Goal: Task Accomplishment & Management: Use online tool/utility

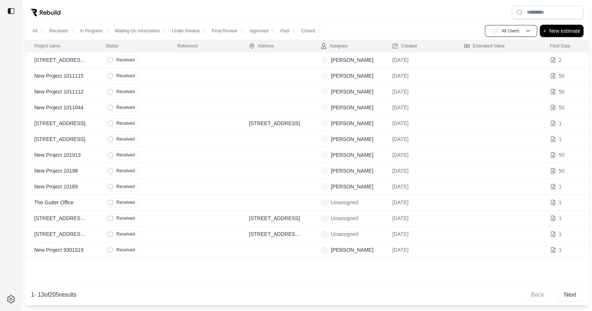
click at [567, 32] on p "New estimate" at bounding box center [564, 31] width 31 height 9
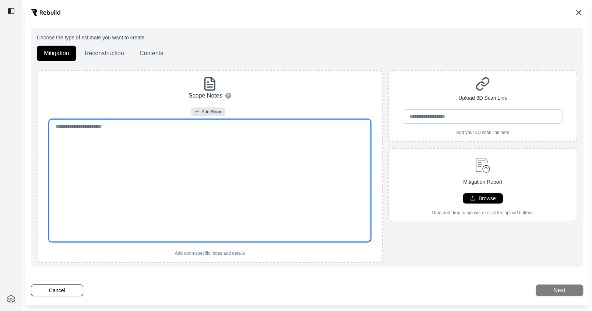
click at [218, 174] on textarea at bounding box center [210, 180] width 322 height 123
paste textarea "**********"
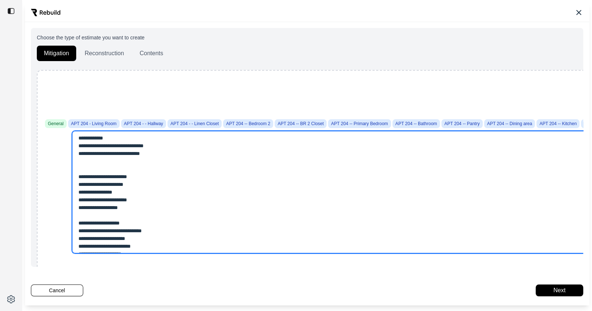
drag, startPoint x: 154, startPoint y: 154, endPoint x: 112, endPoint y: 152, distance: 41.7
drag, startPoint x: 102, startPoint y: 168, endPoint x: 66, endPoint y: 134, distance: 49.7
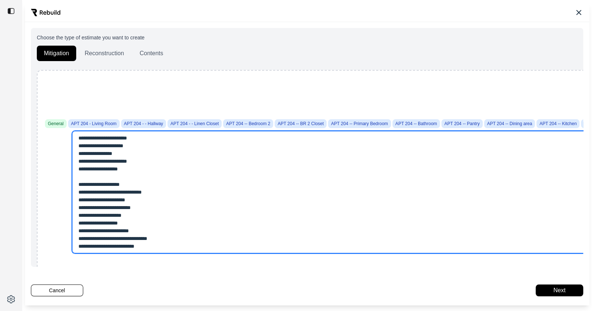
type textarea "**********"
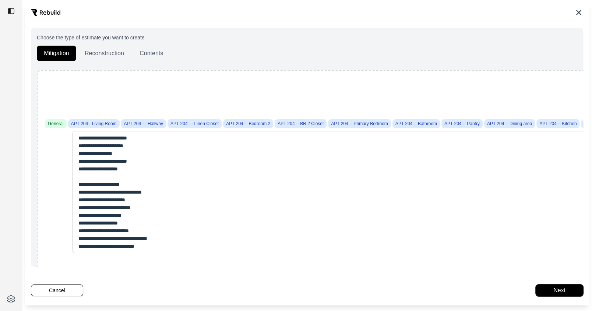
click at [550, 291] on button "Next" at bounding box center [560, 291] width 48 height 12
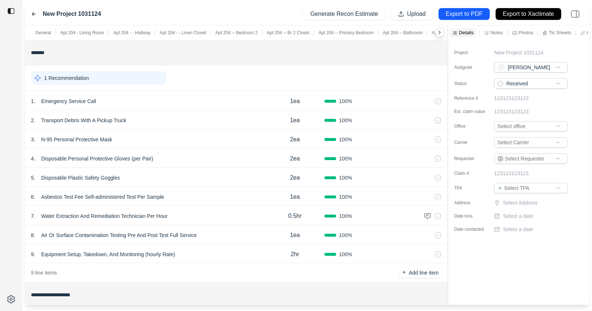
click at [248, 13] on div "New Project 1031124 Generate Recon Estimate Upload Export to PDF Export to Xact…" at bounding box center [307, 14] width 564 height 22
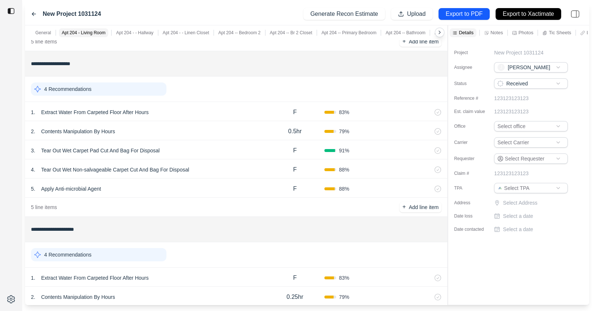
scroll to position [4290, 0]
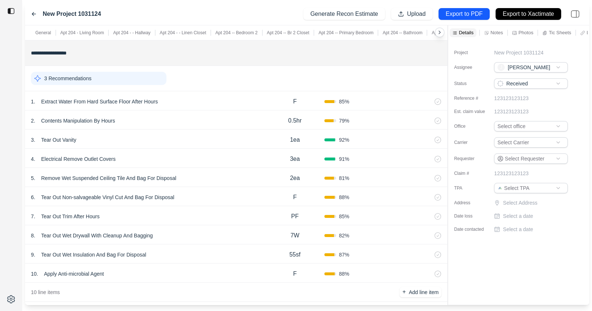
click at [129, 74] on div "3 Recommendations" at bounding box center [99, 78] width 136 height 13
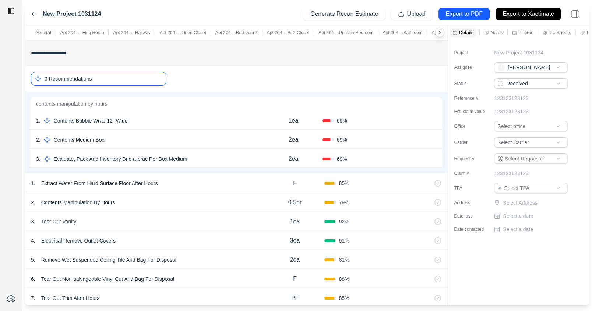
click at [128, 74] on div "3 Recommendations" at bounding box center [99, 79] width 136 height 14
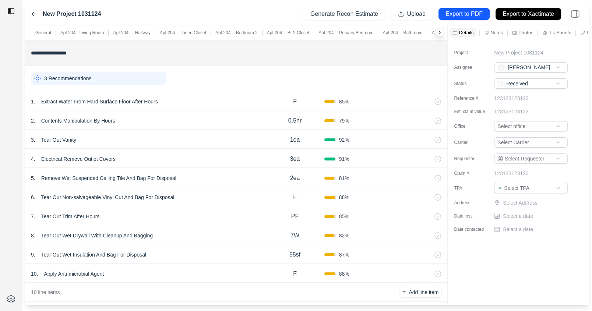
click at [243, 96] on div "1 . Extract Water From Hard Surface Floor After Hours" at bounding box center [148, 101] width 235 height 10
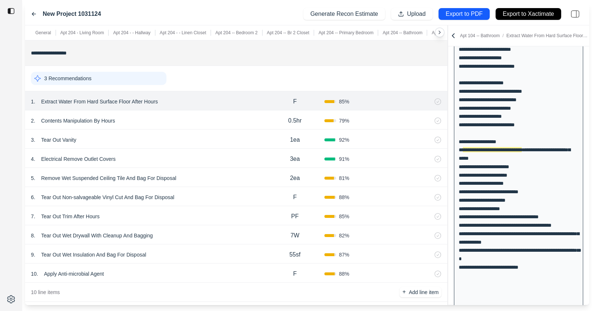
scroll to position [1668, 0]
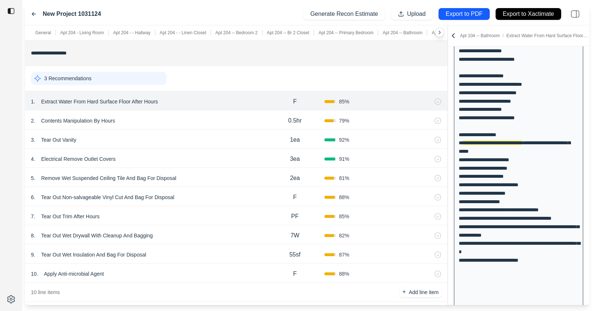
click at [206, 231] on div "8 . Tear Out Wet Drywall With Cleanup And Bagging" at bounding box center [148, 236] width 235 height 10
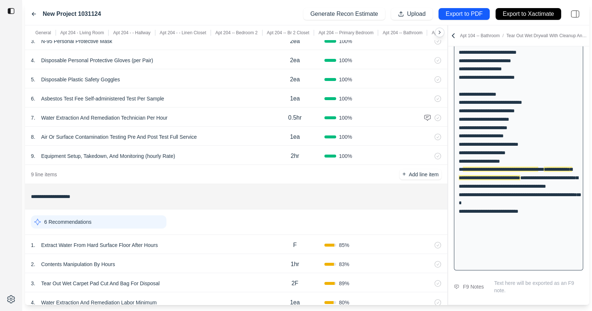
scroll to position [0, 0]
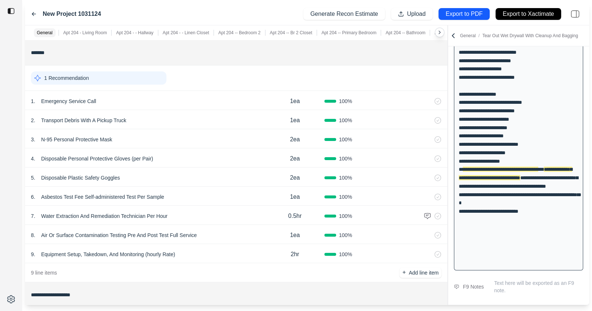
click at [181, 93] on div "1 . Emergency Service Call 1ea 100 %" at bounding box center [236, 100] width 422 height 19
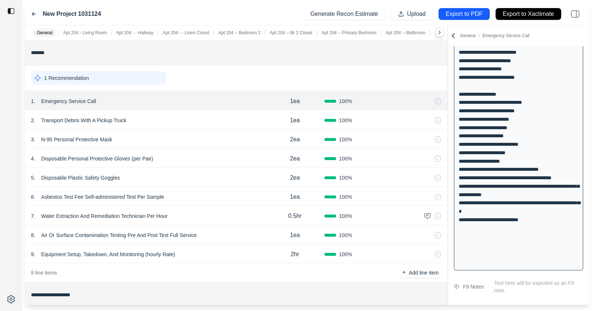
click at [290, 97] on p "1ea" at bounding box center [295, 101] width 10 height 9
click at [290, 97] on input "***" at bounding box center [295, 100] width 26 height 9
type input "***"
click at [278, 81] on div "1 Recommendation" at bounding box center [236, 77] width 411 height 19
click at [166, 116] on div "2 . Transport Debris With A Pickup Truck" at bounding box center [148, 120] width 235 height 10
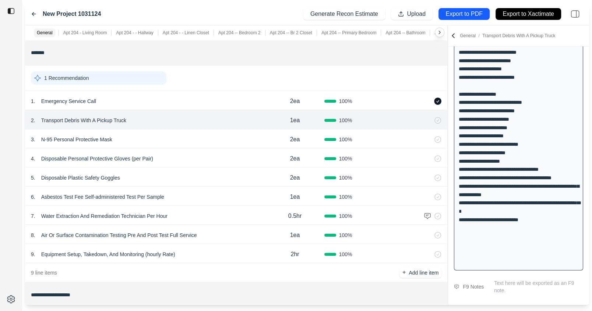
click at [95, 114] on div "2 . Transport Debris With A Pickup Truck 1ea 100 %" at bounding box center [236, 119] width 422 height 19
click at [87, 119] on p "Transport Debris With A Pickup Truck" at bounding box center [83, 120] width 91 height 10
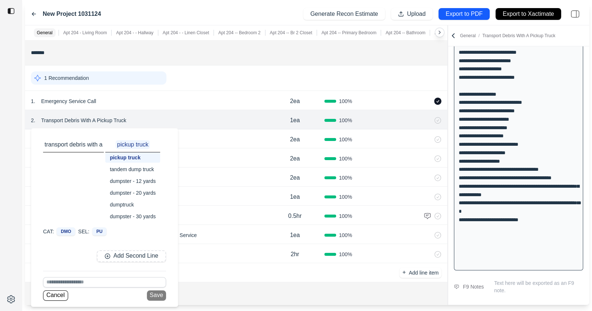
click at [119, 168] on div "tandem dump truck" at bounding box center [132, 169] width 55 height 10
click at [291, 120] on p "1ea" at bounding box center [295, 120] width 10 height 9
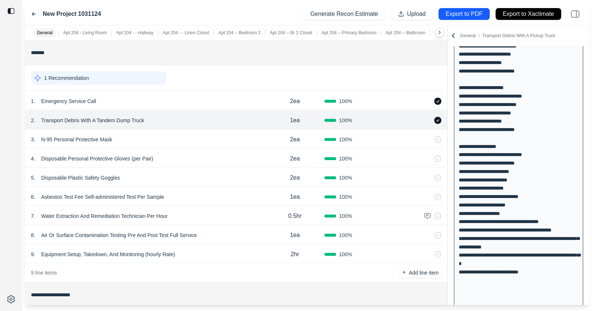
scroll to position [1722, 0]
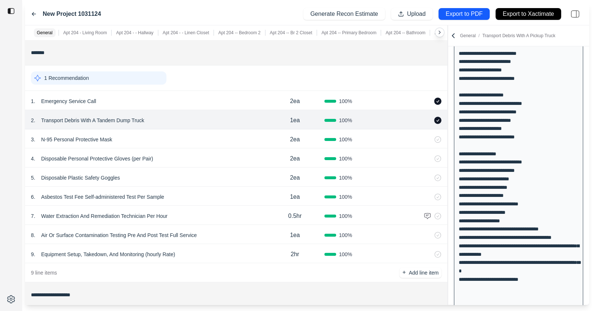
click at [296, 119] on p "1ea" at bounding box center [295, 120] width 10 height 9
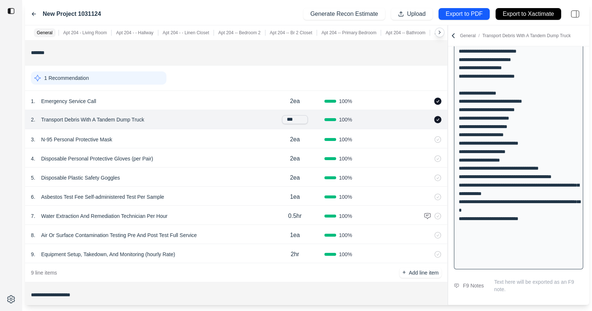
scroll to position [1649, 0]
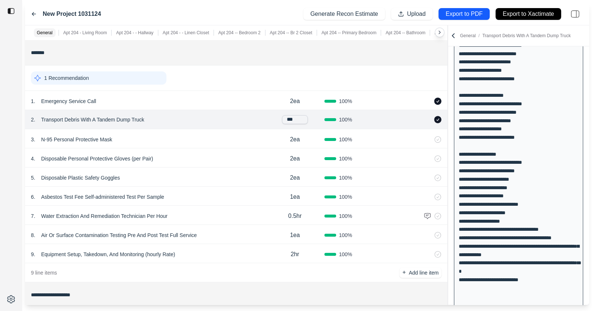
drag, startPoint x: 291, startPoint y: 119, endPoint x: 284, endPoint y: 119, distance: 6.6
click at [284, 119] on input "***" at bounding box center [295, 119] width 26 height 9
type input "****"
click at [227, 145] on div "3 . N-95 Personal Protective Mask 2ea 100 %" at bounding box center [236, 138] width 422 height 19
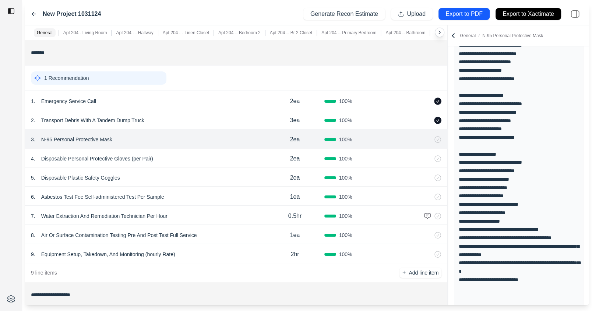
click at [224, 159] on div "4 . Disposable Personal Protective Gloves (per Pair)" at bounding box center [148, 159] width 235 height 10
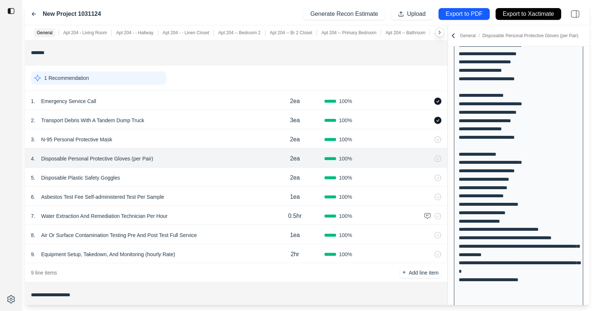
click at [218, 180] on div "5 . Disposable Plastic Safety Goggles" at bounding box center [148, 178] width 235 height 10
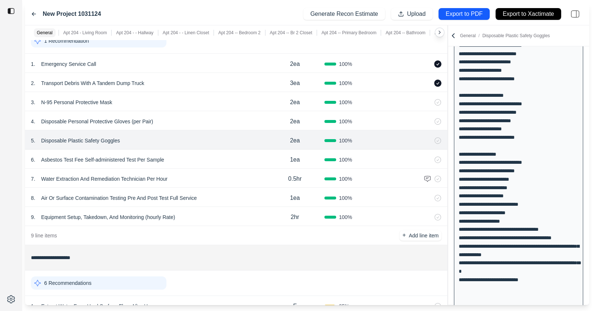
scroll to position [45, 0]
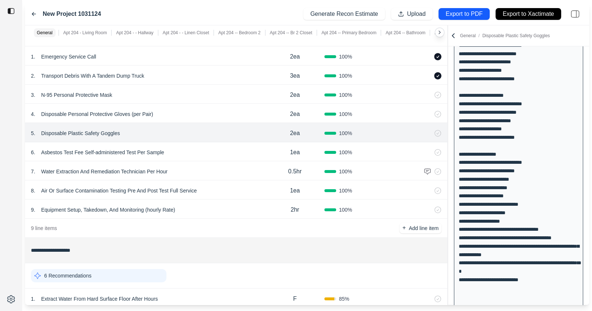
click at [428, 134] on icon at bounding box center [428, 133] width 6 height 6
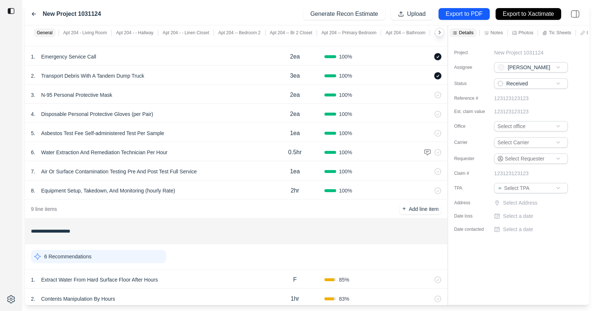
scroll to position [0, 0]
click at [226, 106] on div "4 . Disposable Personal Protective Gloves (per Pair) 2ea 100 %" at bounding box center [236, 113] width 422 height 19
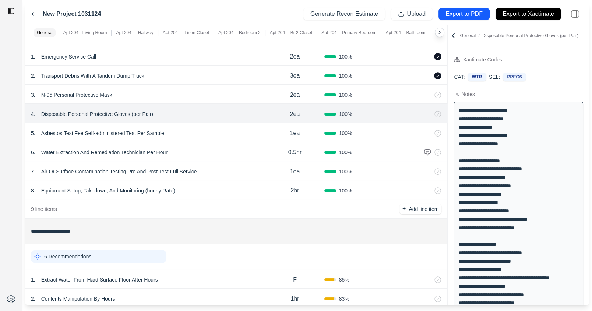
click at [225, 154] on div "6 . Water Extraction And Remediation Technician Per Hour" at bounding box center [148, 152] width 235 height 10
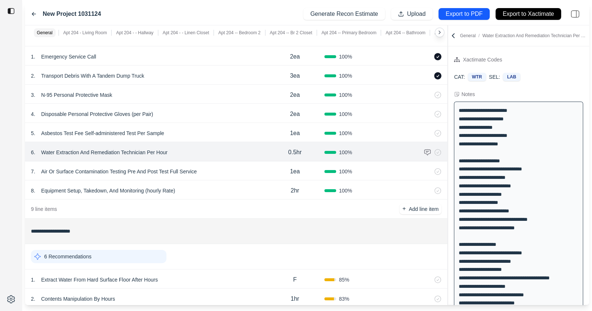
click at [419, 152] on icon at bounding box center [418, 153] width 6 height 6
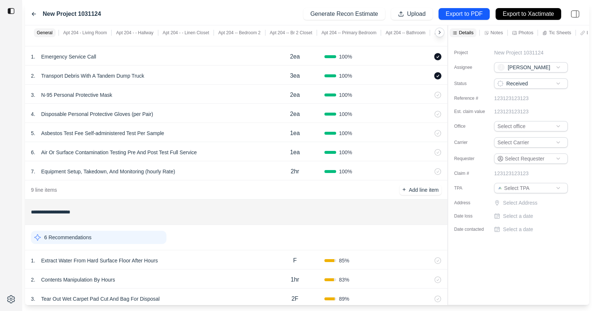
scroll to position [15, 0]
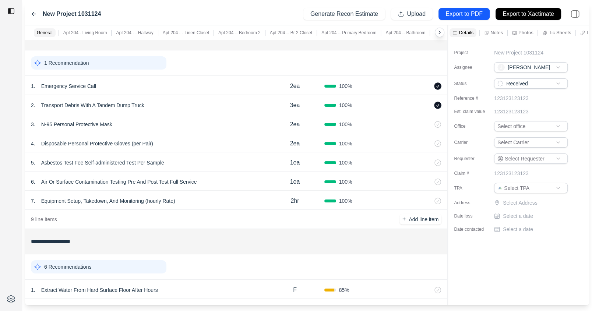
click at [233, 180] on div "6 . Air Or Surface Contamination Testing Pre And Post Test Full Service" at bounding box center [148, 182] width 235 height 10
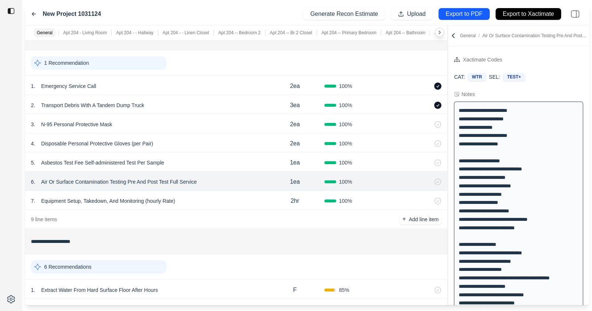
click at [428, 181] on icon at bounding box center [429, 182] width 2 height 4
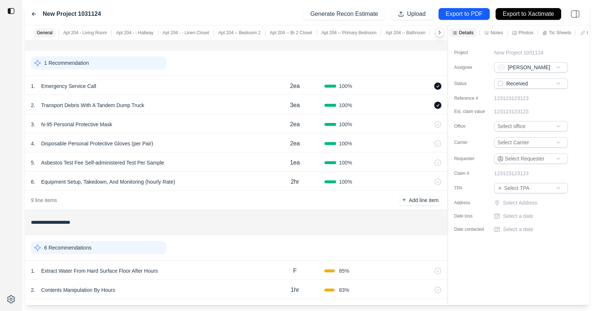
click at [209, 158] on div "5 . Asbestos Test Fee Self-administered Test Per Sample" at bounding box center [148, 163] width 235 height 10
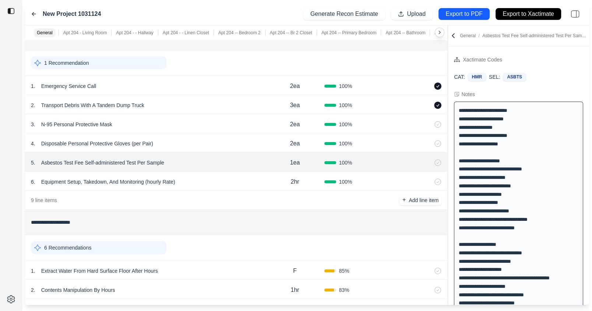
drag, startPoint x: 426, startPoint y: 164, endPoint x: 264, endPoint y: 149, distance: 162.0
click at [426, 164] on icon at bounding box center [428, 163] width 6 height 6
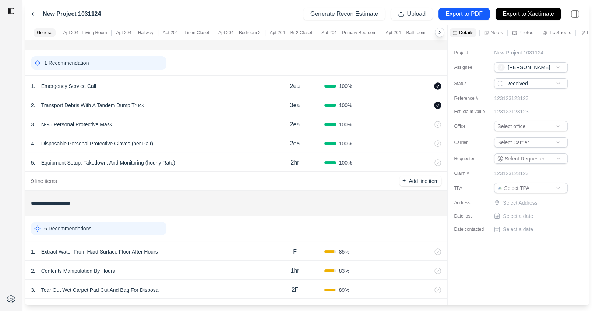
click at [428, 163] on icon at bounding box center [429, 163] width 2 height 4
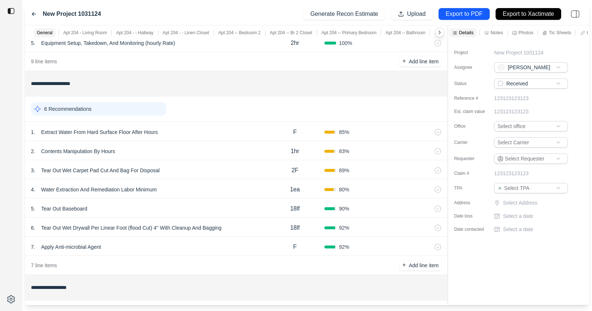
scroll to position [150, 0]
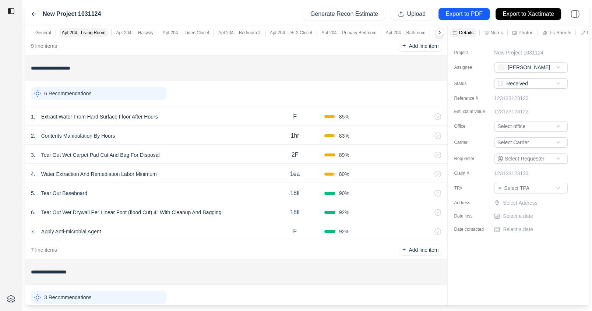
click at [200, 117] on div "1 . Extract Water From Hard Surface Floor After Hours" at bounding box center [148, 117] width 235 height 10
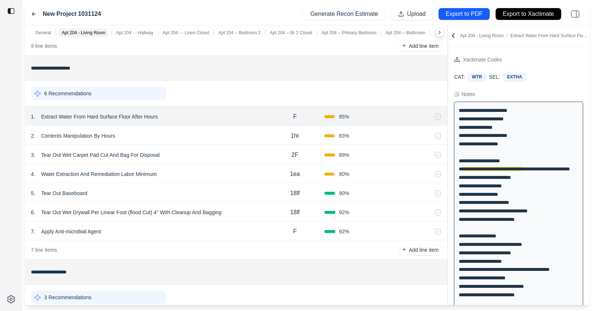
click at [198, 134] on div "2 . Contents Manipulation By Hours" at bounding box center [148, 136] width 235 height 10
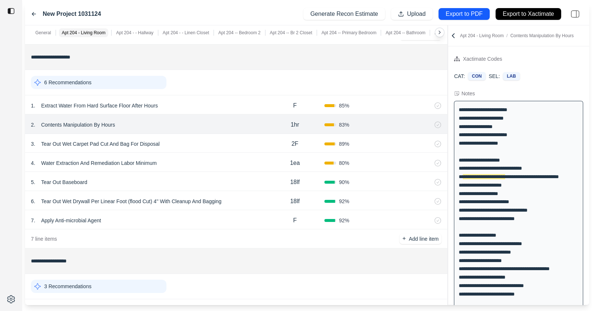
scroll to position [163, 0]
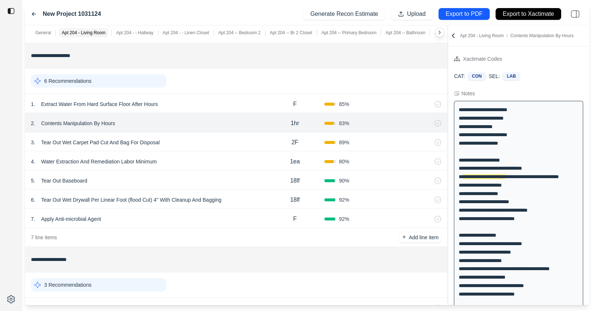
click at [196, 140] on div "3 . Tear Out Wet Carpet Pad Cut And Bag For Disposal" at bounding box center [148, 142] width 235 height 10
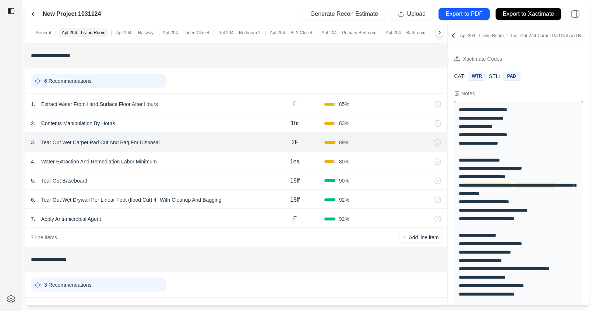
scroll to position [9, 0]
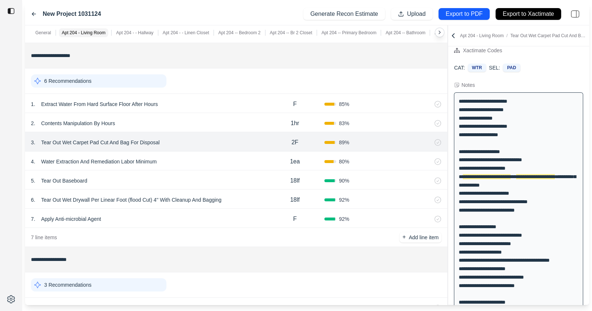
click at [193, 161] on div "4 . Water Extraction And Remediation Labor Minimum" at bounding box center [148, 161] width 235 height 10
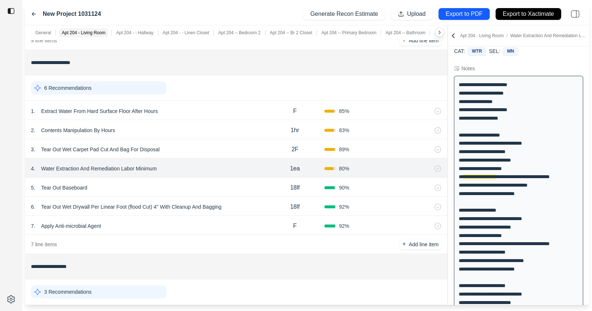
scroll to position [155, 0]
click at [193, 159] on div "4 . Water Extraction And Remediation Labor Minimum 1ea 80 %" at bounding box center [236, 168] width 422 height 19
click at [197, 147] on div "3 . Tear Out Wet Carpet Pad Cut And Bag For Disposal" at bounding box center [148, 150] width 235 height 10
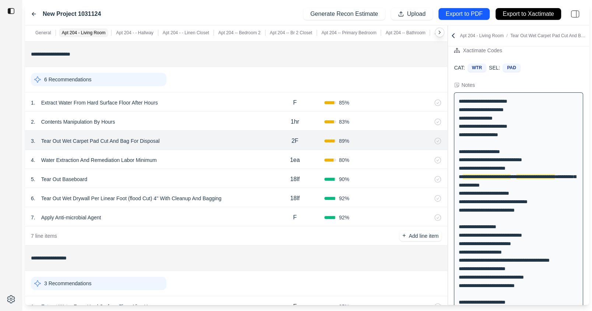
scroll to position [163, 0]
click at [412, 235] on p "Add line item" at bounding box center [424, 236] width 30 height 7
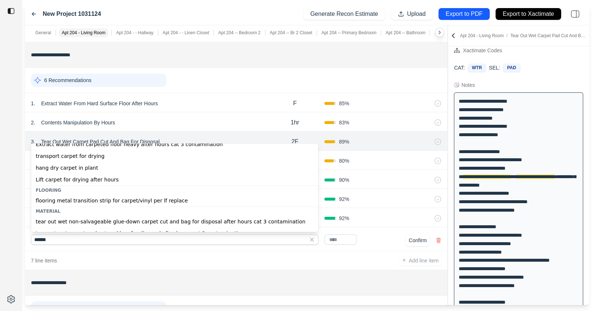
scroll to position [21, 0]
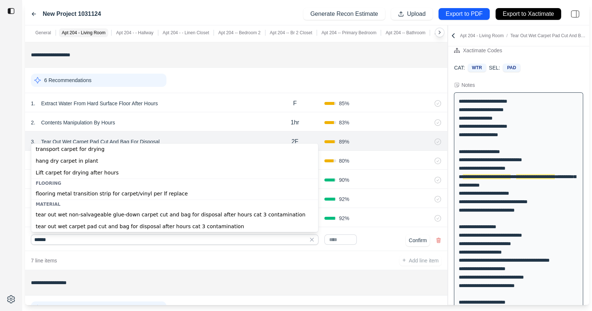
click at [128, 216] on div "tear out wet non-salvageable glue-down carpet cut and bag for disposal after ho…" at bounding box center [174, 215] width 287 height 12
type input "**********"
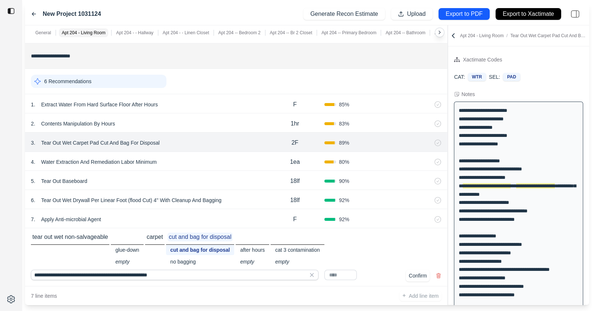
scroll to position [177, 0]
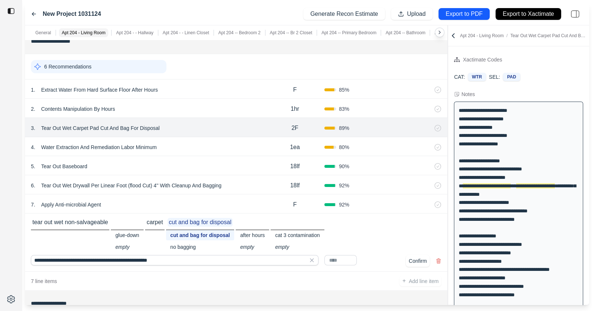
click at [337, 258] on input "text" at bounding box center [340, 260] width 32 height 10
type input "*"
click at [413, 262] on button "Confirm" at bounding box center [418, 261] width 24 height 12
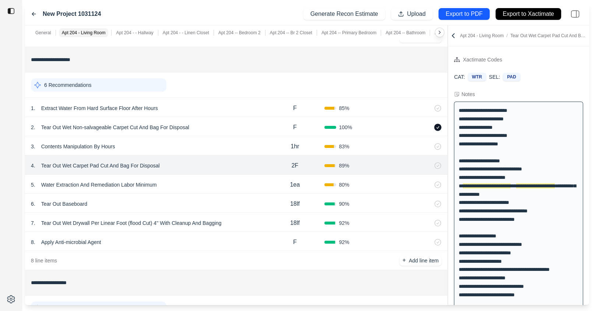
scroll to position [155, 0]
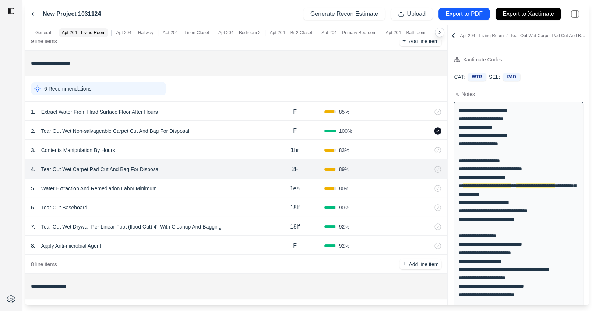
click at [152, 87] on div "6 Recommendations" at bounding box center [99, 88] width 136 height 13
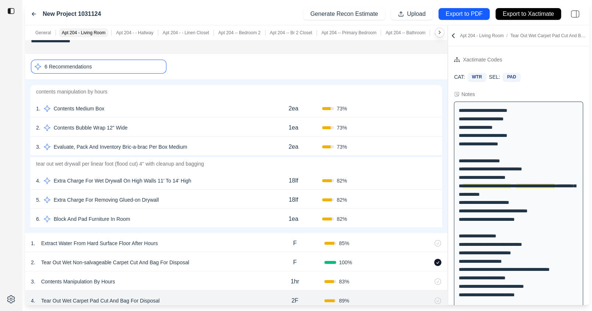
scroll to position [179, 0]
click at [144, 62] on div "6 Recommendations" at bounding box center [99, 66] width 136 height 14
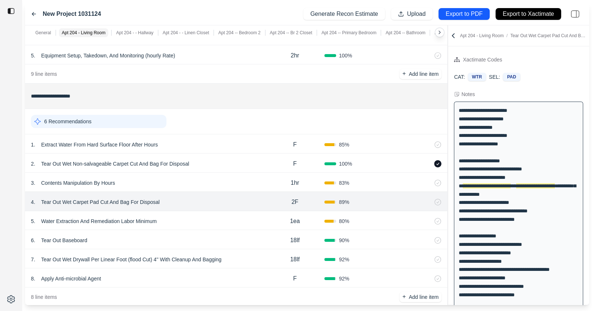
scroll to position [119, 0]
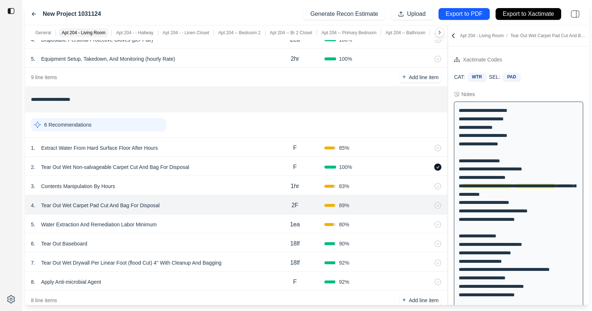
click at [148, 122] on div "6 Recommendations" at bounding box center [99, 124] width 136 height 13
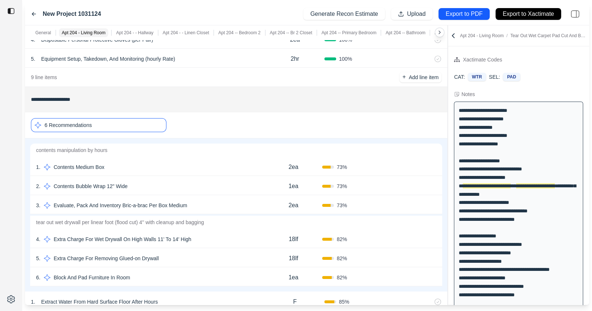
scroll to position [151, 0]
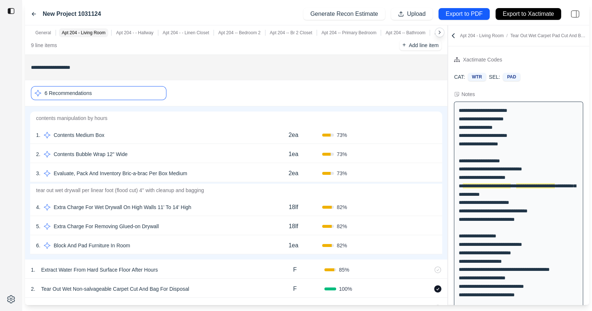
click at [134, 93] on div "6 Recommendations" at bounding box center [99, 93] width 136 height 14
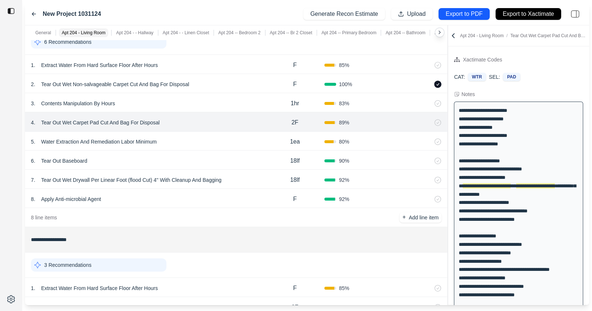
scroll to position [212, 0]
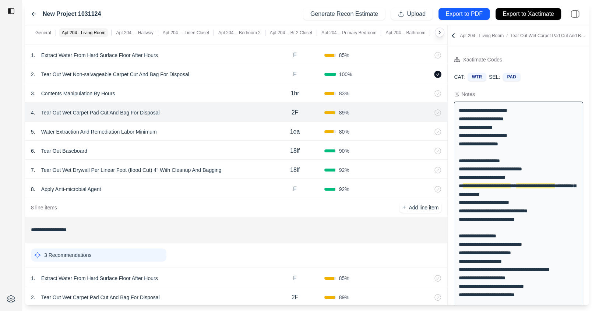
click at [249, 169] on div "7 . Tear Out Wet Drywall Per Linear Foot (flood Cut) 4'' With Cleanup And Baggi…" at bounding box center [148, 170] width 235 height 10
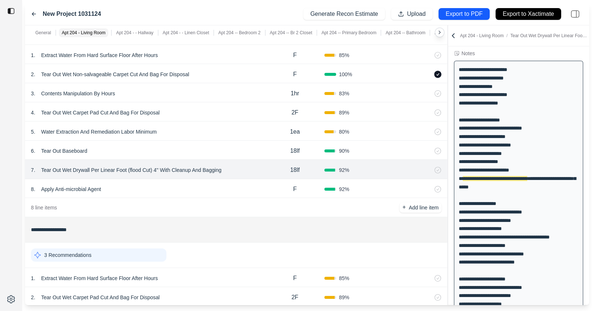
scroll to position [43, 0]
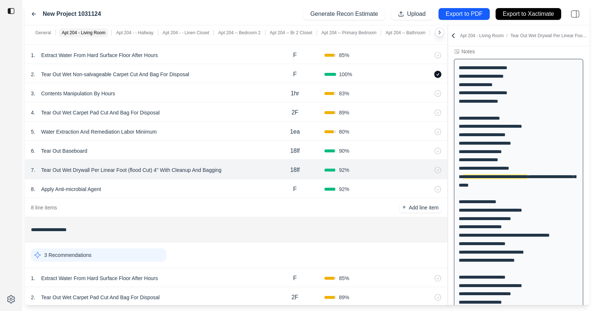
click at [186, 148] on div "6 . Tear Out Baseboard" at bounding box center [148, 151] width 235 height 10
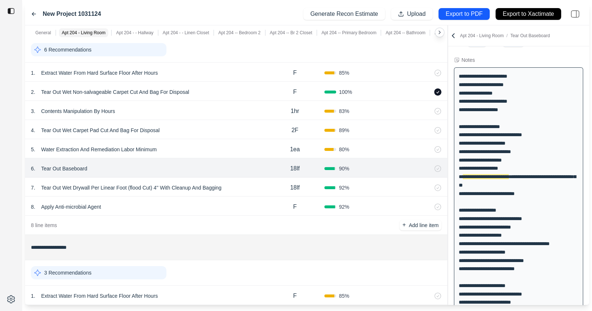
scroll to position [191, 0]
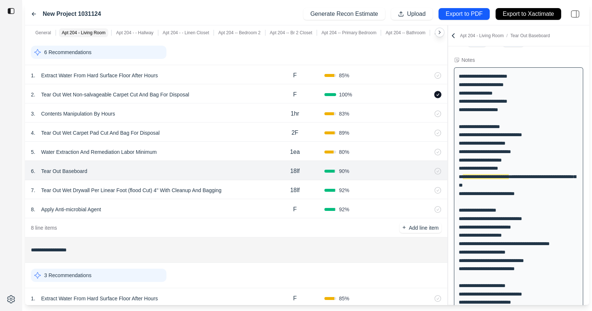
click at [191, 147] on div "5 . Water Extraction And Remediation Labor Minimum" at bounding box center [148, 152] width 235 height 10
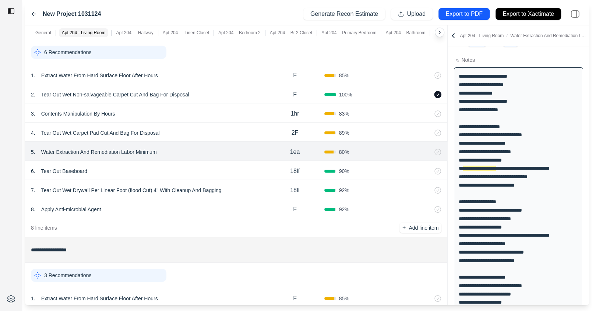
scroll to position [26, 0]
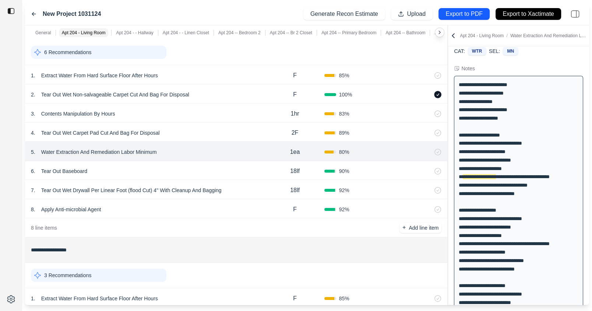
click at [123, 151] on p "Water Extraction And Remediation Labor Minimum" at bounding box center [99, 152] width 122 height 10
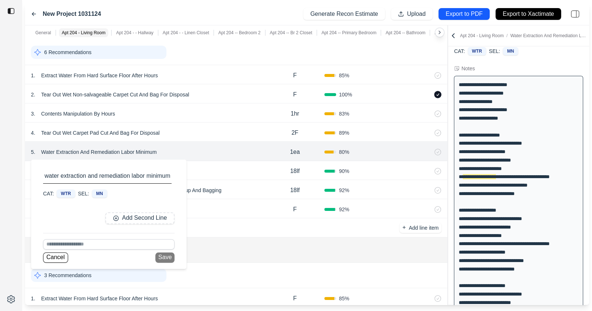
click at [112, 245] on input at bounding box center [108, 244] width 131 height 10
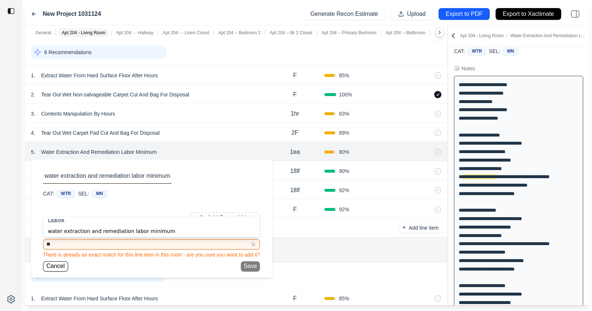
type input "*"
click at [85, 227] on div "water extraction and remediation technician per hour after hours" at bounding box center [151, 231] width 216 height 12
type input "**********"
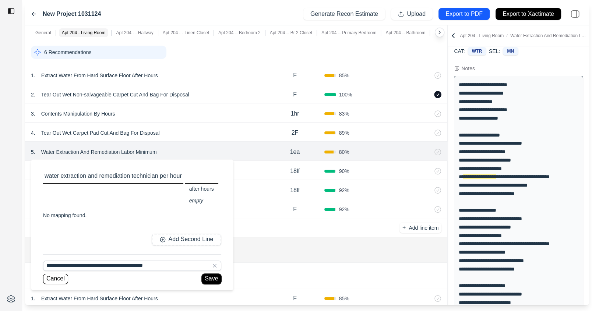
click at [213, 277] on button "Save" at bounding box center [211, 279] width 19 height 10
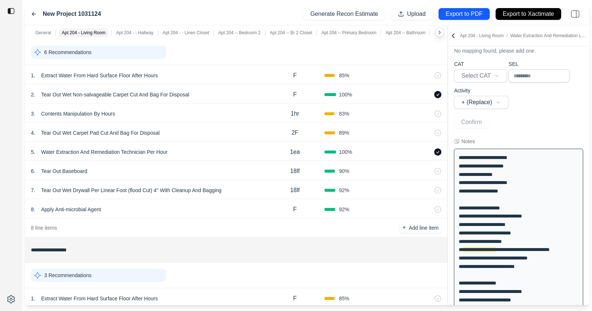
click at [297, 154] on p "1ea" at bounding box center [295, 152] width 10 height 9
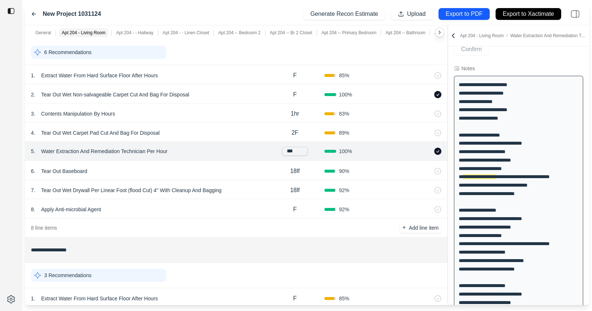
scroll to position [99, 0]
type input "****"
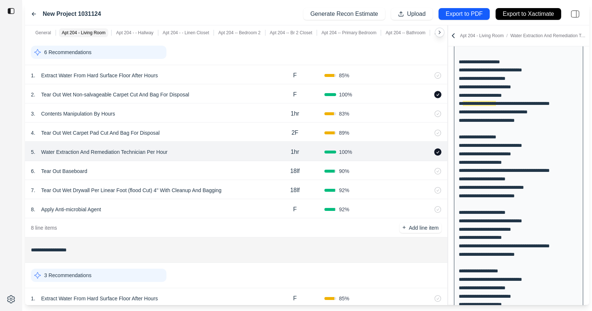
scroll to position [200, 0]
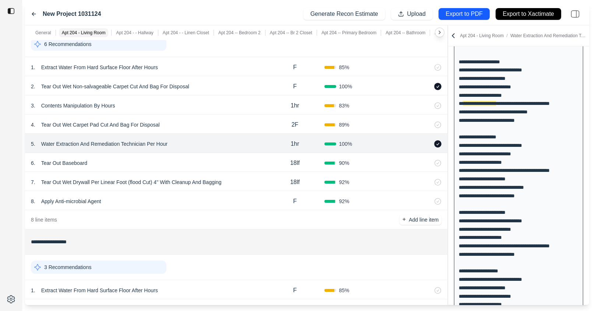
click at [239, 163] on div "6 . Tear Out Baseboard" at bounding box center [148, 163] width 235 height 10
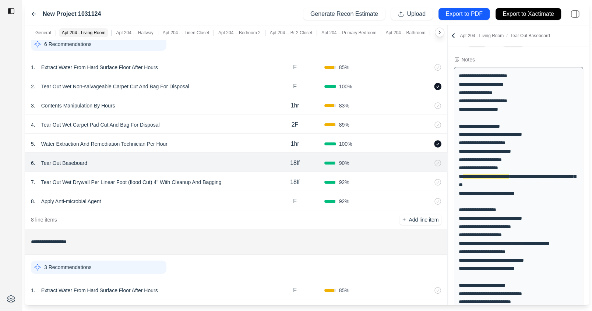
scroll to position [34, 0]
click at [238, 180] on div "7 . Tear Out Wet Drywall Per Linear Foot (flood Cut) 4'' With Cleanup And Baggi…" at bounding box center [148, 182] width 235 height 10
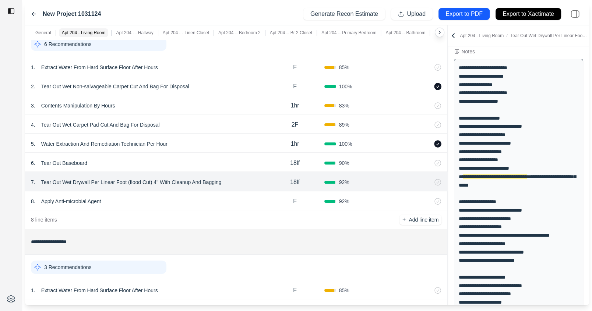
click at [227, 192] on div "8 . Apply Anti-microbial Agent F 92 %" at bounding box center [236, 200] width 422 height 19
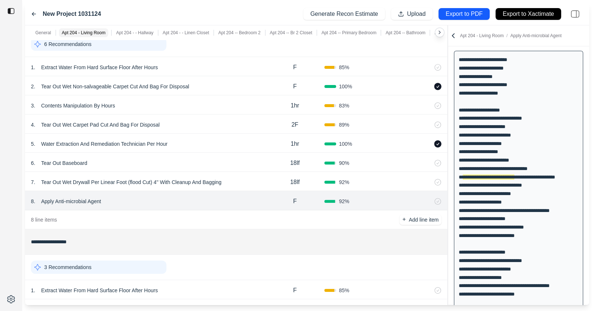
click at [72, 161] on p "Tear Out Baseboard" at bounding box center [64, 163] width 52 height 10
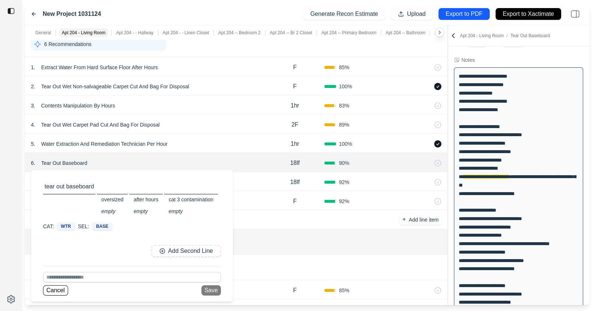
click at [117, 274] on input at bounding box center [132, 277] width 178 height 10
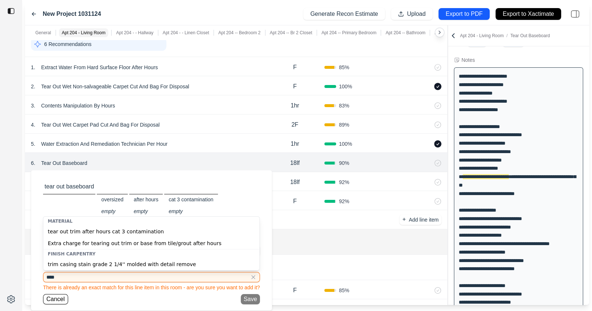
click at [134, 235] on div "tear out trim after hours cat 3 contamination" at bounding box center [151, 232] width 216 height 12
type input "**********"
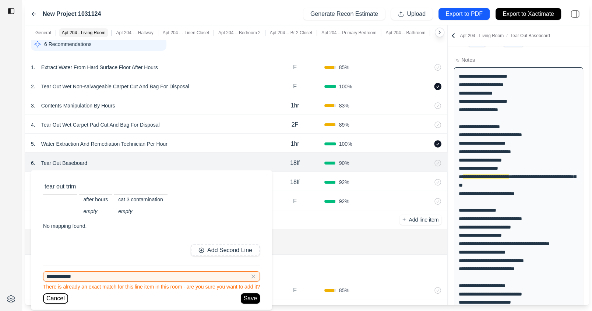
click at [54, 298] on button "Cancel" at bounding box center [55, 298] width 25 height 10
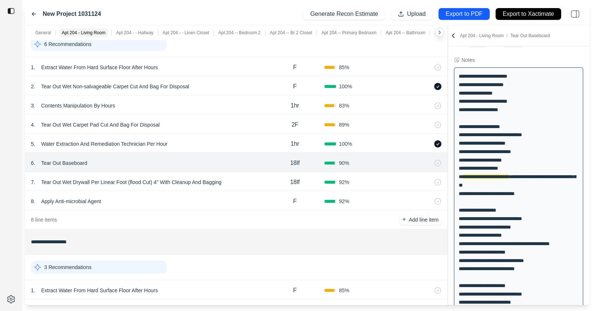
scroll to position [180, 0]
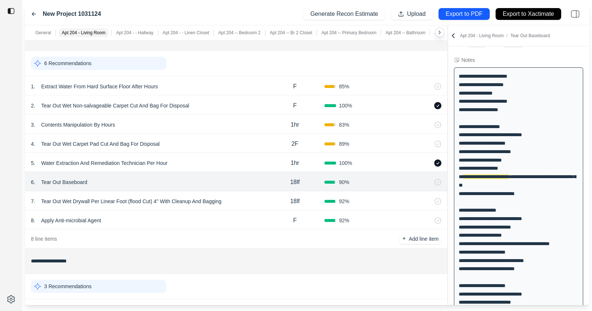
click at [80, 182] on p "Tear Out Baseboard" at bounding box center [64, 182] width 52 height 10
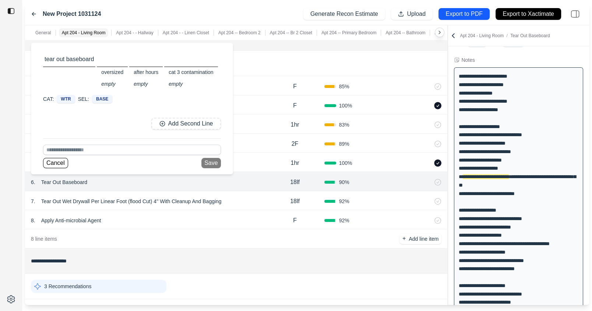
click at [111, 145] on input at bounding box center [132, 150] width 178 height 10
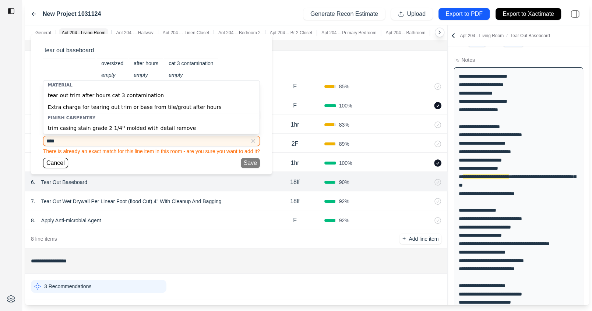
click at [99, 97] on div "tear out trim after hours cat 3 contamination" at bounding box center [151, 95] width 216 height 12
type input "**********"
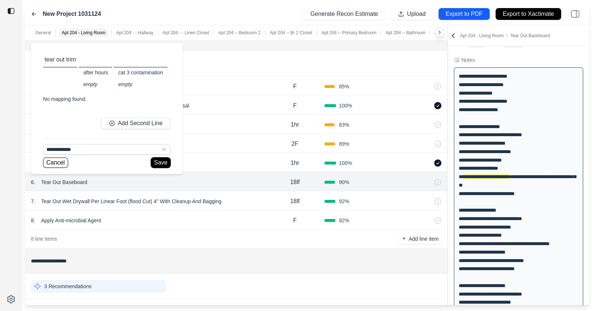
click at [160, 163] on button "Save" at bounding box center [160, 163] width 19 height 10
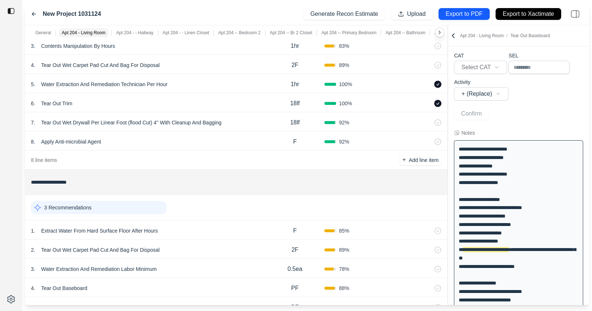
scroll to position [258, 0]
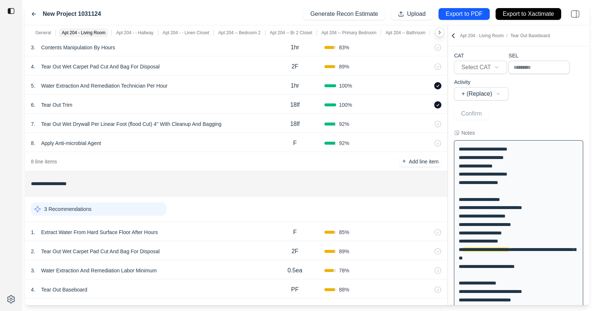
click at [49, 103] on p "Tear Out Trim" at bounding box center [56, 105] width 37 height 10
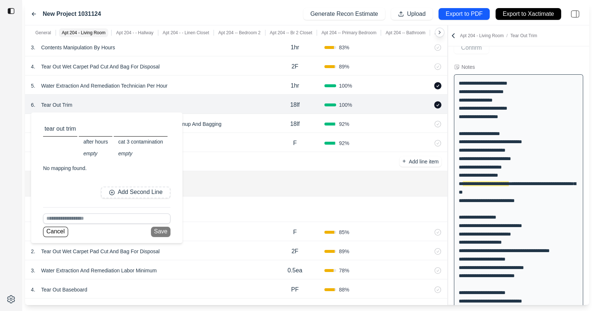
scroll to position [108, 0]
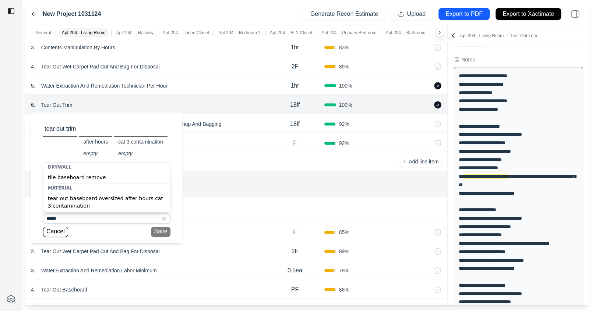
click at [88, 198] on div "tear out baseboard oversized after hours cat 3 contamination" at bounding box center [106, 202] width 127 height 19
type input "**********"
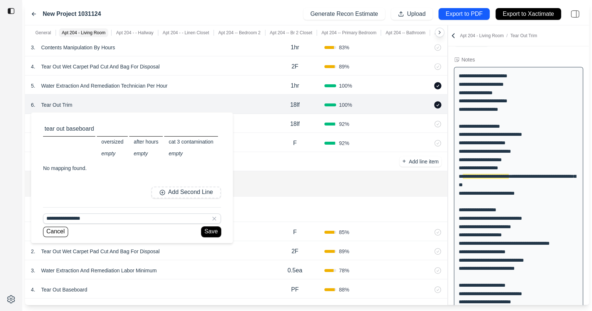
click at [214, 231] on button "Save" at bounding box center [210, 232] width 19 height 10
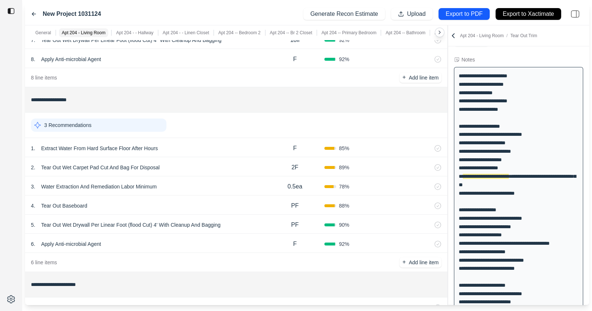
scroll to position [345, 0]
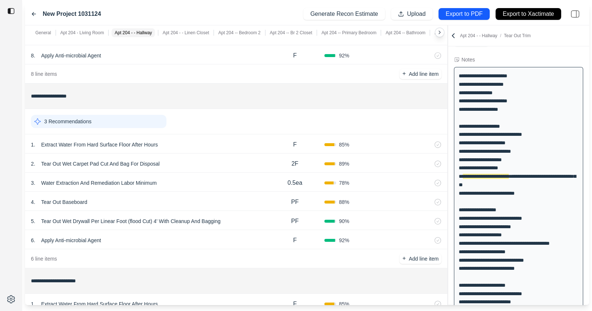
click at [220, 149] on div "1 . Extract Water From Hard Surface Floor After Hours F 85 %" at bounding box center [236, 143] width 422 height 19
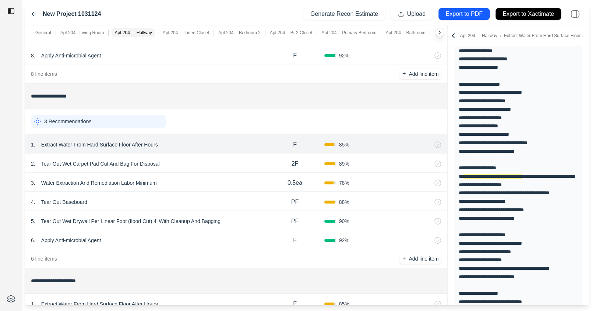
scroll to position [76, 0]
click at [218, 161] on div "2 . Tear Out Wet Carpet Pad Cut And Bag For Disposal" at bounding box center [148, 164] width 235 height 10
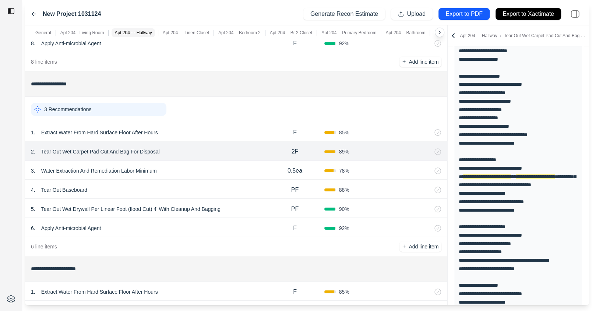
scroll to position [358, 0]
click at [292, 151] on p "2F" at bounding box center [295, 151] width 7 height 9
click at [290, 149] on input "**" at bounding box center [295, 150] width 26 height 9
type input "*"
click at [406, 243] on button "+ Add line item" at bounding box center [421, 246] width 42 height 10
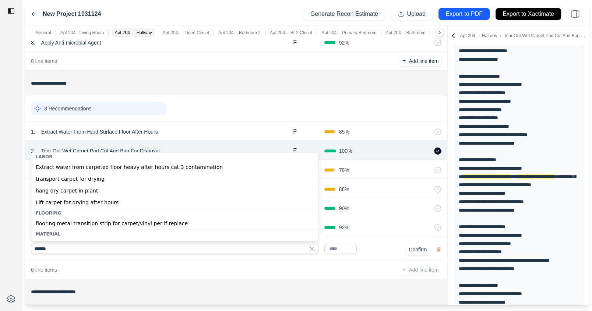
scroll to position [21, 0]
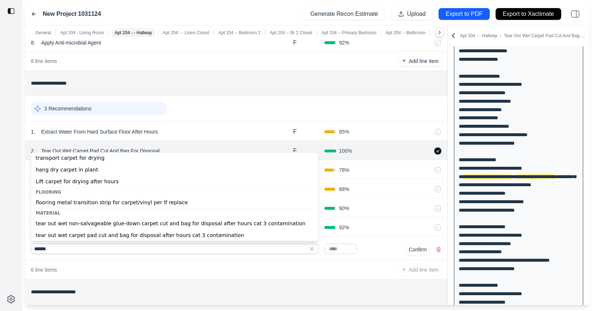
click at [145, 227] on div "tear out wet non-salvageable glue-down carpet cut and bag for disposal after ho…" at bounding box center [174, 224] width 287 height 12
type input "**********"
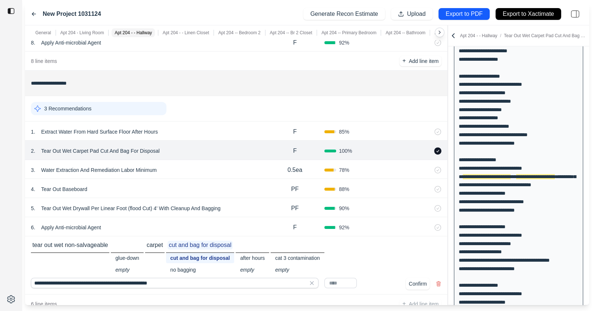
scroll to position [399, 0]
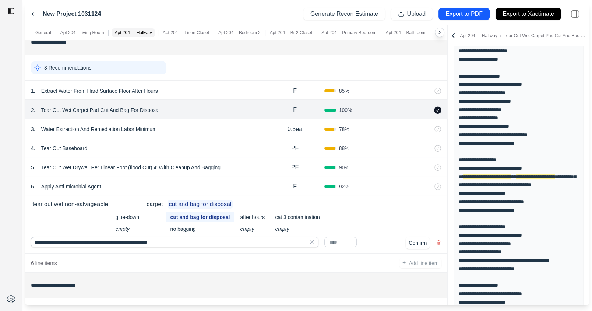
click at [345, 240] on input "text" at bounding box center [340, 242] width 32 height 10
type input "*"
click at [374, 237] on div "* Confirm" at bounding box center [382, 243] width 117 height 12
click at [417, 245] on button "Confirm" at bounding box center [418, 243] width 24 height 12
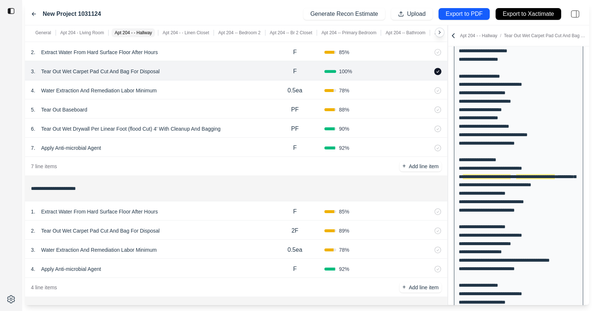
scroll to position [465, 0]
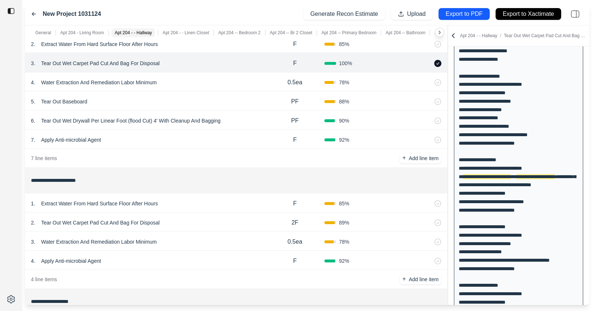
click at [235, 201] on div "1 . Extract Water From Hard Surface Floor After Hours" at bounding box center [148, 203] width 235 height 10
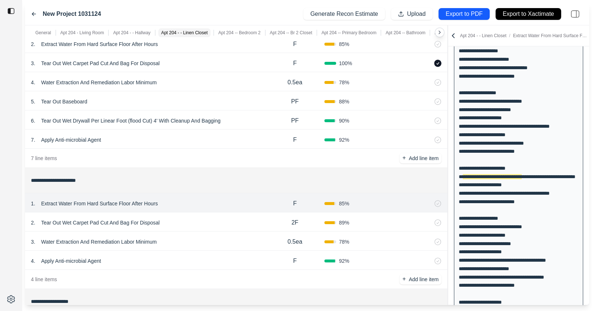
click at [222, 222] on div "2 . Tear Out Wet Carpet Pad Cut And Bag For Disposal" at bounding box center [148, 223] width 235 height 10
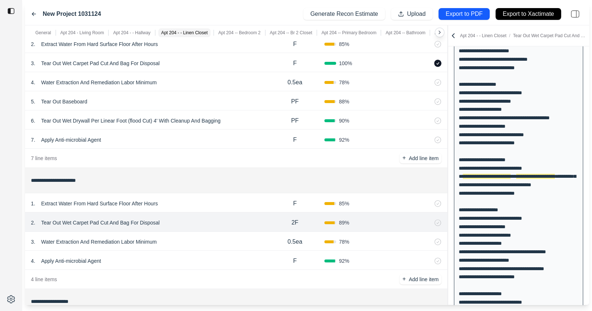
click at [215, 243] on div "3 . Water Extraction And Remediation Labor Minimum" at bounding box center [148, 242] width 235 height 10
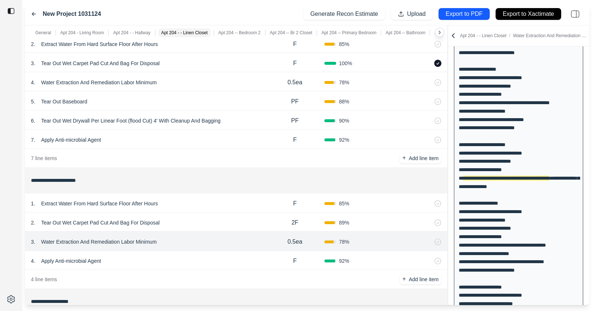
scroll to position [485, 0]
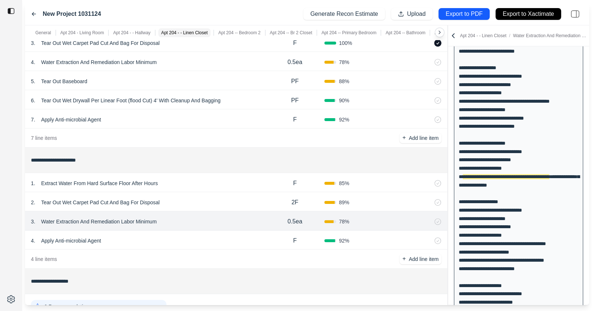
click at [215, 240] on div "4 . Apply Anti-microbial Agent" at bounding box center [148, 241] width 235 height 10
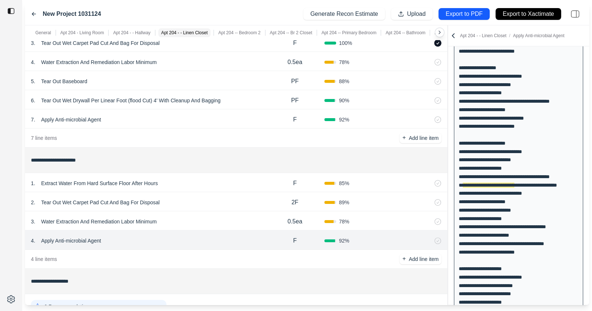
scroll to position [185, 0]
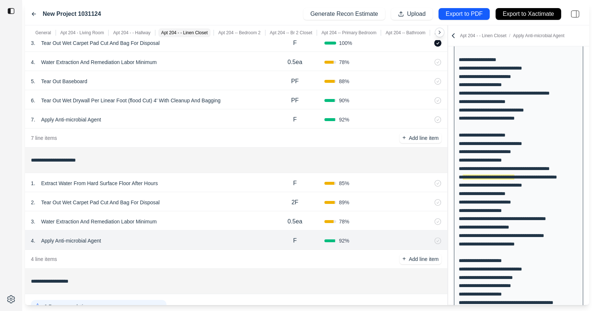
click at [186, 185] on div "1 . Extract Water From Hard Surface Floor After Hours" at bounding box center [148, 183] width 235 height 10
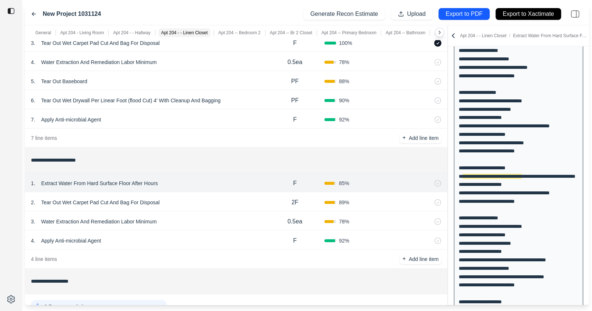
scroll to position [152, 0]
click at [188, 199] on div "2 . Tear Out Wet Carpet Pad Cut And Bag For Disposal" at bounding box center [148, 202] width 235 height 10
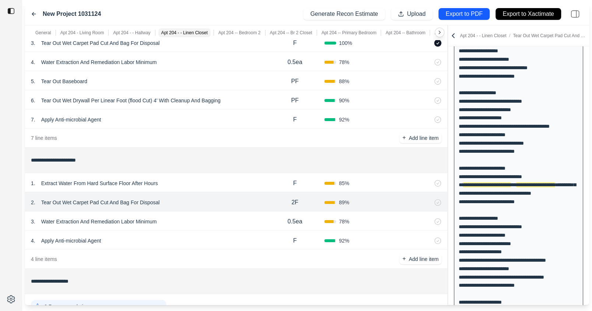
scroll to position [160, 0]
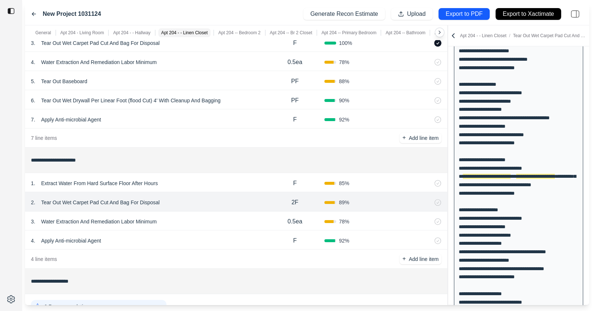
click at [190, 186] on div "1 . Extract Water From Hard Surface Floor After Hours" at bounding box center [148, 183] width 235 height 10
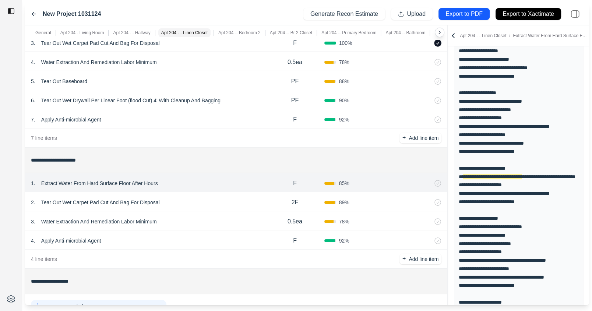
scroll to position [152, 0]
click at [110, 185] on p "Extract Water From Hard Surface Floor After Hours" at bounding box center [99, 183] width 123 height 10
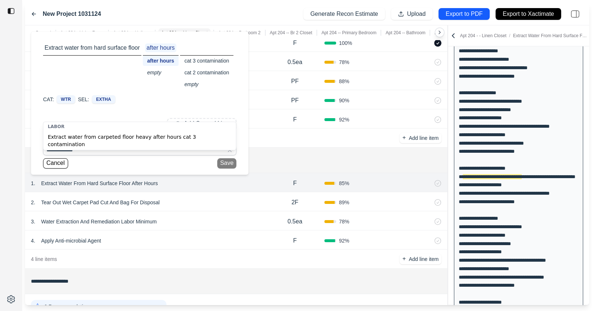
click at [98, 135] on div "Extract water from carpeted floor heavy after hours cat 3 contamination" at bounding box center [139, 140] width 193 height 19
type input "**********"
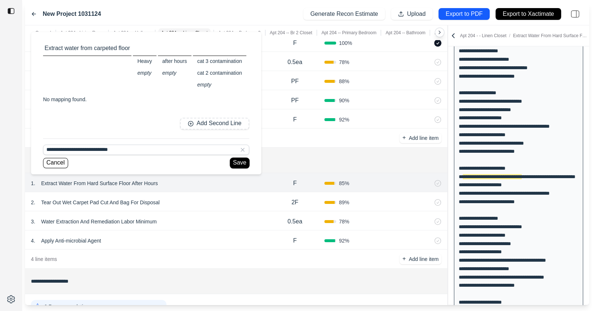
click at [238, 160] on button "Save" at bounding box center [239, 163] width 19 height 10
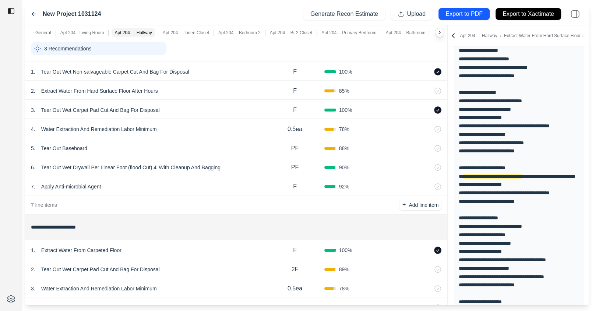
scroll to position [382, 0]
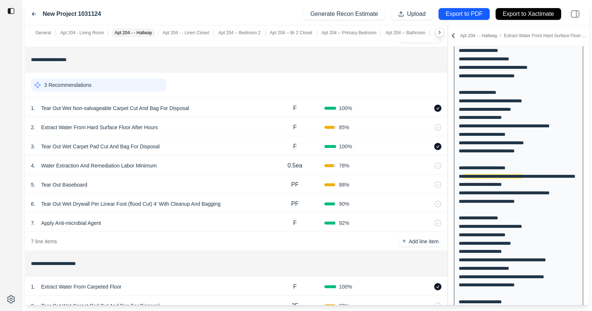
click at [118, 126] on p "Extract Water From Hard Surface Floor After Hours" at bounding box center [99, 127] width 123 height 10
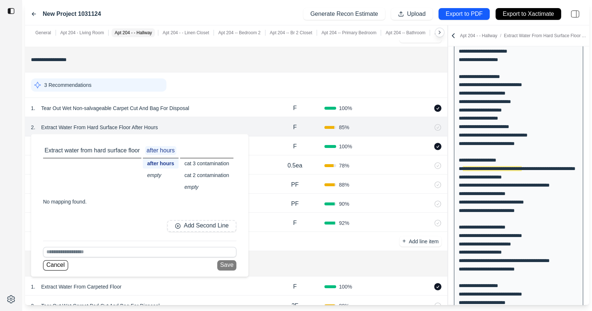
scroll to position [150, 0]
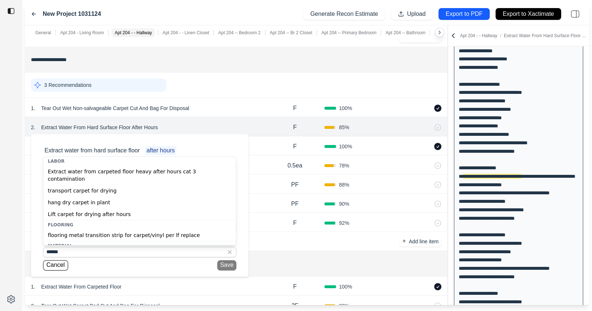
click at [102, 172] on div "Extract water from carpeted floor heavy after hours cat 3 contamination" at bounding box center [139, 174] width 193 height 19
type input "**********"
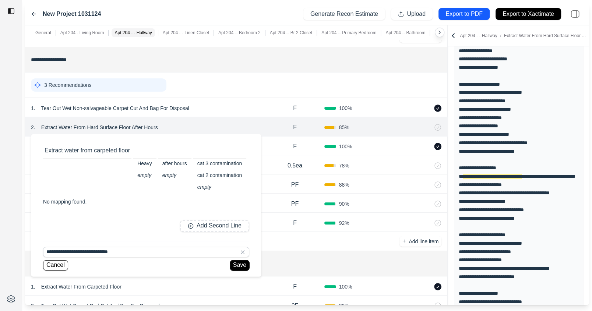
click at [237, 263] on button "Save" at bounding box center [239, 265] width 19 height 10
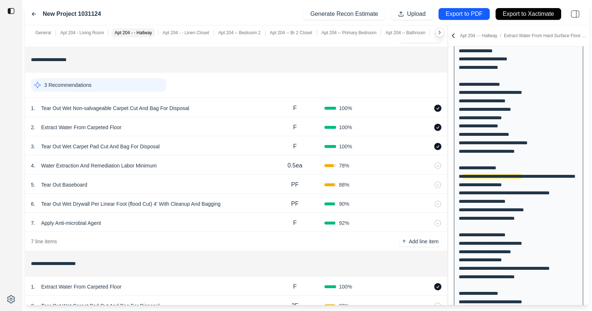
click at [102, 126] on p "Extract Water From Carpeted Floor" at bounding box center [81, 127] width 86 height 10
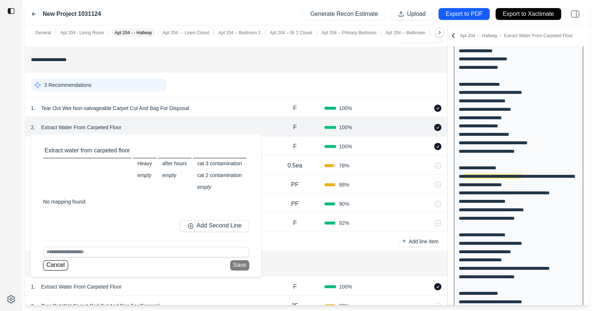
click at [179, 164] on div "after hours" at bounding box center [175, 163] width 34 height 10
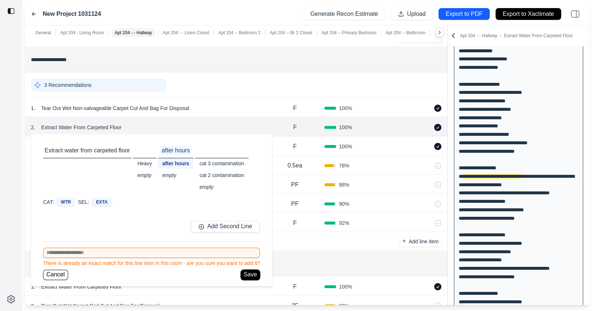
click at [251, 274] on button "Save" at bounding box center [250, 275] width 19 height 10
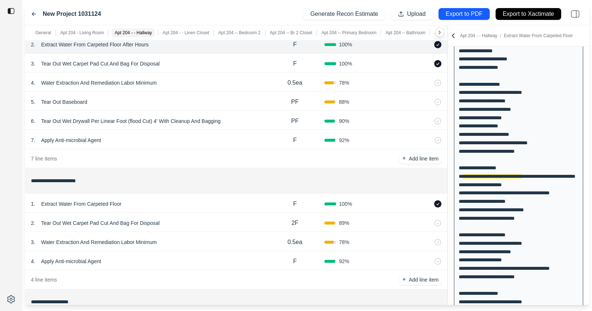
scroll to position [466, 0]
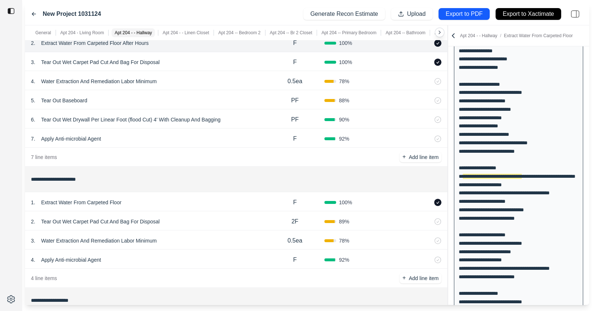
click at [106, 201] on p "Extract Water From Carpeted Floor" at bounding box center [81, 202] width 86 height 10
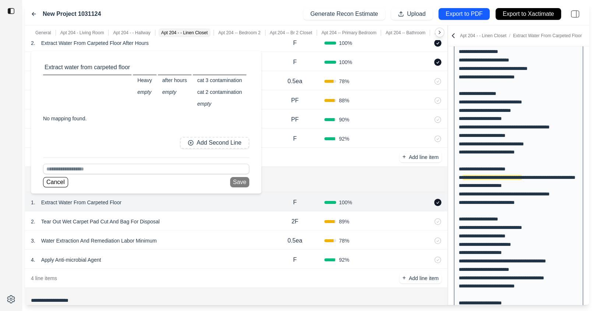
scroll to position [225, 0]
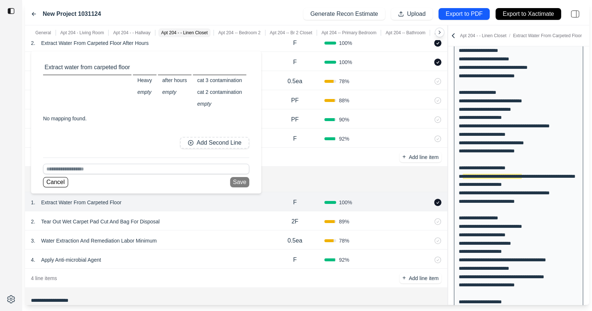
click at [174, 77] on div "after hours" at bounding box center [175, 80] width 34 height 10
click at [248, 182] on button "Save" at bounding box center [241, 182] width 19 height 10
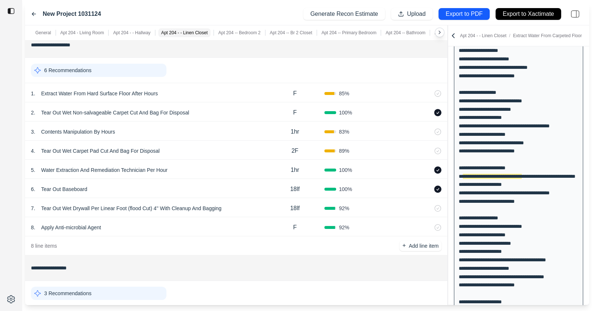
scroll to position [166, 0]
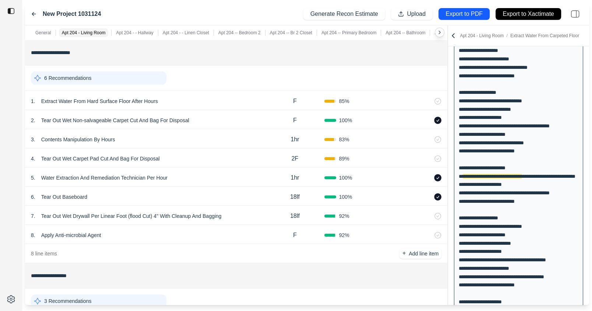
click at [133, 98] on p "Extract Water From Hard Surface Floor After Hours" at bounding box center [99, 101] width 123 height 10
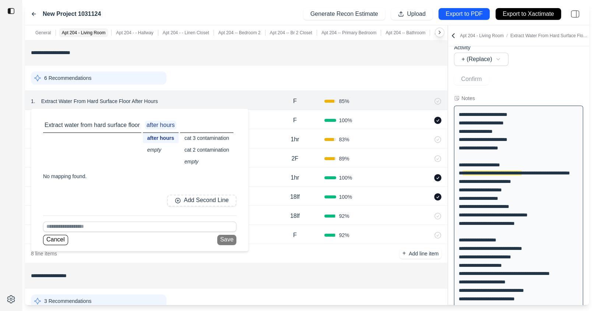
scroll to position [66, 0]
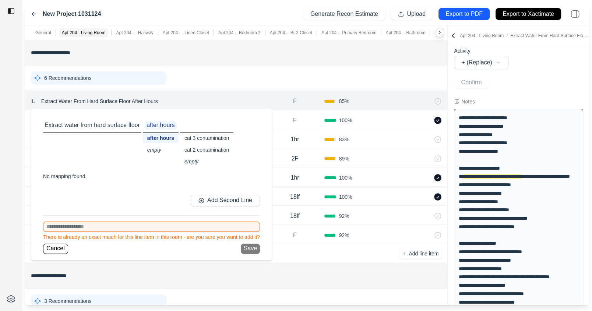
click at [133, 226] on input at bounding box center [151, 227] width 217 height 10
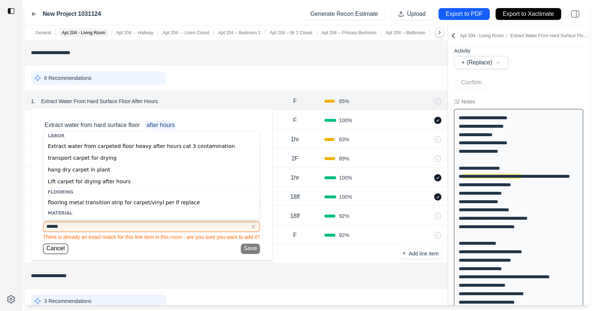
click at [127, 146] on div "Extract water from carpeted floor heavy after hours cat 3 contamination" at bounding box center [151, 146] width 216 height 12
type input "**********"
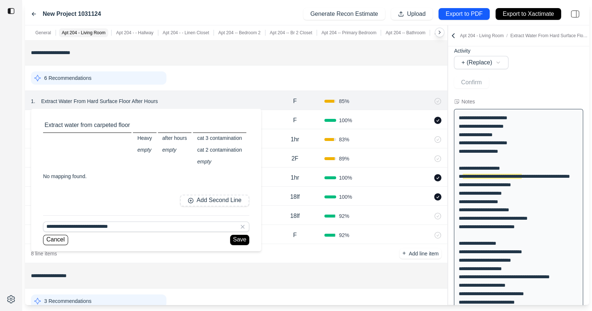
click at [179, 140] on div "after hours" at bounding box center [175, 138] width 34 height 10
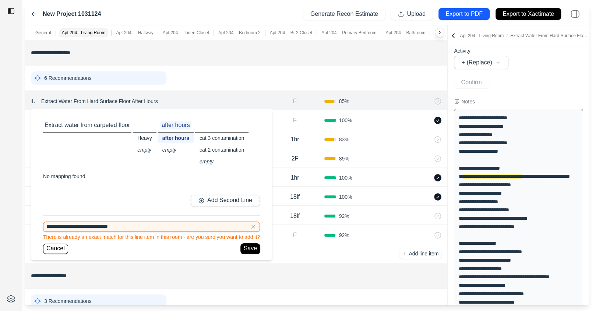
click at [246, 246] on button "Save" at bounding box center [250, 249] width 19 height 10
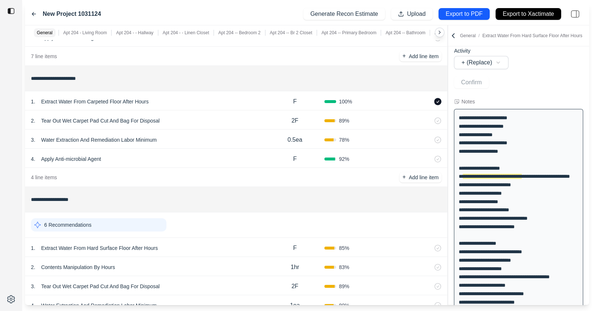
scroll to position [569, 0]
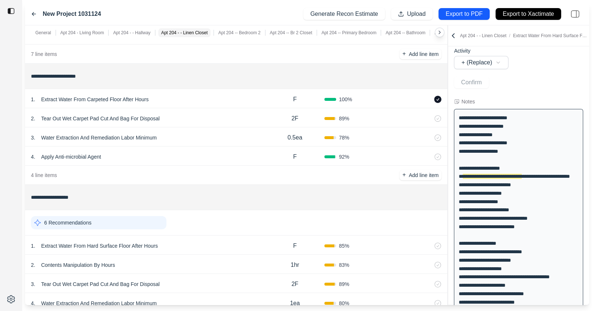
click at [233, 252] on div "1 . Extract Water From Hard Surface Floor After Hours F 85 %" at bounding box center [236, 245] width 422 height 19
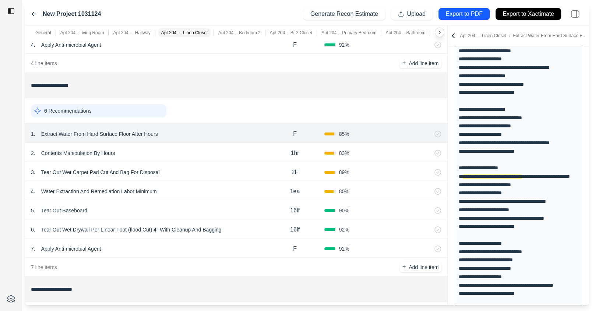
scroll to position [682, 0]
click at [211, 157] on div "2 . Contents Manipulation By Hours 1hr 83 %" at bounding box center [236, 151] width 422 height 19
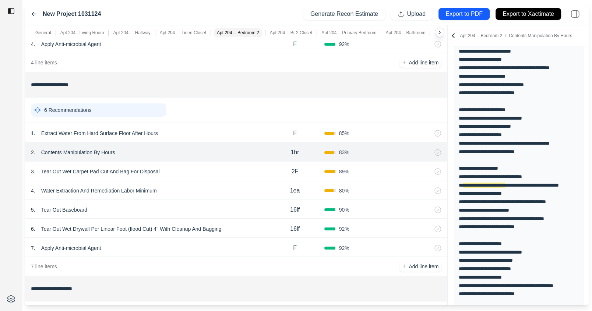
scroll to position [218, 0]
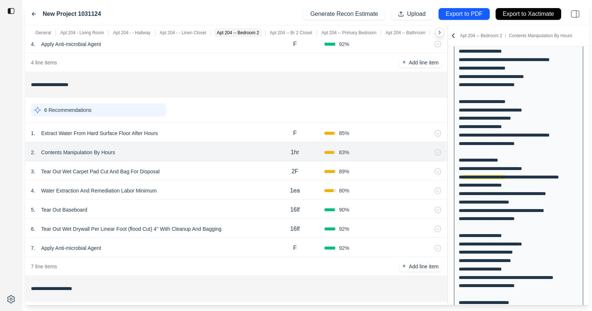
click at [207, 176] on div "3 . Tear Out Wet Carpet Pad Cut And Bag For Disposal 2F 89 %" at bounding box center [236, 170] width 422 height 19
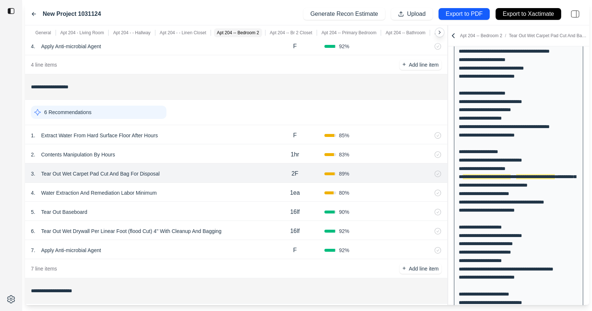
scroll to position [683, 0]
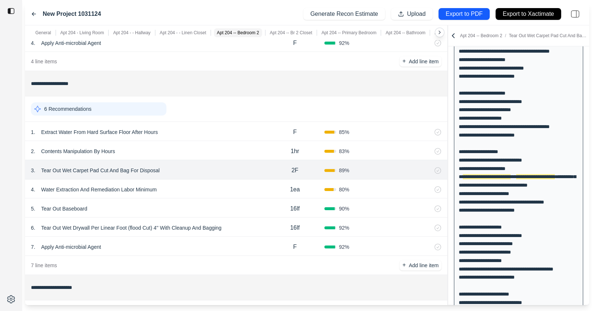
click at [128, 130] on p "Extract Water From Hard Surface Floor After Hours" at bounding box center [99, 132] width 123 height 10
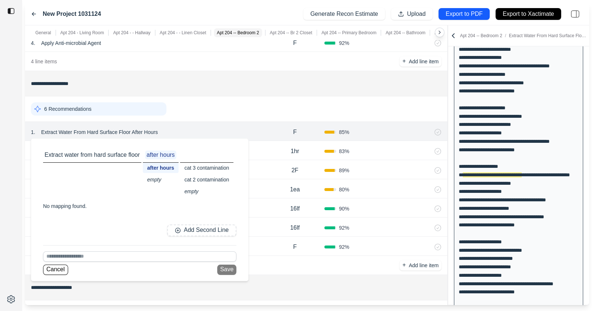
scroll to position [284, 0]
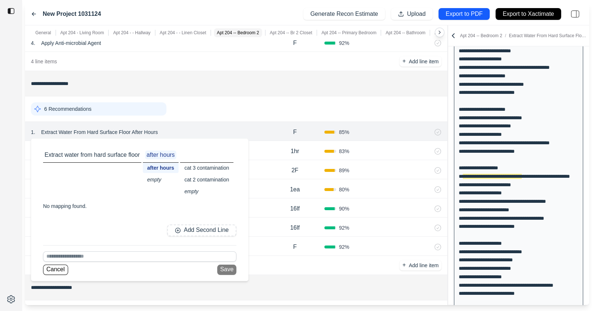
click at [127, 265] on div "Cancel Save" at bounding box center [139, 270] width 193 height 10
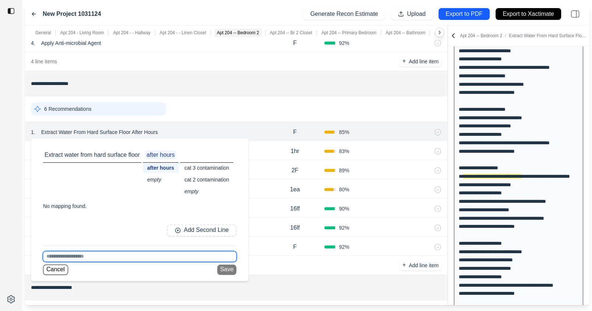
click at [129, 256] on input at bounding box center [139, 256] width 193 height 10
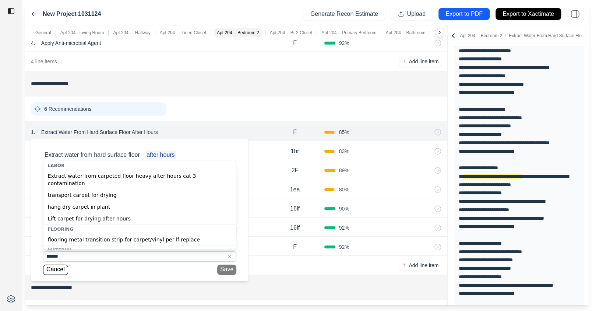
click at [120, 175] on div "Extract water from carpeted floor heavy after hours cat 3 contamination" at bounding box center [139, 179] width 193 height 19
type input "**********"
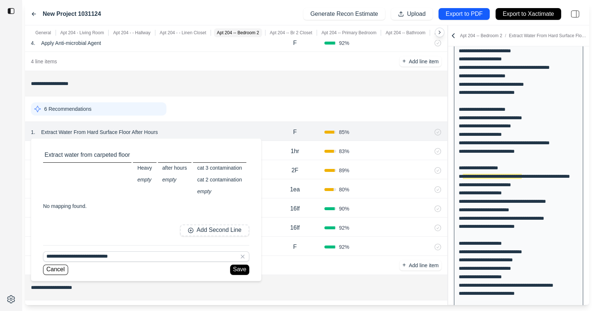
click at [169, 165] on div "after hours" at bounding box center [175, 168] width 34 height 10
click at [240, 271] on button "Save" at bounding box center [241, 270] width 19 height 10
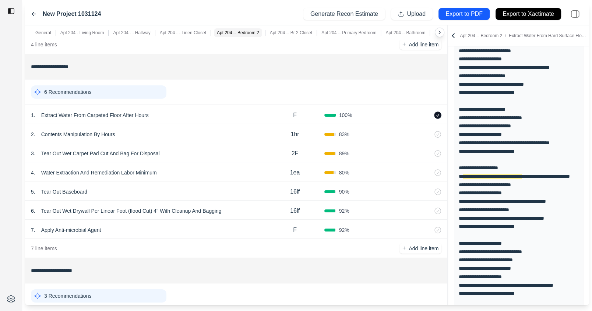
scroll to position [698, 0]
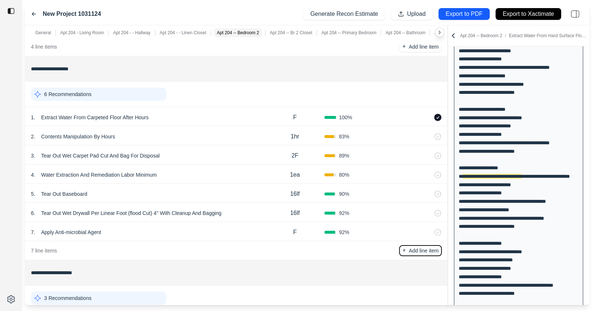
click at [412, 247] on p "Add line item" at bounding box center [424, 250] width 30 height 7
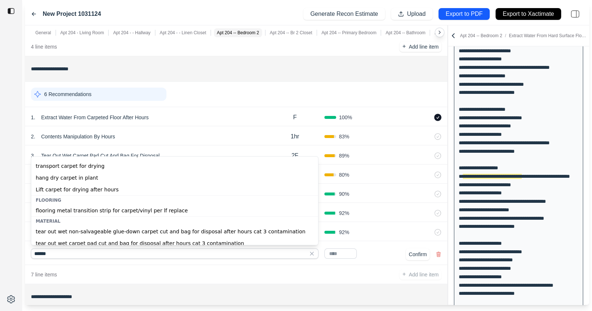
scroll to position [21, 0]
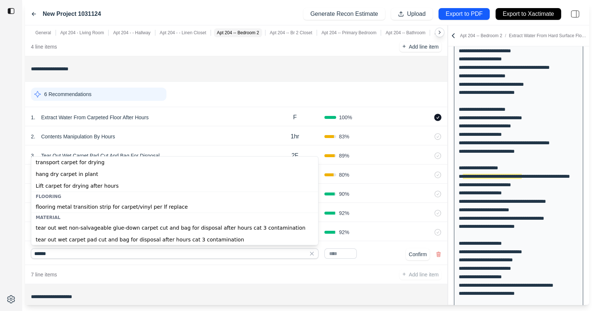
click at [191, 230] on div "tear out wet non-salvageable glue-down carpet cut and bag for disposal after ho…" at bounding box center [174, 228] width 287 height 12
type input "**********"
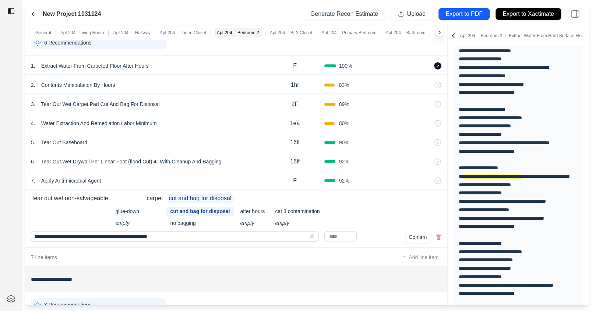
scroll to position [752, 0]
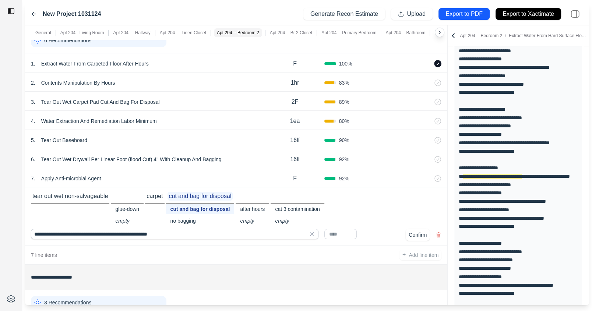
click at [337, 234] on input "text" at bounding box center [340, 234] width 32 height 10
type input "*"
click at [381, 222] on div "tear out wet non-salvageable glue-down empty carpet cut and bag for disposal cu…" at bounding box center [236, 209] width 411 height 34
click at [412, 233] on button "Confirm" at bounding box center [418, 235] width 24 height 12
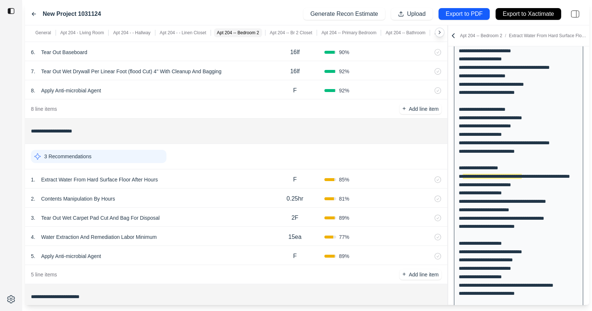
scroll to position [867, 0]
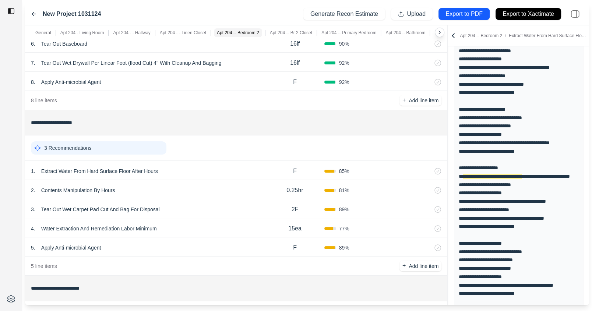
click at [238, 175] on div "1 . Extract Water From Hard Surface Floor After Hours F 85 %" at bounding box center [236, 170] width 422 height 19
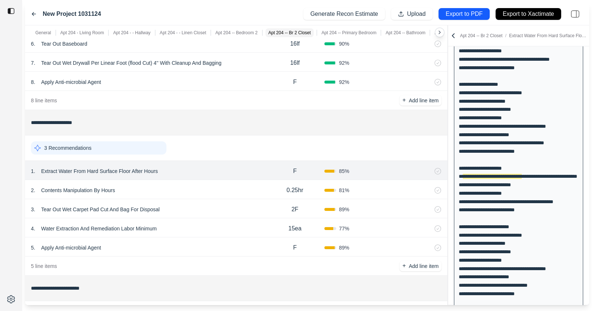
click at [222, 190] on div "2 . Contents Manipulation By Hours" at bounding box center [148, 190] width 235 height 10
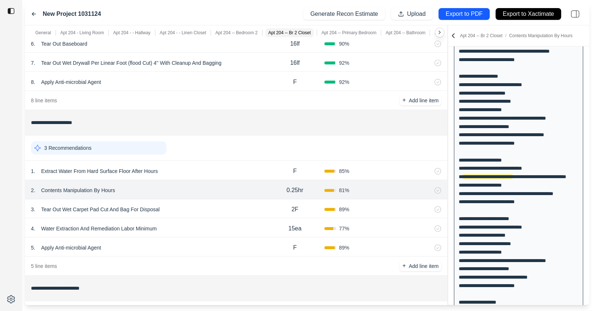
click at [213, 204] on div "3 . Tear Out Wet Carpet Pad Cut And Bag For Disposal" at bounding box center [148, 209] width 235 height 10
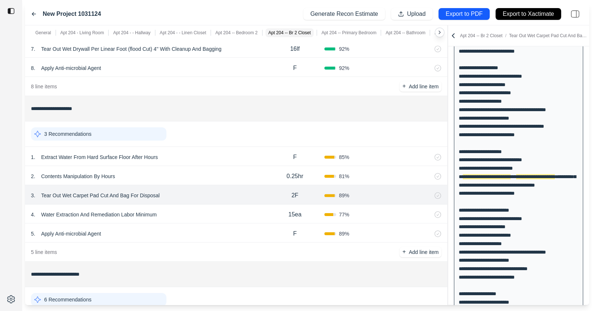
scroll to position [882, 0]
click at [200, 210] on div "4 . Water Extraction And Remediation Labor Minimum" at bounding box center [148, 214] width 235 height 10
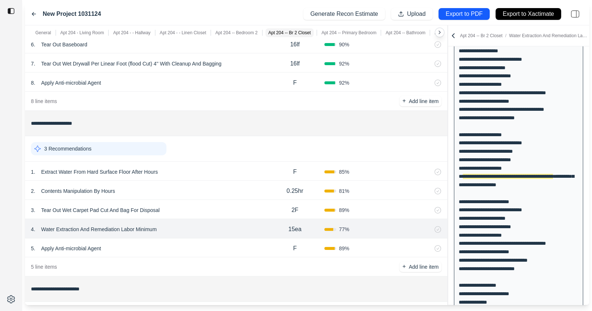
scroll to position [867, 0]
click at [133, 226] on p "Water Extraction And Remediation Labor Minimum" at bounding box center [99, 229] width 122 height 10
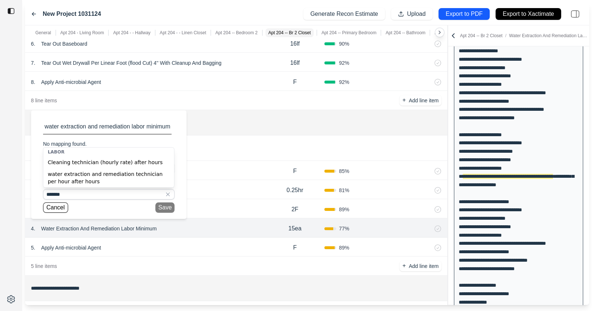
click at [105, 177] on div "water extraction and remediation technician per hour after hours" at bounding box center [108, 177] width 131 height 19
type input "**********"
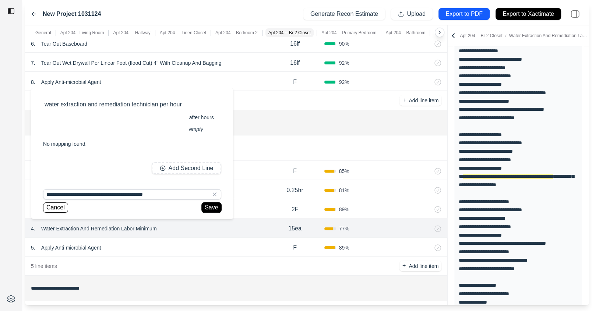
click at [210, 210] on button "Save" at bounding box center [211, 208] width 19 height 10
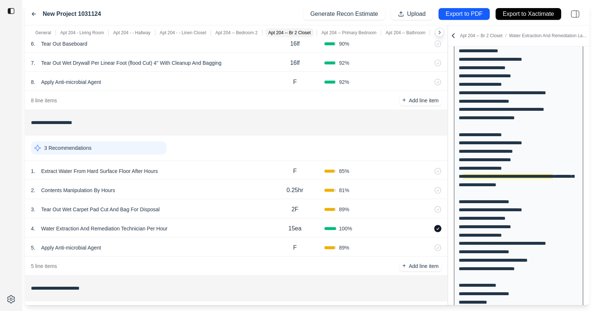
click at [297, 228] on p "15ea" at bounding box center [294, 228] width 13 height 9
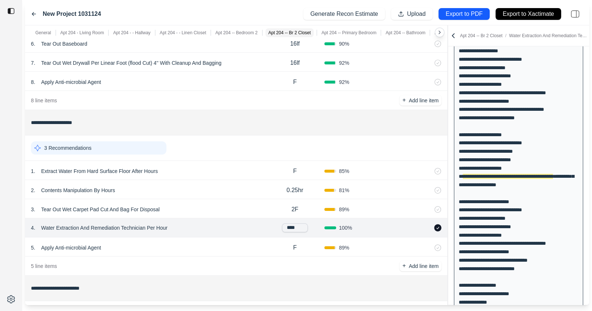
drag, startPoint x: 287, startPoint y: 226, endPoint x: 340, endPoint y: 226, distance: 52.7
click at [340, 226] on div "4 . Water Extraction And Remediation Technician Per Hour **** 100 %" at bounding box center [236, 227] width 422 height 19
type input "*******"
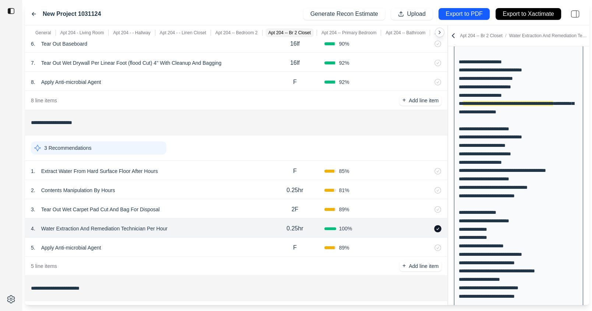
scroll to position [328, 0]
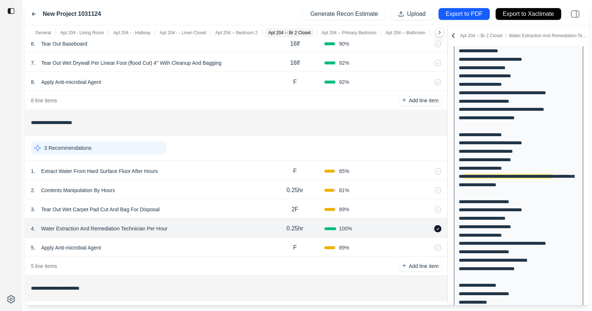
click at [229, 245] on div "5 . Apply Anti-microbial Agent" at bounding box center [148, 248] width 235 height 10
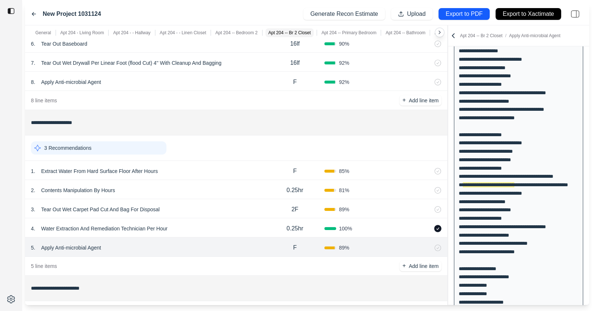
scroll to position [336, 0]
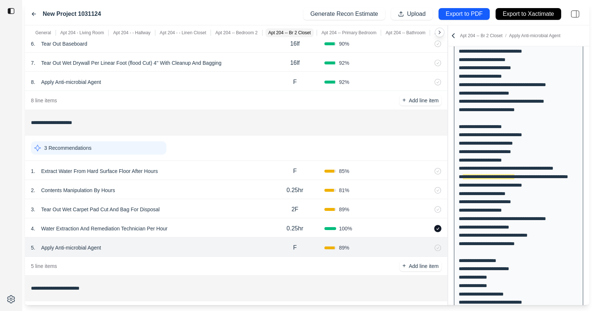
click at [228, 225] on div "4 . Water Extraction And Remediation Technician Per Hour" at bounding box center [148, 229] width 235 height 10
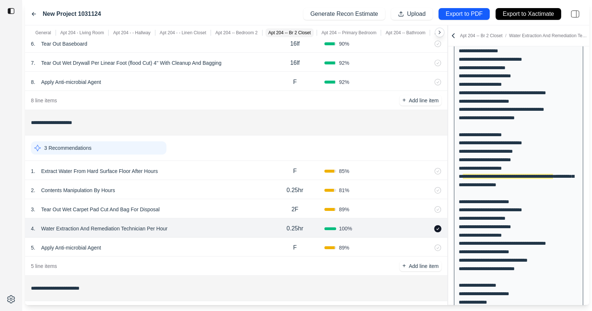
click at [218, 200] on div "3 . Tear Out Wet Carpet Pad Cut And Bag For Disposal 2F 89 %" at bounding box center [236, 208] width 422 height 19
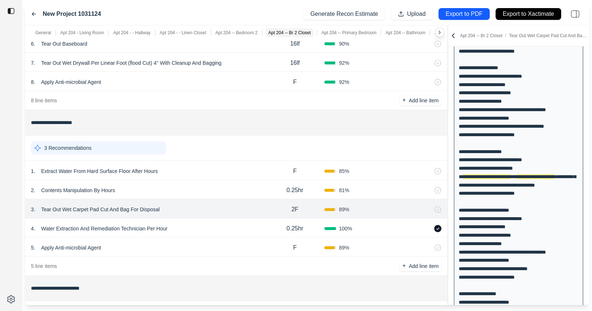
click at [218, 191] on div "2 . Contents Manipulation By Hours" at bounding box center [148, 190] width 235 height 10
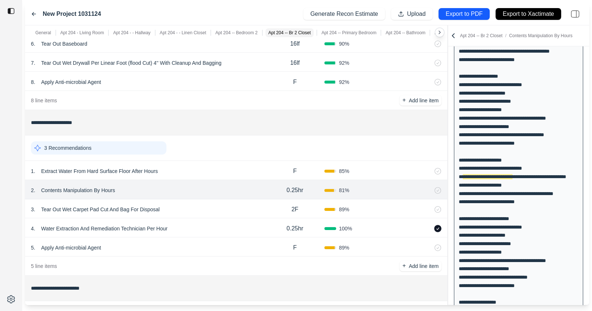
click at [222, 167] on div "1 . Extract Water From Hard Surface Floor After Hours" at bounding box center [148, 171] width 235 height 10
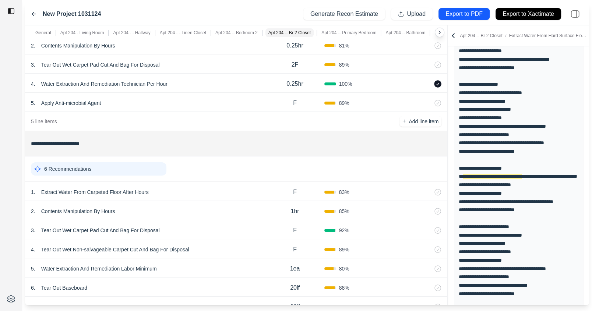
scroll to position [1019, 0]
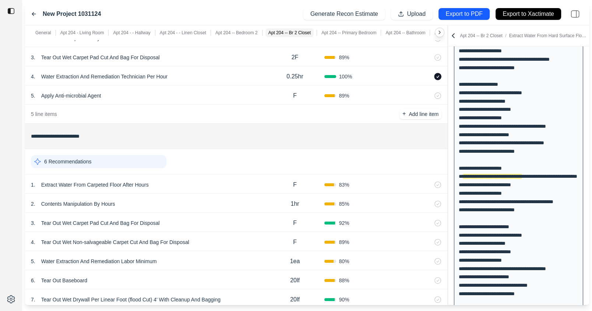
click at [221, 180] on div "1 . Extract Water From Carpeted Floor After Hours" at bounding box center [148, 185] width 235 height 10
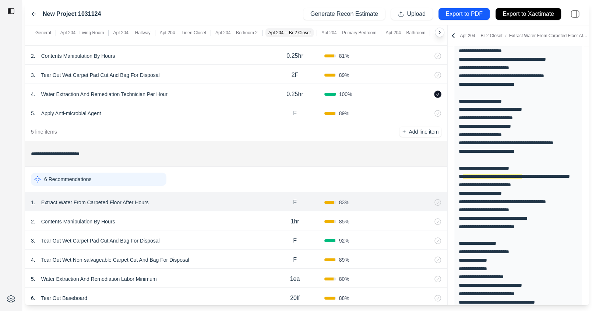
scroll to position [1014, 0]
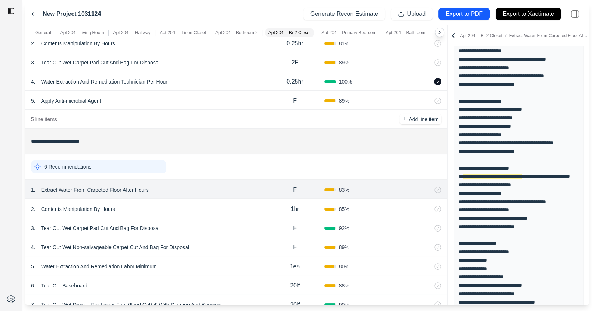
click at [158, 204] on div "2 . Contents Manipulation By Hours" at bounding box center [148, 209] width 235 height 10
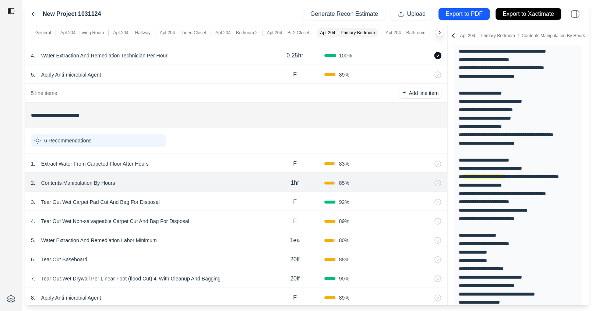
scroll to position [1047, 0]
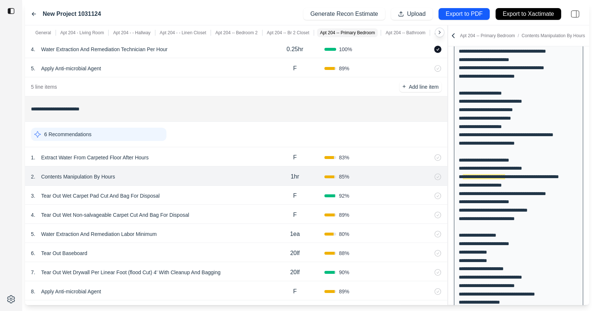
click at [199, 194] on div "3 . Tear Out Wet Carpet Pad Cut And Bag For Disposal" at bounding box center [148, 196] width 235 height 10
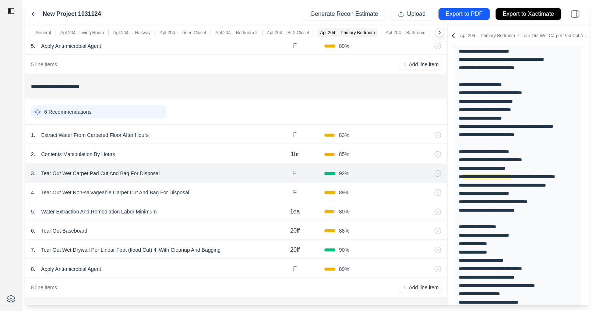
scroll to position [1070, 0]
click at [207, 190] on div "4 . Tear Out Wet Non-salvageable Carpet Cut And Bag For Disposal" at bounding box center [148, 192] width 235 height 10
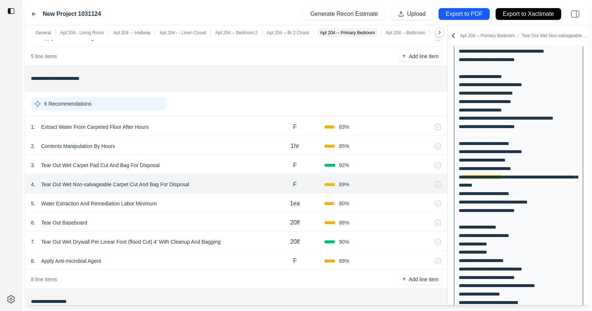
scroll to position [1078, 0]
click at [196, 212] on div "6 . Tear Out Baseboard 20lf 88 %" at bounding box center [236, 221] width 422 height 19
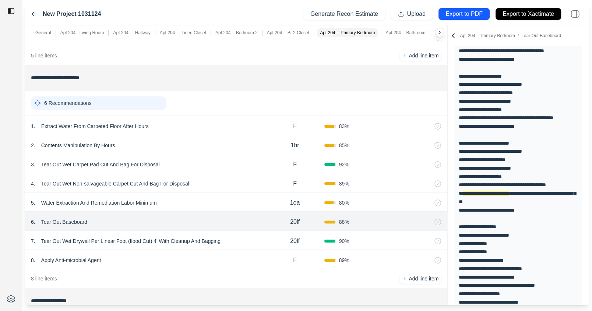
scroll to position [476, 0]
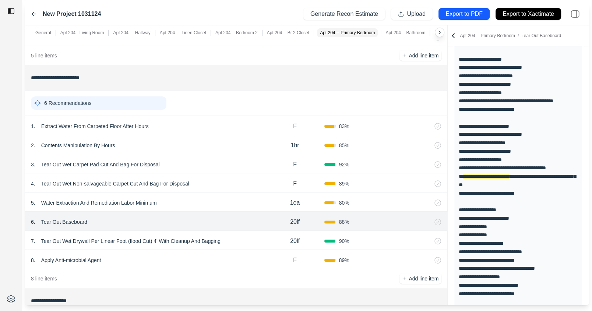
click at [198, 200] on div "5 . Water Extraction And Remediation Labor Minimum" at bounding box center [148, 203] width 235 height 10
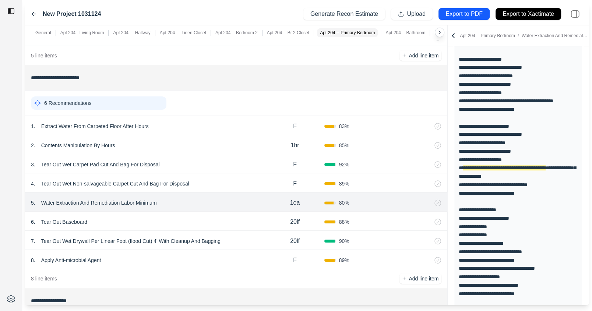
scroll to position [468, 0]
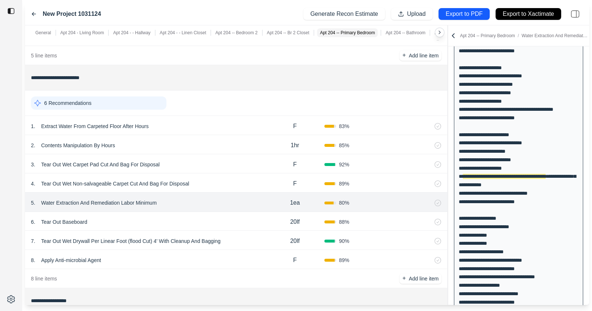
click at [133, 202] on p "Water Extraction And Remediation Labor Minimum" at bounding box center [99, 203] width 122 height 10
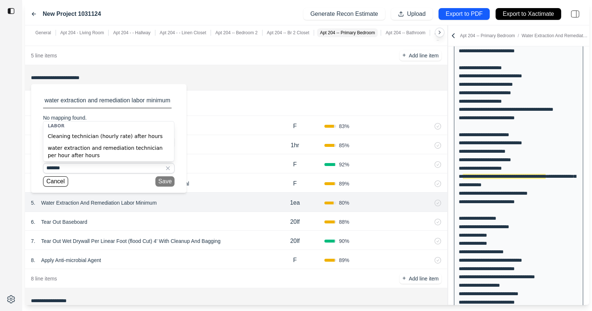
click at [109, 152] on div "water extraction and remediation technician per hour after hours" at bounding box center [108, 151] width 131 height 19
type input "**********"
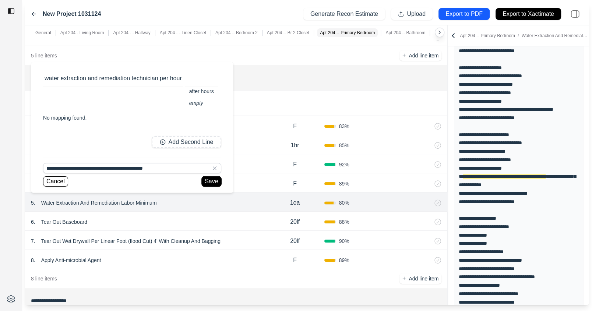
click at [212, 181] on button "Save" at bounding box center [211, 181] width 19 height 10
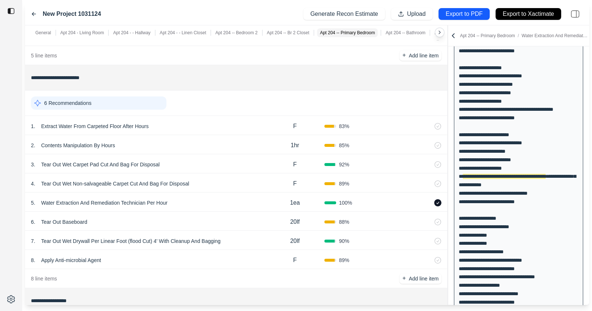
click at [295, 201] on p "1ea" at bounding box center [295, 202] width 10 height 9
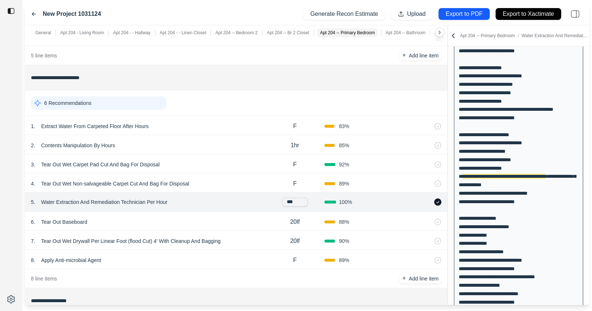
drag, startPoint x: 296, startPoint y: 201, endPoint x: 290, endPoint y: 200, distance: 6.4
click at [290, 200] on input "***" at bounding box center [295, 202] width 26 height 9
type input "***"
click at [240, 198] on div "5 . Water Extraction And Remediation Technician Per Hour" at bounding box center [148, 203] width 235 height 10
click at [215, 212] on div "6 . Tear Out Baseboard 20lf 88 %" at bounding box center [236, 221] width 422 height 19
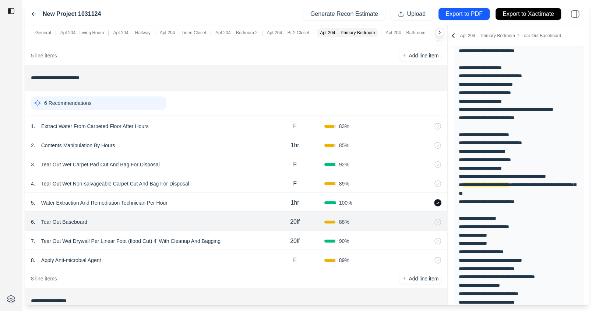
scroll to position [476, 0]
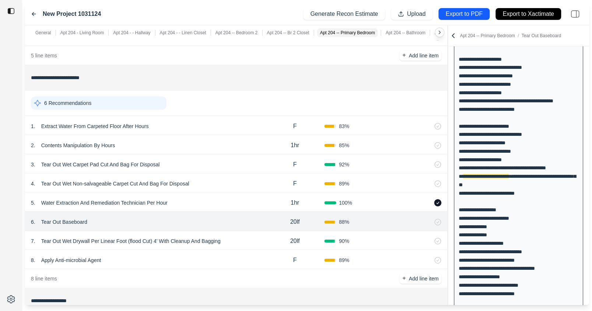
click at [239, 237] on div "7 . Tear Out Wet Drywall Per Linear Foot (flood Cut) 4' With Cleanup And Bagging" at bounding box center [148, 241] width 235 height 10
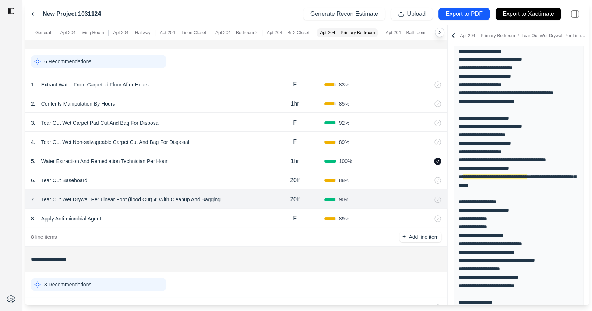
scroll to position [1123, 0]
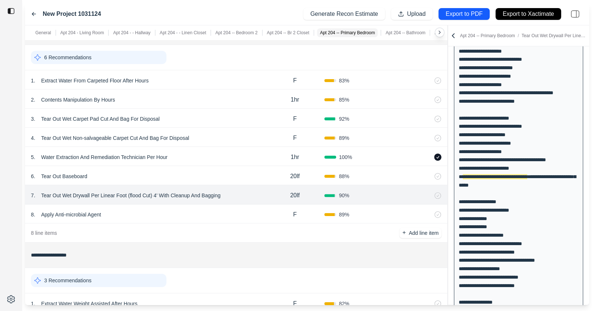
click at [183, 197] on p "Tear Out Wet Drywall Per Linear Foot (flood Cut) 4' With Cleanup And Bagging" at bounding box center [130, 195] width 185 height 10
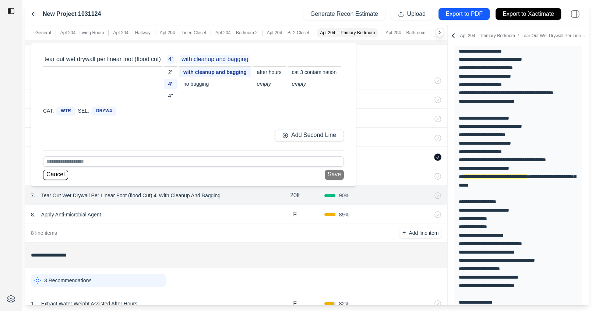
click at [173, 92] on div "4''" at bounding box center [171, 96] width 14 height 10
click at [337, 174] on button "Save" at bounding box center [334, 175] width 19 height 10
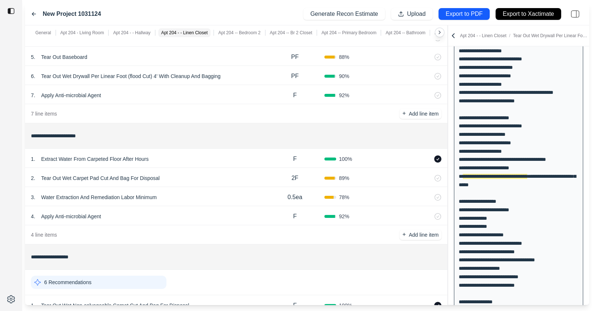
scroll to position [451, 0]
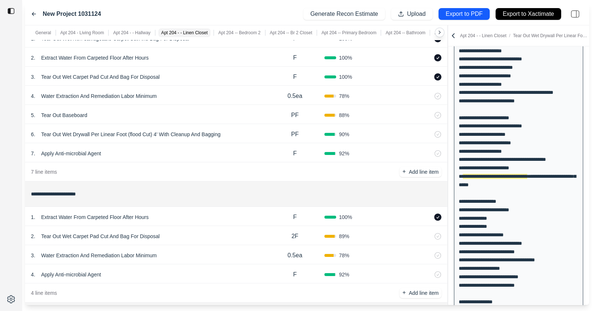
click at [173, 136] on p "Tear Out Wet Drywall Per Linear Foot (flood Cut) 4' With Cleanup And Bagging" at bounding box center [130, 134] width 185 height 10
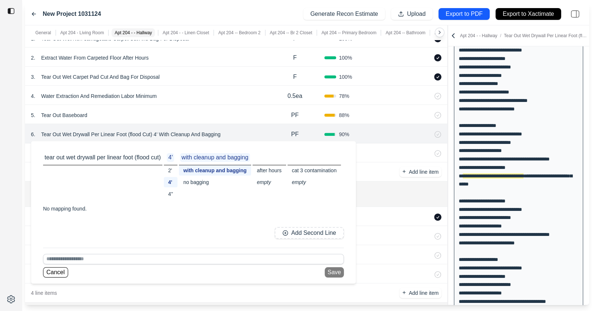
scroll to position [191, 0]
click at [170, 198] on div "4''" at bounding box center [171, 194] width 14 height 10
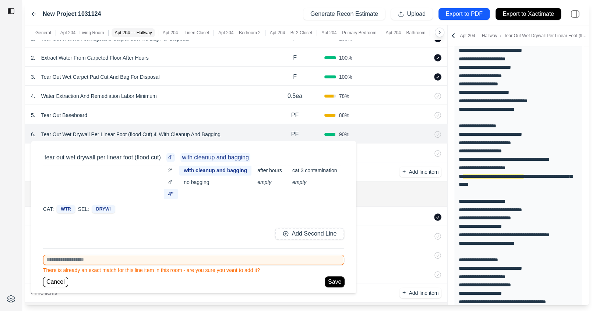
click at [332, 282] on button "Save" at bounding box center [334, 282] width 19 height 10
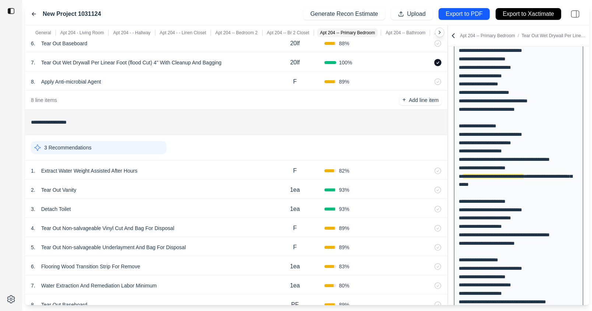
scroll to position [1259, 0]
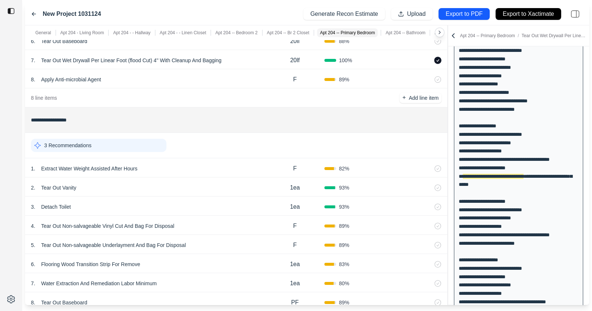
click at [163, 169] on div "1 . Extract Water Weight Assisted After Hours" at bounding box center [148, 168] width 235 height 10
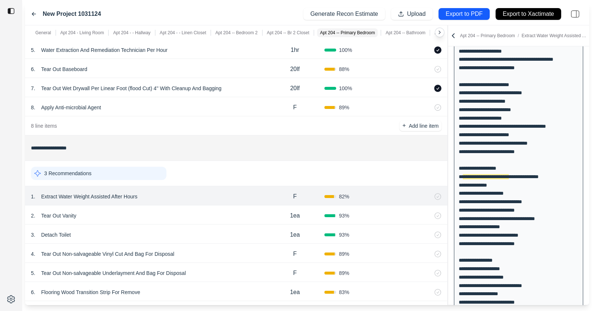
scroll to position [1234, 0]
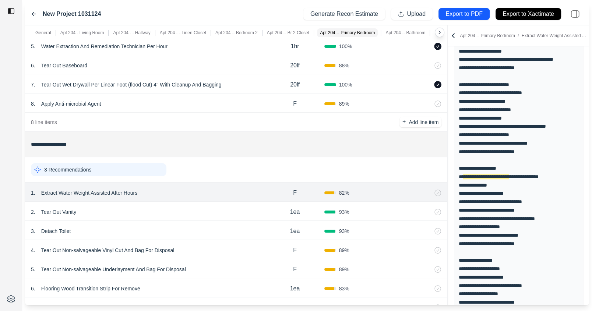
click at [136, 216] on div "2 . Tear Out Vanity 1ea 93 %" at bounding box center [236, 211] width 422 height 19
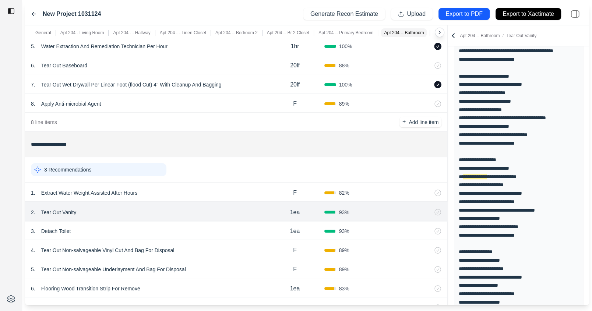
scroll to position [1249, 0]
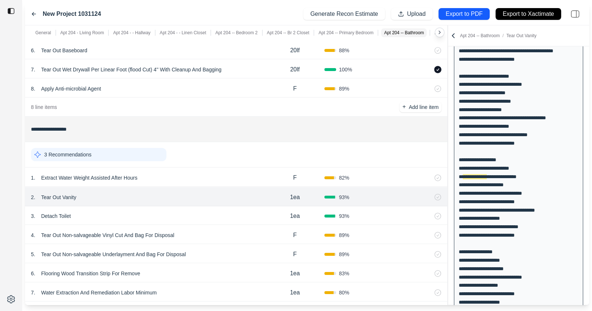
click at [138, 225] on div "4 . Tear Out Non-salvageable Vinyl Cut And Bag For Disposal F 89 %" at bounding box center [236, 234] width 422 height 19
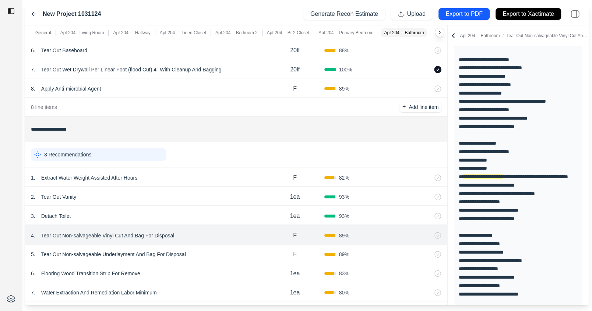
click at [139, 218] on div "3 . Detach Toilet 1ea 93 %" at bounding box center [236, 215] width 422 height 19
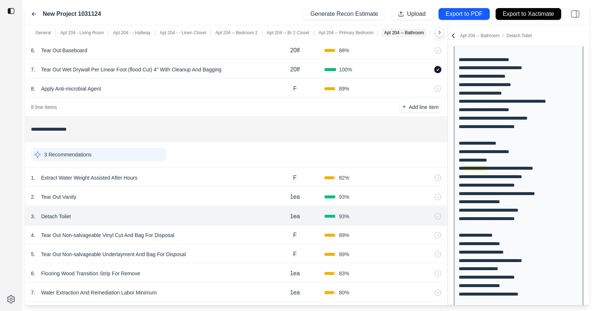
scroll to position [461, 0]
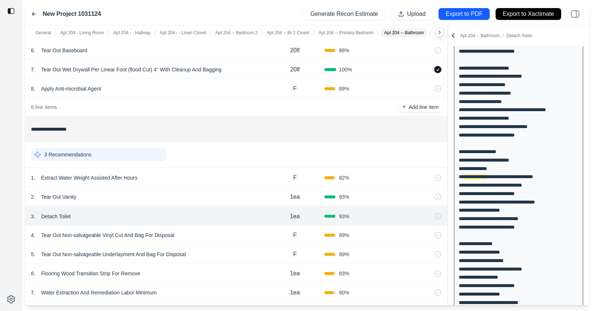
click at [149, 194] on div "2 . Tear Out Vanity" at bounding box center [148, 197] width 235 height 10
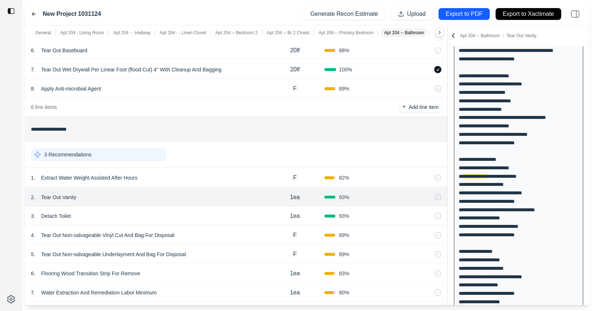
scroll to position [453, 0]
click at [143, 215] on div "3 . Detach Toilet" at bounding box center [148, 216] width 235 height 10
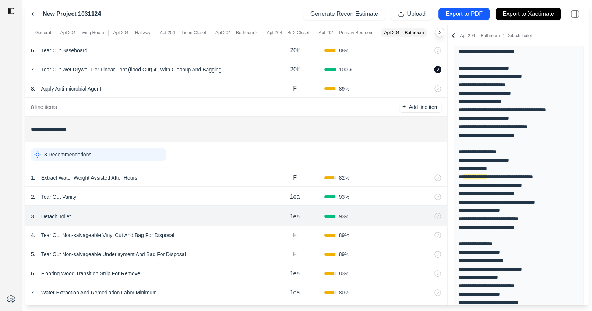
click at [205, 230] on div "4 . Tear Out Non-salvageable Vinyl Cut And Bag For Disposal" at bounding box center [148, 235] width 235 height 10
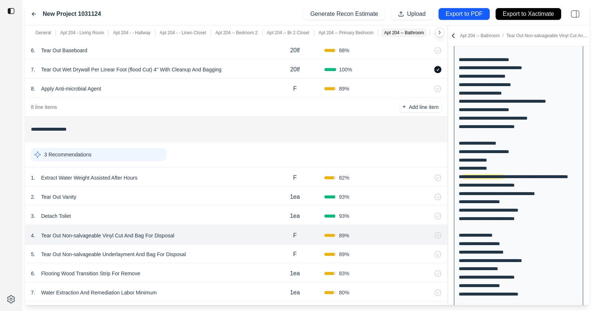
scroll to position [1292, 0]
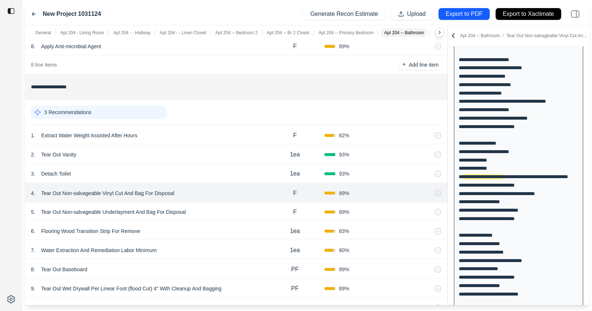
click at [203, 207] on div "5 . Tear Out Non-salvageable Underlayment And Bag For Disposal" at bounding box center [148, 212] width 235 height 10
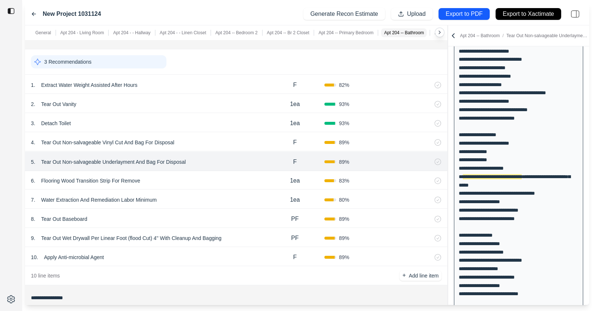
scroll to position [1348, 0]
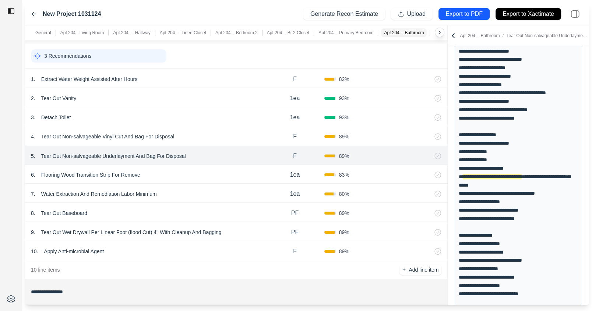
click at [189, 170] on div "6 . Flooring Wood Transition Strip For Remove" at bounding box center [148, 175] width 235 height 10
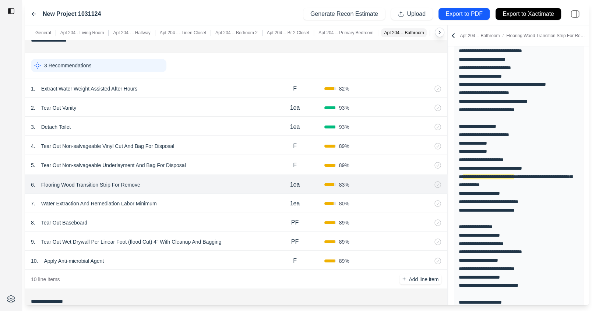
scroll to position [1345, 0]
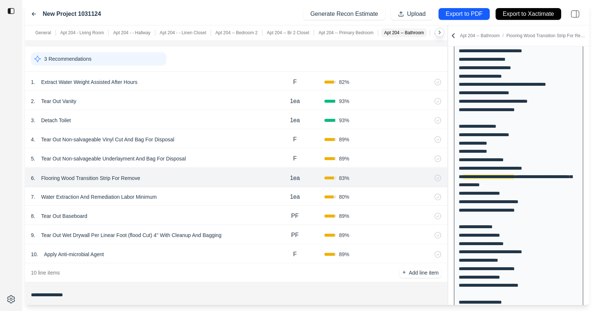
click at [183, 197] on div "7 . Water Extraction And Remediation Labor Minimum" at bounding box center [148, 197] width 235 height 10
select select "*"
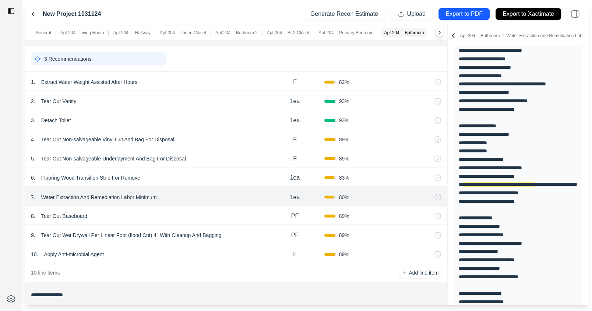
scroll to position [568, 0]
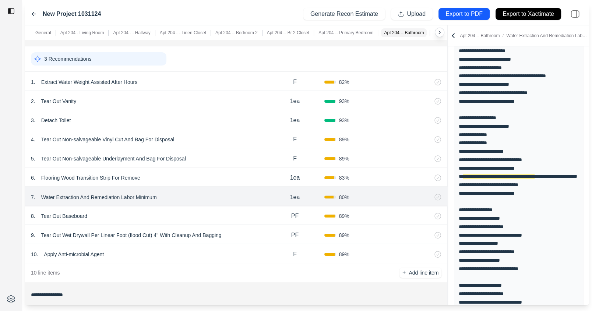
click at [134, 198] on p "Water Extraction And Remediation Labor Minimum" at bounding box center [99, 197] width 122 height 10
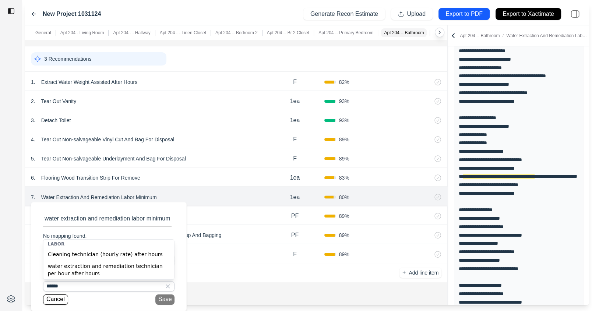
click at [120, 272] on div "water extraction and remediation technician per hour after hours" at bounding box center [108, 269] width 131 height 19
type input "**********"
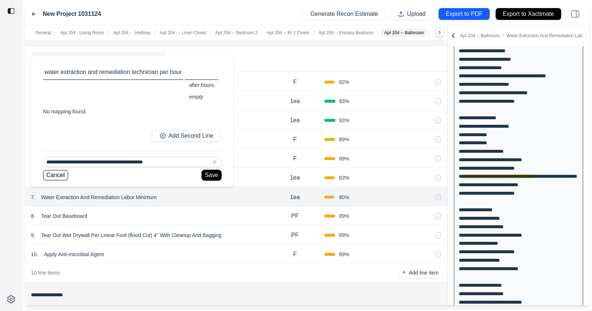
click at [210, 176] on button "Save" at bounding box center [211, 175] width 19 height 10
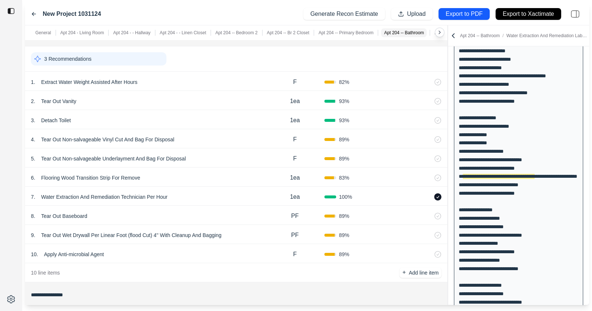
click at [297, 194] on p "1ea" at bounding box center [295, 197] width 10 height 9
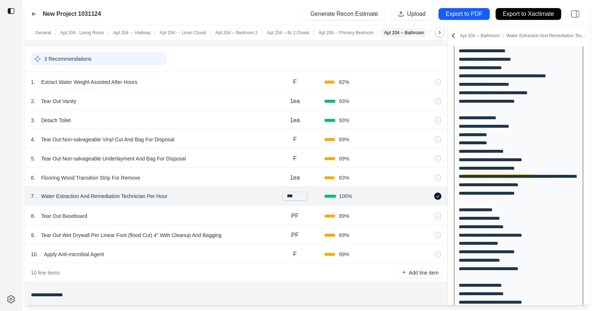
type input "****"
click at [200, 215] on div "8 . Tear Out Baseboard" at bounding box center [148, 216] width 235 height 10
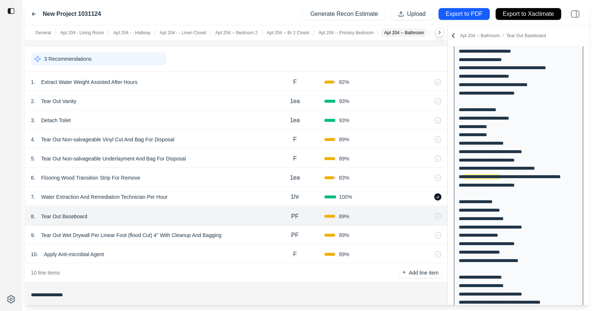
scroll to position [577, 0]
click at [242, 230] on div "9 . Tear Out Wet Drywall Per Linear Foot (flood Cut) 4'' With Cleanup And Baggi…" at bounding box center [148, 235] width 235 height 10
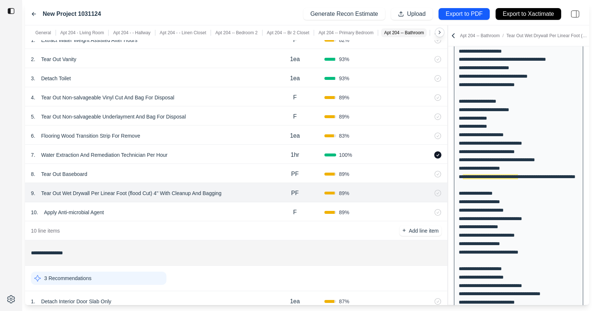
scroll to position [1388, 0]
click at [240, 206] on div "10 . Apply Anti-microbial Agent" at bounding box center [148, 211] width 235 height 10
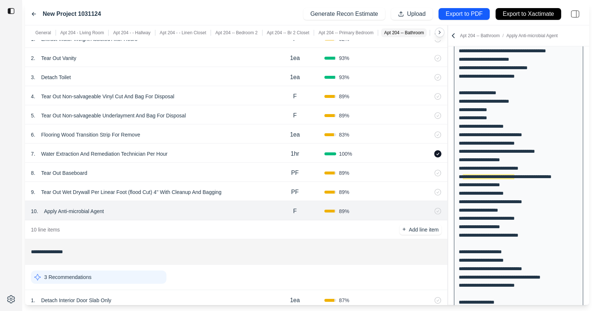
scroll to position [1397, 0]
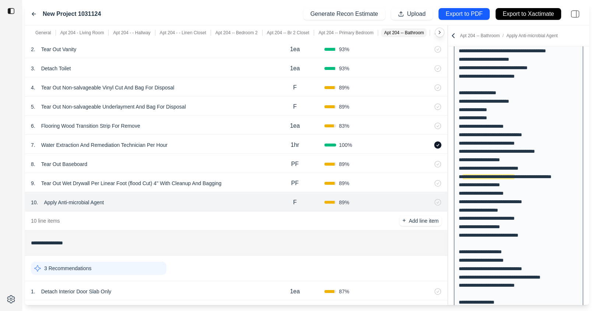
click at [257, 178] on div "9 . Tear Out Wet Drywall Per Linear Foot (flood Cut) 4'' With Cleanup And Baggi…" at bounding box center [148, 183] width 235 height 10
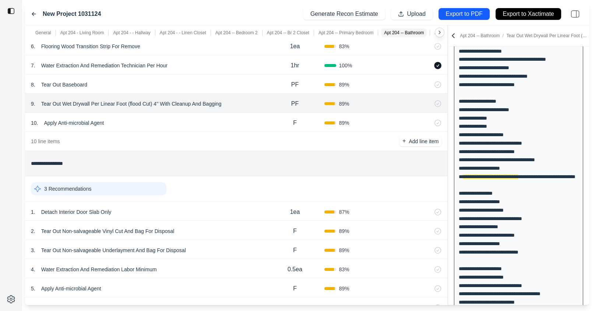
scroll to position [1477, 0]
click at [182, 212] on div "1 . Detach Interior Door Slab Only" at bounding box center [148, 212] width 235 height 10
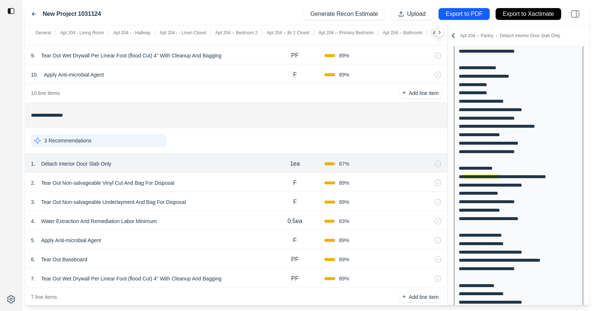
scroll to position [1559, 0]
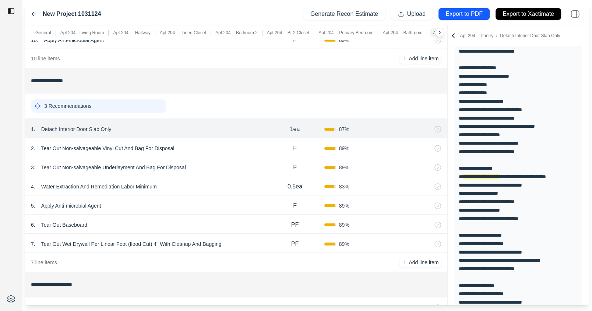
click at [222, 143] on div "2 . Tear Out Non-salvageable Vinyl Cut And Bag For Disposal" at bounding box center [148, 148] width 235 height 10
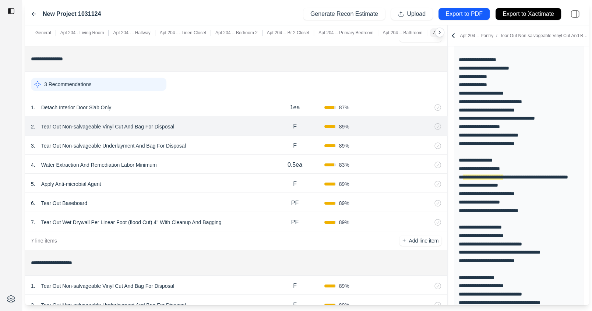
scroll to position [1580, 0]
click at [216, 145] on div "3 . Tear Out Non-salvageable Underlayment And Bag For Disposal" at bounding box center [148, 146] width 235 height 10
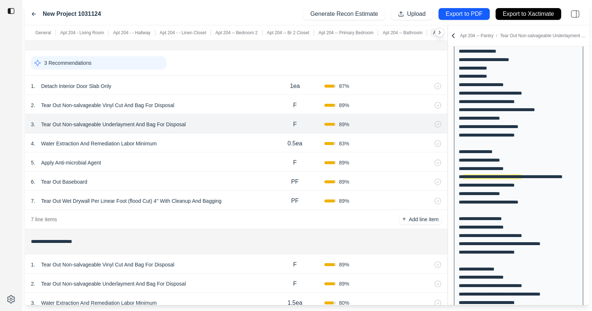
scroll to position [1607, 0]
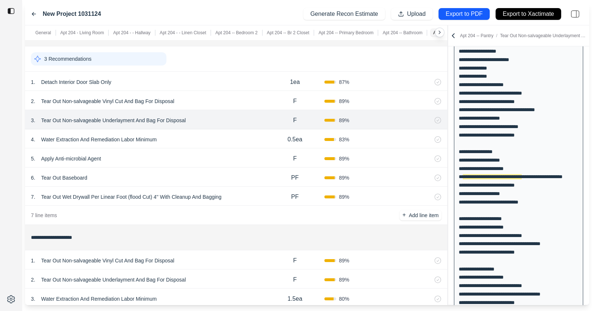
click at [201, 134] on div "4 . Water Extraction And Remediation Labor Minimum" at bounding box center [148, 139] width 235 height 10
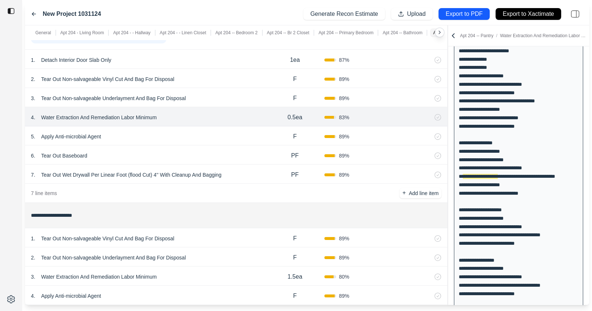
scroll to position [1629, 0]
click at [131, 116] on p "Water Extraction And Remediation Labor Minimum" at bounding box center [99, 117] width 122 height 10
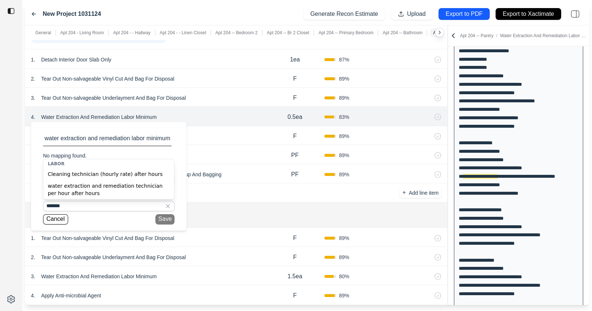
click at [126, 189] on div "water extraction and remediation technician per hour after hours" at bounding box center [108, 189] width 131 height 19
type input "**********"
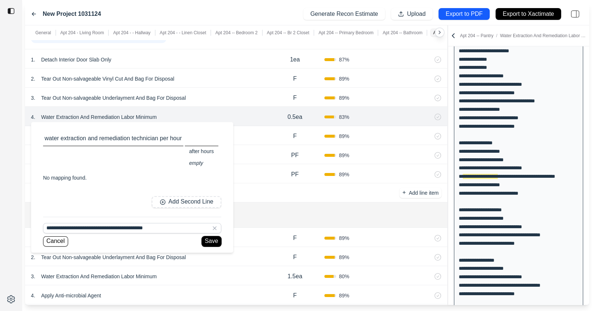
click at [208, 240] on button "Save" at bounding box center [211, 241] width 19 height 10
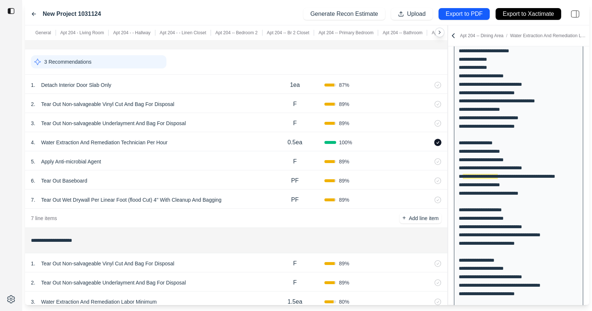
scroll to position [1588, 0]
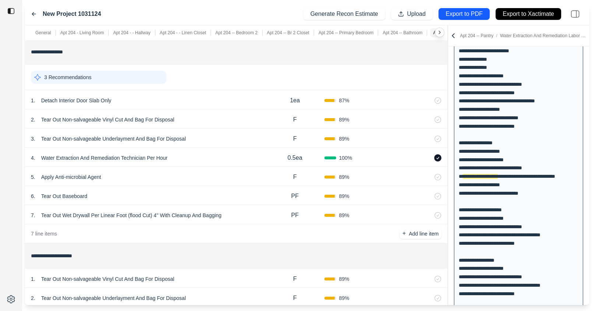
click at [218, 109] on div "2 . Tear Out Non-salvageable Vinyl Cut And Bag For Disposal F 89 %" at bounding box center [236, 118] width 422 height 19
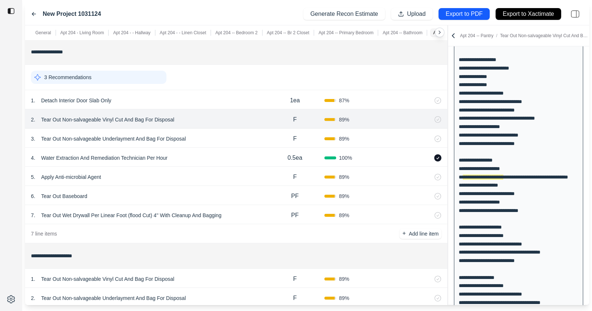
click at [218, 134] on div "3 . Tear Out Non-salvageable Underlayment And Bag For Disposal" at bounding box center [148, 139] width 235 height 10
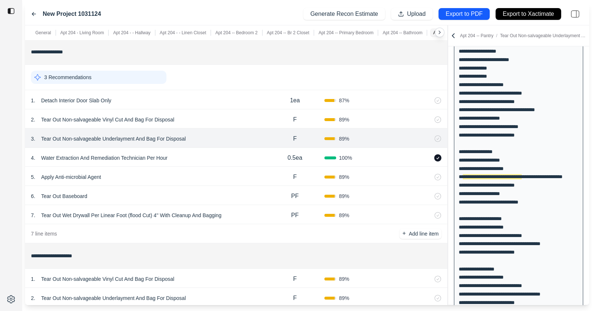
click at [213, 158] on div "4 . Water Extraction And Remediation Technician Per Hour" at bounding box center [148, 158] width 235 height 10
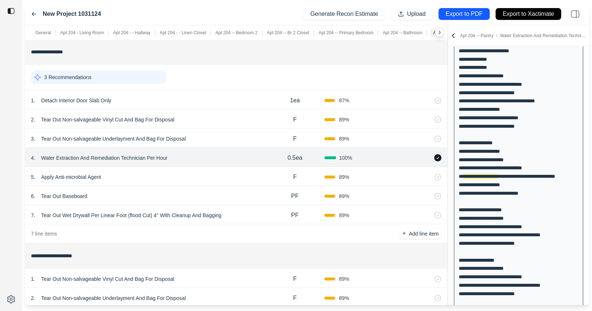
click at [212, 172] on div "5 . Apply Anti-microbial Agent" at bounding box center [148, 177] width 235 height 10
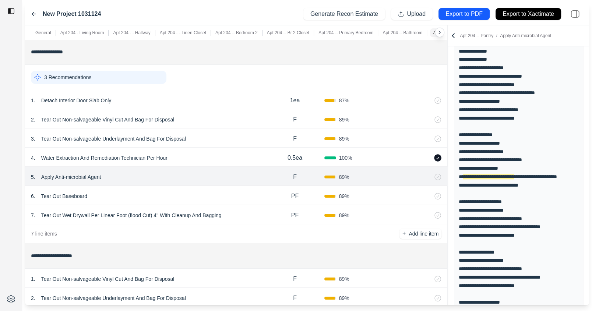
click at [210, 195] on div "6 . Tear Out Baseboard" at bounding box center [148, 196] width 235 height 10
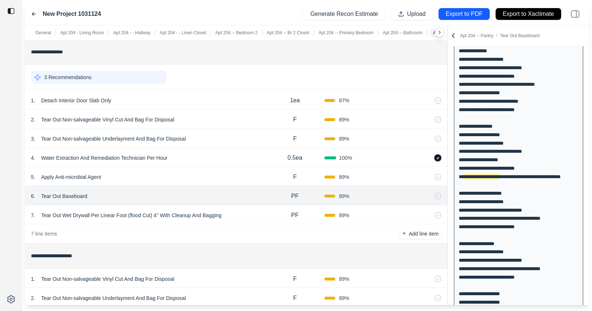
scroll to position [1614, 0]
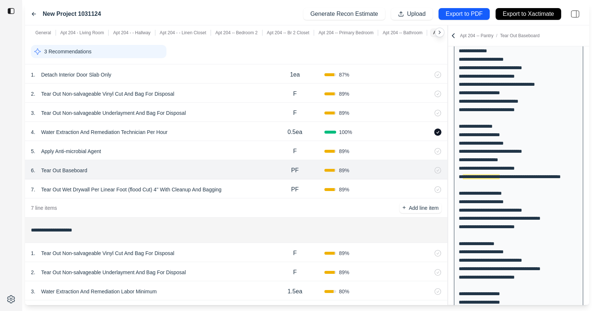
click at [237, 184] on div "7 . Tear Out Wet Drywall Per Linear Foot (flood Cut) 4'' With Cleanup And Baggi…" at bounding box center [148, 189] width 235 height 10
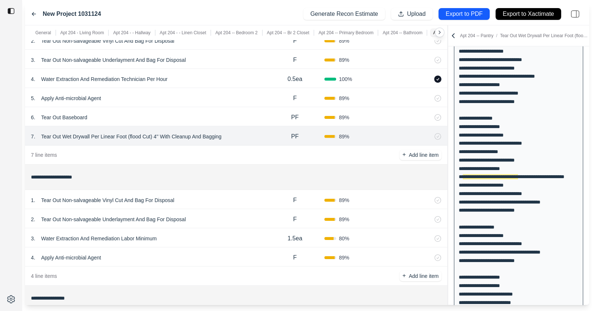
scroll to position [1675, 0]
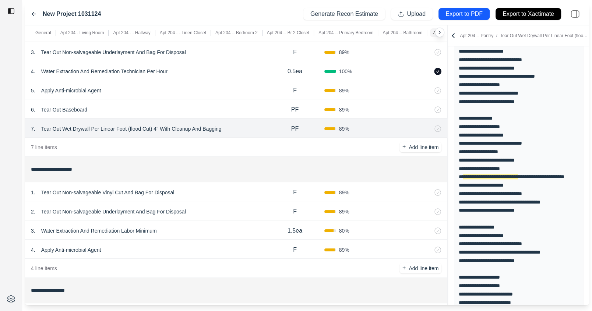
click at [228, 189] on div "1 . Tear Out Non-salvageable Vinyl Cut And Bag For Disposal" at bounding box center [148, 192] width 235 height 10
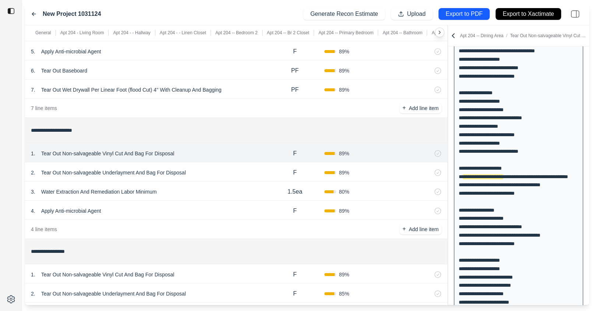
scroll to position [1714, 0]
click at [232, 172] on div "2 . Tear Out Non-salvageable Underlayment And Bag For Disposal" at bounding box center [148, 172] width 235 height 10
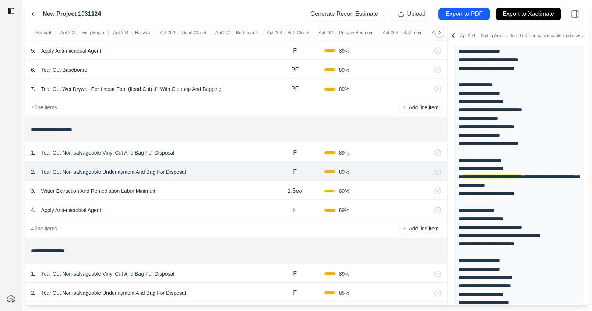
click at [223, 194] on div "3 . Water Extraction And Remediation Labor Minimum 1.5ea 80 %" at bounding box center [236, 190] width 422 height 19
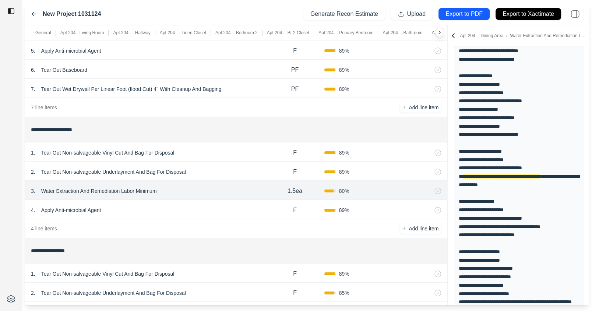
scroll to position [1745, 0]
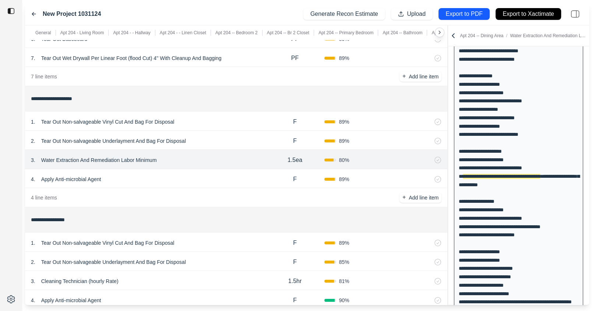
click at [193, 178] on div "4 . Apply Anti-microbial Agent" at bounding box center [148, 179] width 235 height 10
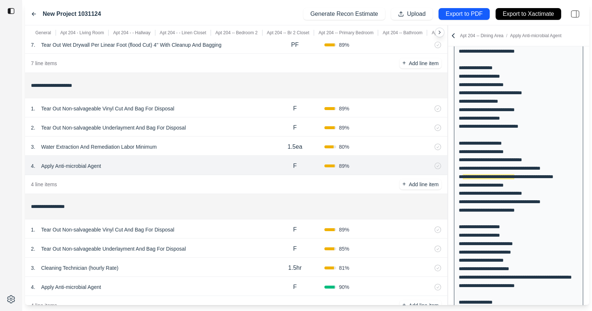
scroll to position [1761, 0]
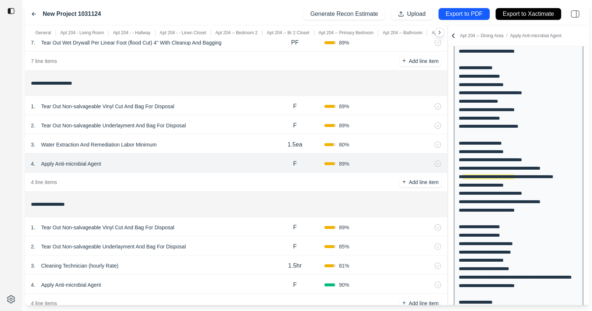
click at [137, 140] on p "Water Extraction And Remediation Labor Minimum" at bounding box center [99, 145] width 122 height 10
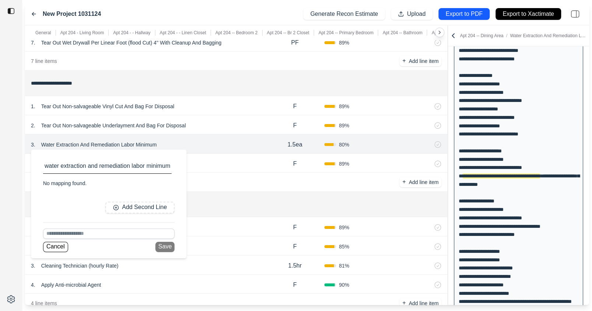
scroll to position [711, 0]
click at [140, 233] on input at bounding box center [108, 234] width 131 height 10
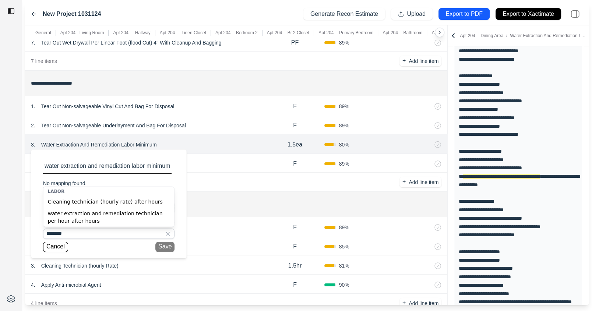
click at [101, 220] on div "water extraction and remediation technician per hour after hours" at bounding box center [108, 217] width 131 height 19
type input "**********"
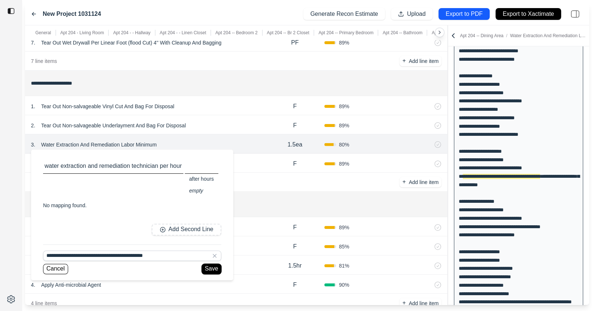
click at [214, 267] on button "Save" at bounding box center [211, 269] width 19 height 10
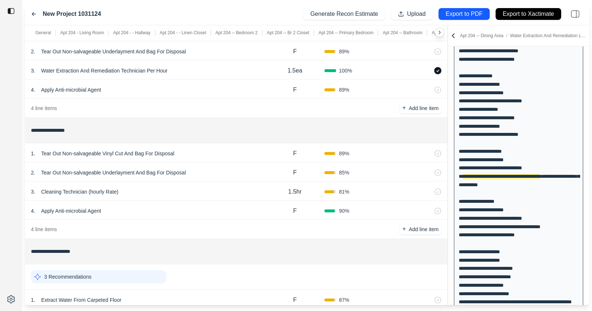
scroll to position [1836, 0]
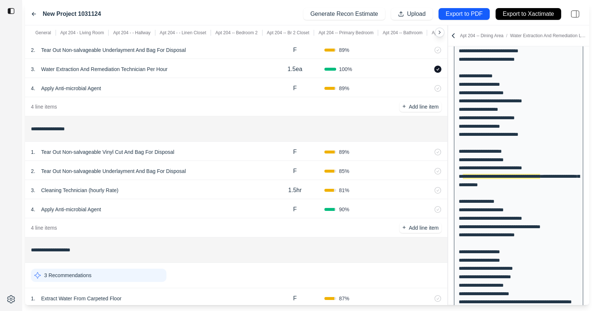
click at [143, 204] on div "4 . Apply Anti-microbial Agent" at bounding box center [148, 209] width 235 height 10
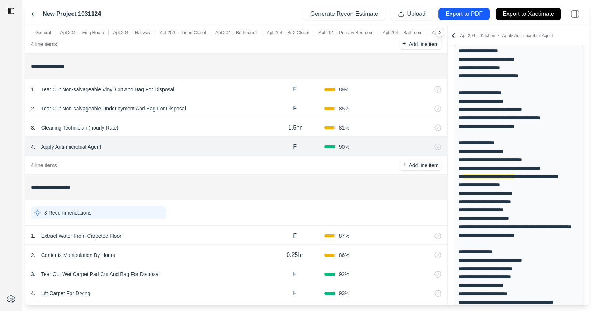
scroll to position [1901, 0]
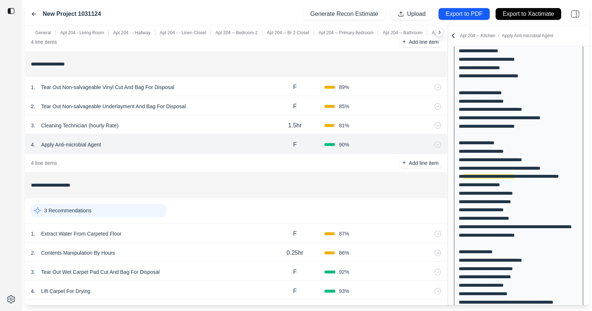
click at [198, 231] on div "1 . Extract Water From Carpeted Floor" at bounding box center [148, 234] width 235 height 10
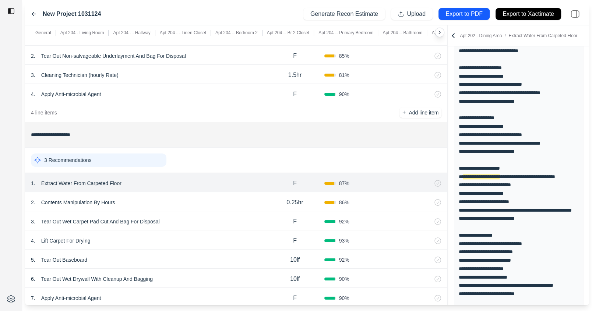
scroll to position [1956, 0]
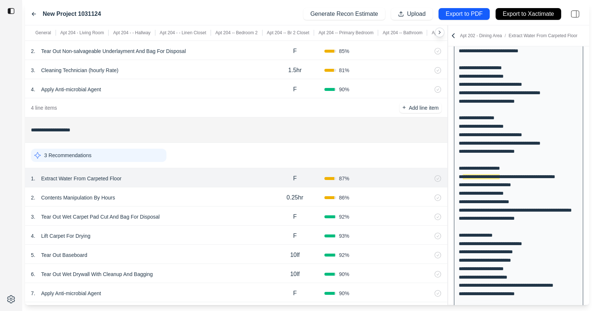
click at [194, 193] on div "2 . Contents Manipulation By Hours" at bounding box center [148, 198] width 235 height 10
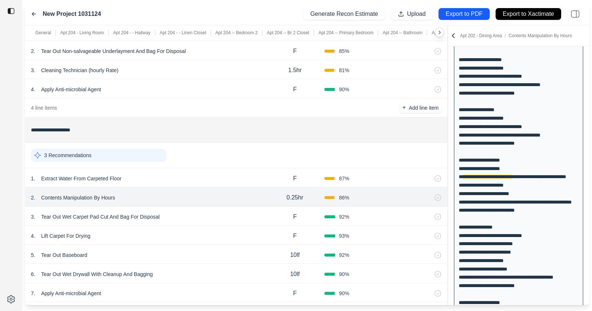
click at [194, 214] on div "3 . Tear Out Wet Carpet Pad Cut And Bag For Disposal" at bounding box center [148, 217] width 235 height 10
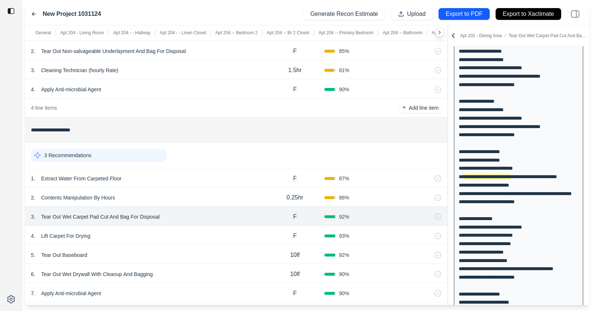
scroll to position [1974, 0]
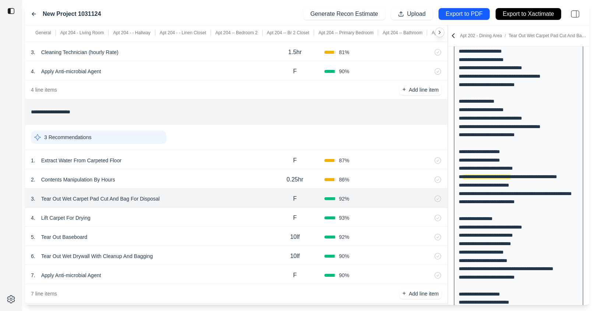
click at [201, 213] on div "4 . Lift Carpet For Drying" at bounding box center [148, 218] width 235 height 10
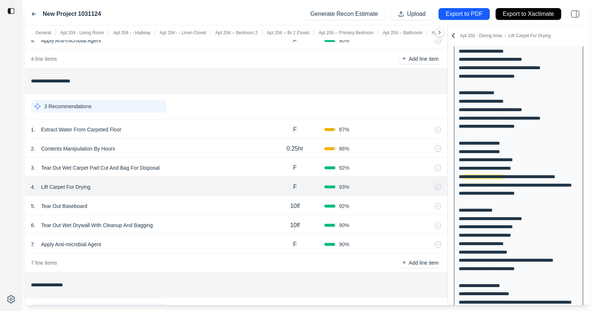
scroll to position [2007, 0]
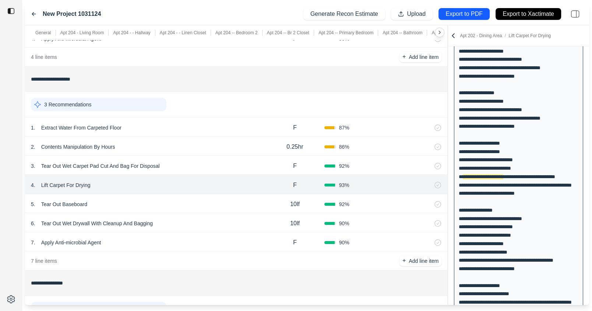
click at [204, 200] on div "5 . Tear Out Baseboard" at bounding box center [148, 204] width 235 height 10
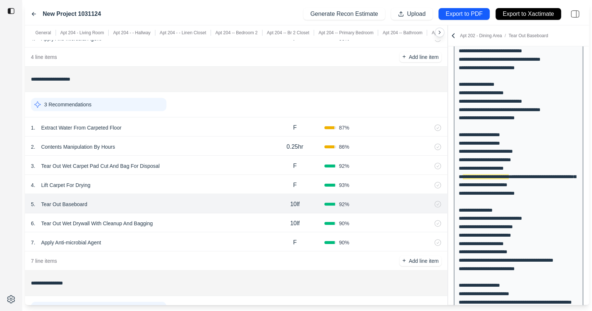
scroll to position [828, 0]
click at [206, 218] on div "6 . Tear Out Wet Drywall With Cleanup And Bagging" at bounding box center [148, 223] width 235 height 10
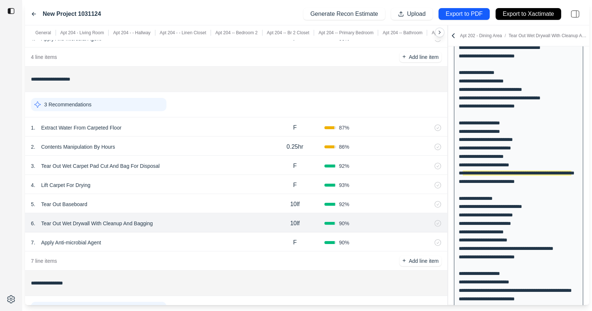
scroll to position [767, 0]
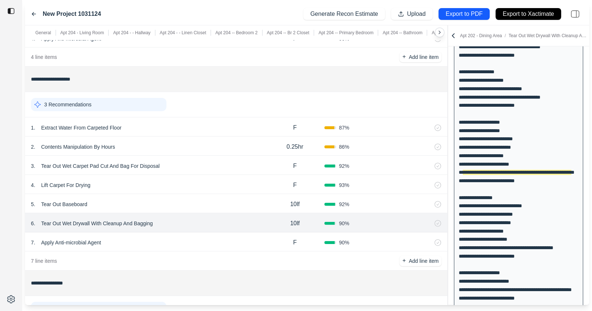
click at [187, 180] on div "4 . Lift Carpet For Drying" at bounding box center [148, 185] width 235 height 10
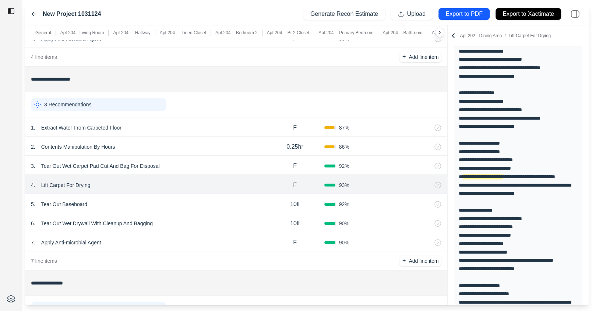
click at [191, 164] on div "3 . Tear Out Wet Carpet Pad Cut And Bag For Disposal" at bounding box center [148, 166] width 235 height 10
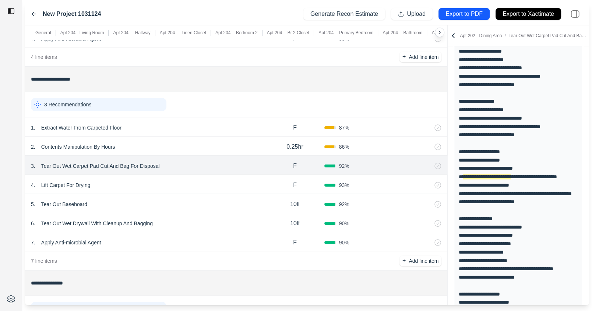
click at [193, 144] on div "2 . Contents Manipulation By Hours" at bounding box center [148, 147] width 235 height 10
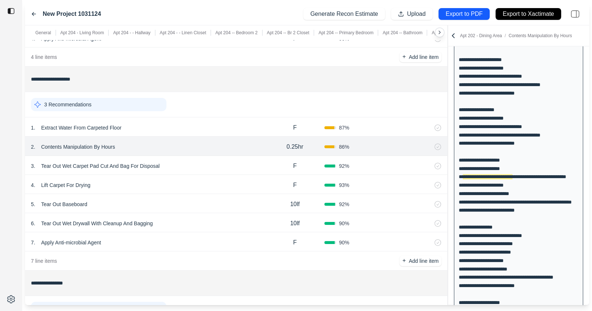
click at [196, 123] on div "1 . Extract Water From Carpeted Floor" at bounding box center [148, 128] width 235 height 10
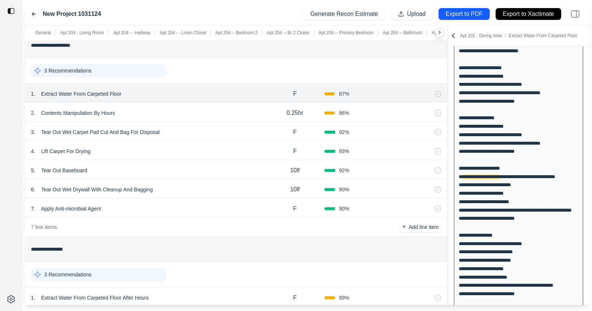
scroll to position [2043, 0]
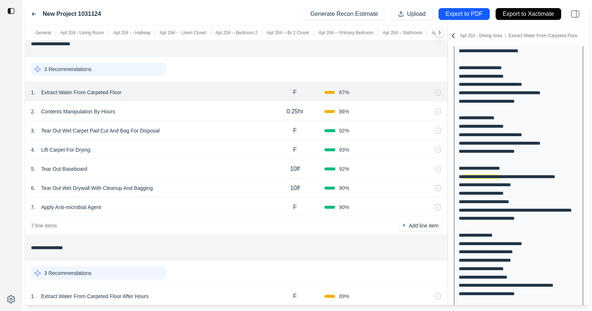
click at [162, 146] on div "4 . Lift Carpet For Drying" at bounding box center [148, 150] width 235 height 10
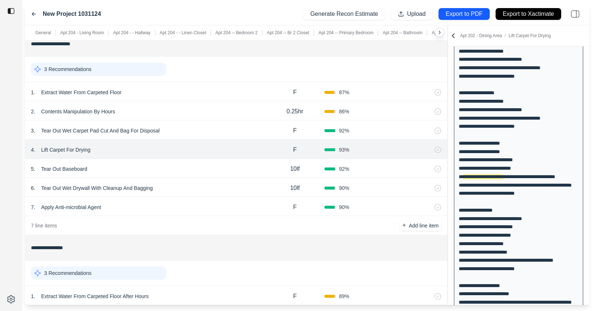
click at [161, 168] on div "5 . Tear Out Baseboard" at bounding box center [148, 169] width 235 height 10
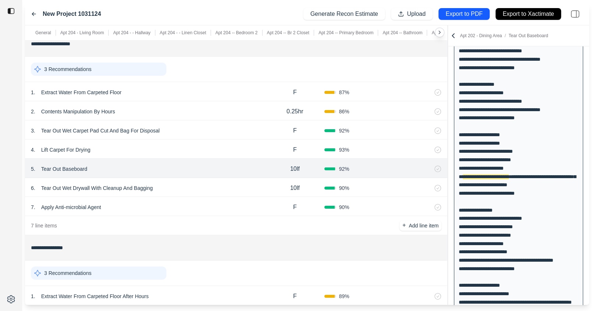
click at [191, 183] on div "6 . Tear Out Wet Drywall With Cleanup And Bagging" at bounding box center [148, 188] width 235 height 10
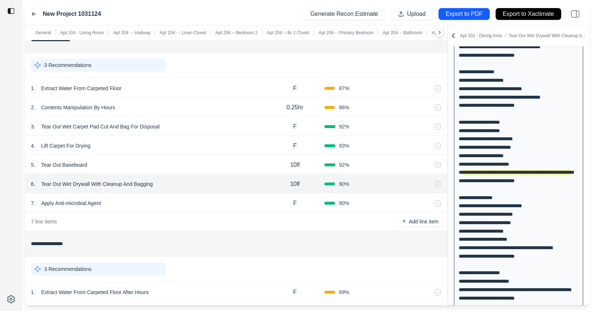
scroll to position [2048, 0]
click at [123, 181] on p "Tear Out Wet Drywall With Cleanup And Bagging" at bounding box center [96, 183] width 117 height 10
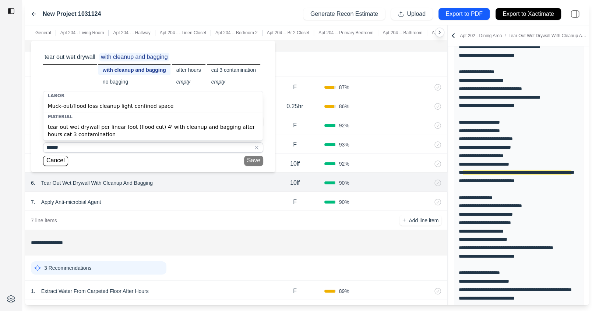
click at [141, 135] on div "tear out wet drywall per linear foot (flood cut) 4' with cleanup and bagging af…" at bounding box center [152, 130] width 219 height 19
type input "**********"
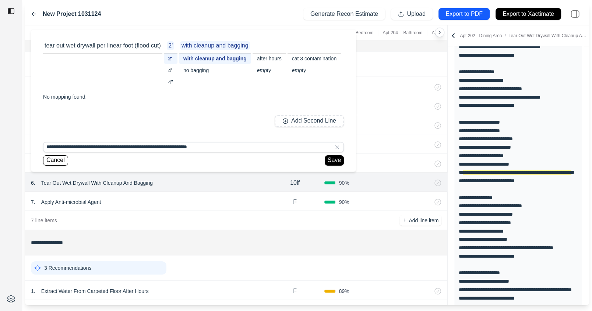
click at [170, 80] on div "4''" at bounding box center [171, 82] width 14 height 10
click at [334, 160] on button "Save" at bounding box center [334, 160] width 19 height 10
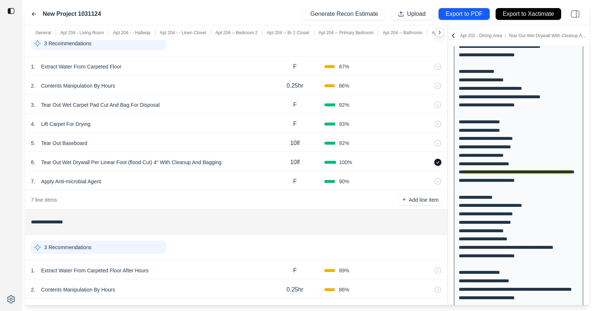
scroll to position [2083, 0]
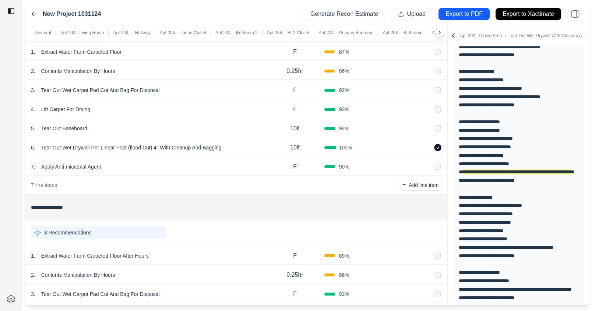
click at [230, 162] on div "7 . Apply Anti-microbial Agent" at bounding box center [148, 167] width 235 height 10
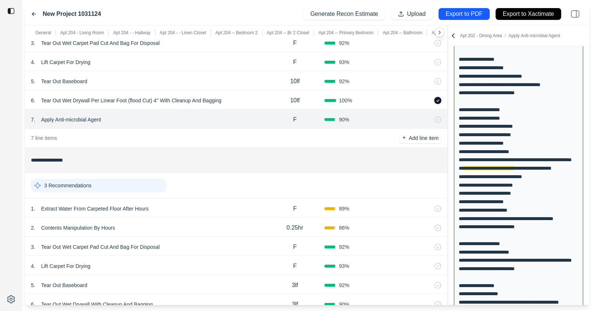
scroll to position [2142, 0]
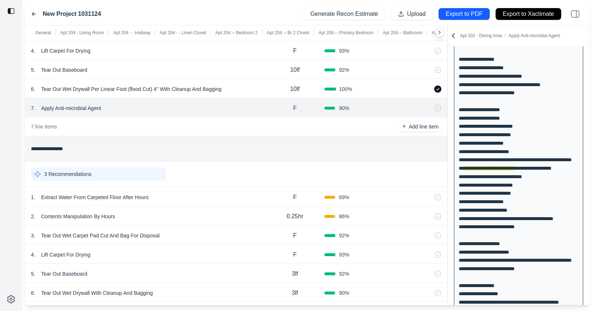
click at [212, 187] on div "1 . Extract Water From Carpeted Floor After Hours F 89 %" at bounding box center [236, 196] width 422 height 19
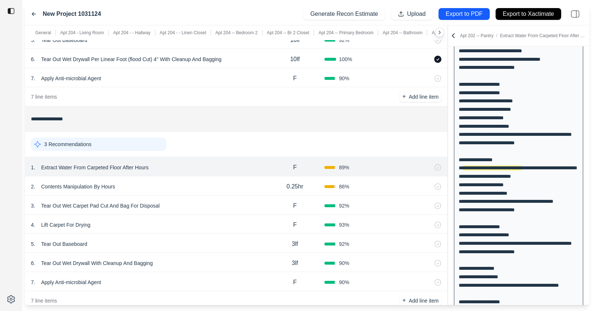
scroll to position [2188, 0]
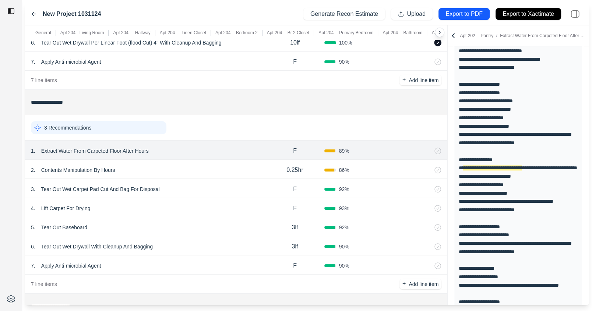
click at [201, 166] on div "2 . Contents Manipulation By Hours" at bounding box center [148, 170] width 235 height 10
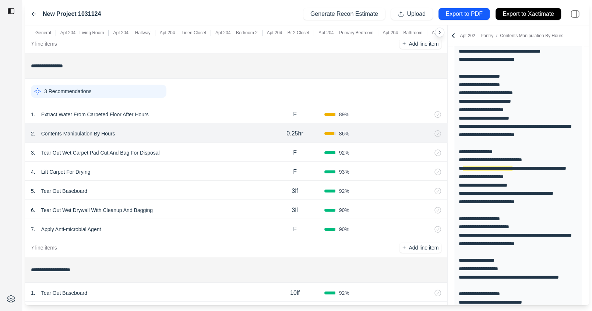
scroll to position [2226, 0]
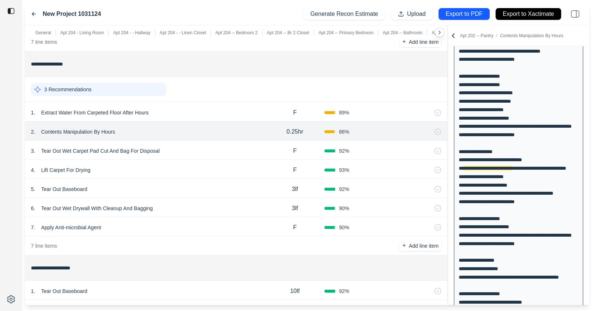
click at [204, 141] on div "3 . Tear Out Wet Carpet Pad Cut And Bag For Disposal F 92 %" at bounding box center [236, 150] width 422 height 19
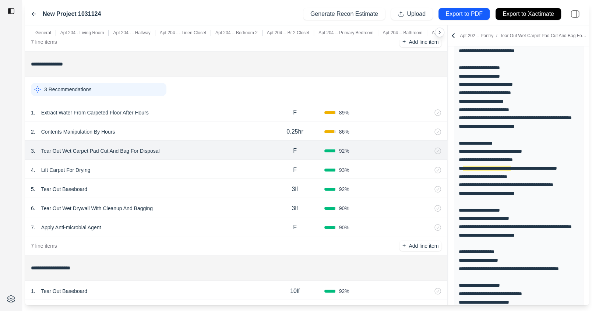
click at [189, 169] on div "4 . Lift Carpet For Drying" at bounding box center [148, 170] width 235 height 10
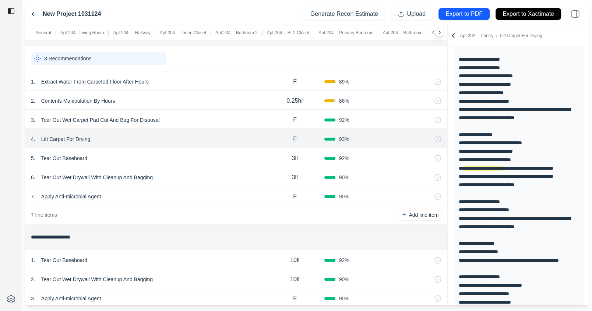
scroll to position [2266, 0]
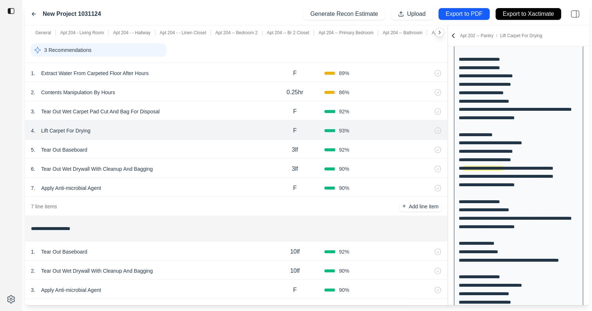
click at [189, 166] on div "6 . Tear Out Wet Drywall With Cleanup And Bagging" at bounding box center [148, 169] width 235 height 10
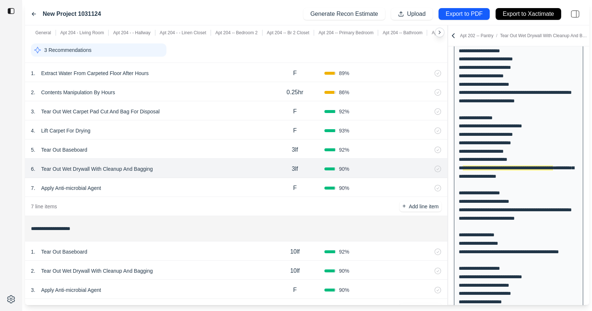
click at [183, 153] on div "5 . Tear Out Baseboard 3lf 92 %" at bounding box center [236, 149] width 422 height 19
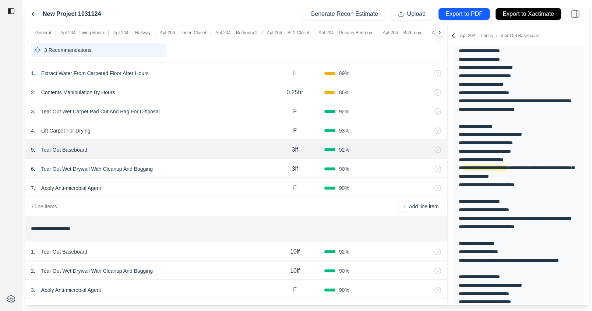
click at [183, 167] on div "6 . Tear Out Wet Drywall With Cleanup And Bagging" at bounding box center [148, 169] width 235 height 10
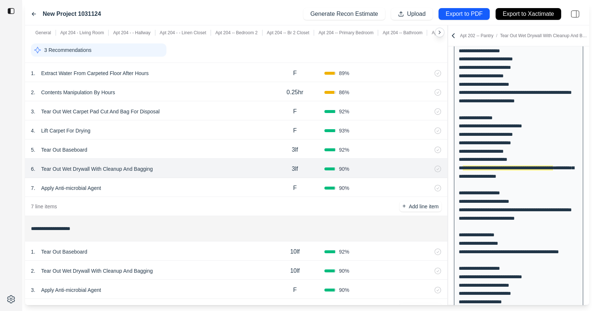
scroll to position [2302, 0]
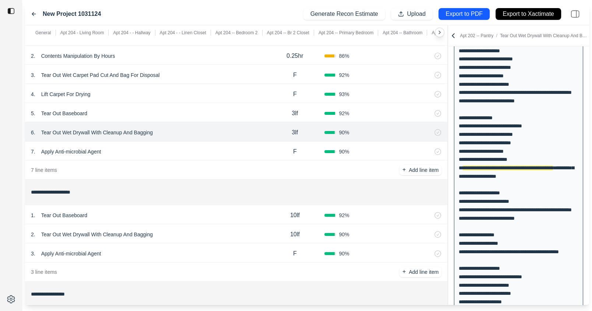
click at [129, 131] on p "Tear Out Wet Drywall With Cleanup And Bagging" at bounding box center [96, 132] width 117 height 10
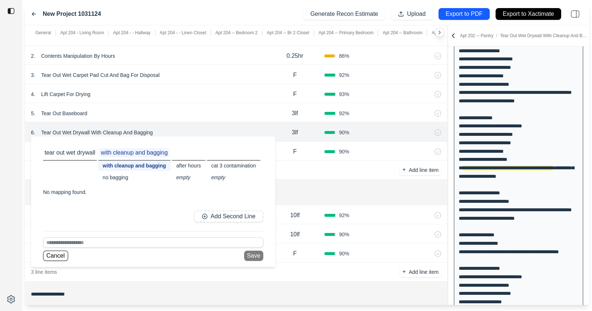
click at [112, 240] on input at bounding box center [153, 243] width 220 height 10
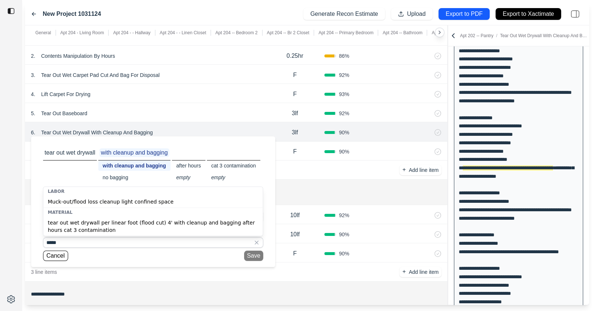
click at [110, 227] on div "tear out wet drywall per linear foot (flood cut) 4' with cleanup and bagging af…" at bounding box center [152, 226] width 219 height 19
type input "**********"
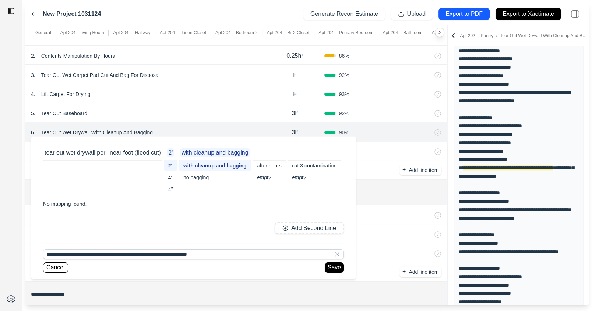
click at [169, 189] on div "4''" at bounding box center [171, 189] width 14 height 10
click at [328, 267] on button "Save" at bounding box center [334, 268] width 19 height 10
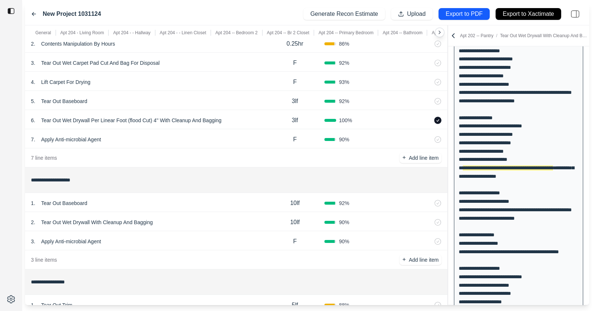
scroll to position [2320, 0]
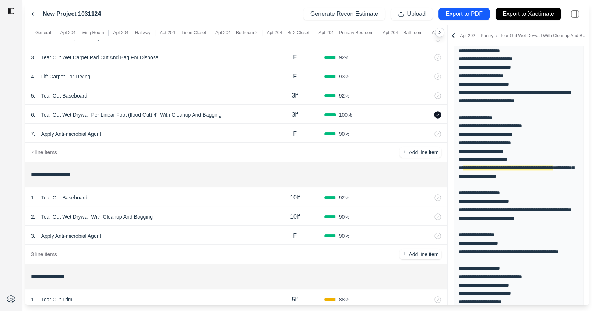
click at [140, 194] on div "1 . Tear Out Baseboard" at bounding box center [148, 198] width 235 height 10
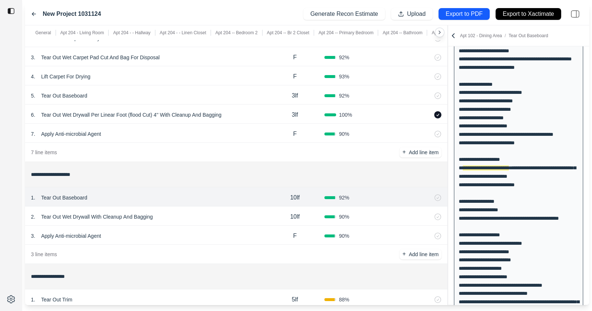
click at [184, 212] on div "2 . Tear Out Wet Drywall With Cleanup And Bagging" at bounding box center [148, 217] width 235 height 10
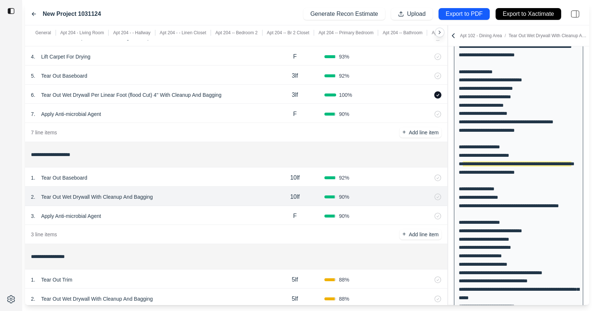
scroll to position [2340, 0]
click at [183, 212] on div "3 . Apply Anti-microbial Agent" at bounding box center [148, 215] width 235 height 10
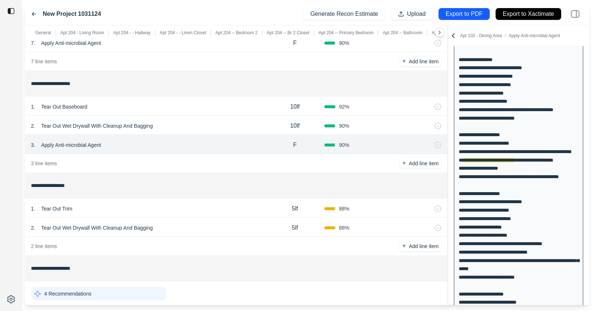
scroll to position [2428, 0]
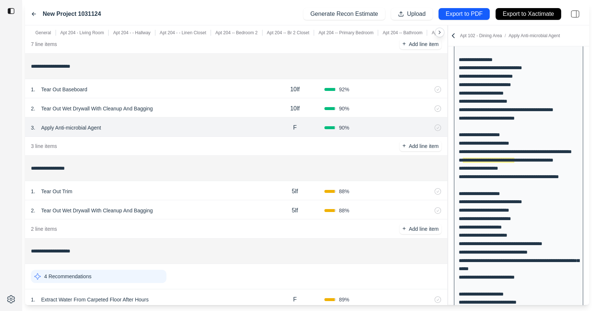
click at [170, 186] on div "1 . Tear Out Trim" at bounding box center [148, 191] width 235 height 10
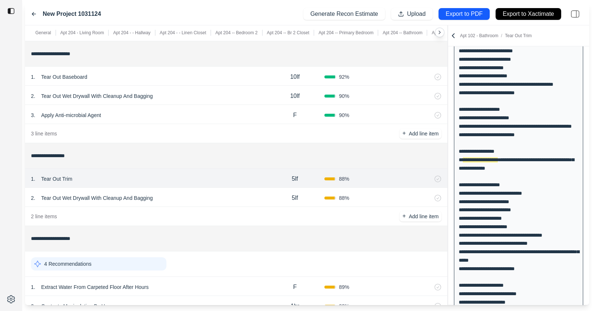
scroll to position [2445, 0]
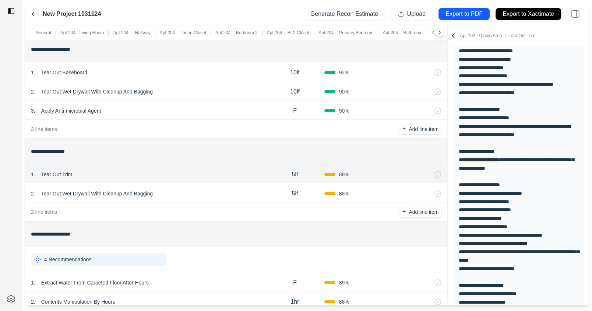
click at [186, 189] on div "2 . Tear Out Wet Drywall With Cleanup And Bagging" at bounding box center [148, 194] width 235 height 10
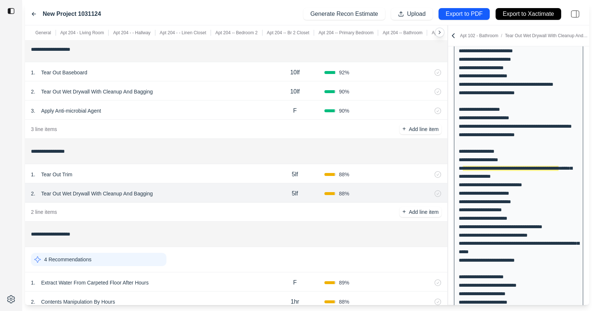
scroll to position [1012, 0]
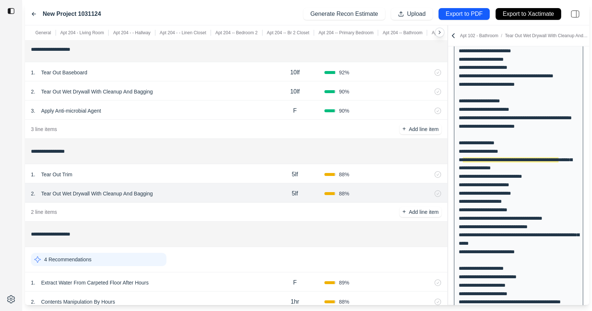
click at [129, 193] on p "Tear Out Wet Drywall With Cleanup And Bagging" at bounding box center [96, 194] width 117 height 10
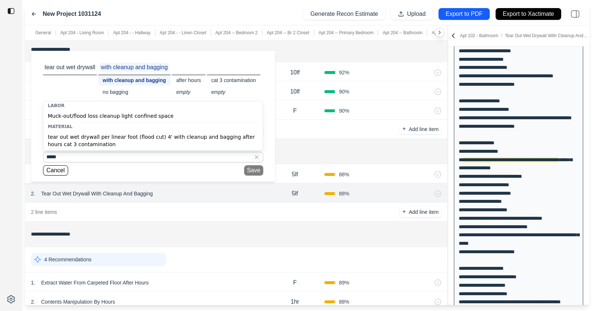
click at [146, 145] on div "tear out wet drywall per linear foot (flood cut) 4' with cleanup and bagging af…" at bounding box center [152, 140] width 219 height 19
type input "**********"
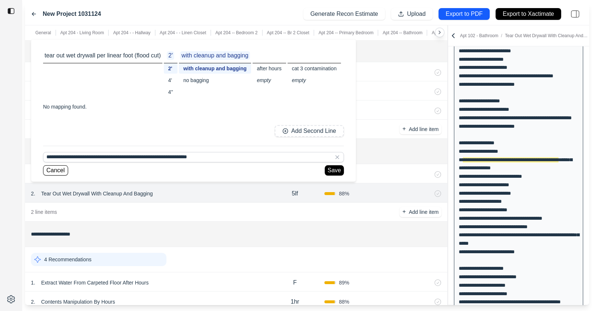
click at [173, 95] on div "4''" at bounding box center [171, 92] width 14 height 10
click at [337, 169] on button "Save" at bounding box center [334, 170] width 19 height 10
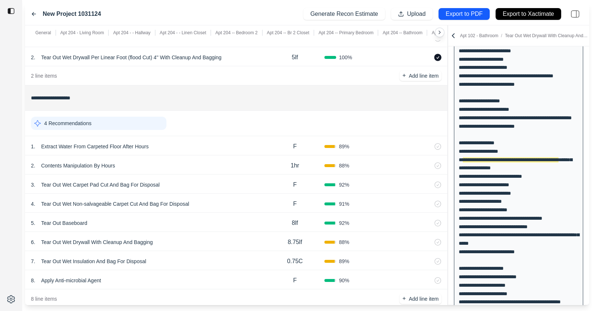
scroll to position [2583, 0]
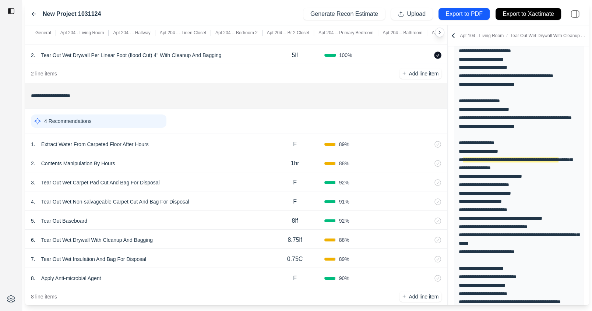
click at [217, 139] on div "1 . Extract Water From Carpeted Floor After Hours" at bounding box center [148, 144] width 235 height 10
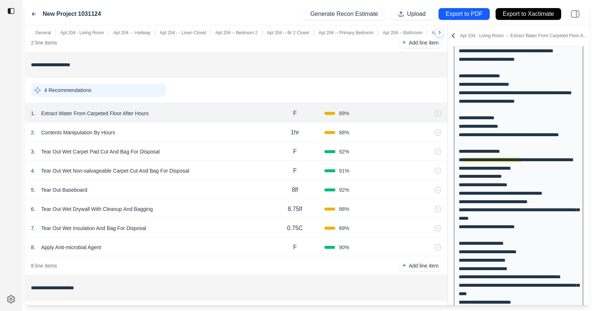
scroll to position [2622, 0]
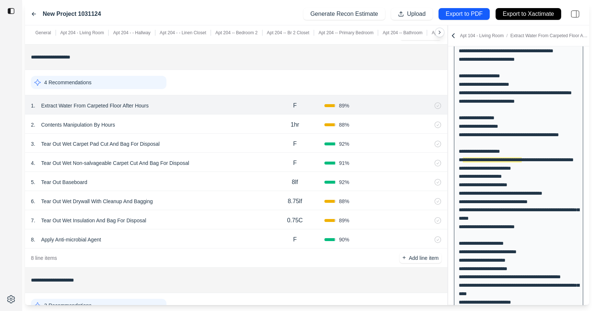
click at [190, 115] on div "2 . Contents Manipulation By Hours 1hr 88 %" at bounding box center [236, 124] width 422 height 19
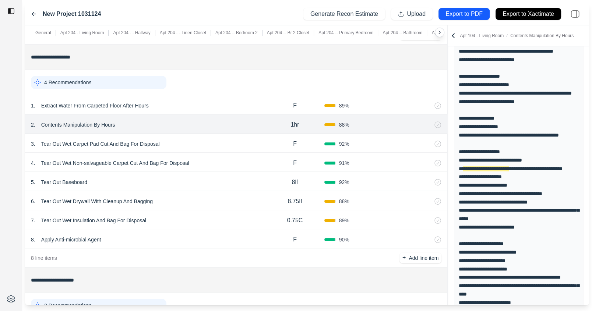
scroll to position [972, 0]
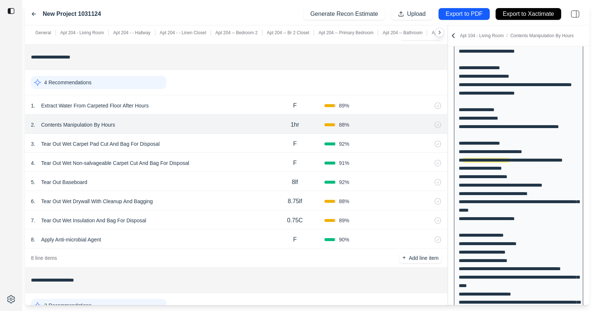
click at [209, 139] on div "3 . Tear Out Wet Carpet Pad Cut And Bag For Disposal" at bounding box center [148, 144] width 235 height 10
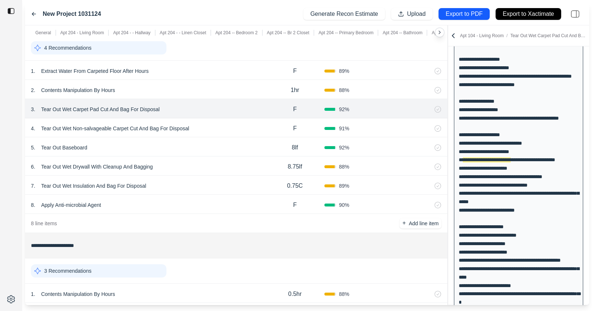
scroll to position [2657, 0]
click at [223, 123] on div "4 . Tear Out Wet Non-salvageable Carpet Cut And Bag For Disposal" at bounding box center [148, 128] width 235 height 10
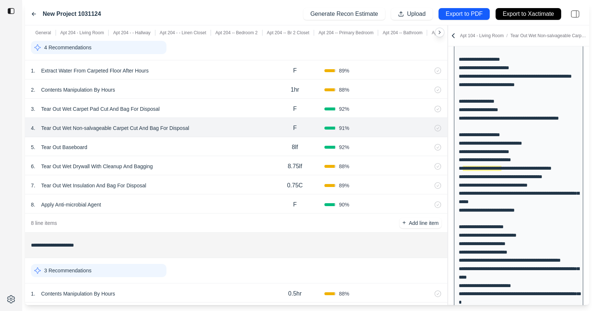
scroll to position [989, 0]
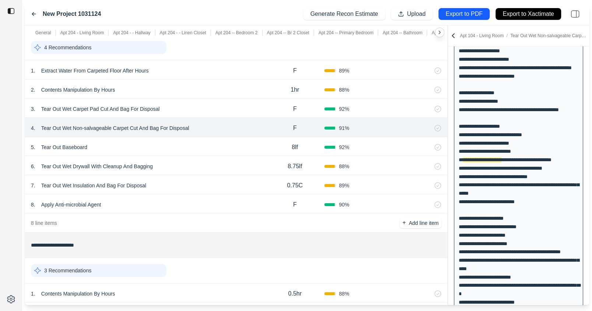
click at [220, 144] on div "5 . Tear Out Baseboard" at bounding box center [148, 147] width 235 height 10
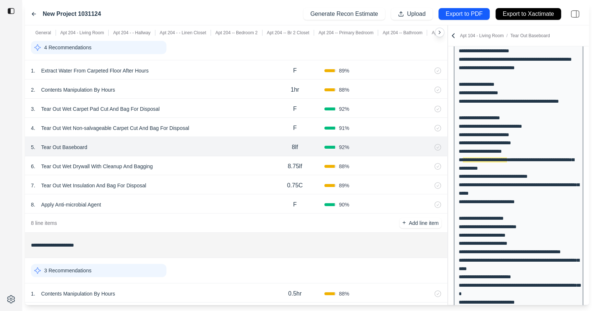
scroll to position [1071, 0]
click at [219, 161] on div "6 . Tear Out Wet Drywall With Cleanup And Bagging" at bounding box center [148, 166] width 235 height 10
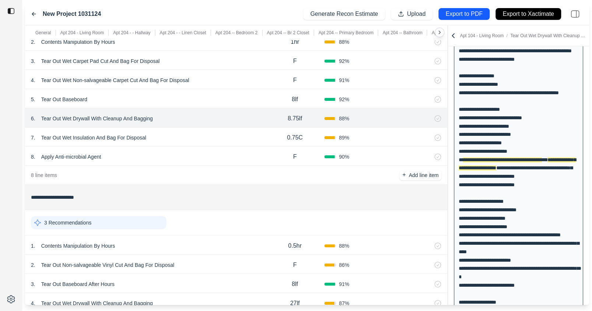
scroll to position [2700, 0]
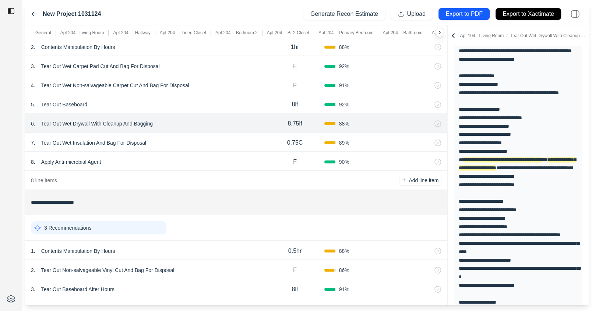
click at [294, 119] on p "8.75lf" at bounding box center [295, 123] width 14 height 9
drag, startPoint x: 304, startPoint y: 117, endPoint x: 285, endPoint y: 117, distance: 19.1
click at [285, 119] on input "******" at bounding box center [295, 123] width 26 height 9
click at [255, 120] on div "6 . Tear Out Wet Drywall With Cleanup And Bagging" at bounding box center [148, 123] width 235 height 10
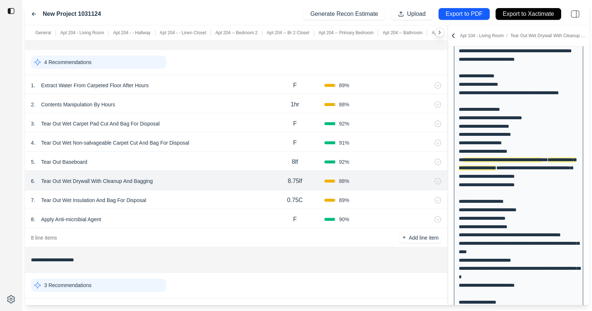
scroll to position [2642, 0]
click at [95, 176] on p "Tear Out Wet Drywall With Cleanup And Bagging" at bounding box center [96, 181] width 117 height 10
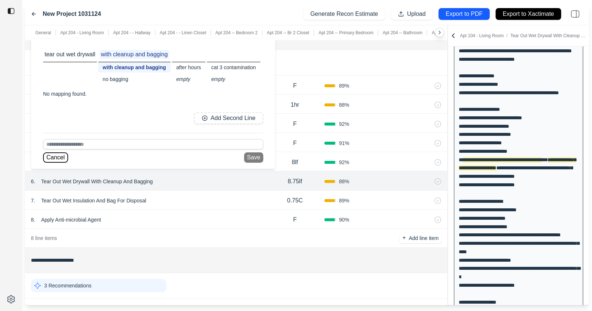
click at [58, 159] on button "Cancel" at bounding box center [55, 157] width 25 height 10
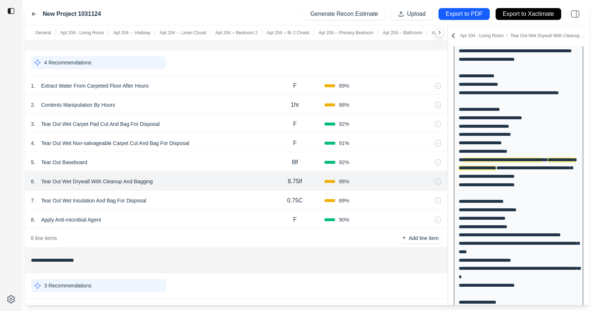
click at [298, 177] on p "8.75lf" at bounding box center [295, 181] width 14 height 9
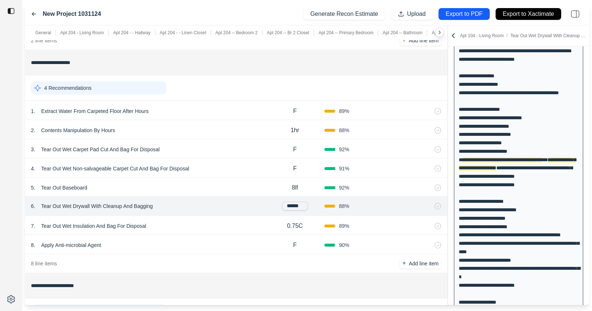
scroll to position [2617, 0]
click at [284, 203] on div "8.75lf" at bounding box center [294, 206] width 59 height 15
drag, startPoint x: 284, startPoint y: 202, endPoint x: 318, endPoint y: 201, distance: 33.5
click at [318, 201] on div "******" at bounding box center [294, 205] width 59 height 9
type input "*****"
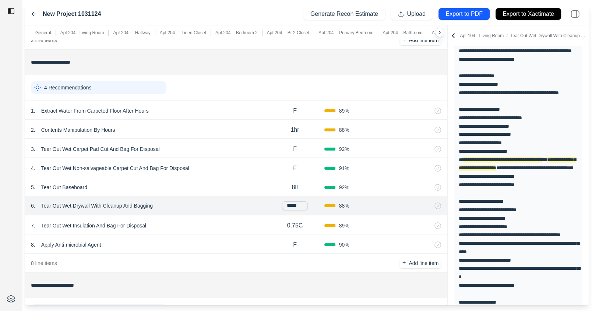
click at [219, 203] on div "6 . Tear Out Wet Drywall With Cleanup And Bagging" at bounding box center [148, 206] width 235 height 10
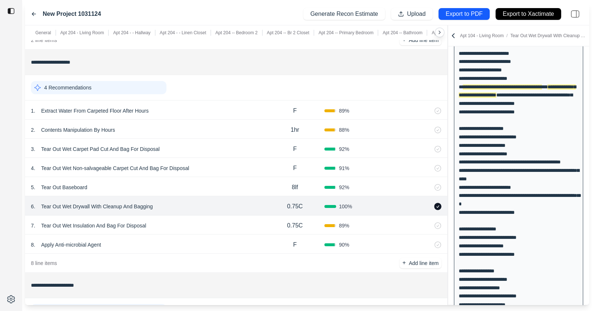
scroll to position [1006, 0]
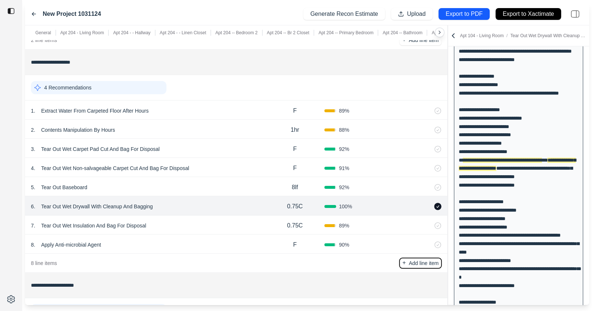
click at [408, 258] on button "+ Add line item" at bounding box center [421, 263] width 42 height 10
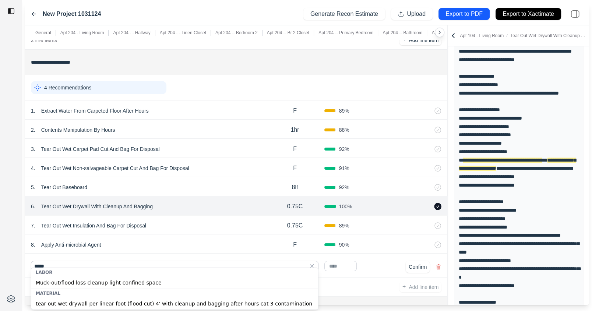
click at [159, 303] on div "tear out wet drywall per linear foot (flood cut) 4' with cleanup and bagging af…" at bounding box center [174, 304] width 287 height 12
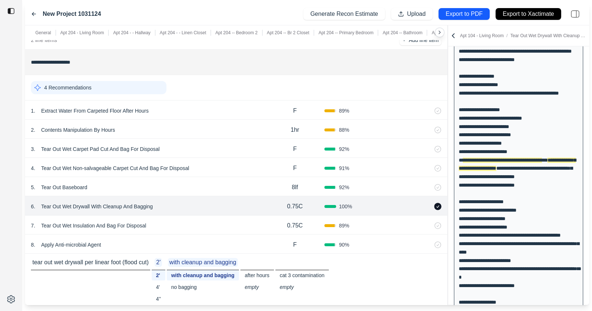
click at [159, 295] on div "4''" at bounding box center [159, 299] width 14 height 10
type input "**********"
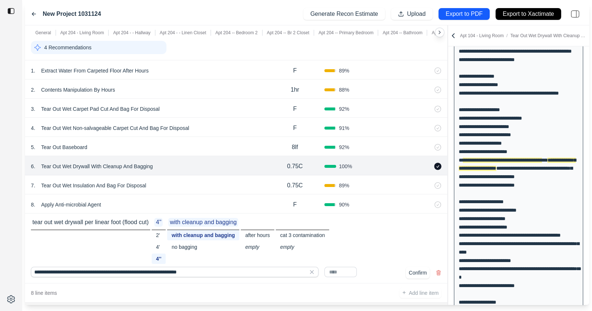
scroll to position [2660, 0]
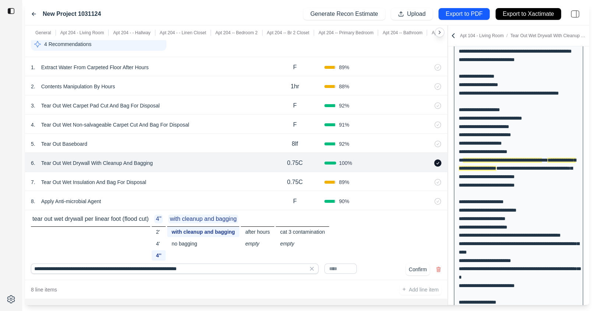
click at [345, 264] on input "text" at bounding box center [340, 269] width 32 height 10
type input "****"
click at [419, 266] on button "Confirm" at bounding box center [418, 270] width 24 height 12
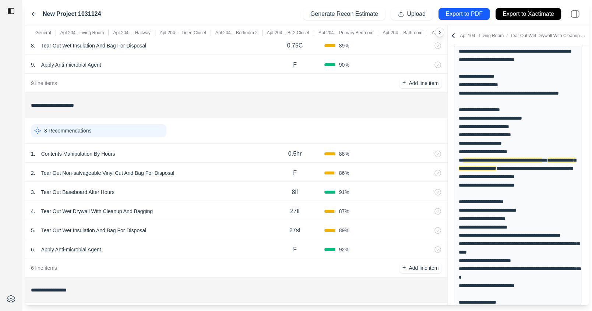
scroll to position [2817, 0]
click at [197, 148] on div "1 . Contents Manipulation By Hours" at bounding box center [148, 153] width 235 height 10
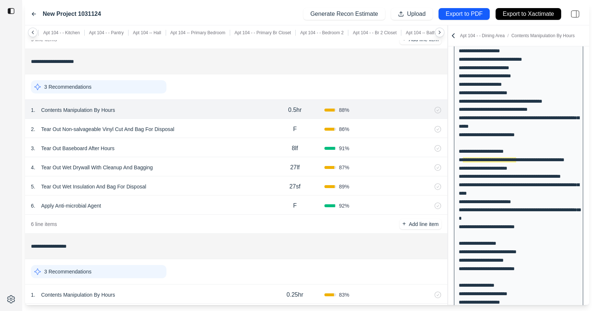
scroll to position [0, 840]
click at [210, 124] on div "2 . Tear Out Non-salvageable Vinyl Cut And Bag For Disposal" at bounding box center [148, 129] width 235 height 10
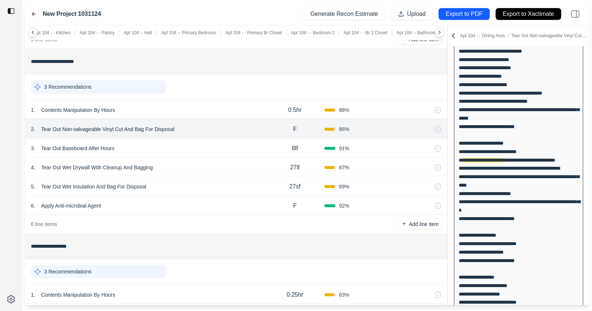
scroll to position [2881, 0]
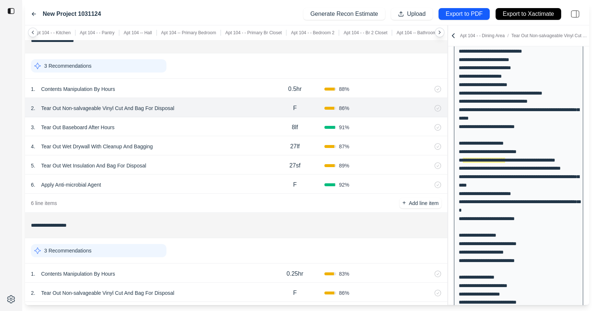
click at [210, 122] on div "3 . Tear Out Baseboard After Hours" at bounding box center [148, 127] width 235 height 10
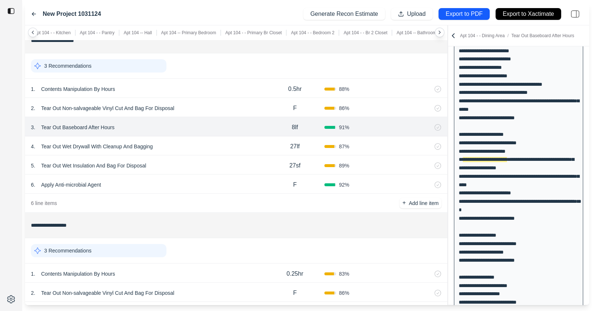
click at [209, 141] on div "4 . Tear Out Wet Drywall With Cleanup And Bagging" at bounding box center [148, 146] width 235 height 10
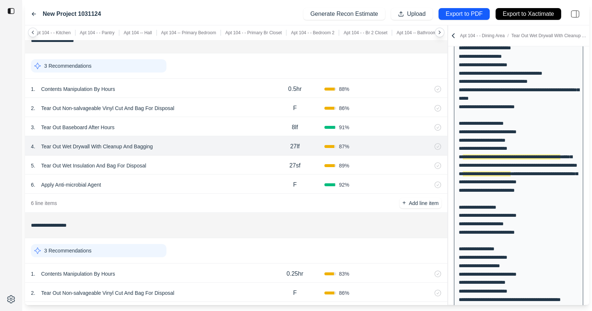
scroll to position [1094, 0]
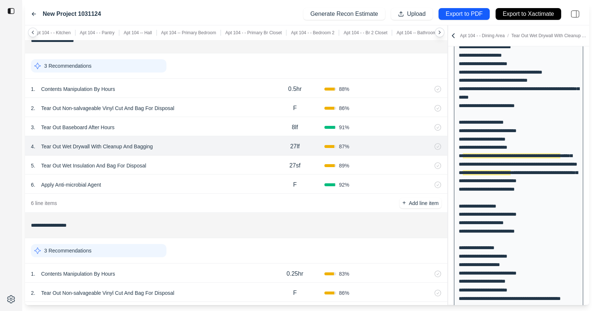
click at [209, 122] on div "3 . Tear Out Baseboard After Hours" at bounding box center [148, 127] width 235 height 10
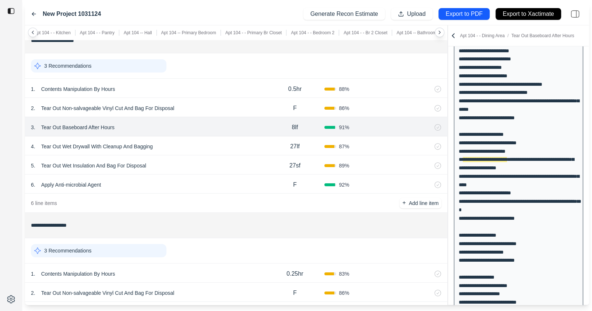
click at [206, 136] on div "4 . Tear Out Wet Drywall With Cleanup And Bagging 27lf 87 %" at bounding box center [236, 145] width 422 height 19
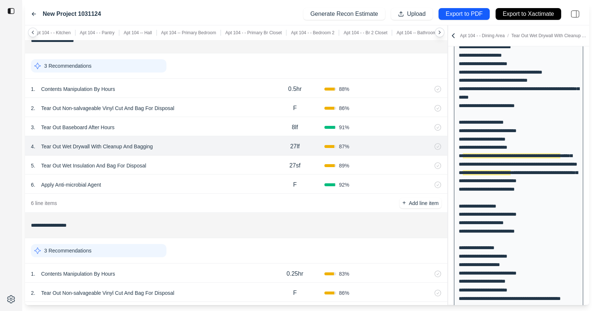
click at [199, 161] on div "5 . Tear Out Wet Insulation And Bag For Disposal" at bounding box center [148, 166] width 235 height 10
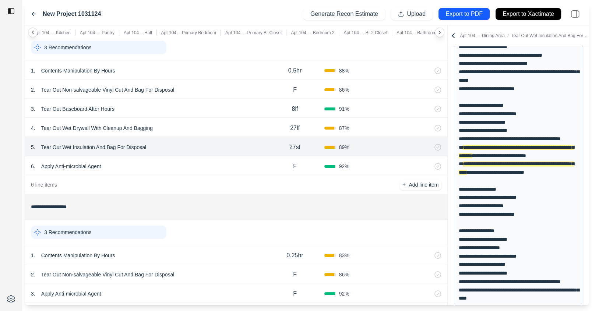
scroll to position [2900, 0]
click at [195, 125] on div "4 . Tear Out Wet Drywall With Cleanup And Bagging" at bounding box center [148, 127] width 235 height 10
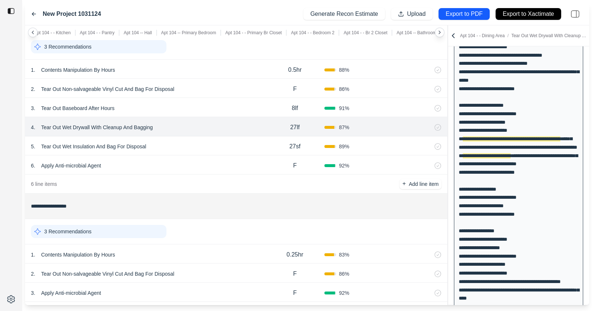
scroll to position [1094, 0]
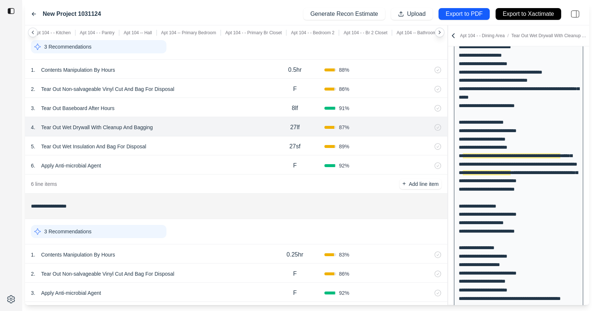
click at [106, 122] on p "Tear Out Wet Drywall With Cleanup And Bagging" at bounding box center [96, 127] width 117 height 10
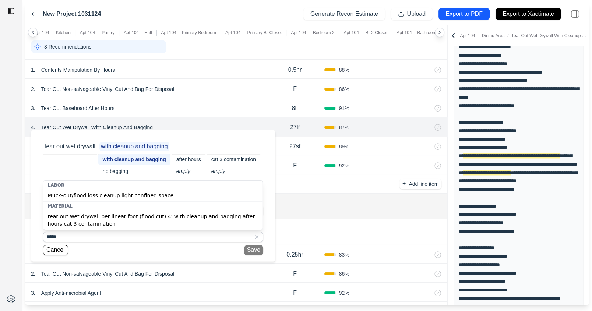
click at [99, 220] on div "tear out wet drywall per linear foot (flood cut) 4' with cleanup and bagging af…" at bounding box center [152, 220] width 219 height 19
type input "**********"
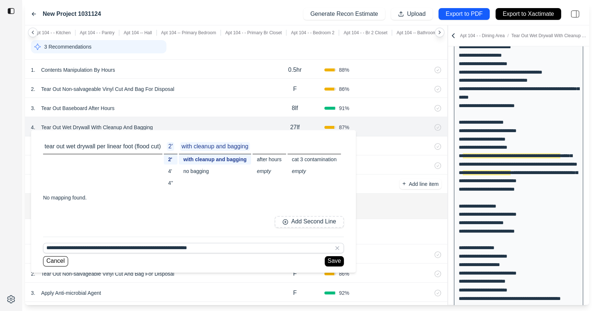
click at [171, 182] on div "4''" at bounding box center [171, 183] width 14 height 10
click at [337, 260] on button "Save" at bounding box center [334, 261] width 19 height 10
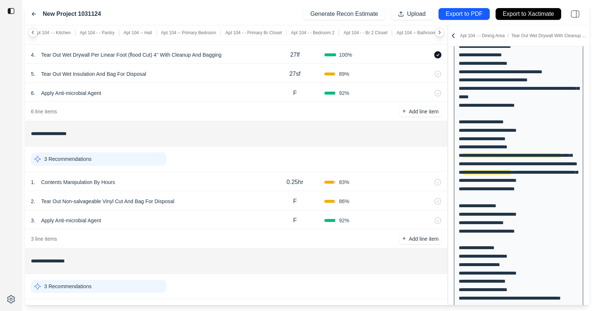
scroll to position [2973, 0]
click at [209, 177] on div "1 . Contents Manipulation By Hours" at bounding box center [148, 182] width 235 height 10
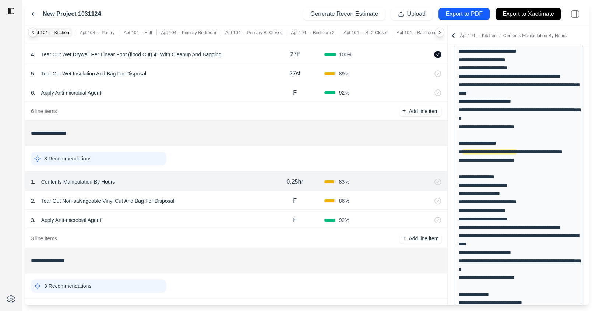
click at [212, 196] on div "2 . Tear Out Non-salvageable Vinyl Cut And Bag For Disposal" at bounding box center [148, 201] width 235 height 10
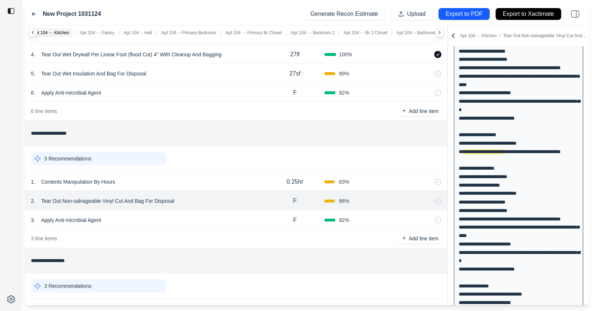
click at [207, 216] on div "3 . Apply Anti-microbial Agent" at bounding box center [148, 220] width 235 height 10
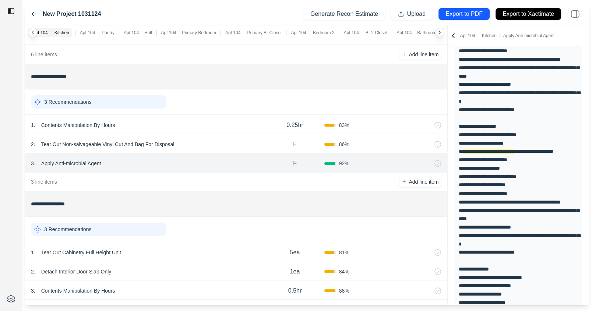
scroll to position [3033, 0]
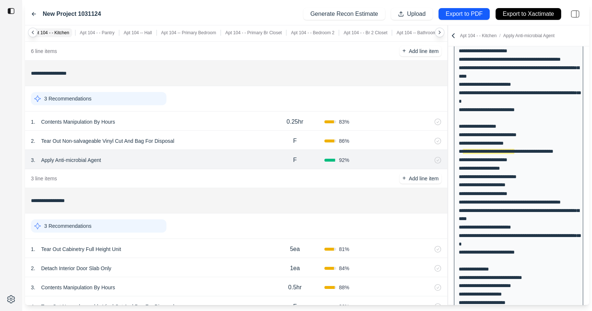
click at [192, 244] on div "1 . Tear Out Cabinetry Full Height Unit" at bounding box center [148, 249] width 235 height 10
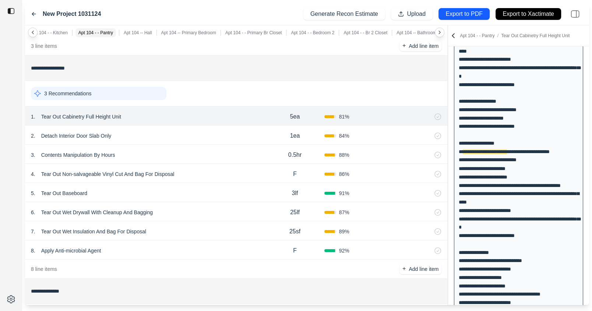
scroll to position [3146, 0]
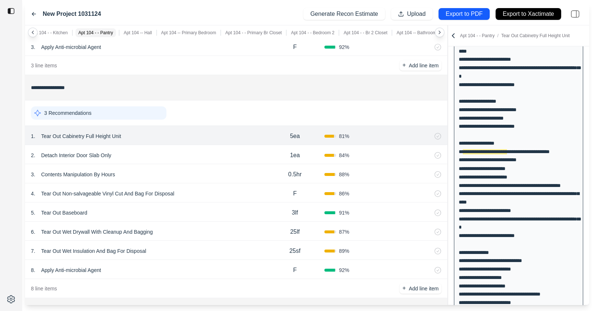
click at [84, 131] on p "Tear Out Cabinetry Full Height Unit" at bounding box center [81, 136] width 86 height 10
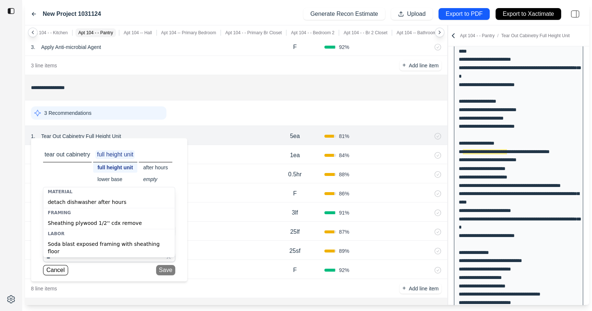
type input "*"
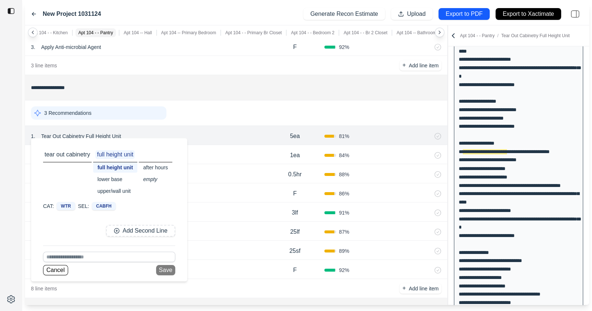
click at [243, 104] on div "3 Recommendations" at bounding box center [236, 112] width 411 height 19
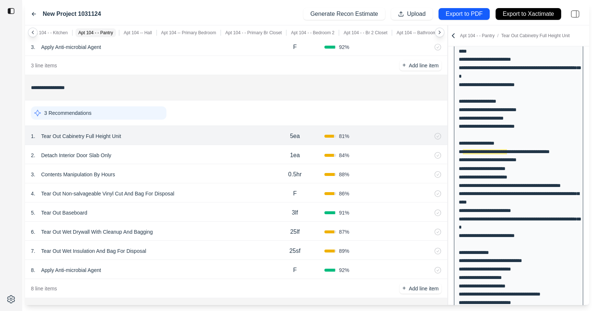
click at [426, 133] on icon at bounding box center [428, 136] width 6 height 6
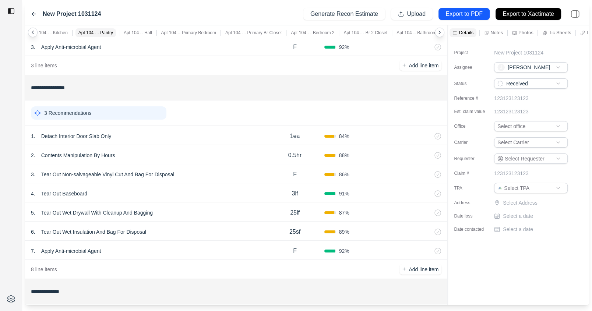
scroll to position [0, 0]
click at [159, 135] on div "1 . Detach Interior Door Slab Only" at bounding box center [148, 136] width 235 height 10
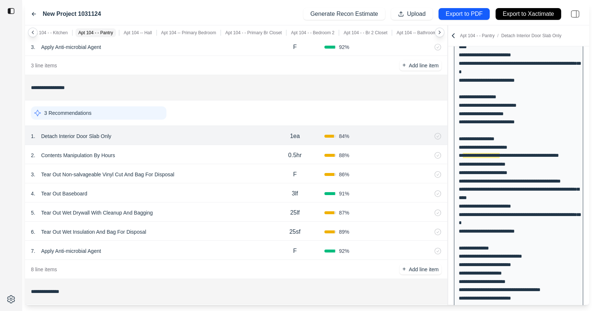
scroll to position [1224, 0]
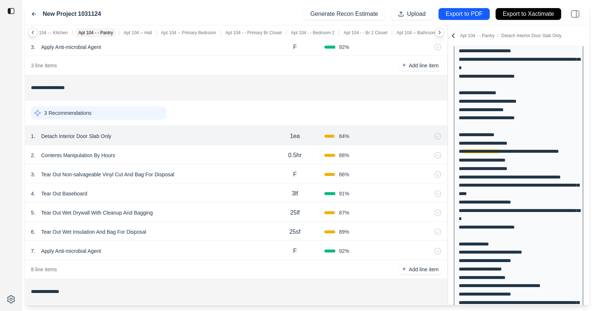
click at [160, 150] on div "2 . Contents Manipulation By Hours" at bounding box center [148, 155] width 235 height 10
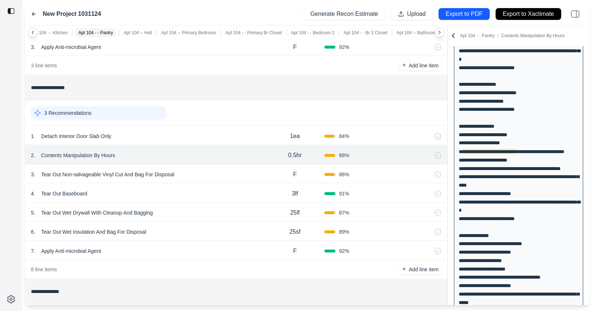
click at [179, 169] on div "3 . Tear Out Non-salvageable Vinyl Cut And Bag For Disposal" at bounding box center [148, 174] width 235 height 10
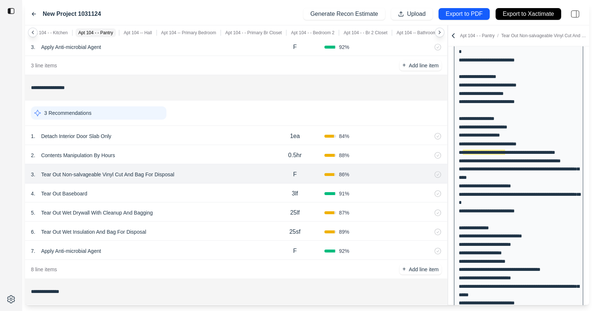
scroll to position [1241, 0]
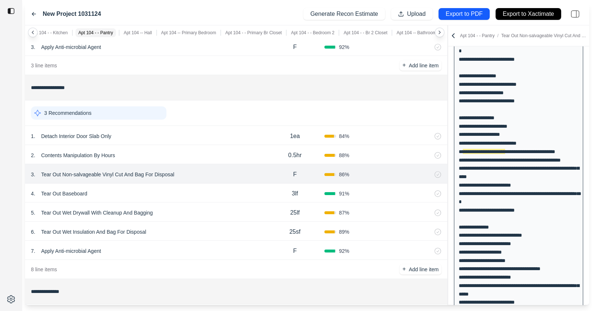
click at [187, 189] on div "4 . Tear Out Baseboard" at bounding box center [148, 194] width 235 height 10
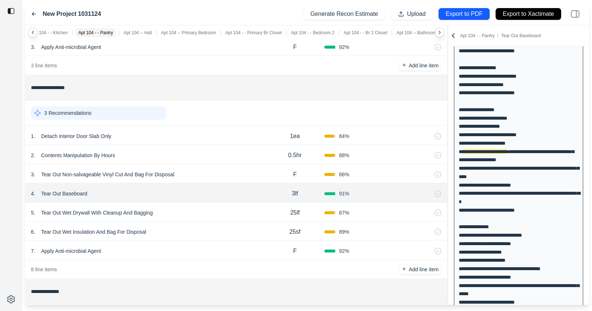
click at [190, 203] on div "5 . Tear Out Wet Drywall With Cleanup And Bagging 25lf 87 %" at bounding box center [236, 212] width 422 height 19
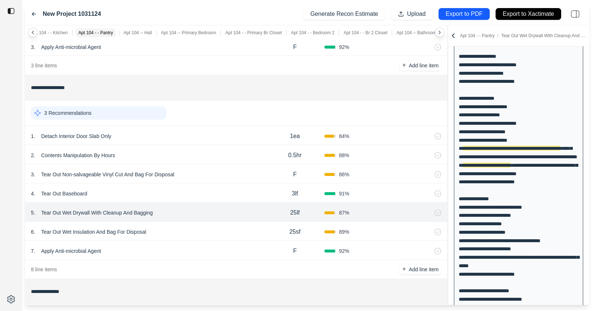
scroll to position [1335, 0]
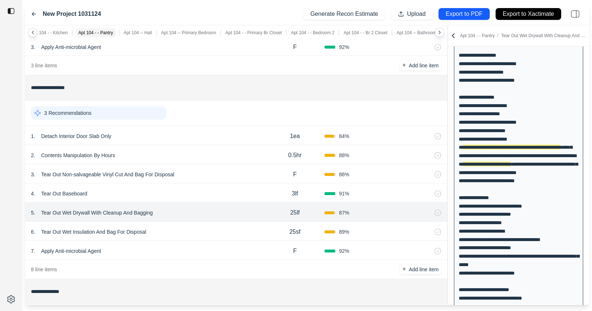
click at [127, 208] on p "Tear Out Wet Drywall With Cleanup And Bagging" at bounding box center [96, 213] width 117 height 10
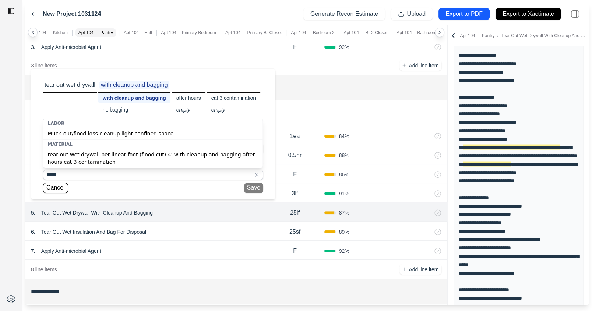
click at [131, 162] on div "tear out wet drywall per linear foot (flood cut) 4' with cleanup and bagging af…" at bounding box center [152, 158] width 219 height 19
type input "**********"
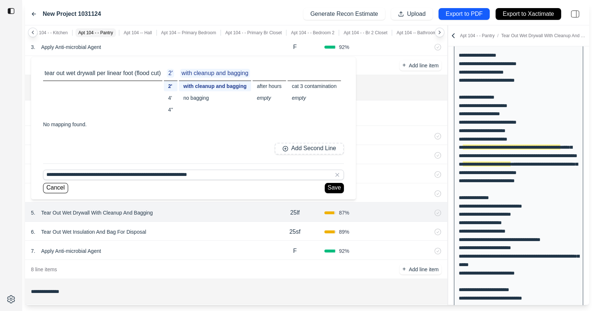
click at [171, 116] on div "tear out wet drywall per linear foot (flood cut) 2' 2' 4' 4'' with cleanup and …" at bounding box center [193, 92] width 301 height 52
click at [168, 108] on div "4''" at bounding box center [171, 110] width 14 height 10
click at [335, 189] on button "Save" at bounding box center [334, 188] width 19 height 10
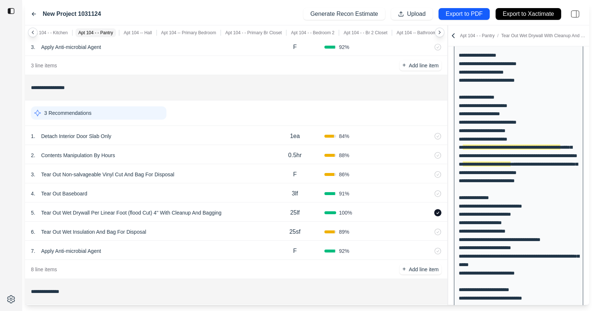
click at [292, 208] on p "25lf" at bounding box center [295, 212] width 10 height 9
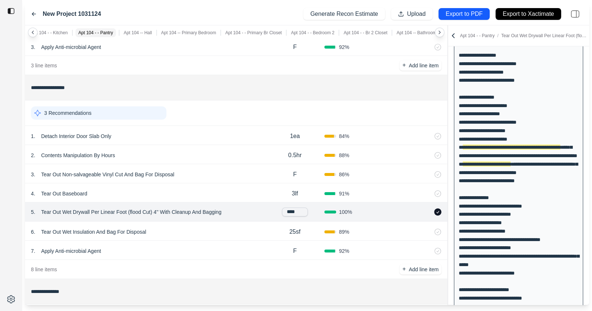
click at [291, 208] on input "****" at bounding box center [295, 212] width 26 height 9
type input "****"
click at [217, 227] on div "6 . Tear Out Wet Insulation And Bag For Disposal" at bounding box center [148, 232] width 235 height 10
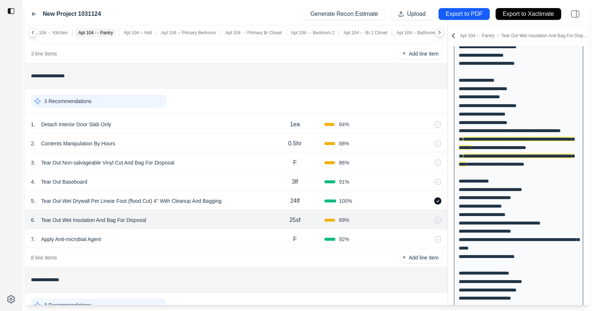
scroll to position [3160, 0]
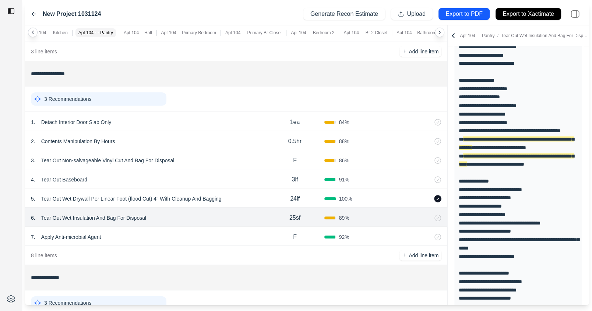
click at [292, 214] on p "25sf" at bounding box center [294, 218] width 11 height 9
click at [292, 213] on input "****" at bounding box center [295, 217] width 26 height 9
type input "*"
click at [419, 252] on p "Add line item" at bounding box center [424, 255] width 30 height 7
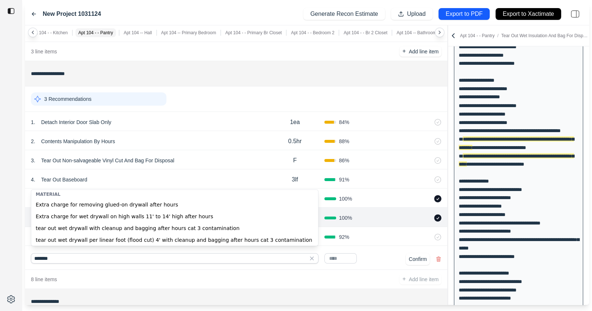
click at [207, 228] on div "tear out wet drywall with cleanup and bagging after hours cat 3 contamination" at bounding box center [174, 228] width 287 height 12
type input "**********"
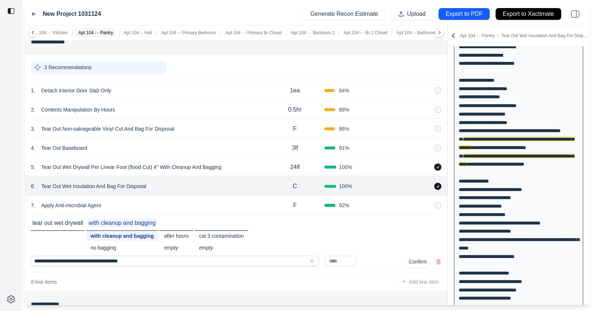
scroll to position [3193, 0]
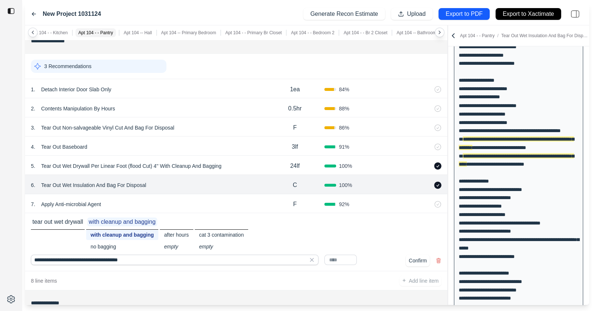
click at [347, 255] on input "text" at bounding box center [340, 260] width 32 height 10
type input "*"
click at [393, 239] on div "tear out wet drywall with cleanup and bagging with cleanup and bagging no baggi…" at bounding box center [236, 235] width 411 height 34
click at [411, 255] on button "Confirm" at bounding box center [418, 261] width 24 height 12
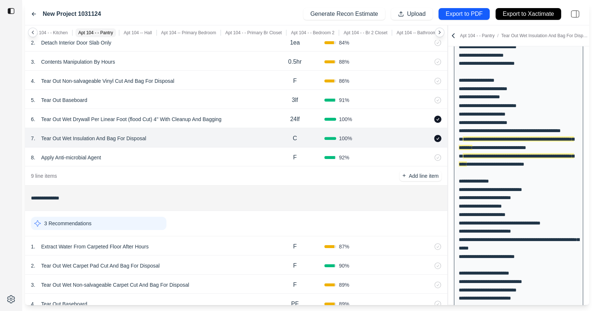
scroll to position [3344, 0]
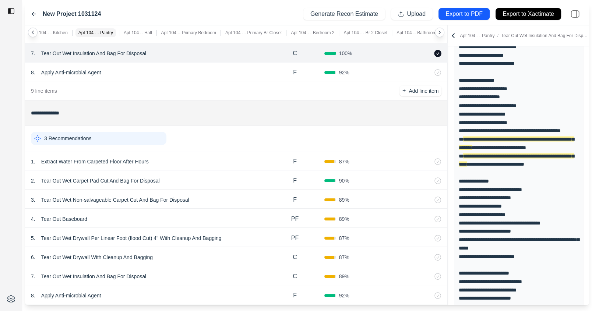
click at [221, 156] on div "1 . Extract Water From Carpeted Floor After Hours" at bounding box center [148, 161] width 235 height 10
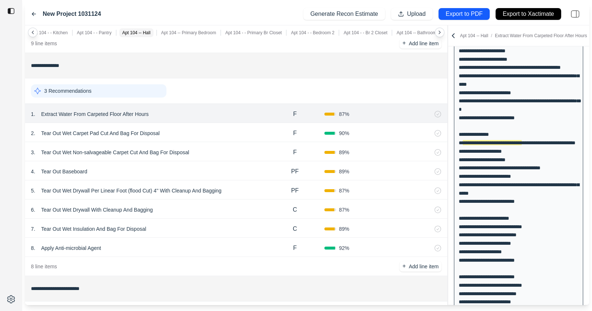
scroll to position [3394, 0]
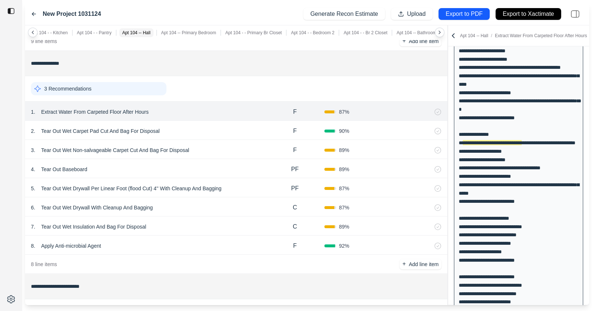
click at [209, 126] on div "2 . Tear Out Wet Carpet Pad Cut And Bag For Disposal" at bounding box center [148, 131] width 235 height 10
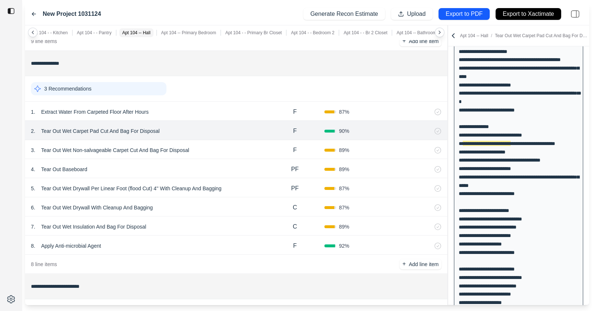
scroll to position [1350, 0]
click at [229, 145] on div "3 . Tear Out Wet Non-salvageable Carpet Cut And Bag For Disposal" at bounding box center [148, 150] width 235 height 10
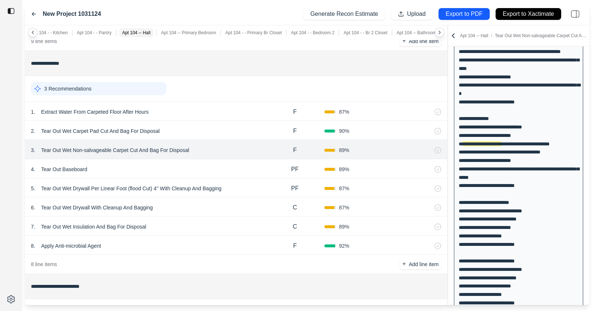
scroll to position [1358, 0]
click at [214, 164] on div "4 . Tear Out Baseboard" at bounding box center [148, 169] width 235 height 10
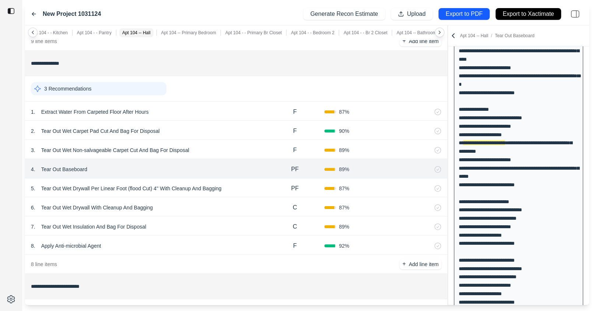
scroll to position [1440, 0]
click at [239, 183] on div "5 . Tear Out Wet Drywall Per Linear Foot (flood Cut) 4'' With Cleanup And Baggi…" at bounding box center [148, 188] width 235 height 10
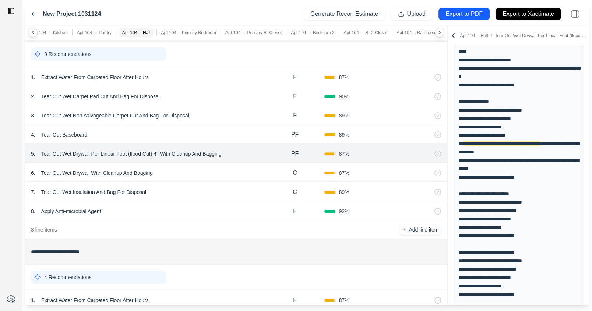
scroll to position [3430, 0]
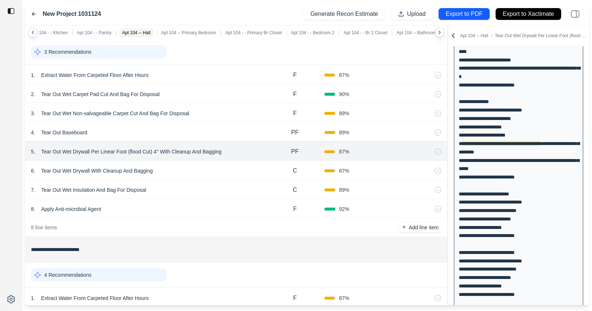
click at [181, 167] on div "6 . Tear Out Wet Drywall With Cleanup And Bagging" at bounding box center [148, 171] width 235 height 10
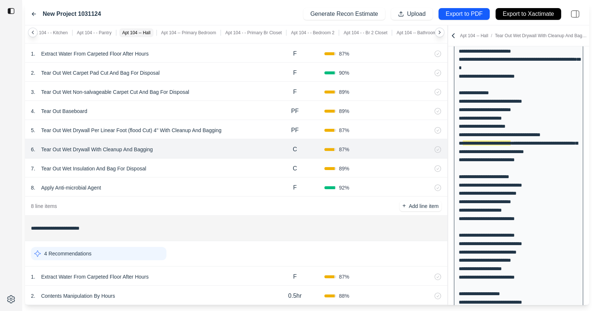
scroll to position [3452, 0]
click at [183, 163] on div "7 . Tear Out Wet Insulation And Bag For Disposal" at bounding box center [148, 168] width 235 height 10
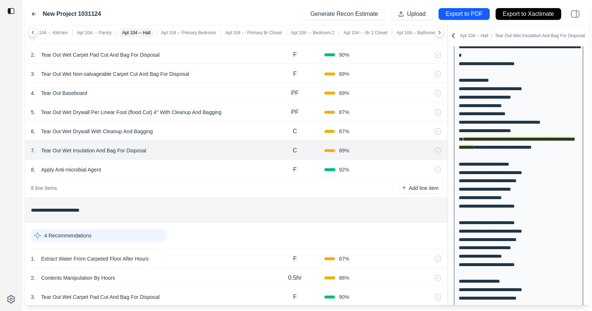
scroll to position [3470, 0]
click at [174, 164] on div "8 . Apply Anti-microbial Agent" at bounding box center [148, 169] width 235 height 10
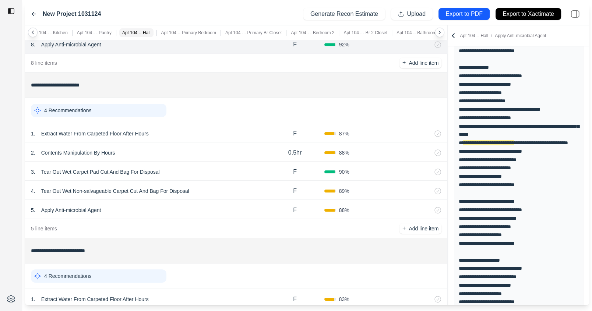
scroll to position [3602, 0]
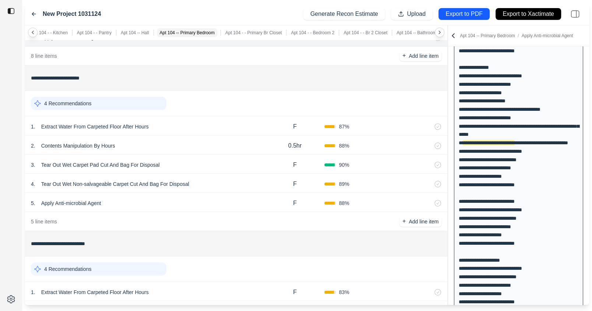
click at [189, 124] on div "1 . Extract Water From Carpeted Floor After Hours" at bounding box center [148, 127] width 235 height 10
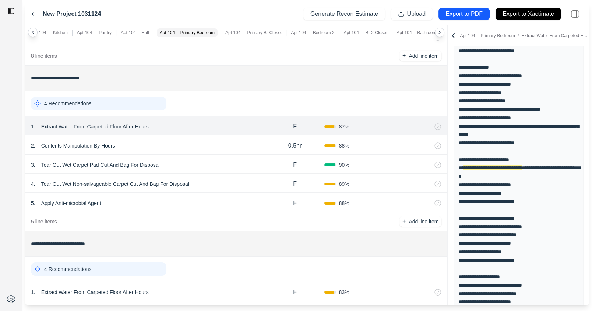
scroll to position [1506, 0]
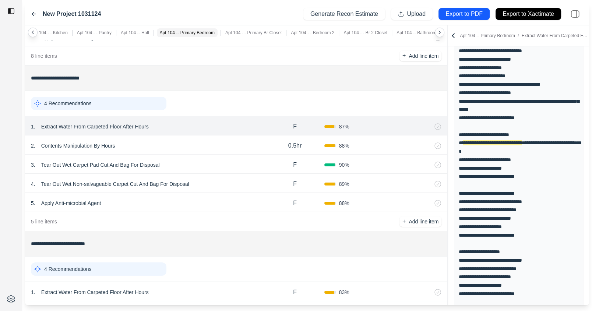
click at [187, 141] on div "2 . Contents Manipulation By Hours" at bounding box center [148, 146] width 235 height 10
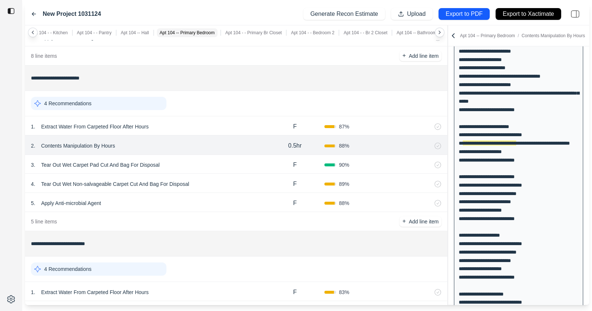
click at [216, 160] on div "3 . Tear Out Wet Carpet Pad Cut And Bag For Disposal" at bounding box center [148, 165] width 235 height 10
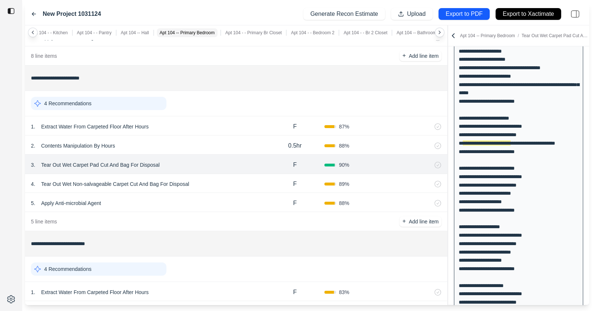
scroll to position [3632, 0]
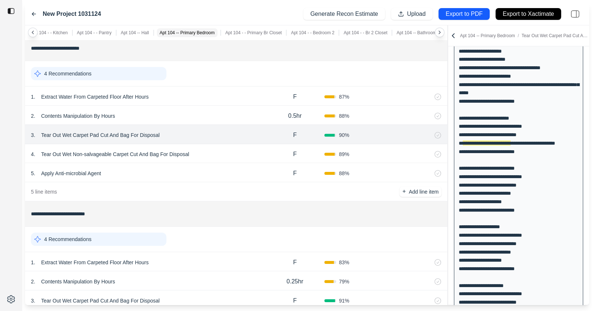
click at [216, 149] on div "4 . Tear Out Wet Non-salvageable Carpet Cut And Bag For Disposal" at bounding box center [148, 154] width 235 height 10
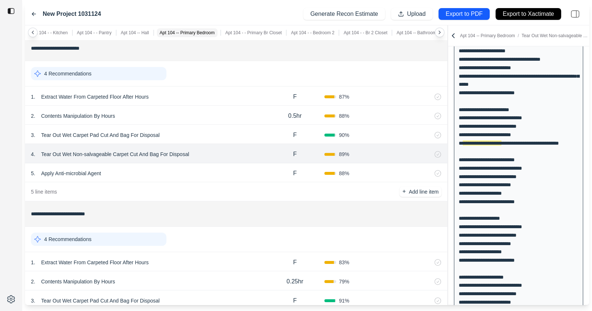
click at [216, 168] on div "5 . Apply Anti-microbial Agent" at bounding box center [148, 173] width 235 height 10
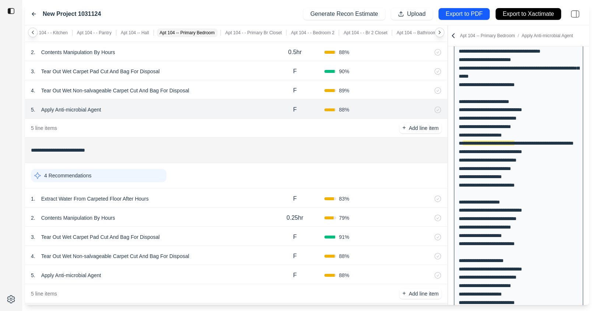
scroll to position [3701, 0]
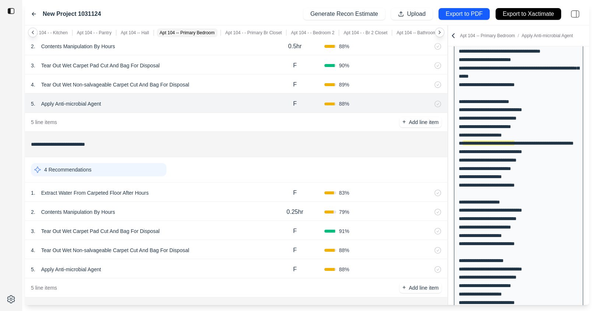
click at [213, 183] on div "1 . Extract Water From Carpeted Floor After Hours F 83 %" at bounding box center [236, 192] width 422 height 19
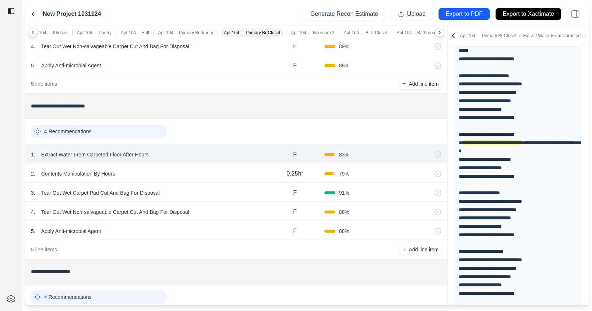
scroll to position [3747, 0]
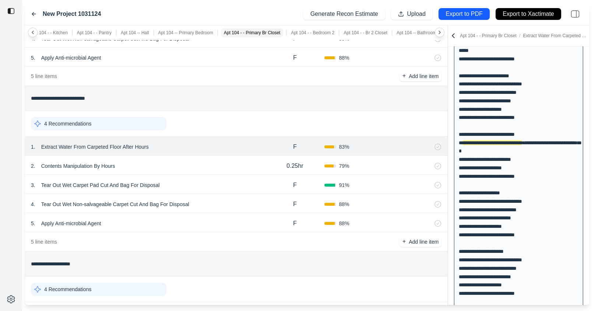
click at [209, 163] on div "2 . Contents Manipulation By Hours" at bounding box center [148, 166] width 235 height 10
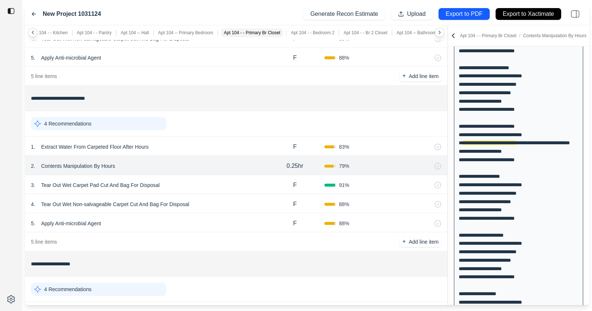
click at [206, 183] on div "3 . Tear Out Wet Carpet Pad Cut And Bag For Disposal" at bounding box center [148, 185] width 235 height 10
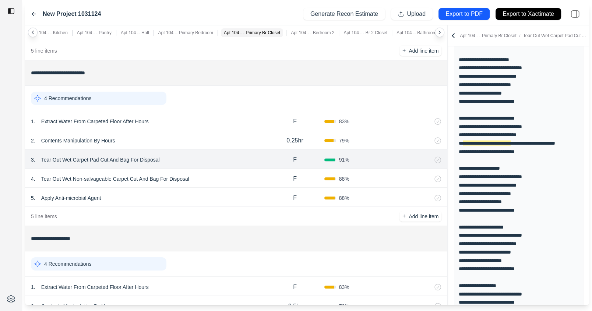
scroll to position [3774, 0]
click at [210, 173] on div "4 . Tear Out Wet Non-salvageable Carpet Cut And Bag For Disposal" at bounding box center [148, 178] width 235 height 10
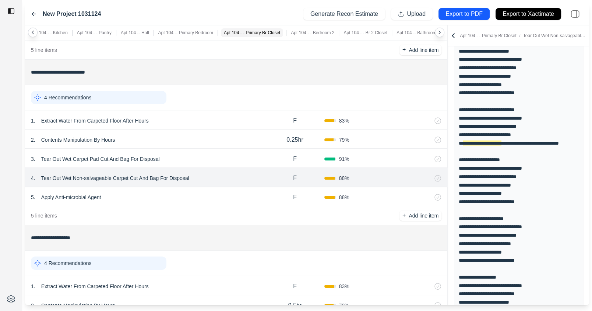
click at [203, 192] on div "5 . Apply Anti-microbial Agent" at bounding box center [148, 197] width 235 height 10
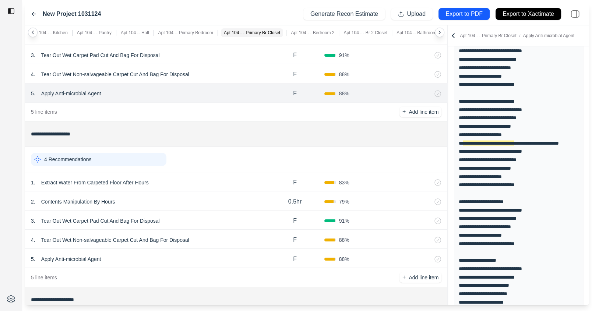
scroll to position [3879, 0]
click at [198, 171] on div "1 . Extract Water From Carpeted Floor After Hours F 83 %" at bounding box center [236, 180] width 422 height 19
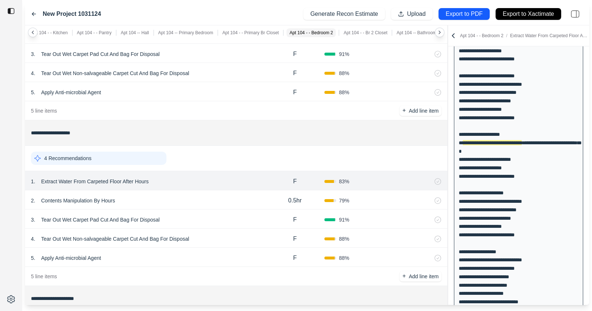
scroll to position [3904, 0]
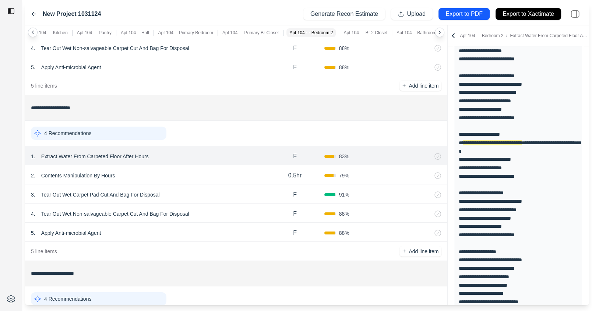
click at [195, 170] on div "2 . Contents Manipulation By Hours" at bounding box center [148, 175] width 235 height 10
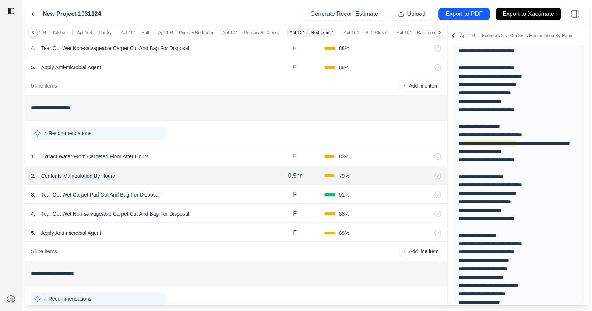
click at [197, 190] on div "3 . Tear Out Wet Carpet Pad Cut And Bag For Disposal" at bounding box center [148, 195] width 235 height 10
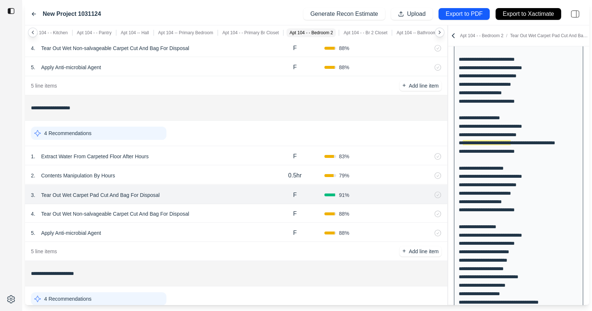
scroll to position [3929, 0]
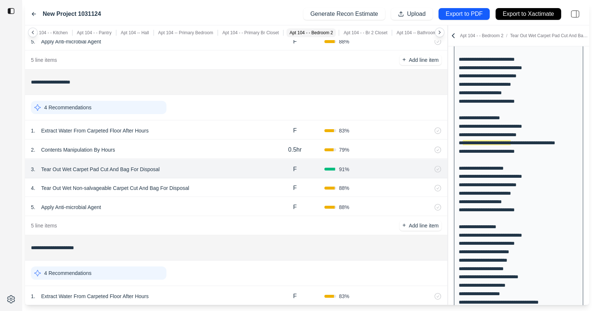
click at [209, 183] on div "4 . Tear Out Wet Non-salvageable Carpet Cut And Bag For Disposal" at bounding box center [148, 188] width 235 height 10
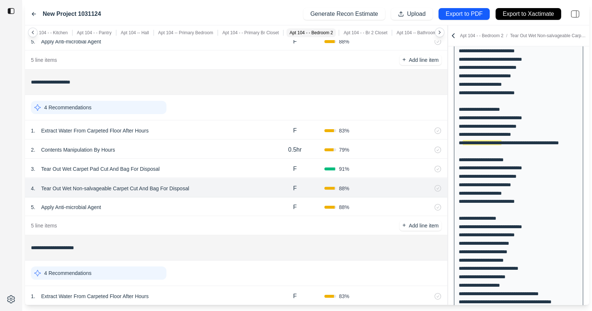
click at [208, 202] on div "5 . Apply Anti-microbial Agent" at bounding box center [148, 207] width 235 height 10
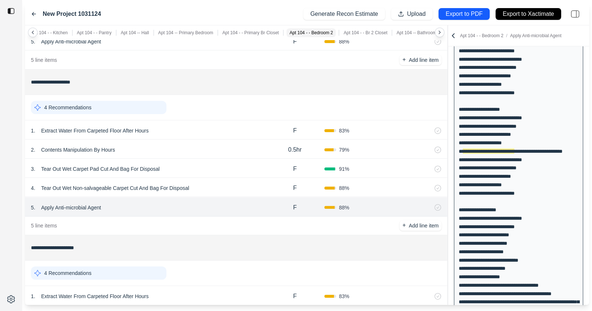
scroll to position [0, 0]
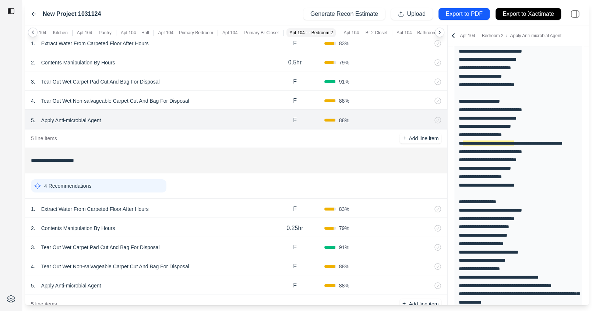
click at [209, 199] on div "1 . Extract Water From Carpeted Floor After Hours F 83 %" at bounding box center [236, 208] width 422 height 19
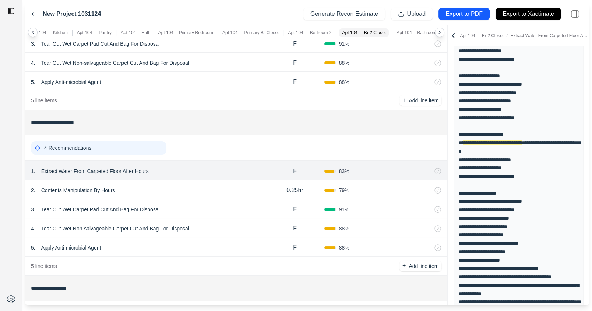
click at [209, 199] on div "3 . Tear Out Wet Carpet Pad Cut And Bag For Disposal F 91 %" at bounding box center [236, 208] width 422 height 19
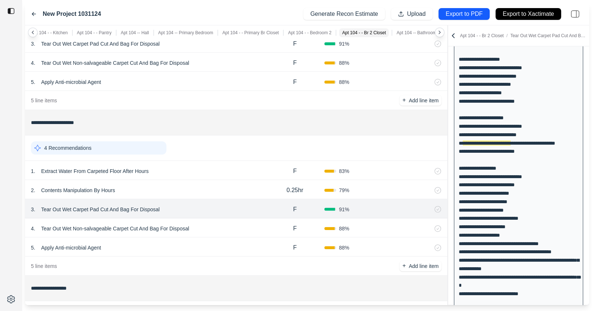
click at [211, 185] on div "2 . Contents Manipulation By Hours" at bounding box center [148, 190] width 235 height 10
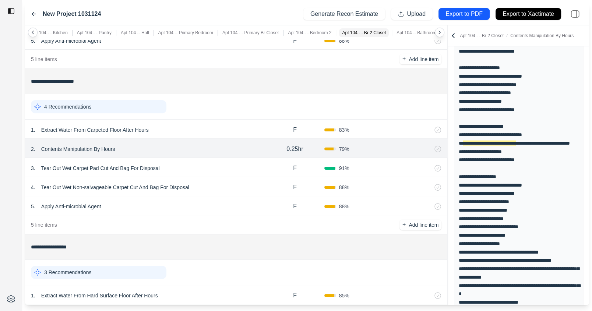
click at [212, 182] on div "4 . Tear Out Wet Non-salvageable Carpet Cut And Bag For Disposal" at bounding box center [148, 187] width 235 height 10
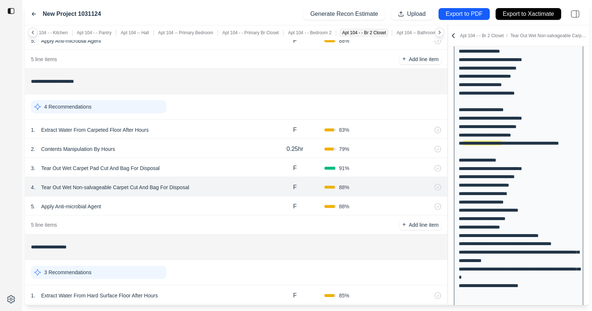
click at [213, 201] on div "5 . Apply Anti-microbial Agent" at bounding box center [148, 206] width 235 height 10
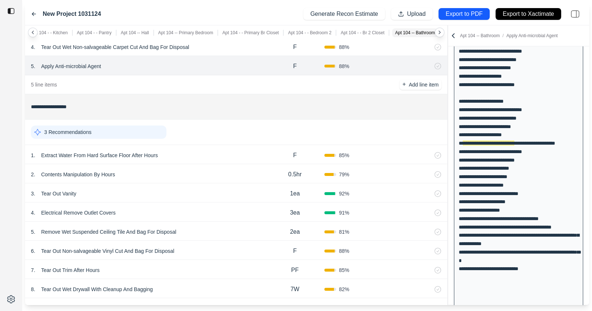
click at [214, 150] on div "1 . Extract Water From Hard Surface Floor After Hours" at bounding box center [148, 155] width 235 height 10
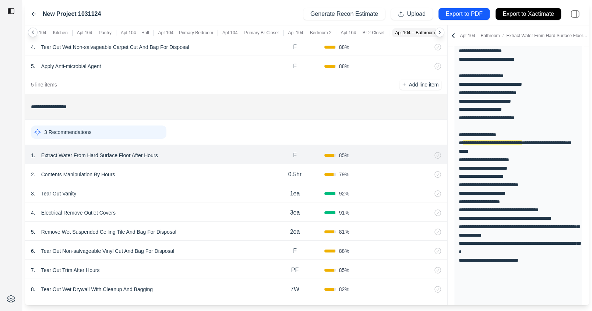
click at [211, 169] on div "2 . Contents Manipulation By Hours" at bounding box center [148, 174] width 235 height 10
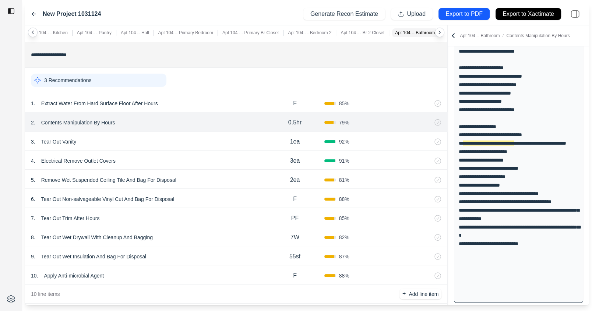
click at [215, 137] on div "3 . Tear Out Vanity" at bounding box center [148, 142] width 235 height 10
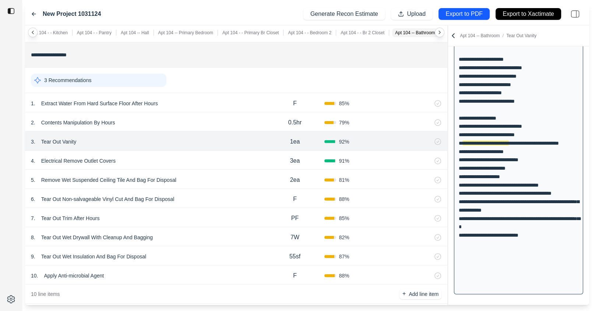
click at [213, 156] on div "4 . Electrical Remove Outlet Covers" at bounding box center [148, 161] width 235 height 10
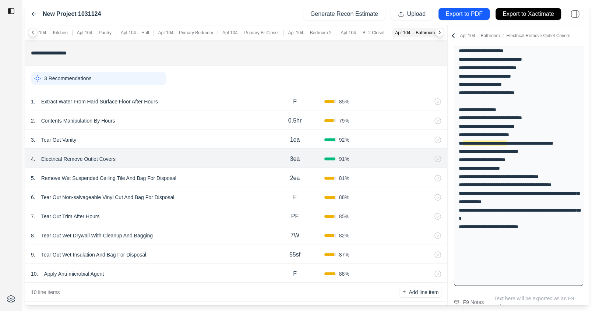
click at [211, 173] on div "5 . Remove Wet Suspended Ceiling Tile And Bag For Disposal" at bounding box center [148, 178] width 235 height 10
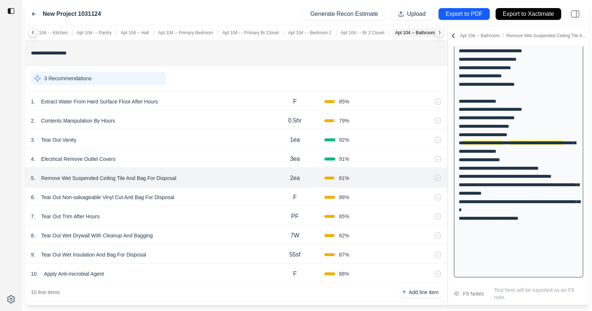
click at [198, 192] on div "6 . Tear Out Non-salvageable Vinyl Cut And Bag For Disposal" at bounding box center [148, 197] width 235 height 10
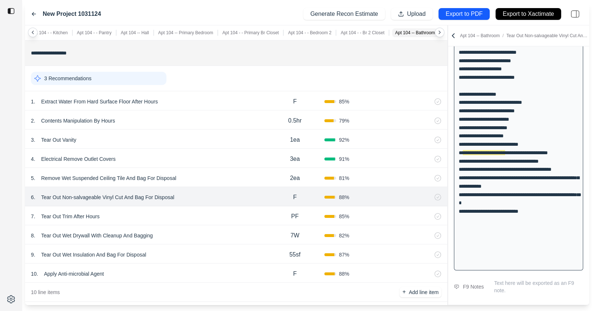
click at [212, 173] on div "5 . Remove Wet Suspended Ceiling Tile And Bag For Disposal" at bounding box center [148, 178] width 235 height 10
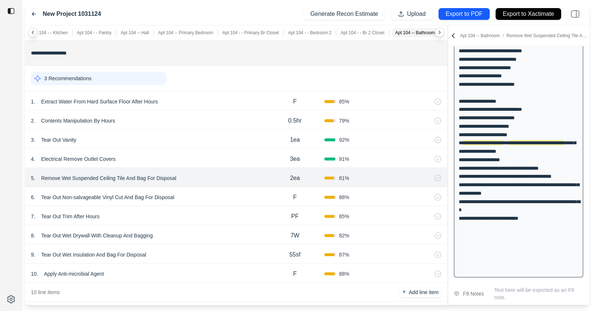
click at [134, 173] on p "Remove Wet Suspended Ceiling Tile And Bag For Disposal" at bounding box center [108, 178] width 141 height 10
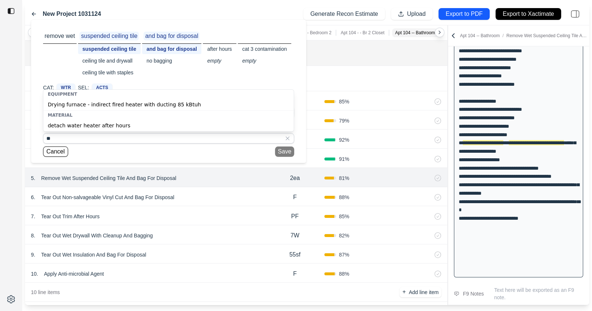
type input "*"
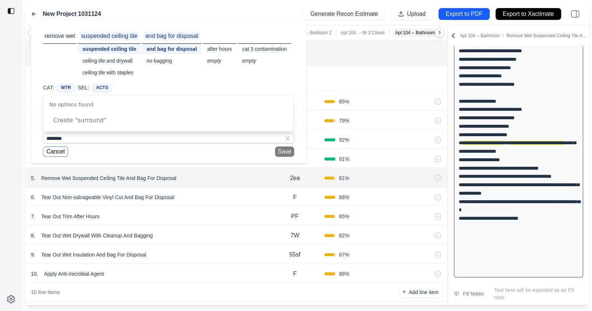
type input "********"
click at [55, 151] on button "Cancel" at bounding box center [55, 152] width 25 height 10
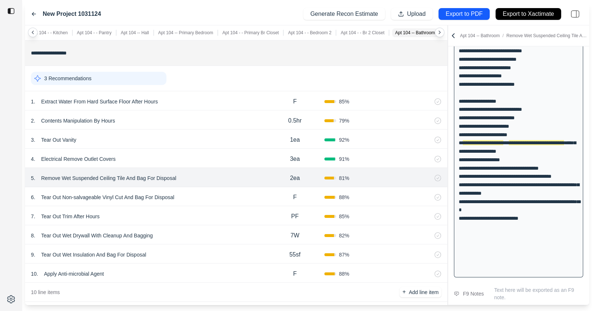
click at [428, 175] on icon at bounding box center [428, 178] width 6 height 6
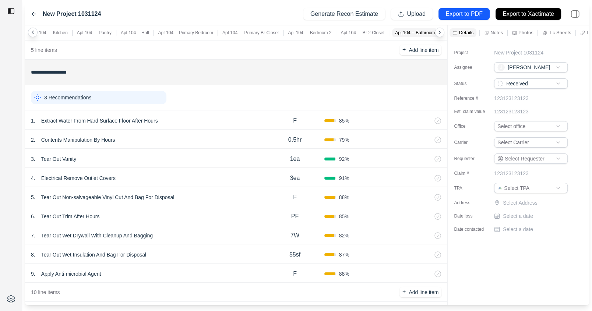
click at [196, 173] on div "4 . Electrical Remove Outlet Covers" at bounding box center [148, 178] width 235 height 10
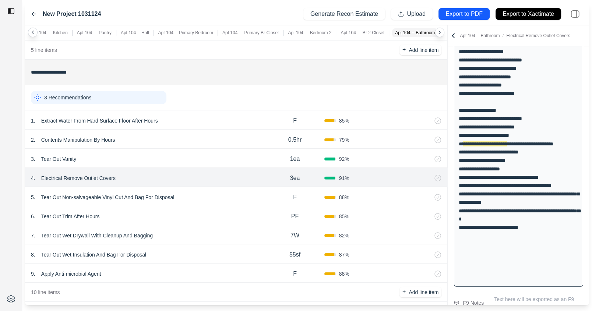
scroll to position [1693, 0]
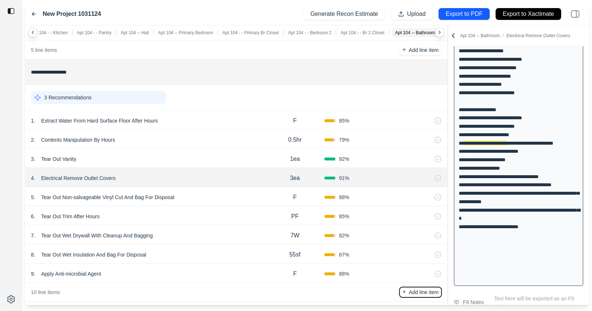
click at [415, 287] on button "+ Add line item" at bounding box center [421, 292] width 42 height 10
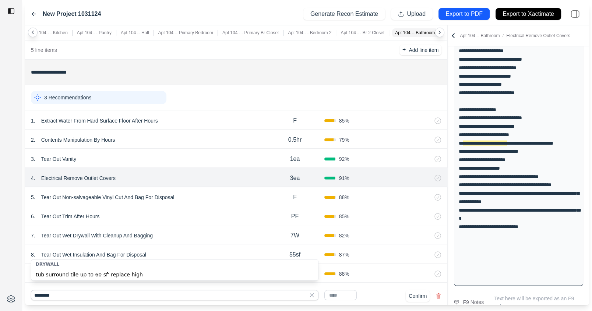
click at [156, 277] on div "tub surround tile up to 60 sf' replace high" at bounding box center [174, 274] width 287 height 12
type input "**********"
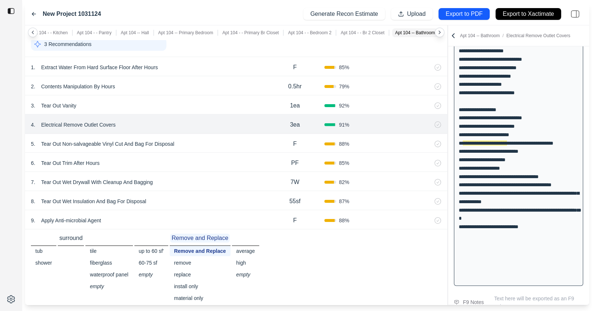
scroll to position [4376, 0]
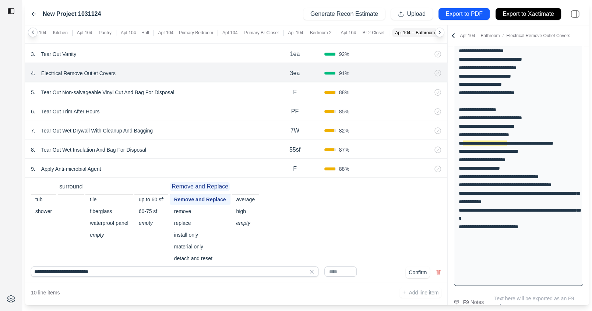
click at [331, 267] on input "text" at bounding box center [340, 272] width 32 height 10
type input "****"
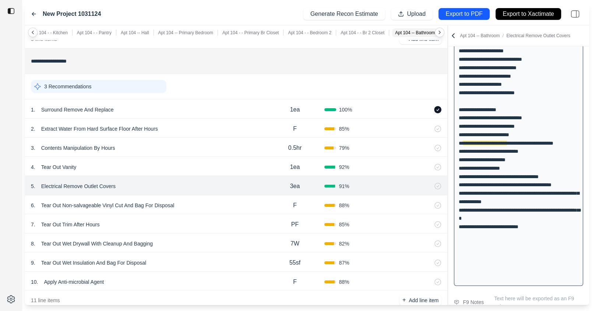
scroll to position [4290, 0]
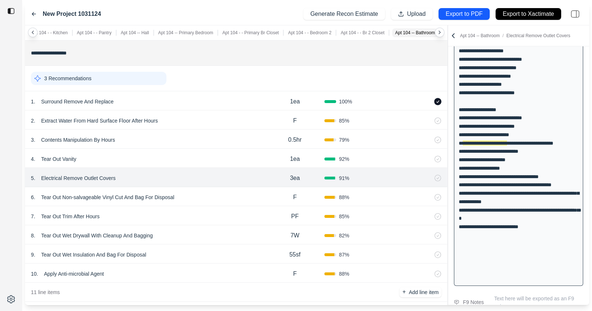
click at [198, 264] on div "10 . Apply Anti-microbial Agent F 88 %" at bounding box center [236, 273] width 422 height 19
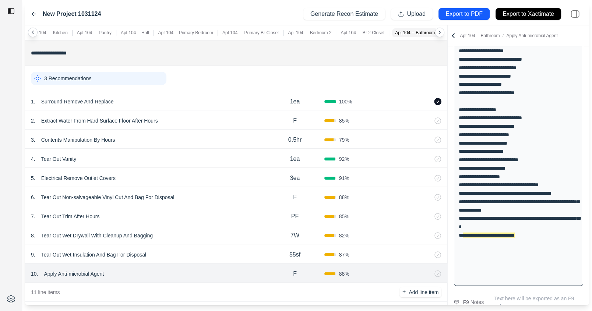
scroll to position [1709, 0]
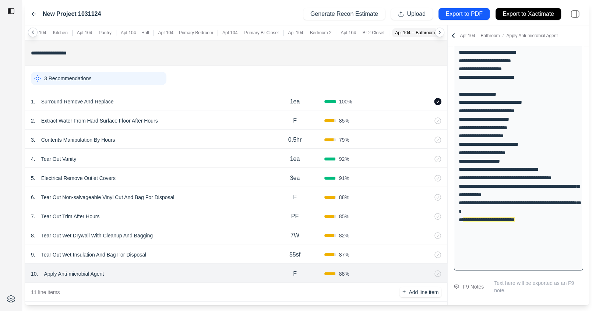
click at [198, 173] on div "5 . Electrical Remove Outlet Covers" at bounding box center [148, 178] width 235 height 10
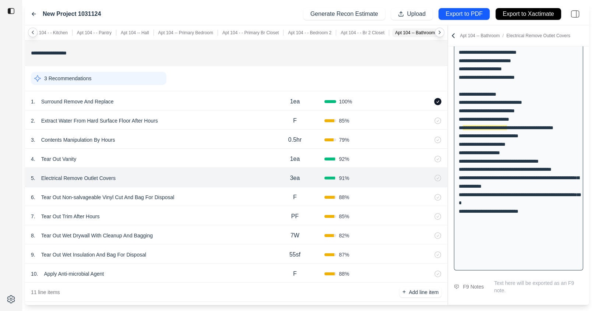
scroll to position [1693, 0]
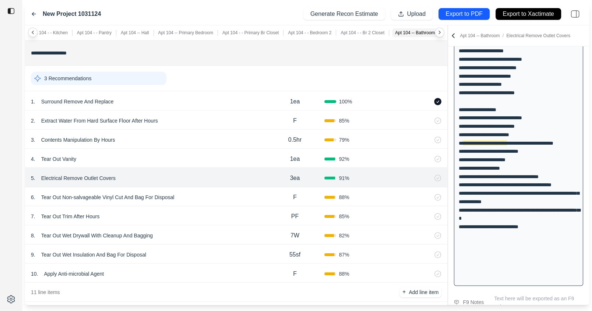
click at [189, 192] on div "6 . Tear Out Non-salvageable Vinyl Cut And Bag For Disposal" at bounding box center [148, 197] width 235 height 10
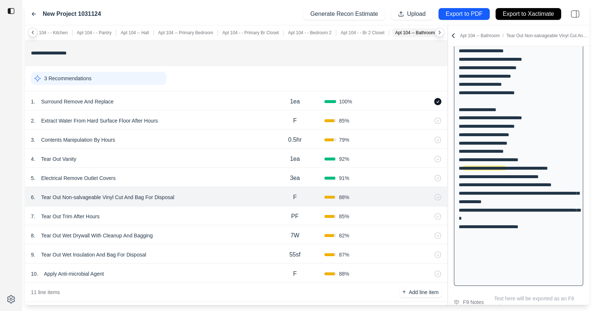
scroll to position [1709, 0]
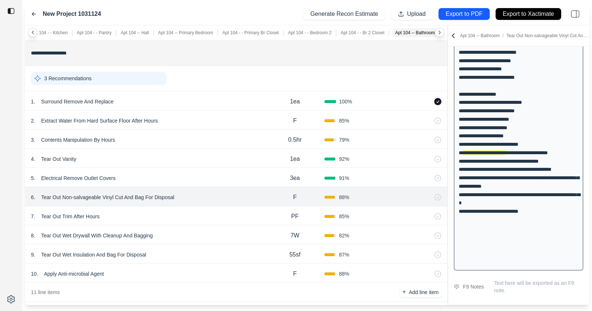
click at [133, 213] on div "7 . Tear Out Trim After Hours" at bounding box center [148, 216] width 235 height 10
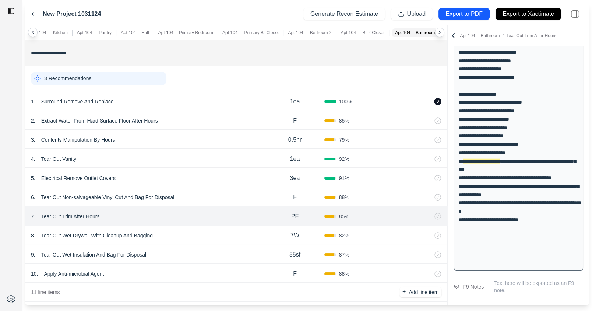
click at [136, 173] on div "5 . Electrical Remove Outlet Covers" at bounding box center [148, 178] width 235 height 10
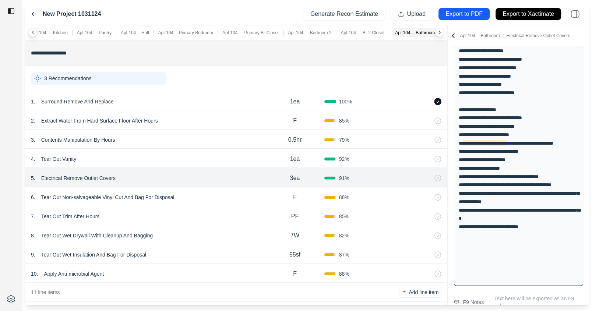
click at [145, 119] on div "2 . Extract Water From Hard Surface Floor After Hours F 85 %" at bounding box center [236, 119] width 422 height 19
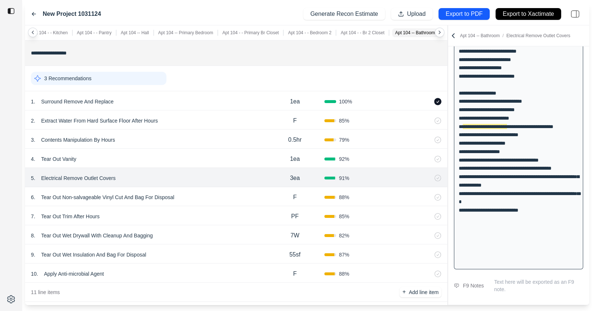
select select "*"
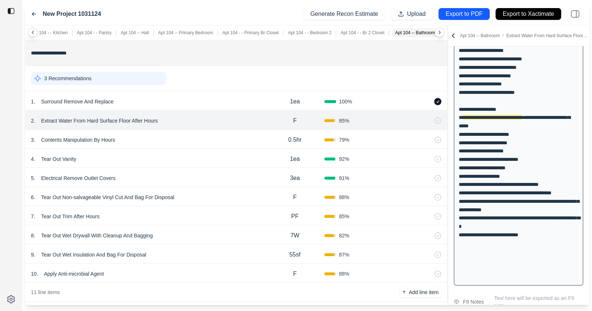
scroll to position [1741, 0]
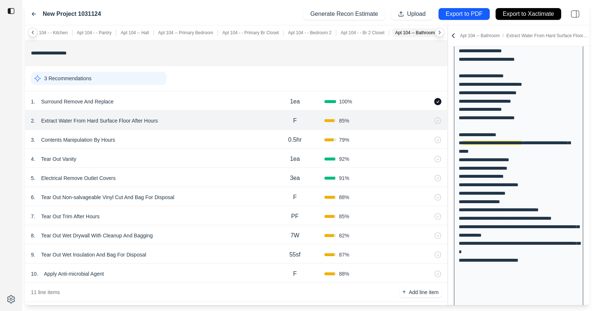
click at [151, 96] on div "1 . Surround Remove And Replace" at bounding box center [148, 101] width 235 height 10
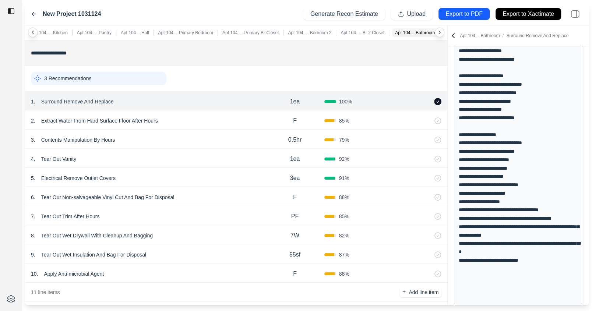
scroll to position [4278, 0]
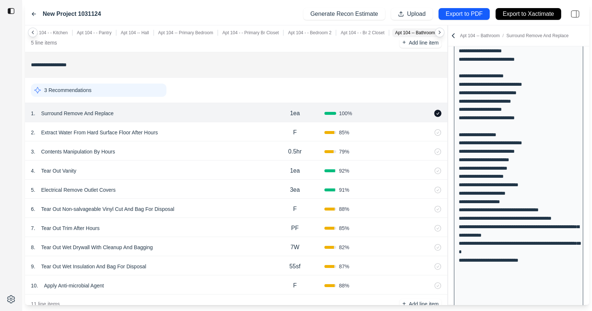
click at [294, 109] on p "1ea" at bounding box center [295, 113] width 10 height 9
click at [95, 108] on p "Surround Remove And Replace" at bounding box center [77, 113] width 78 height 10
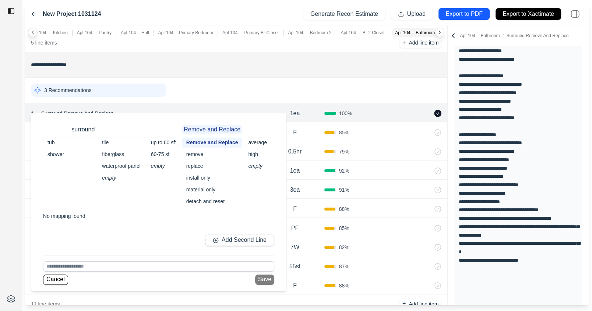
click at [198, 155] on div "remove" at bounding box center [212, 154] width 61 height 10
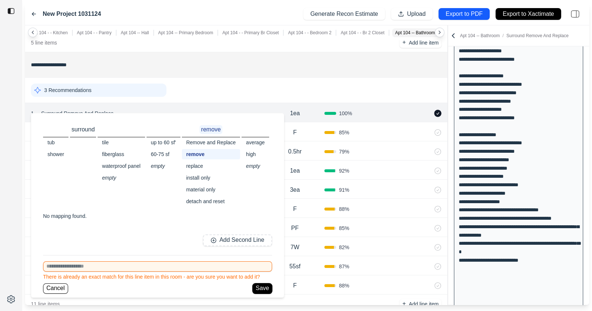
click at [262, 289] on button "Save" at bounding box center [262, 289] width 19 height 10
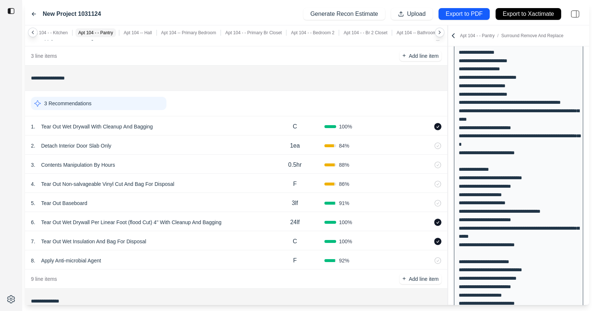
scroll to position [3145, 0]
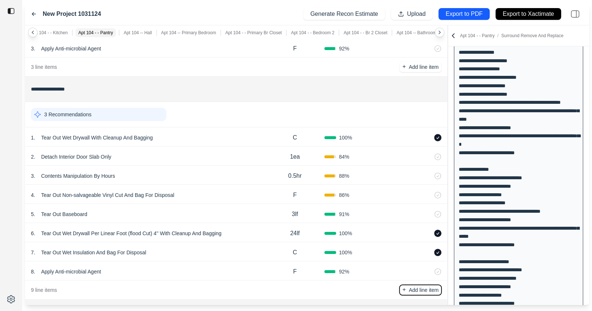
click at [415, 286] on p "Add line item" at bounding box center [424, 289] width 30 height 7
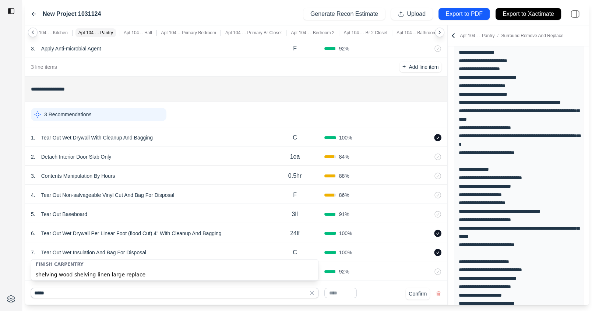
click at [68, 277] on div "shelving wood shelving linen large replace" at bounding box center [174, 274] width 287 height 12
type input "**********"
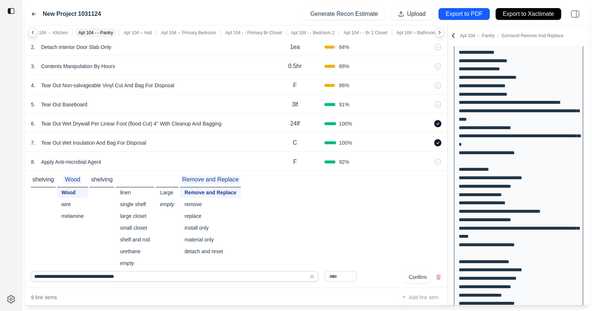
scroll to position [1376, 0]
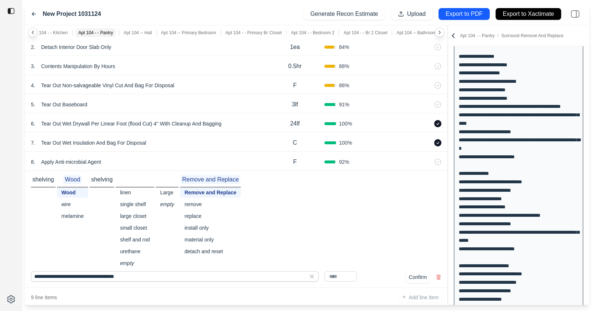
click at [333, 271] on input "text" at bounding box center [340, 276] width 32 height 10
type input "*****"
click at [419, 271] on button "Confirm" at bounding box center [418, 277] width 24 height 12
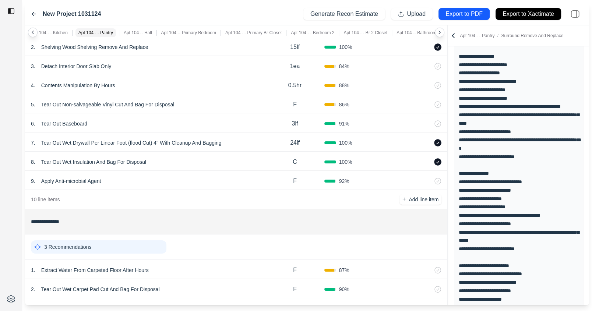
click at [249, 215] on input "**********" at bounding box center [236, 221] width 411 height 13
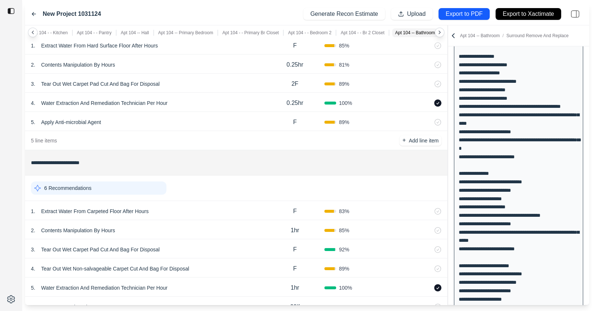
scroll to position [571, 0]
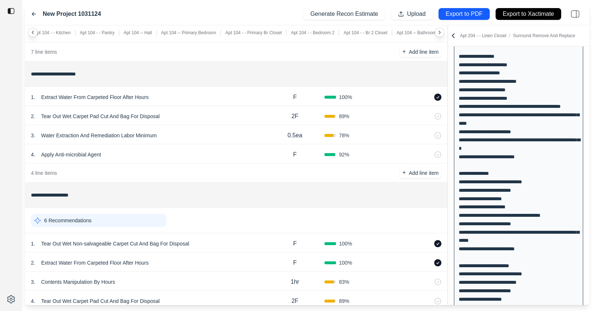
click at [452, 35] on icon at bounding box center [453, 35] width 7 height 7
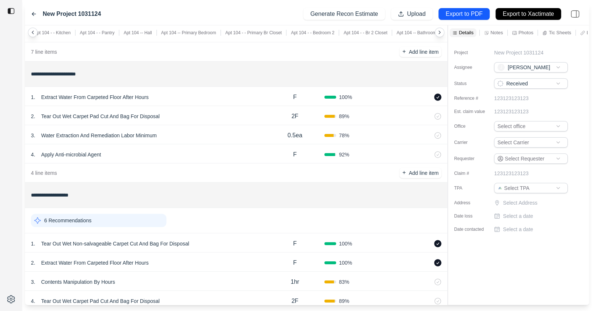
scroll to position [0, 0]
click at [356, 12] on p "Generate Recon Estimate" at bounding box center [344, 14] width 68 height 8
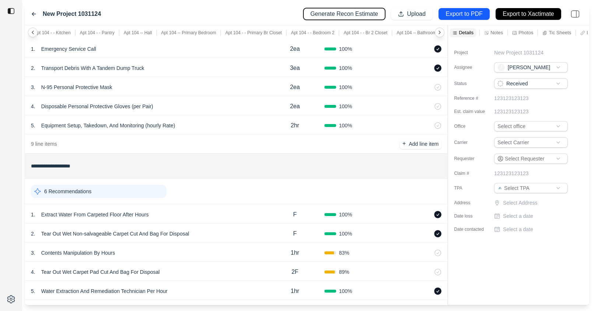
scroll to position [46, 0]
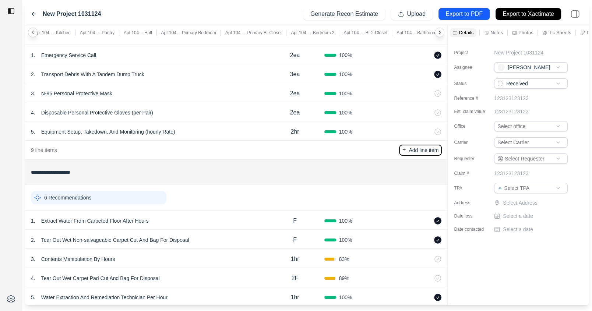
click at [430, 152] on p "Add line item" at bounding box center [424, 150] width 30 height 7
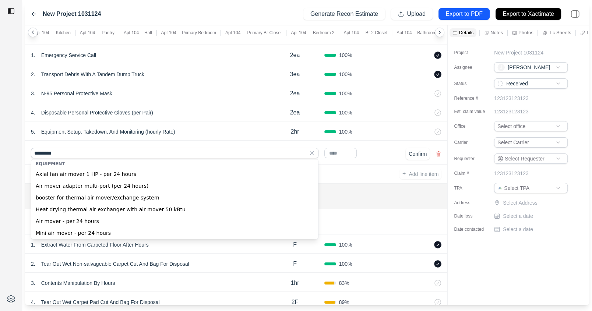
click at [133, 222] on div "Air mover - per 24 hours" at bounding box center [174, 221] width 287 height 12
type input "**********"
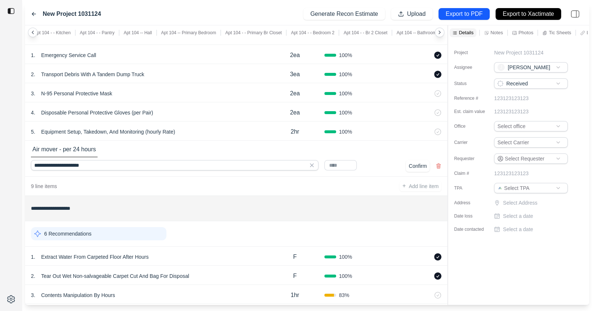
click at [337, 165] on input "text" at bounding box center [340, 165] width 32 height 10
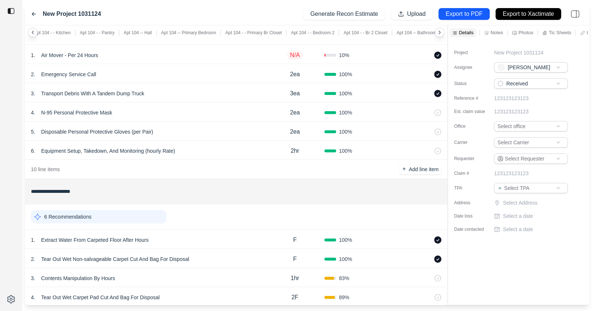
scroll to position [0, 0]
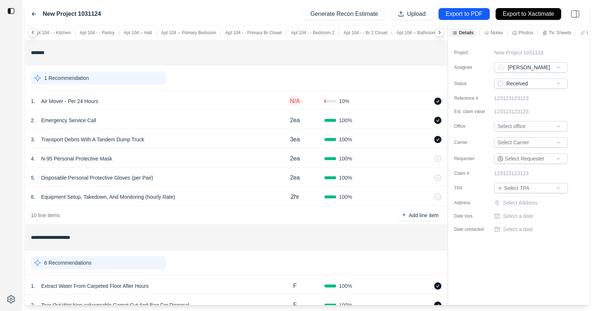
click at [294, 101] on p "N/A" at bounding box center [295, 101] width 16 height 9
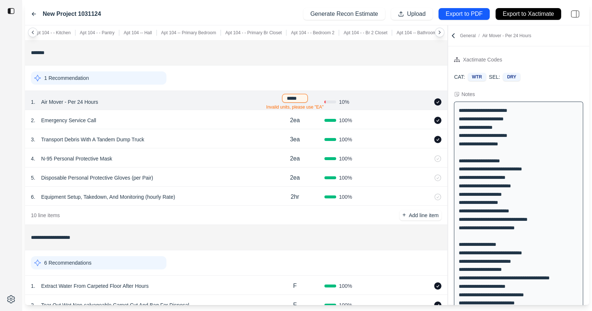
type input "******"
click at [425, 213] on p "Add line item" at bounding box center [424, 215] width 30 height 7
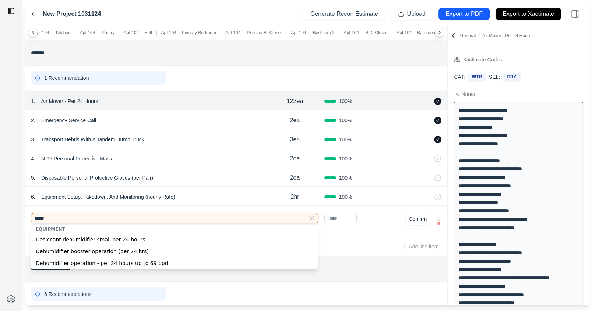
click at [154, 263] on div "Dehumidifier operation - per 24 hours up to 69 ppd" at bounding box center [174, 263] width 287 height 12
type input "**********"
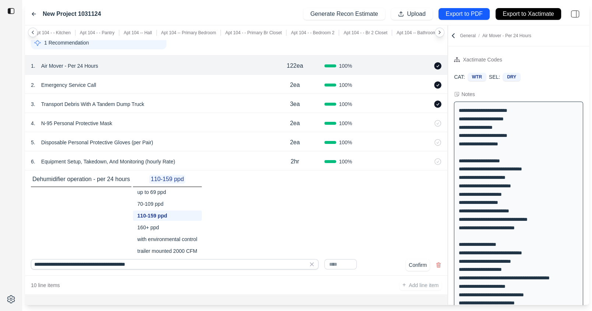
scroll to position [42, 0]
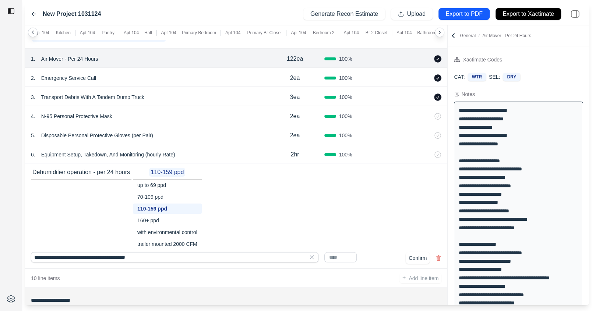
click at [334, 255] on input "text" at bounding box center [340, 257] width 32 height 10
type input "*****"
click at [413, 257] on button "Confirm" at bounding box center [418, 258] width 24 height 12
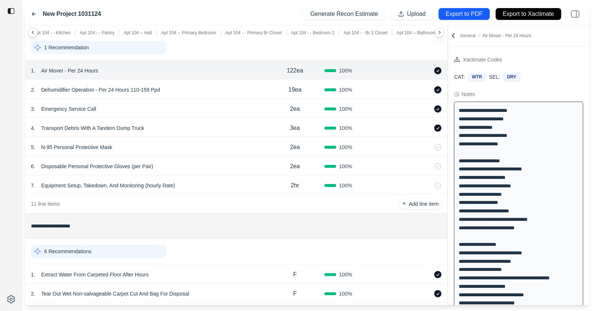
scroll to position [30, 0]
click at [427, 206] on p "Add line item" at bounding box center [424, 204] width 30 height 7
click at [291, 186] on p "2hr" at bounding box center [295, 186] width 8 height 9
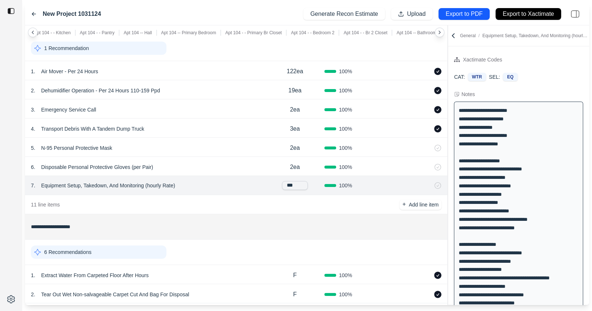
click at [289, 186] on input "***" at bounding box center [295, 185] width 26 height 9
type input "****"
click at [253, 177] on div "7 . Equipment Setup, Takedown, And Monitoring (hourly Rate) 2hr 100 %" at bounding box center [236, 185] width 422 height 19
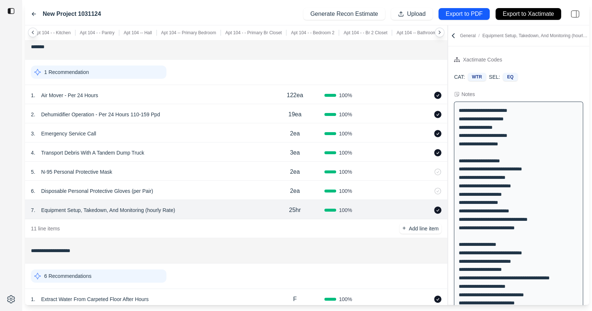
scroll to position [5, 0]
click at [413, 229] on p "Add line item" at bounding box center [424, 229] width 30 height 7
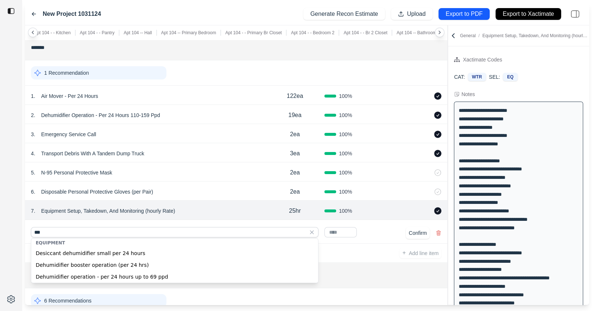
click at [185, 251] on div "Desiccant dehumidifier small per 24 hours" at bounding box center [174, 253] width 287 height 12
type input "**********"
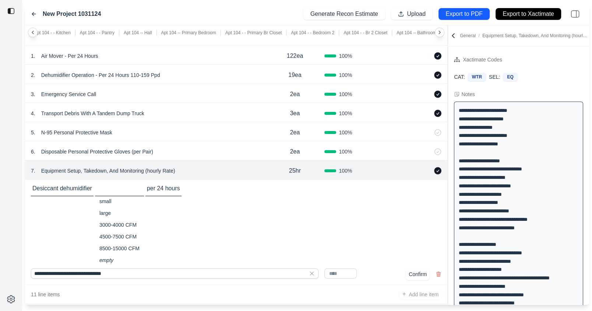
scroll to position [46, 0]
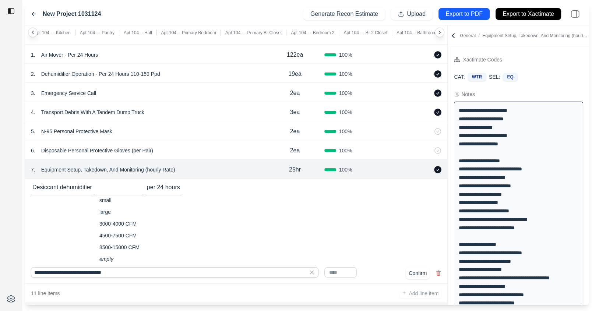
click at [347, 274] on input "text" at bounding box center [340, 272] width 32 height 10
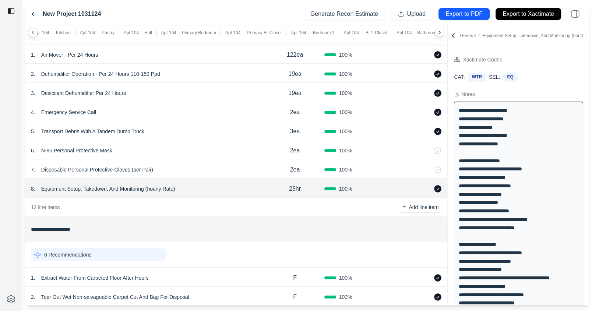
scroll to position [0, 0]
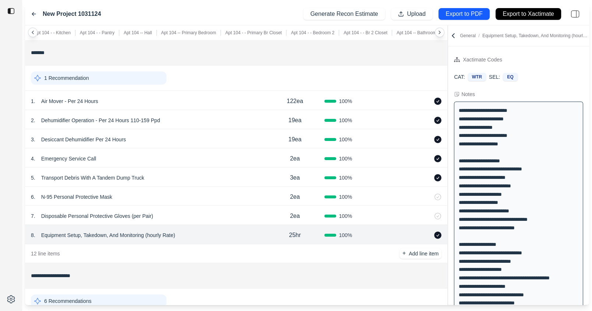
click at [269, 141] on div "19ea" at bounding box center [294, 139] width 59 height 15
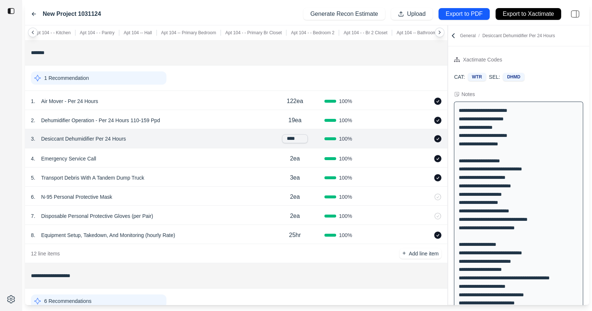
click at [292, 138] on input "****" at bounding box center [295, 138] width 26 height 9
type input "****"
click at [262, 140] on div "3 . Desiccant Dehumidifier Per 24 Hours" at bounding box center [148, 139] width 235 height 10
click at [451, 36] on icon at bounding box center [453, 35] width 7 height 7
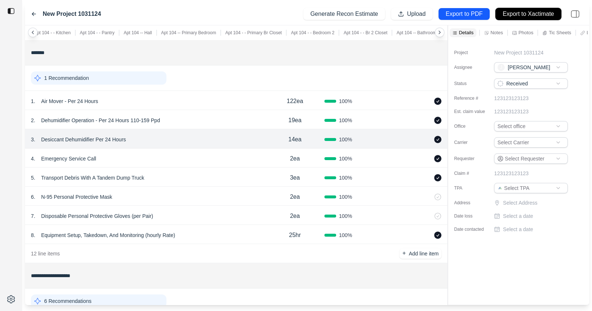
click at [514, 11] on p "Export to Xactimate" at bounding box center [529, 14] width 52 height 8
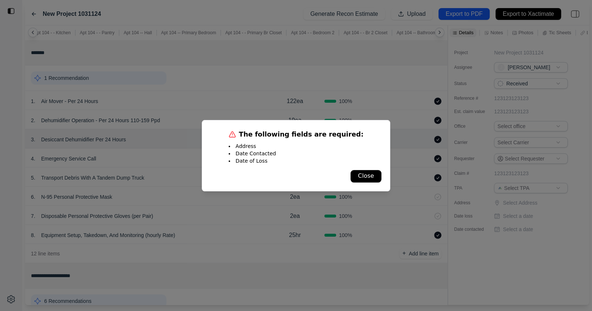
click at [372, 173] on button "Close" at bounding box center [366, 176] width 30 height 12
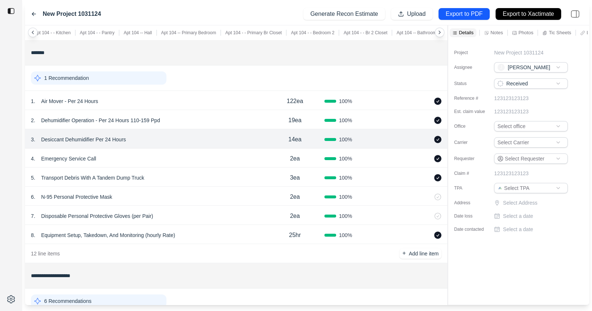
click at [509, 216] on p "Select a date" at bounding box center [518, 215] width 30 height 7
type input "**********"
click at [507, 237] on div "**********" at bounding box center [518, 172] width 141 height 265
click at [513, 228] on p "Select a date" at bounding box center [518, 229] width 30 height 7
type input "**********"
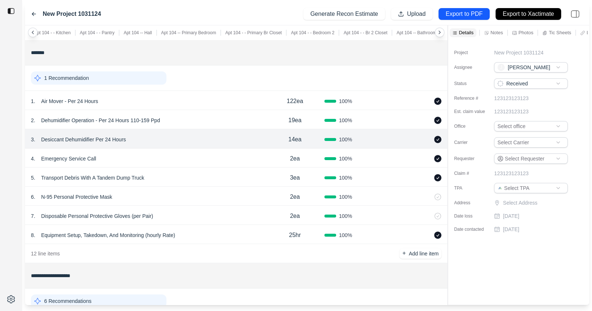
click at [510, 199] on p "Select Address" at bounding box center [536, 202] width 66 height 7
click at [503, 208] on input "text" at bounding box center [531, 204] width 74 height 10
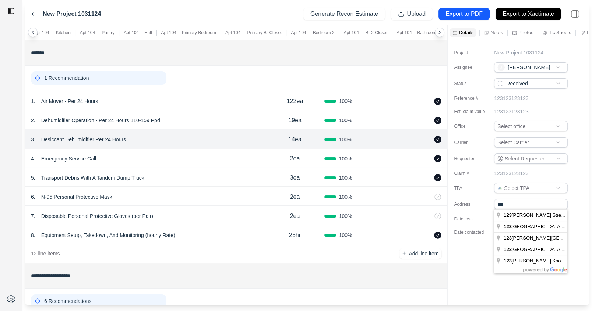
type input "**********"
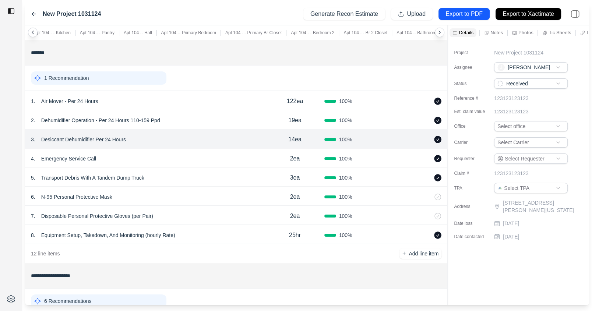
click at [499, 261] on div "Project New Project 1031124 Assignee J John Status Received Reference # 1231231…" at bounding box center [518, 172] width 141 height 265
click at [517, 16] on p "Export to Xactimate" at bounding box center [529, 14] width 52 height 8
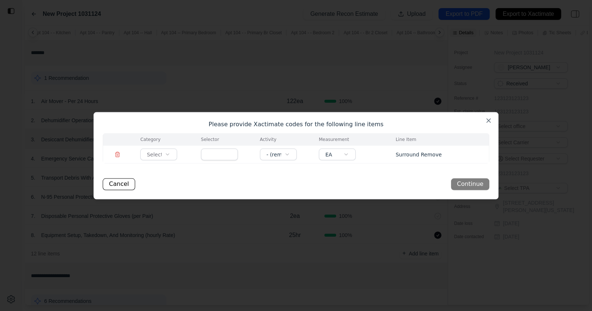
click at [161, 156] on body "New Project 1031124 Generate Recon Estimate Upload Export to PDF Export to Xact…" at bounding box center [296, 155] width 592 height 311
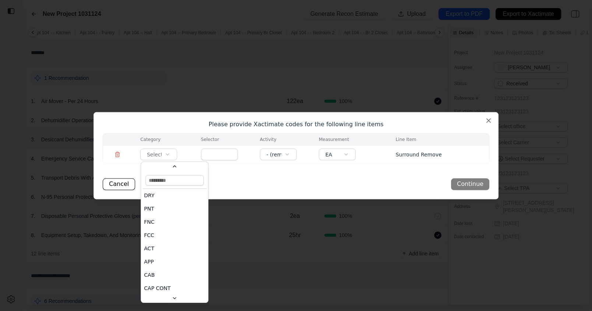
scroll to position [515, 0]
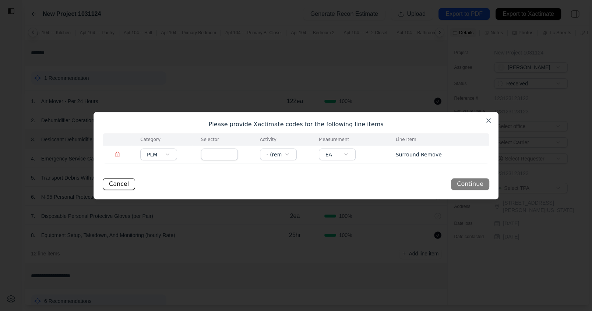
click at [217, 159] on input "text" at bounding box center [219, 154] width 37 height 12
type input "****"
click at [358, 185] on div "Cancel Continue" at bounding box center [296, 184] width 387 height 12
click at [467, 182] on button "Continue" at bounding box center [470, 184] width 38 height 12
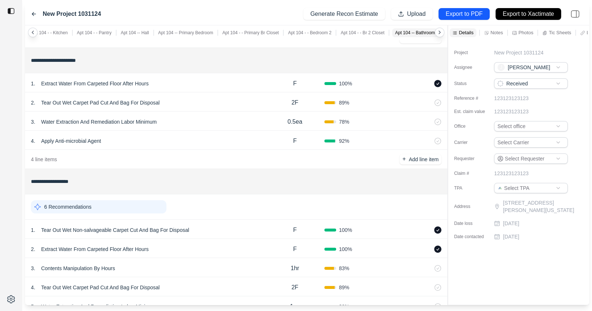
scroll to position [0, 0]
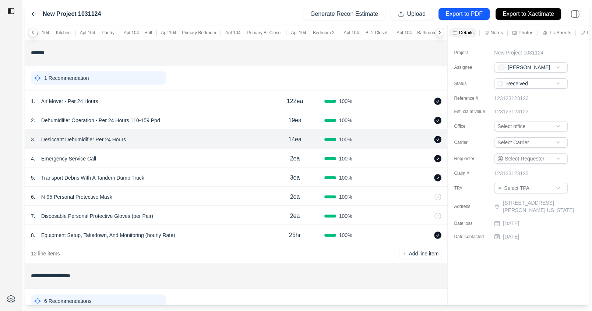
click at [199, 60] on div "*******" at bounding box center [236, 52] width 416 height 19
click at [278, 80] on div "1 Recommendation" at bounding box center [236, 77] width 411 height 19
click at [516, 47] on div "Project New Project 1031124 Assignee J John Status Received Reference # 1231231…" at bounding box center [518, 141] width 141 height 203
click at [515, 52] on p "New Project 1031124" at bounding box center [518, 52] width 49 height 7
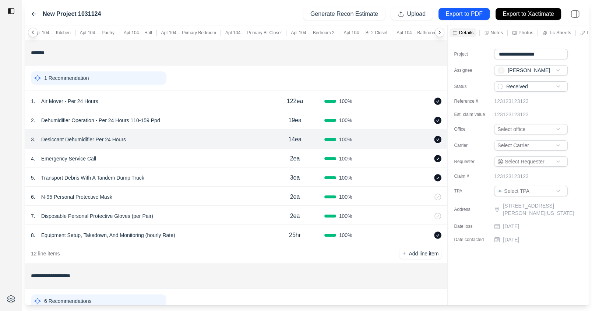
click at [515, 52] on input "**********" at bounding box center [531, 54] width 74 height 10
type input "**********"
click at [476, 51] on label "Project" at bounding box center [472, 54] width 37 height 6
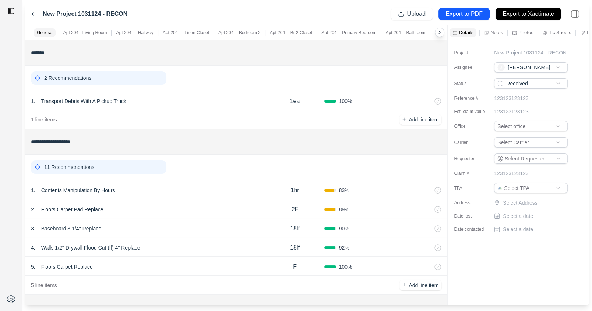
click at [130, 171] on div "11 Recommendations" at bounding box center [99, 167] width 136 height 13
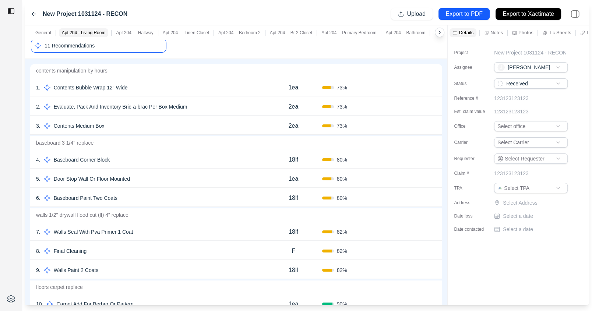
scroll to position [128, 0]
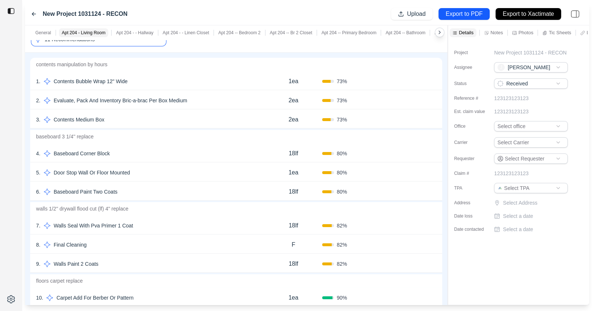
click at [191, 155] on div "4 . Baseboard Corner Block" at bounding box center [150, 153] width 229 height 10
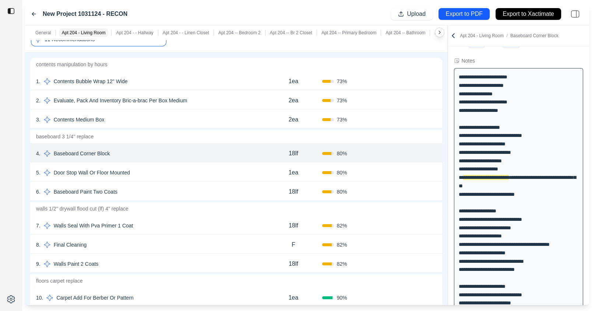
scroll to position [34, 0]
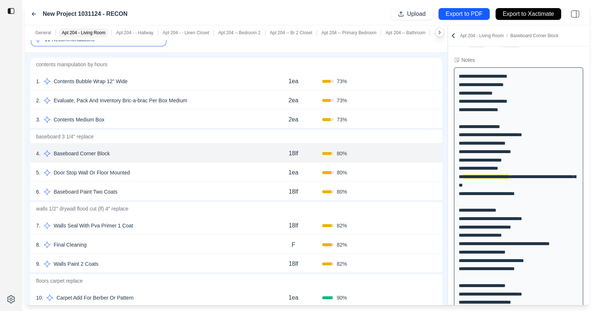
click at [189, 174] on div "5 . Door Stop Wall Or Floor Mounted" at bounding box center [150, 173] width 229 height 10
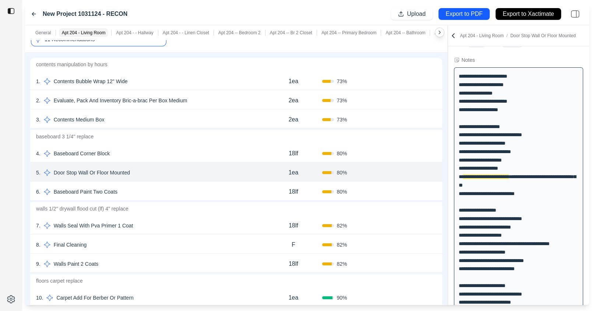
click at [189, 201] on div "walls 1/2'' drywall flood cut (lf) 4" replace 7 . Walls Seal With Pva Primer 1 …" at bounding box center [236, 237] width 414 height 72
click at [191, 188] on div "6 . Baseboard Paint Two Coats" at bounding box center [150, 192] width 229 height 10
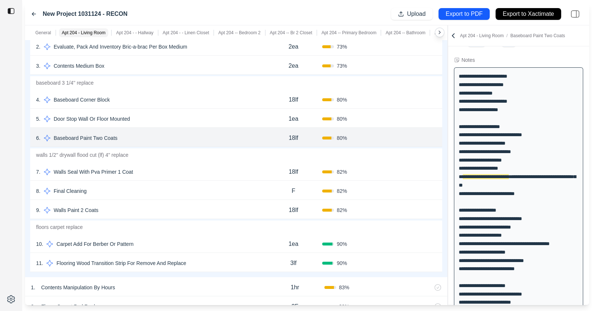
scroll to position [183, 0]
click at [162, 180] on div "8 . Final Cleaning F 82 % Confirm" at bounding box center [236, 189] width 412 height 19
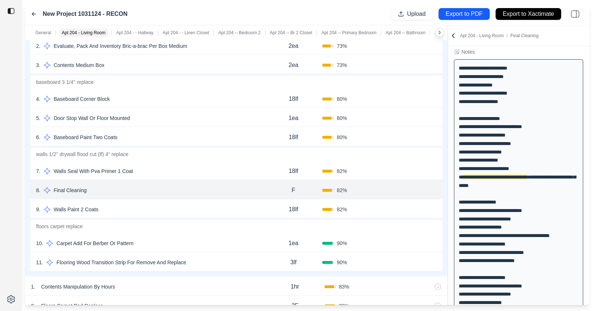
scroll to position [43, 0]
click at [164, 176] on div "7 . Walls Seal With Pva Primer 1 Coat 18lf 82 % Confirm" at bounding box center [236, 170] width 412 height 19
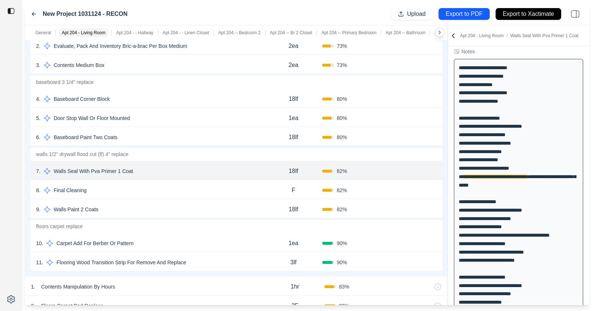
click at [176, 195] on div "8 . Final Cleaning F 82 % Confirm" at bounding box center [236, 189] width 412 height 19
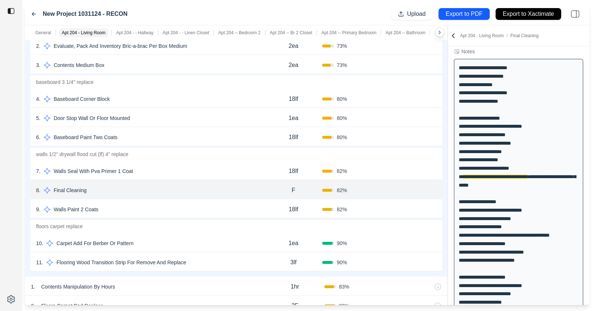
click at [175, 206] on div "9 . Walls Paint 2 Coats" at bounding box center [150, 209] width 229 height 10
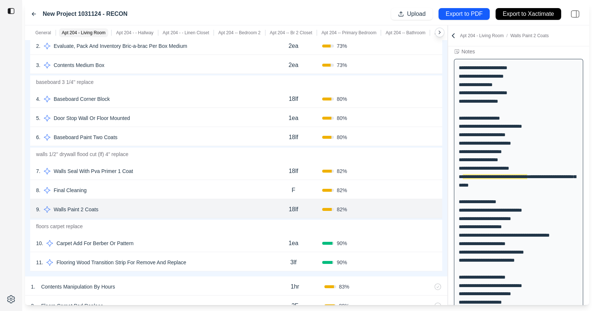
scroll to position [0, 0]
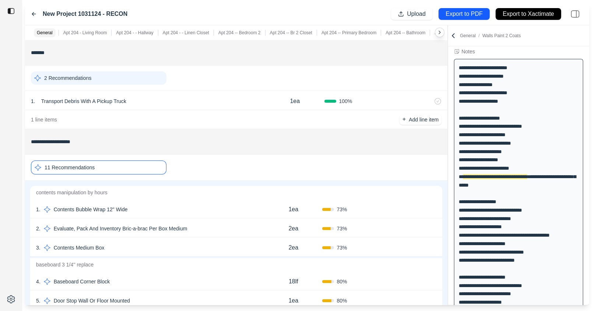
click at [92, 165] on p "11 Recommendations" at bounding box center [70, 167] width 50 height 7
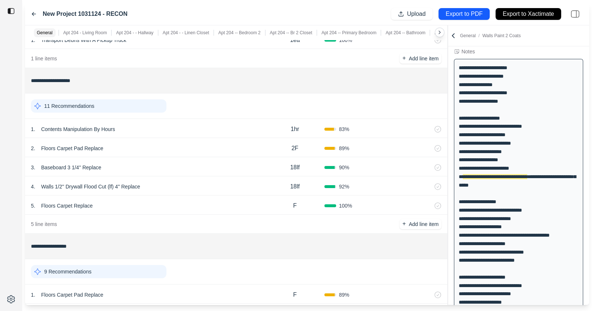
scroll to position [67, 0]
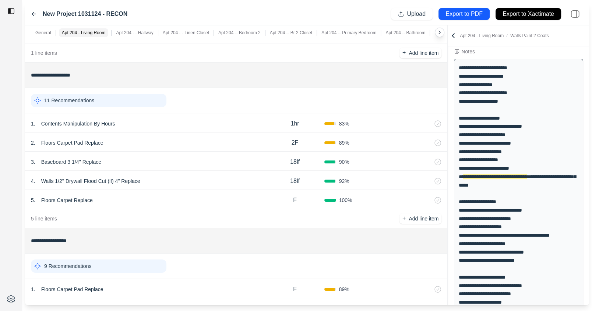
click at [144, 102] on div "11 Recommendations" at bounding box center [99, 100] width 136 height 13
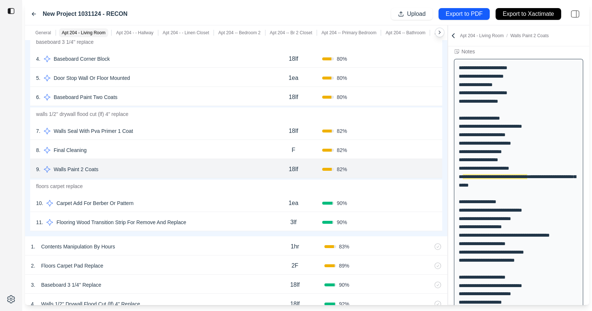
scroll to position [221, 0]
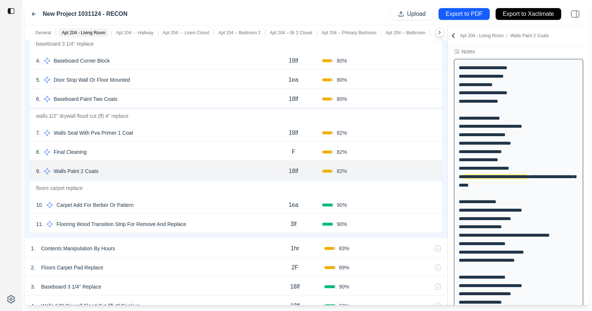
click at [267, 167] on div "18lf" at bounding box center [293, 171] width 57 height 15
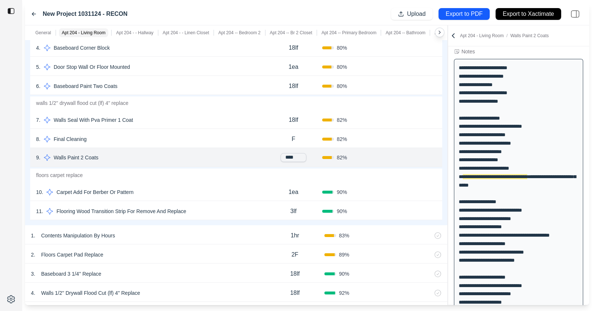
scroll to position [241, 0]
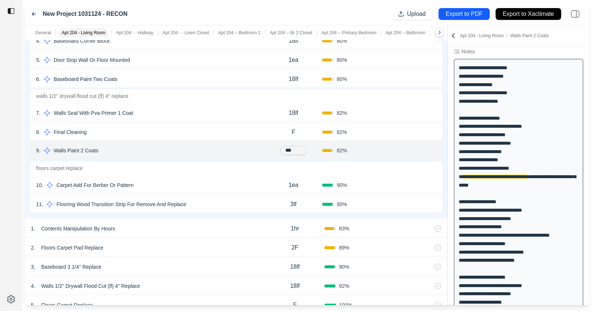
type input "****"
click at [370, 149] on div "82 %" at bounding box center [350, 150] width 57 height 7
click at [413, 152] on button "Confirm" at bounding box center [416, 151] width 24 height 12
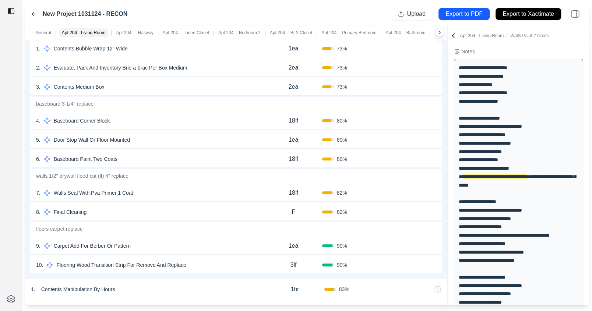
scroll to position [160, 0]
click at [412, 158] on button "Confirm" at bounding box center [416, 160] width 24 height 12
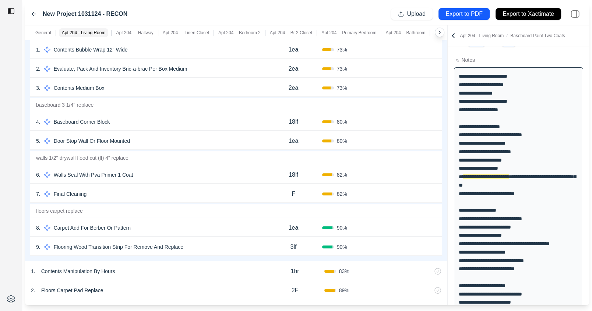
scroll to position [166, 0]
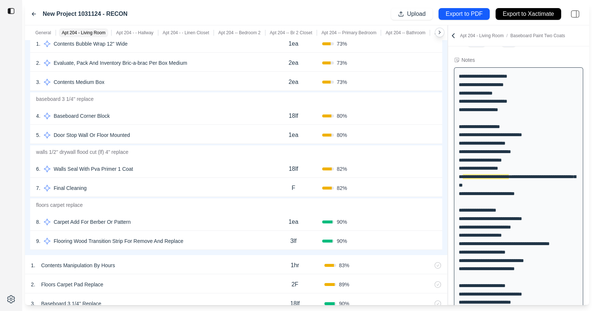
click at [295, 168] on p "18lf" at bounding box center [294, 169] width 10 height 9
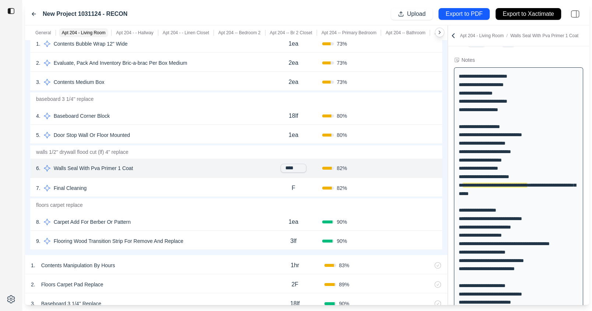
scroll to position [43, 0]
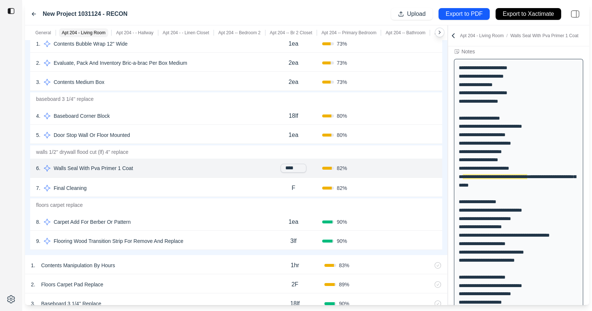
click at [291, 168] on input "****" at bounding box center [294, 168] width 26 height 9
type input "****"
click at [419, 188] on button "Confirm" at bounding box center [416, 188] width 24 height 12
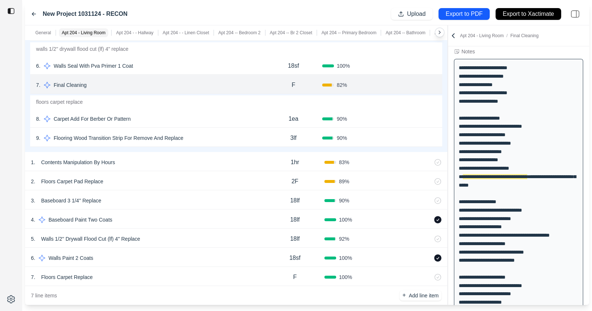
scroll to position [280, 0]
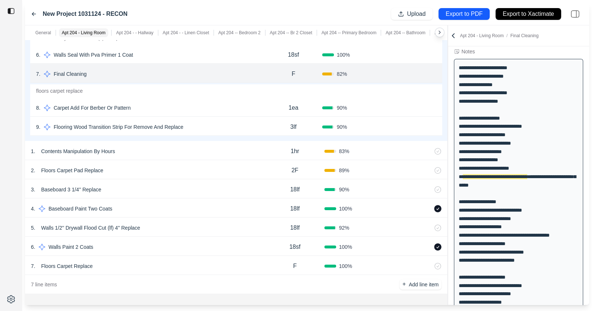
click at [294, 243] on p "18sf" at bounding box center [294, 247] width 11 height 9
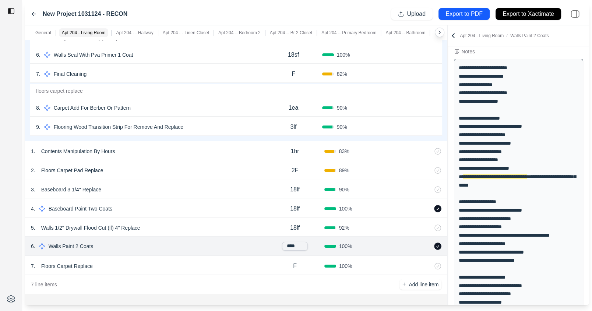
drag, startPoint x: 299, startPoint y: 243, endPoint x: 281, endPoint y: 243, distance: 18.0
click at [281, 243] on div "****" at bounding box center [294, 246] width 59 height 9
type input "*"
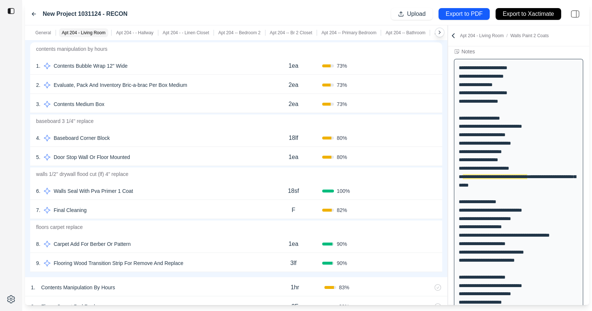
scroll to position [136, 0]
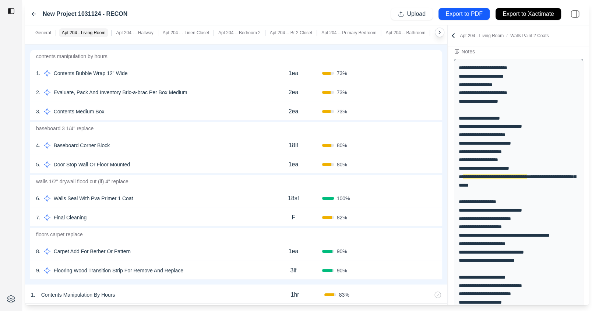
click at [414, 218] on button "Confirm" at bounding box center [416, 218] width 24 height 12
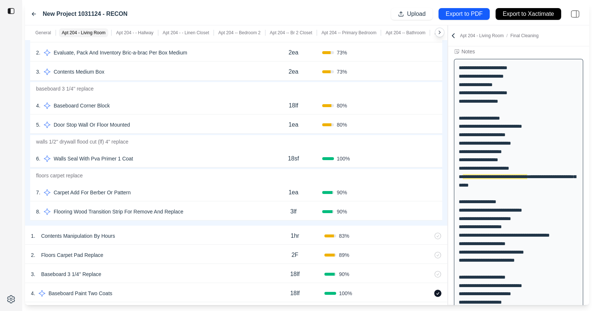
scroll to position [176, 0]
click at [408, 156] on button "Confirm" at bounding box center [416, 159] width 24 height 12
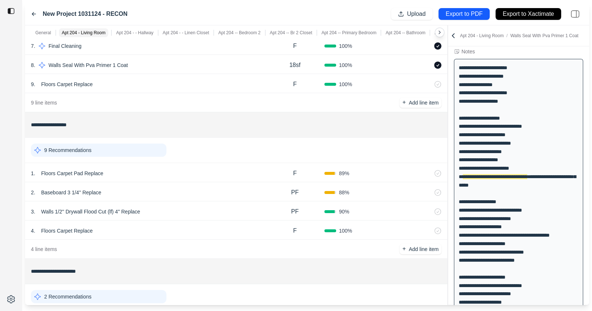
scroll to position [503, 0]
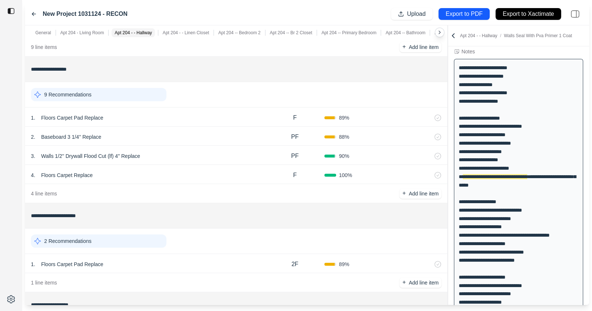
click at [146, 90] on div "9 Recommendations" at bounding box center [99, 94] width 136 height 13
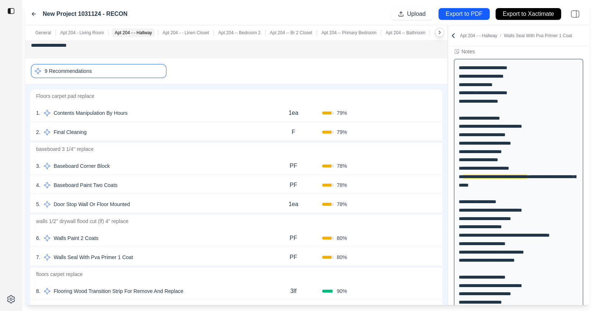
scroll to position [547, 0]
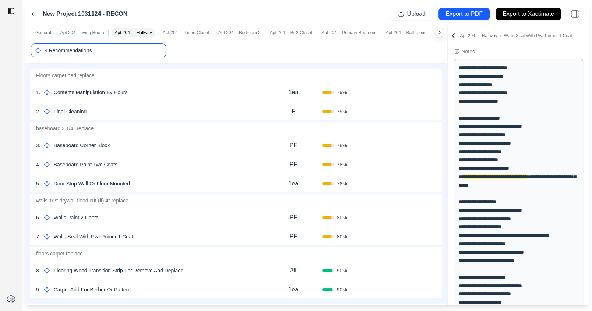
click at [406, 161] on button "Confirm" at bounding box center [416, 165] width 24 height 12
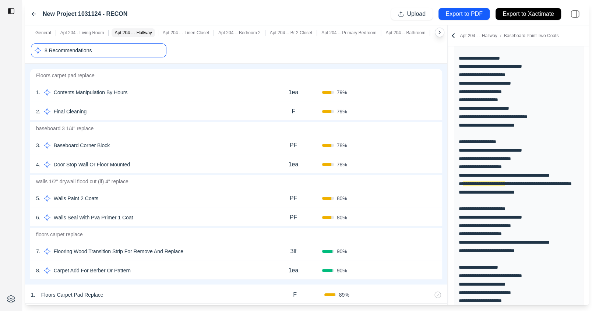
scroll to position [110, 0]
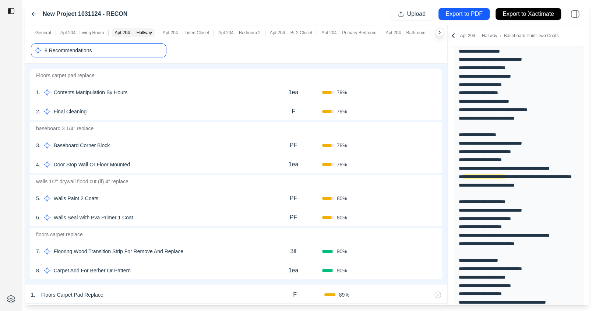
click at [409, 107] on button "Confirm" at bounding box center [416, 112] width 24 height 12
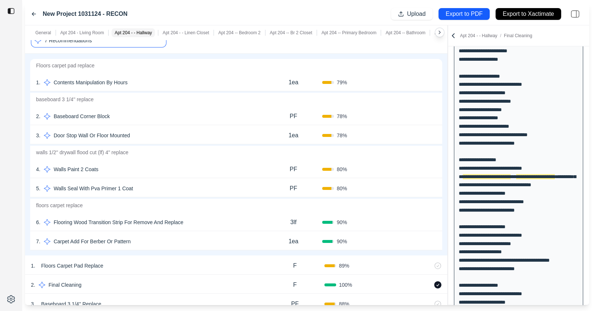
scroll to position [534, 0]
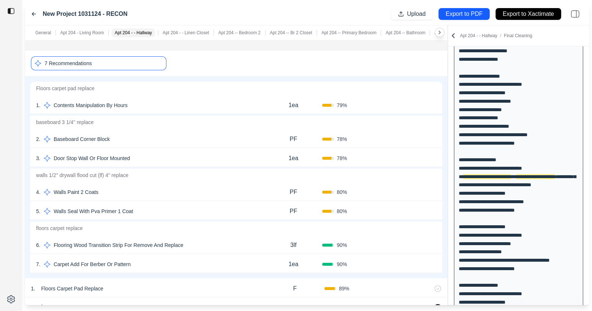
click at [300, 105] on div "1ea" at bounding box center [293, 105] width 57 height 15
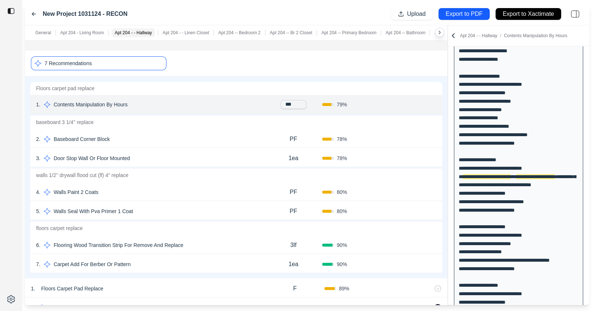
type input "****"
click at [412, 105] on button "Confirm" at bounding box center [416, 105] width 24 height 12
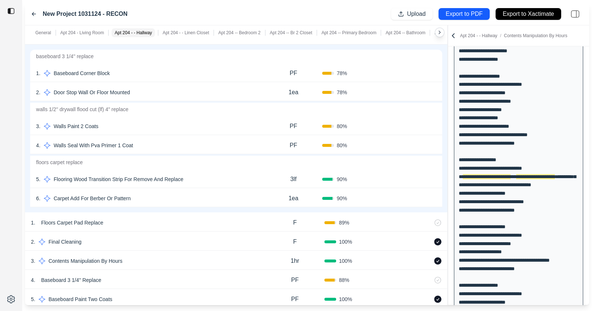
scroll to position [567, 0]
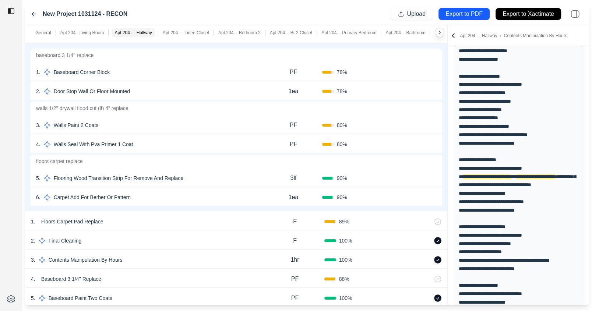
click at [298, 126] on div "PF" at bounding box center [293, 125] width 57 height 15
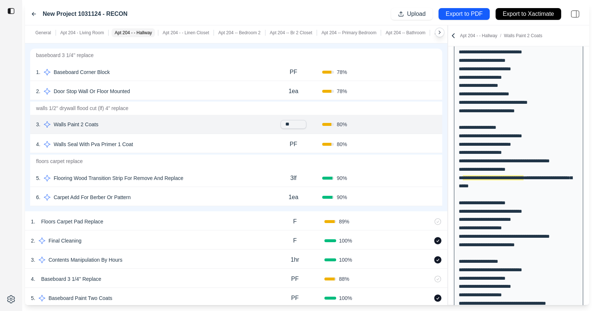
scroll to position [118, 0]
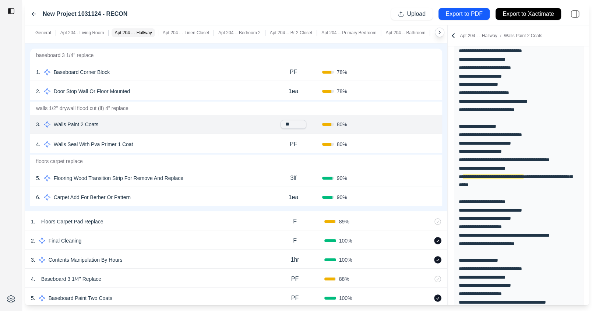
type input "*"
click at [376, 125] on div "80 %" at bounding box center [350, 124] width 57 height 7
click at [410, 124] on button "Confirm" at bounding box center [416, 125] width 24 height 12
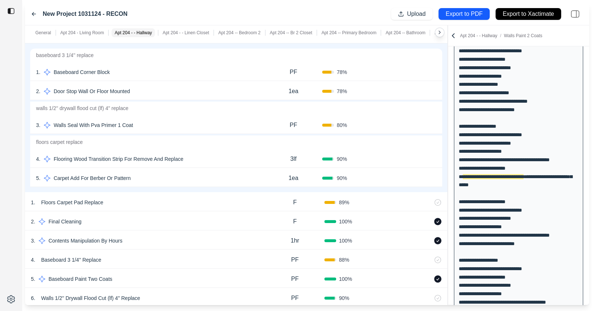
click at [410, 124] on button "Confirm" at bounding box center [416, 125] width 24 height 12
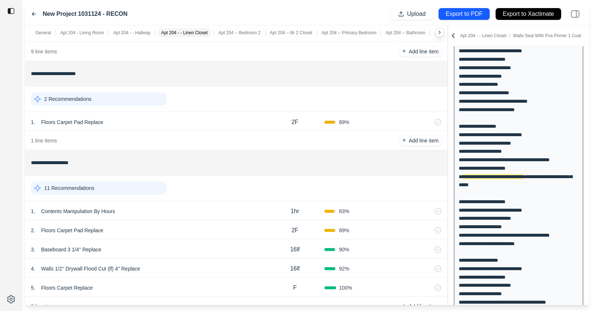
scroll to position [863, 0]
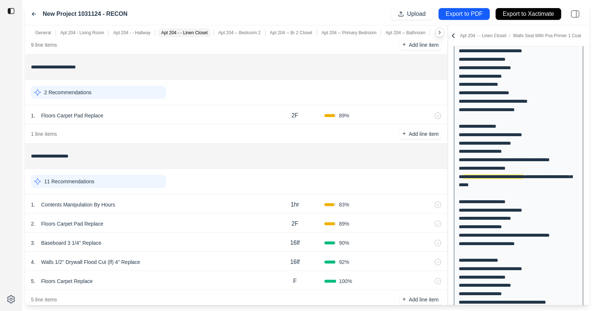
click at [148, 94] on div "2 Recommendations" at bounding box center [99, 92] width 136 height 13
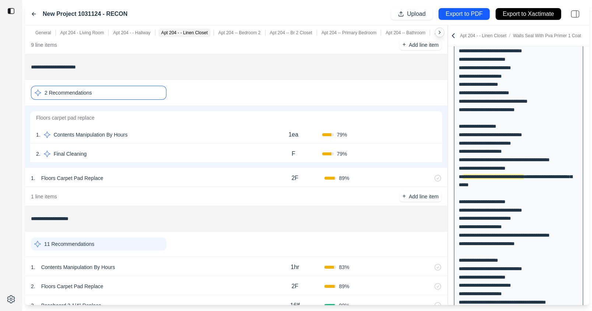
click at [411, 148] on button "Confirm" at bounding box center [416, 154] width 24 height 12
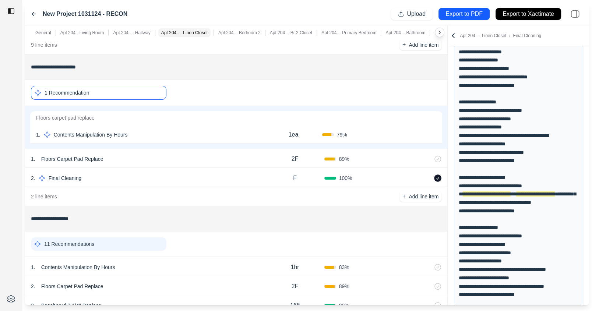
scroll to position [160, 0]
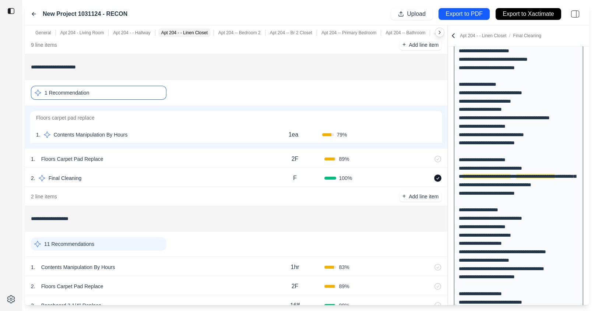
click at [136, 89] on div "1 Recommendation" at bounding box center [99, 93] width 136 height 14
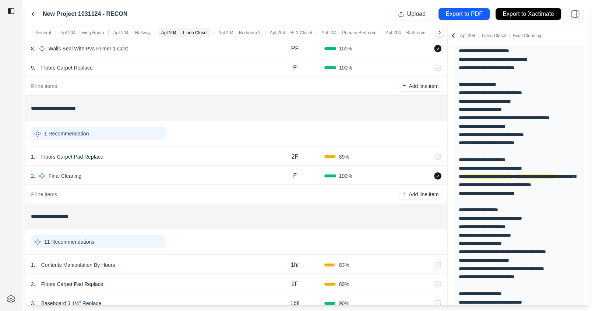
scroll to position [819, 0]
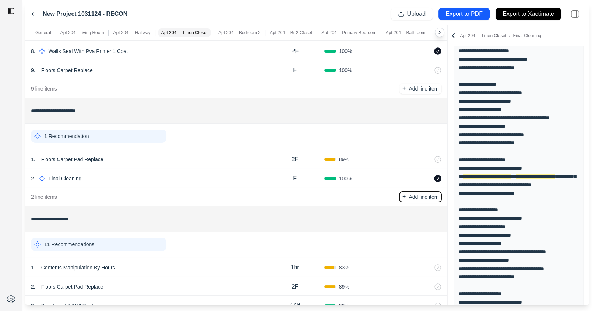
click at [429, 194] on p "Add line item" at bounding box center [424, 196] width 30 height 7
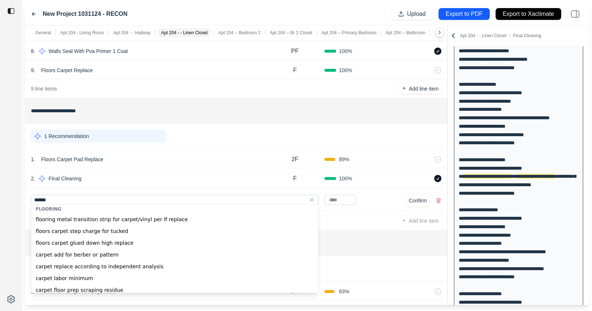
click at [191, 241] on div "floors carpet glued down high replace" at bounding box center [174, 243] width 287 height 12
type input "**********"
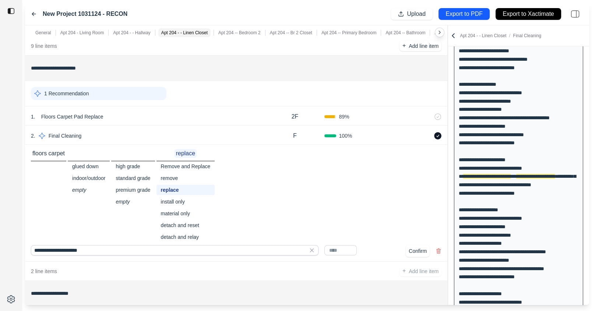
scroll to position [864, 0]
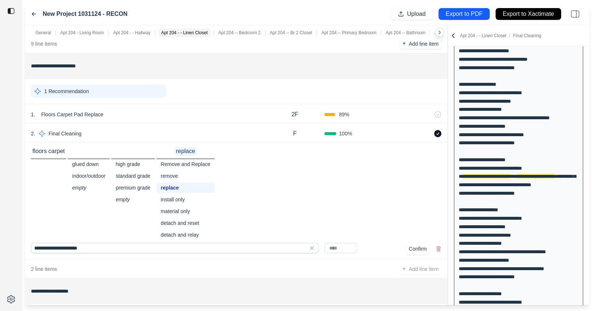
click at [341, 245] on input "text" at bounding box center [340, 248] width 32 height 10
type input "*"
click at [382, 240] on div "**********" at bounding box center [236, 201] width 422 height 117
click at [416, 246] on button "Confirm" at bounding box center [418, 249] width 24 height 12
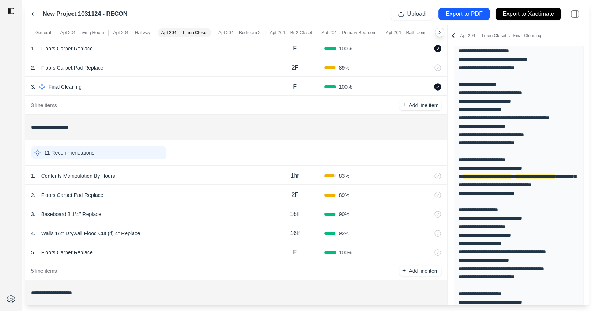
scroll to position [940, 0]
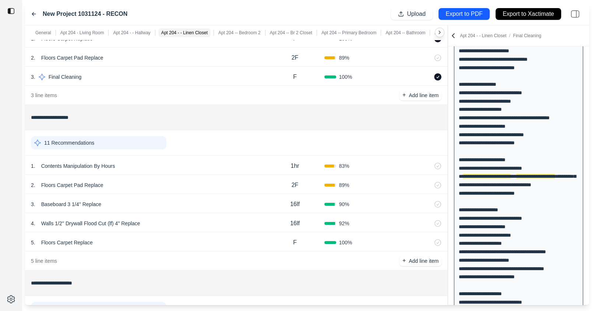
click at [131, 138] on div "11 Recommendations" at bounding box center [99, 142] width 136 height 13
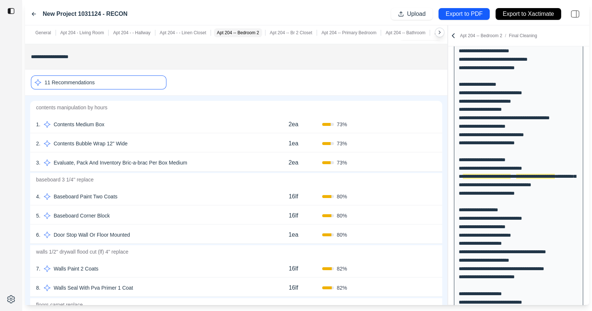
scroll to position [1049, 0]
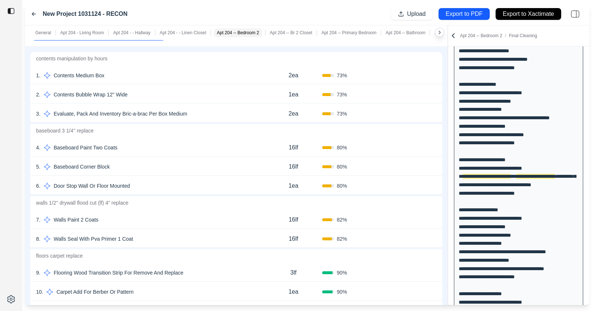
click at [419, 146] on button "Confirm" at bounding box center [416, 148] width 24 height 12
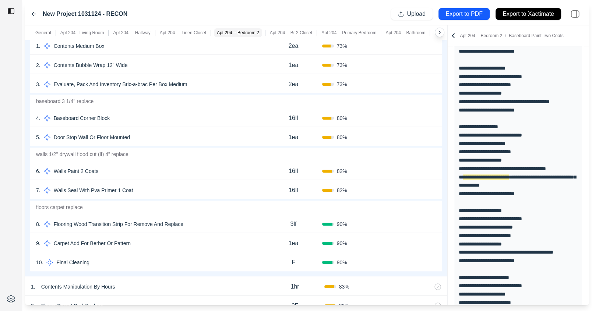
scroll to position [252, 0]
click at [300, 170] on div "16lf" at bounding box center [293, 171] width 57 height 15
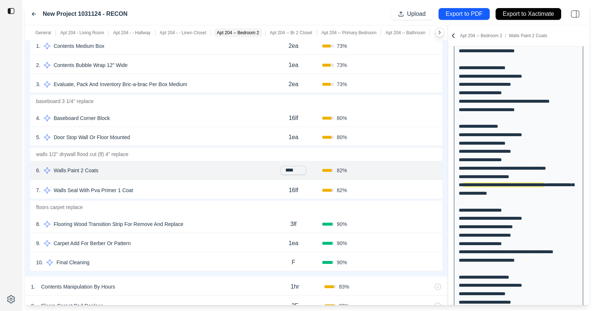
scroll to position [260, 0]
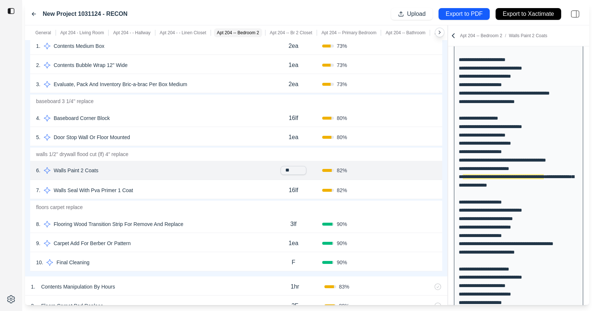
type input "*"
click at [244, 166] on div "6 . Walls Paint 2 Coats" at bounding box center [150, 171] width 229 height 10
click at [421, 169] on button "Confirm" at bounding box center [416, 171] width 24 height 12
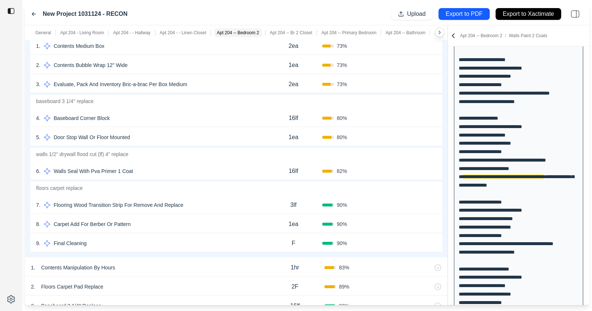
click at [413, 168] on button "Confirm" at bounding box center [416, 171] width 24 height 12
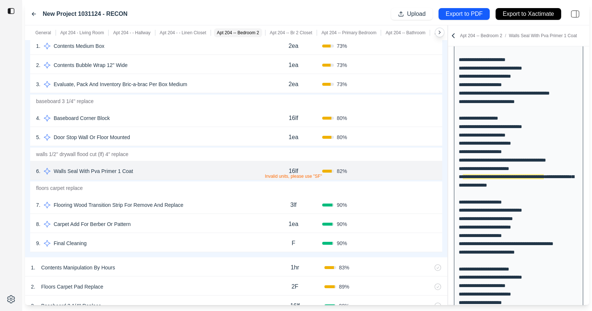
click at [307, 168] on div "16lf Invalid units, please use "SF"" at bounding box center [293, 171] width 57 height 15
type input "****"
click at [415, 170] on button "Confirm" at bounding box center [416, 171] width 24 height 12
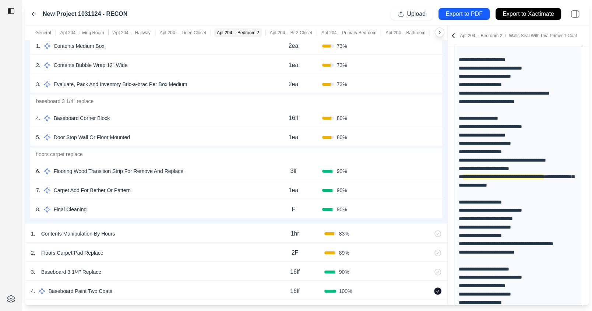
click at [415, 208] on button "Confirm" at bounding box center [416, 210] width 24 height 12
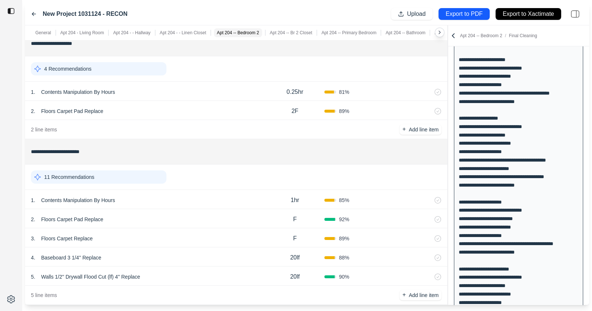
scroll to position [1438, 0]
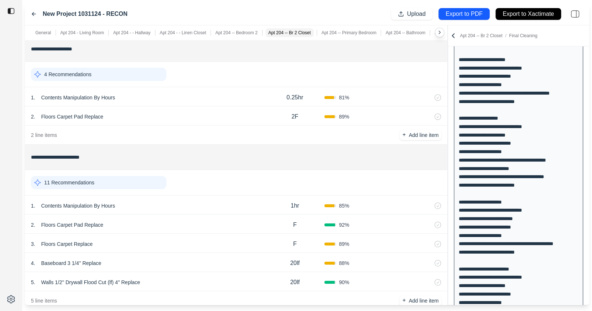
click at [237, 112] on div "2 . Floors Carpet Pad Replace" at bounding box center [148, 117] width 235 height 10
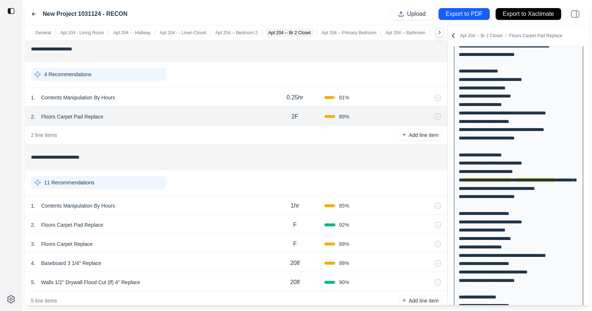
scroll to position [311, 0]
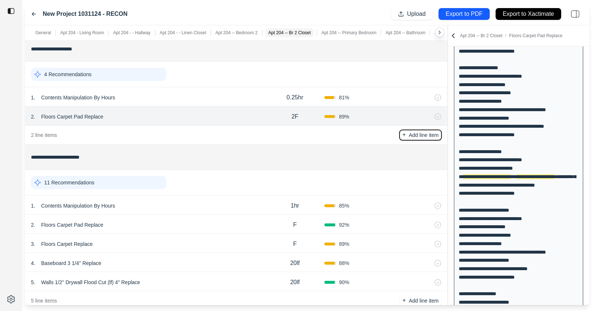
click at [415, 134] on p "Add line item" at bounding box center [424, 134] width 30 height 7
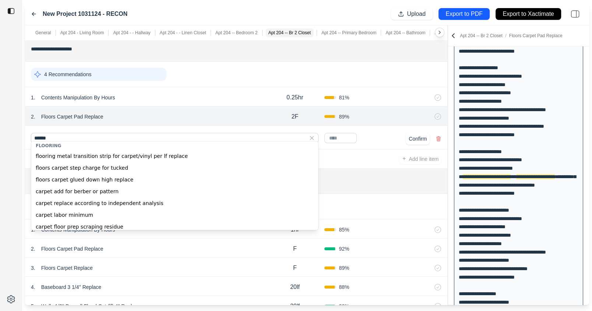
click at [172, 180] on div "floors carpet glued down high replace" at bounding box center [174, 180] width 287 height 12
type input "**********"
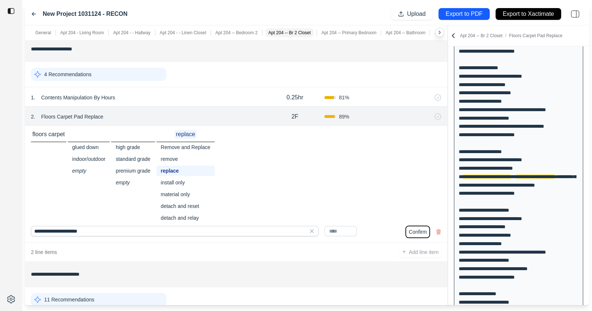
drag, startPoint x: 420, startPoint y: 231, endPoint x: 392, endPoint y: 224, distance: 28.7
click at [392, 226] on div "Confirm" at bounding box center [382, 232] width 117 height 12
click at [343, 229] on input "text" at bounding box center [340, 231] width 32 height 10
type input "*"
click at [415, 228] on button "Confirm" at bounding box center [418, 232] width 24 height 12
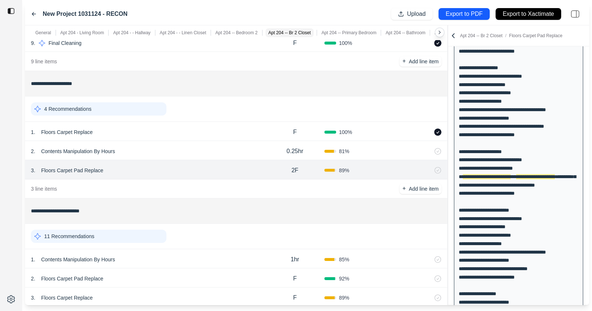
scroll to position [1396, 0]
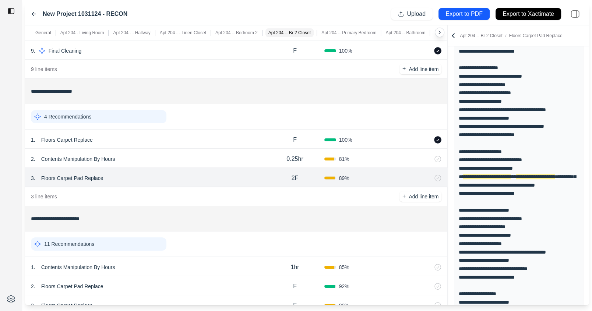
click at [118, 113] on div "4 Recommendations" at bounding box center [99, 116] width 136 height 13
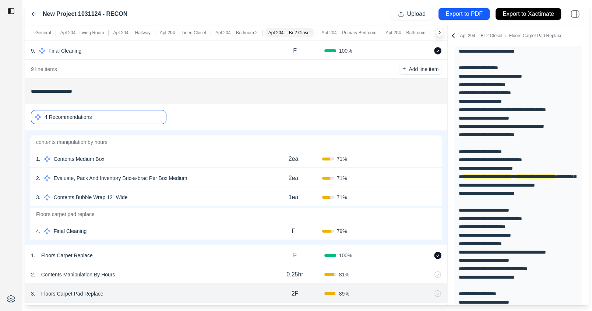
scroll to position [1425, 0]
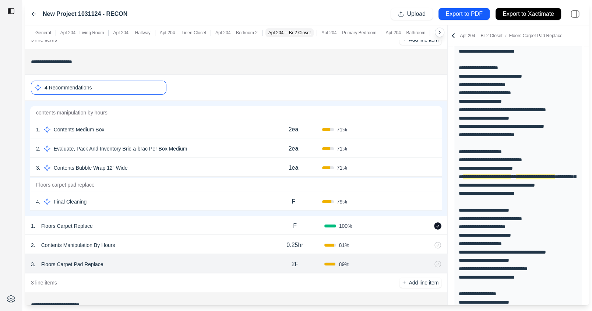
click at [414, 198] on button "Confirm" at bounding box center [416, 202] width 24 height 12
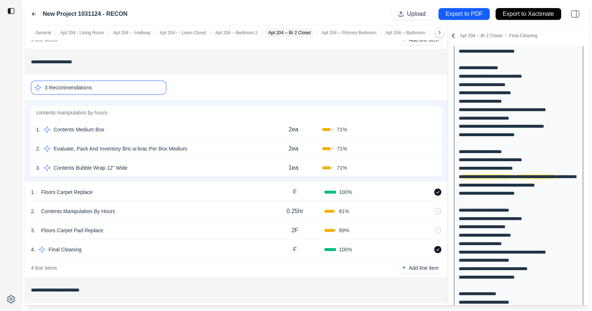
click at [143, 89] on div "3 Recommendations" at bounding box center [99, 88] width 136 height 14
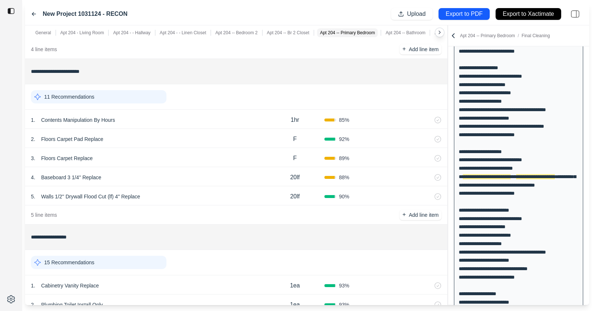
scroll to position [1563, 0]
click at [140, 94] on div "11 Recommendations" at bounding box center [99, 95] width 136 height 13
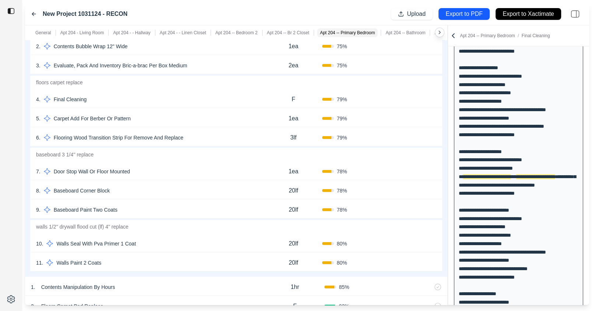
scroll to position [1701, 0]
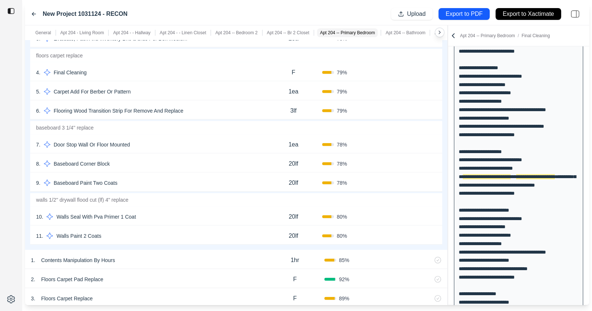
click at [414, 182] on button "Confirm" at bounding box center [416, 183] width 24 height 12
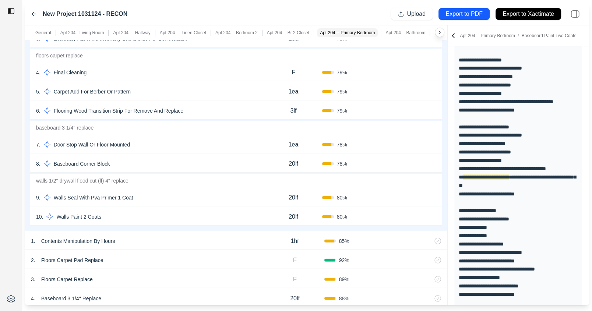
scroll to position [403, 0]
click at [305, 192] on div "20lf" at bounding box center [293, 197] width 57 height 15
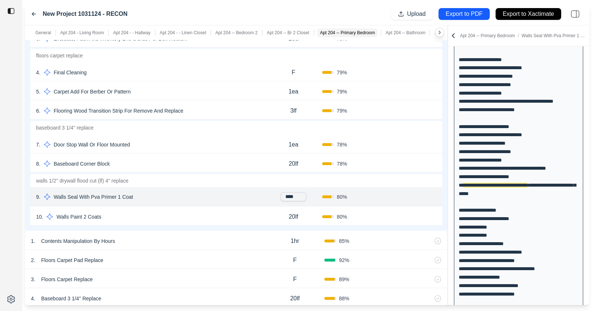
scroll to position [411, 0]
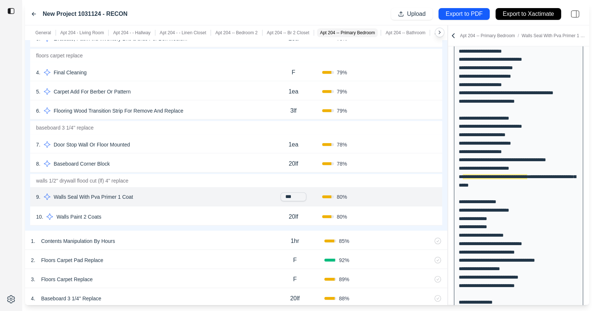
type input "****"
click at [398, 195] on div "Confirm" at bounding box center [407, 197] width 57 height 12
click at [413, 195] on button "Confirm" at bounding box center [416, 198] width 24 height 12
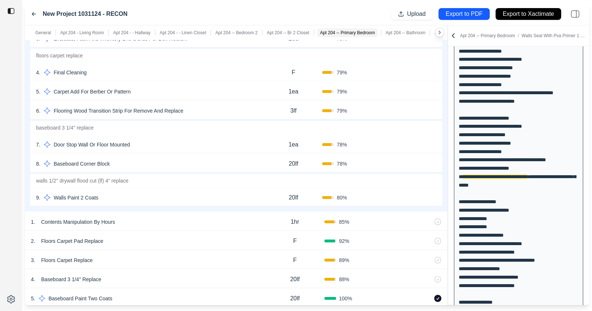
click at [293, 193] on p "20lf" at bounding box center [294, 197] width 10 height 9
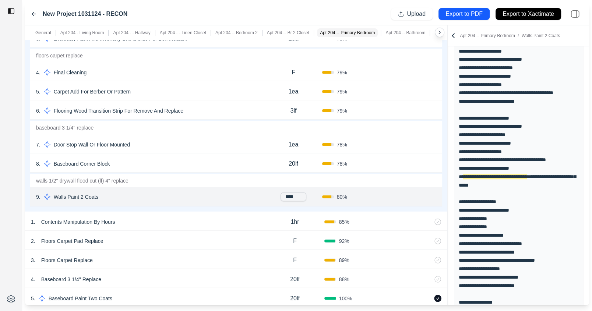
drag, startPoint x: 301, startPoint y: 191, endPoint x: 276, endPoint y: 191, distance: 25.4
click at [276, 193] on div "****" at bounding box center [293, 197] width 57 height 9
type input "*"
click at [390, 199] on div "9 . Walls Paint 2 Coats 20lf 80 % Confirm" at bounding box center [236, 196] width 412 height 19
click at [413, 193] on button "Confirm" at bounding box center [416, 198] width 24 height 12
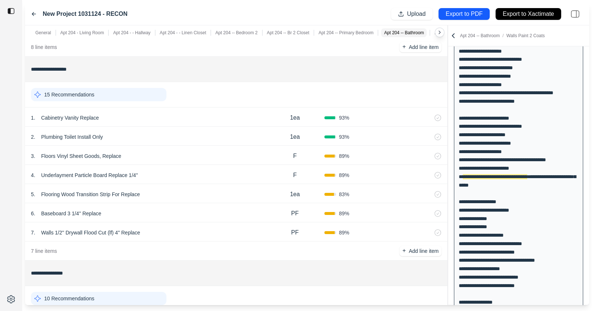
scroll to position [1995, 0]
click at [89, 91] on p "15 Recommendations" at bounding box center [69, 94] width 50 height 7
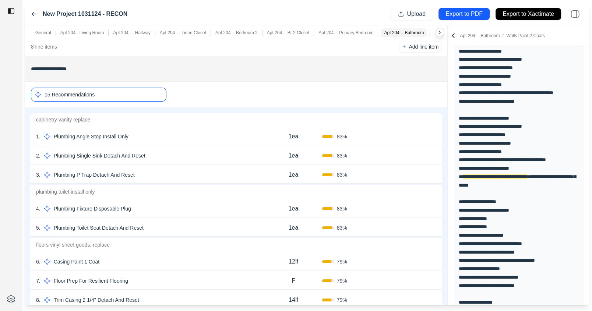
click at [165, 136] on div "1 . Plumbing Angle Stop Install Only" at bounding box center [150, 136] width 229 height 10
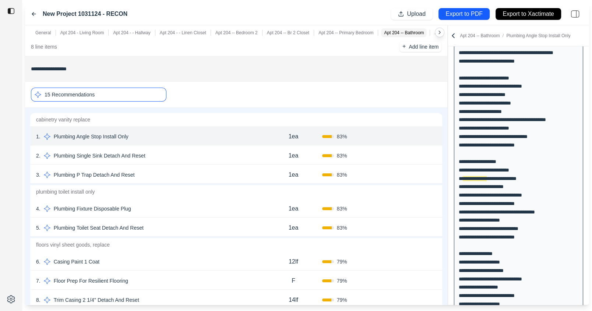
scroll to position [453, 0]
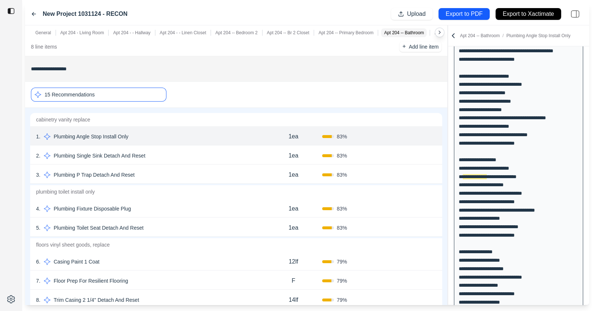
click at [131, 88] on div "15 Recommendations" at bounding box center [99, 95] width 136 height 14
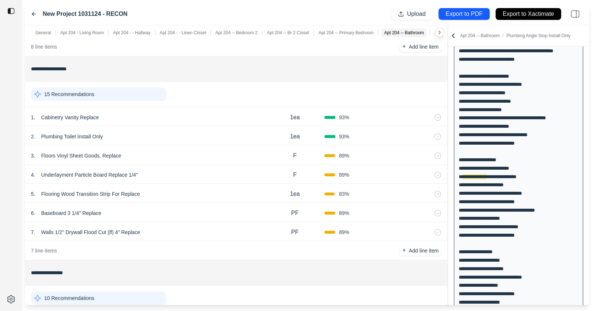
click at [131, 88] on div "15 Recommendations" at bounding box center [99, 94] width 136 height 13
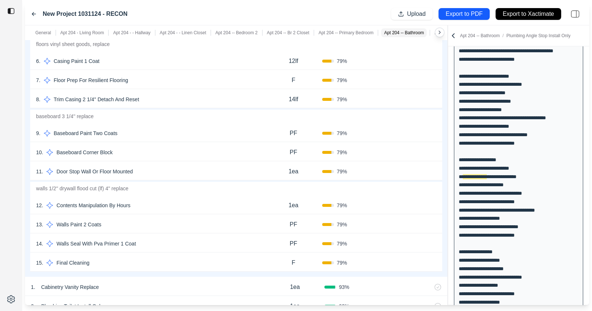
scroll to position [2199, 0]
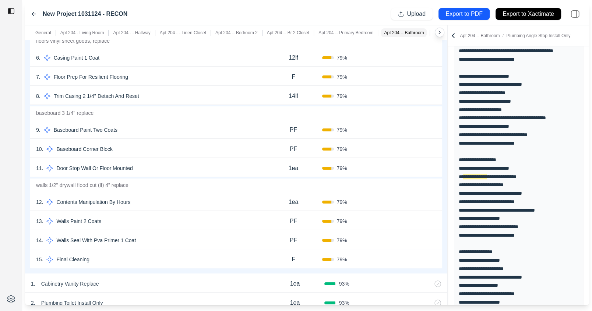
click at [420, 74] on button "Confirm" at bounding box center [416, 77] width 24 height 12
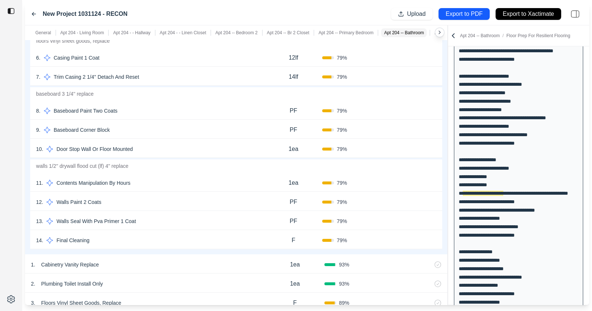
scroll to position [470, 0]
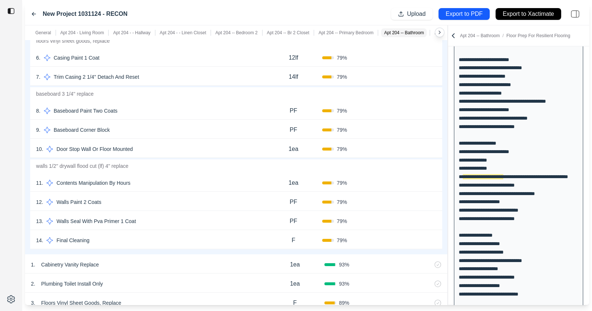
click at [408, 106] on button "Confirm" at bounding box center [416, 111] width 24 height 12
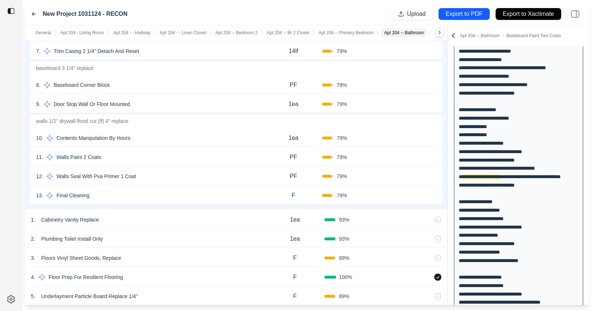
scroll to position [2233, 0]
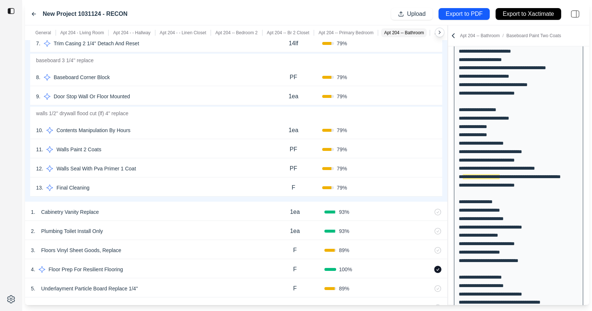
click at [296, 147] on p "PF" at bounding box center [293, 149] width 7 height 9
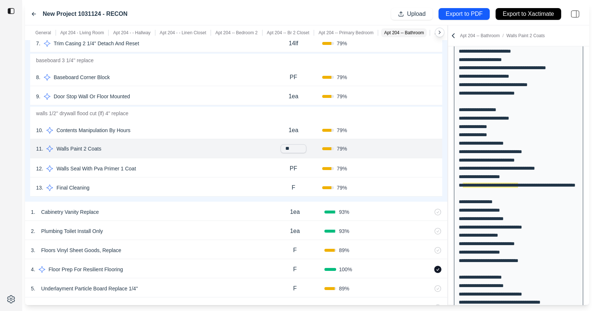
scroll to position [512, 0]
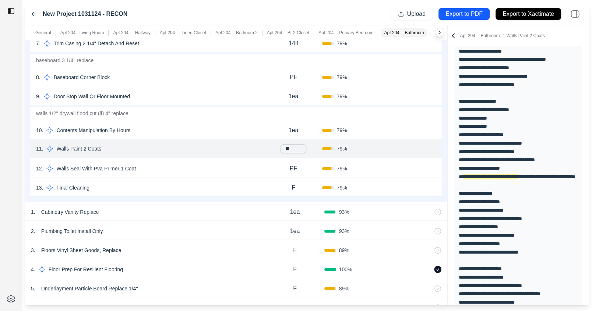
drag, startPoint x: 296, startPoint y: 147, endPoint x: 286, endPoint y: 145, distance: 10.0
click at [286, 145] on input "**" at bounding box center [294, 148] width 26 height 9
type input "*"
click at [391, 147] on div "Confirm" at bounding box center [407, 150] width 57 height 12
click at [411, 144] on button "Confirm" at bounding box center [416, 150] width 24 height 12
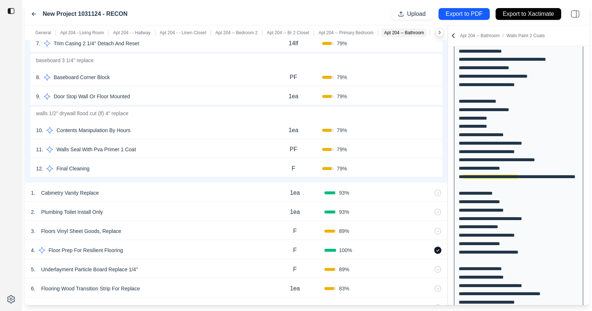
click at [417, 148] on button "Confirm" at bounding box center [416, 150] width 24 height 12
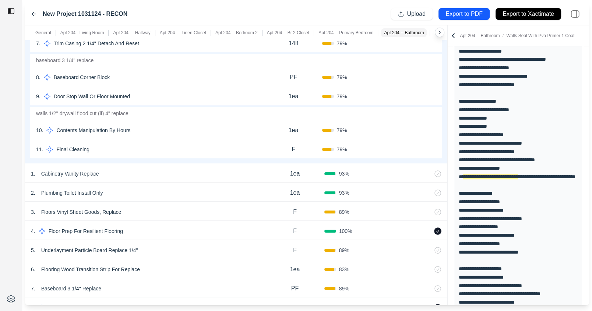
click at [415, 145] on button "Confirm" at bounding box center [416, 150] width 24 height 12
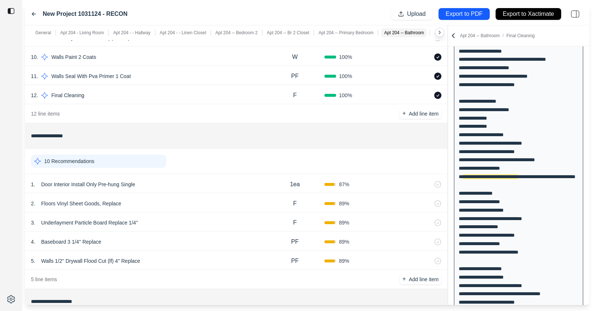
scroll to position [2509, 0]
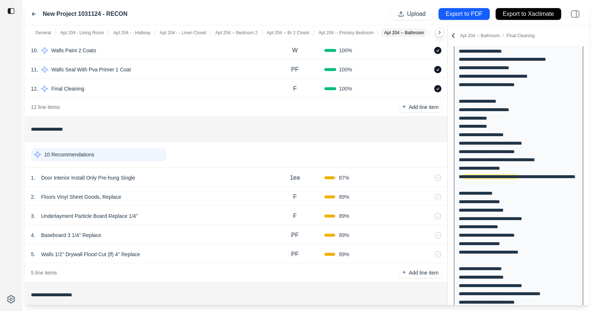
click at [75, 148] on div "10 Recommendations" at bounding box center [99, 154] width 136 height 13
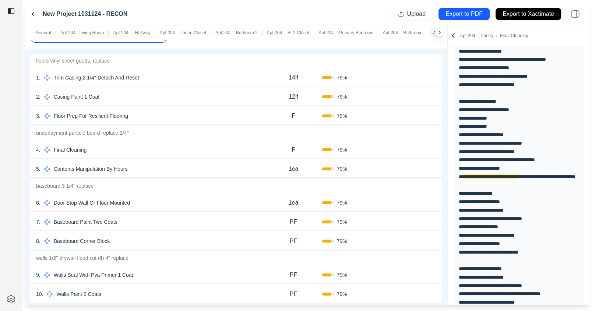
scroll to position [2630, 0]
click at [420, 110] on button "Confirm" at bounding box center [416, 115] width 24 height 12
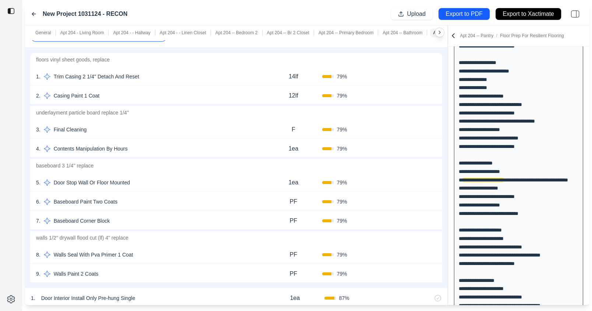
scroll to position [553, 0]
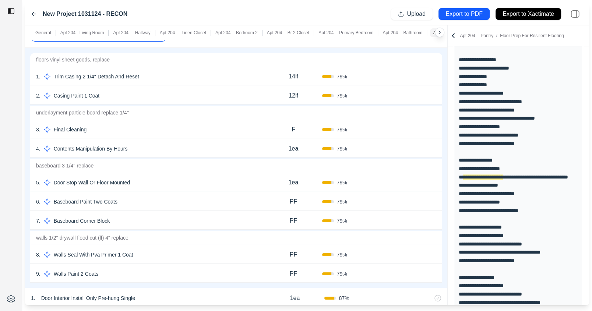
click at [409, 124] on button "Confirm" at bounding box center [416, 130] width 24 height 12
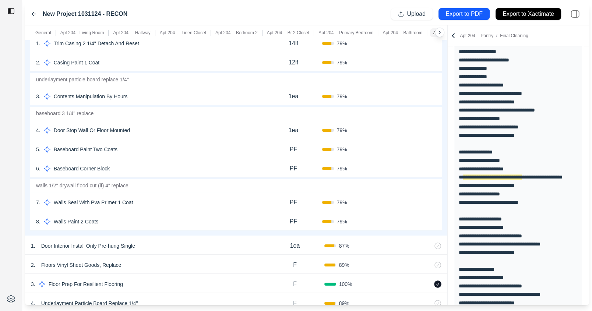
scroll to position [562, 0]
click at [411, 147] on button "Confirm" at bounding box center [416, 150] width 24 height 12
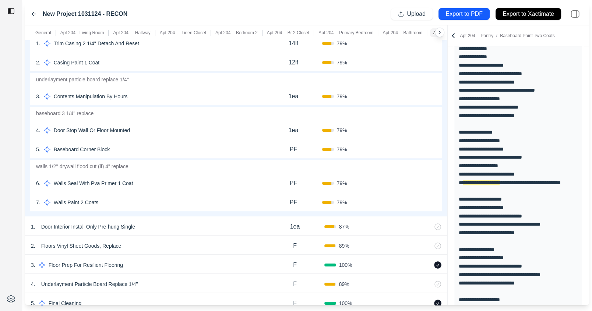
scroll to position [587, 0]
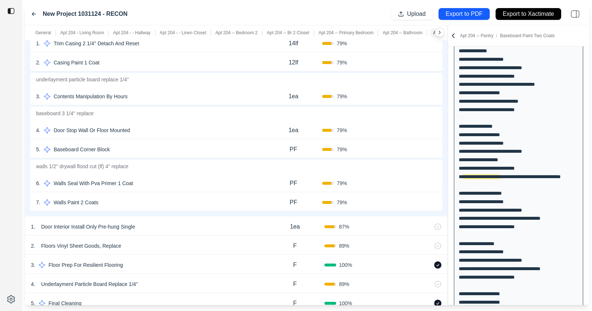
click at [293, 198] on p "PF" at bounding box center [293, 202] width 7 height 9
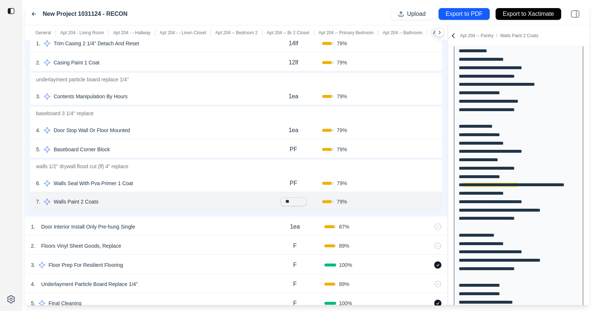
scroll to position [595, 0]
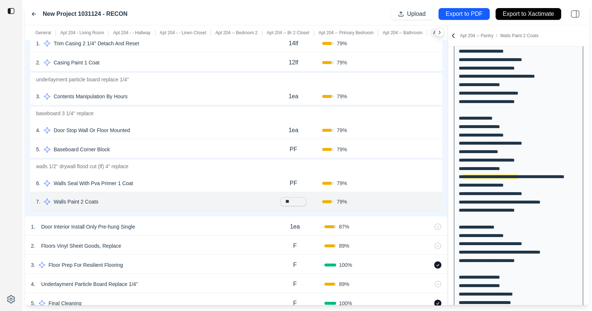
drag, startPoint x: 298, startPoint y: 196, endPoint x: 282, endPoint y: 196, distance: 15.5
click at [282, 197] on input "**" at bounding box center [294, 201] width 26 height 9
type input "*"
click at [390, 203] on div "7 . Walls Paint 2 Coats PF 79 % Confirm" at bounding box center [236, 201] width 412 height 19
click at [414, 197] on button "Confirm" at bounding box center [416, 203] width 24 height 12
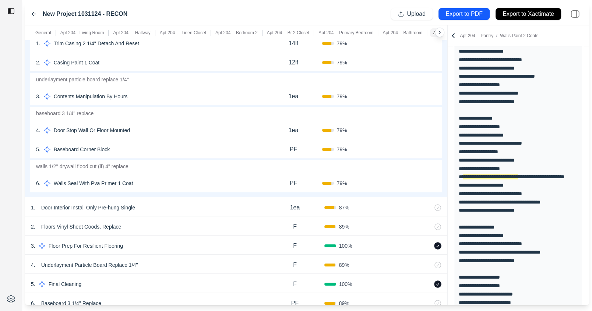
click at [418, 181] on button "Confirm" at bounding box center [416, 183] width 24 height 12
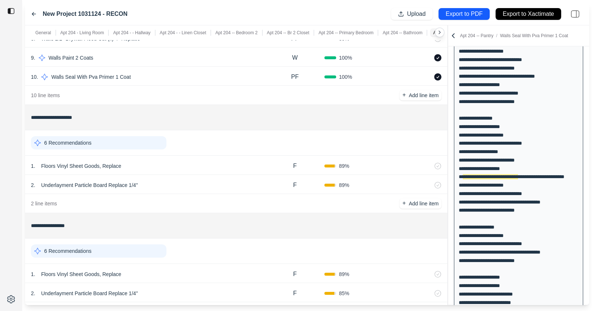
scroll to position [2943, 0]
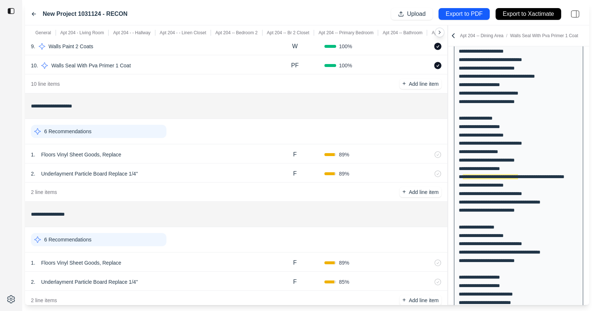
click at [148, 126] on div "6 Recommendations" at bounding box center [99, 131] width 136 height 13
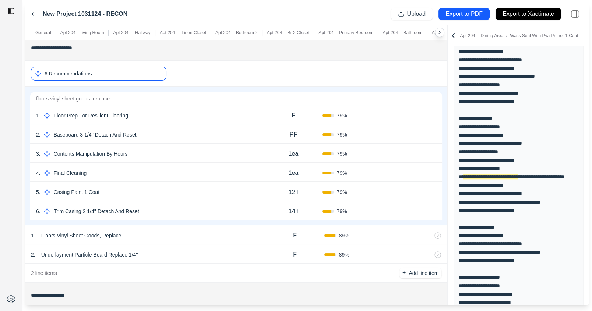
scroll to position [3002, 0]
click at [416, 111] on button "Confirm" at bounding box center [416, 115] width 24 height 12
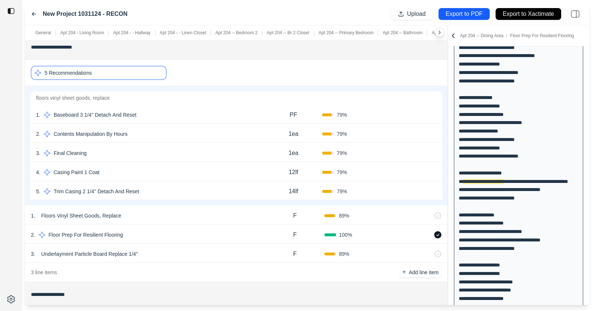
scroll to position [621, 0]
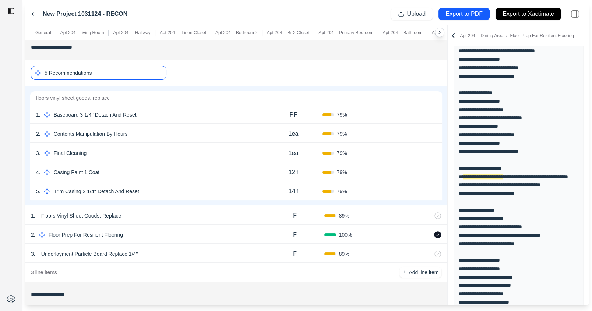
click at [135, 68] on div "5 Recommendations" at bounding box center [99, 73] width 136 height 14
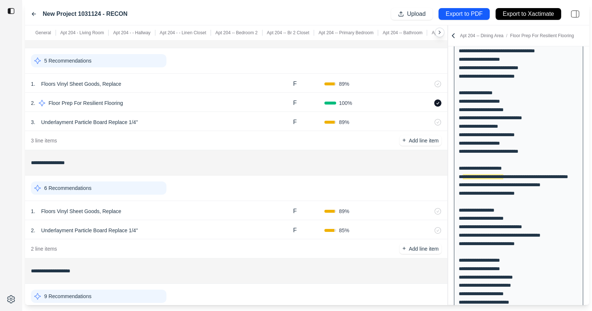
scroll to position [3003, 0]
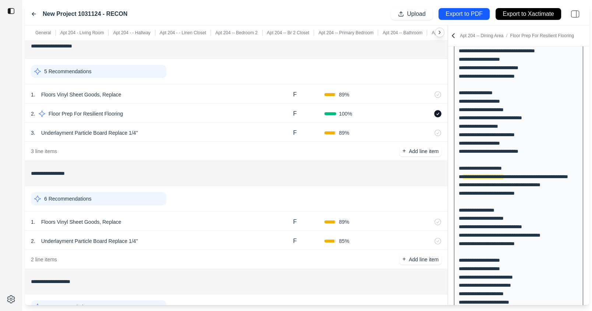
click at [192, 123] on div "3 . Underlayment Particle Board Replace 1/4'' F 89 %" at bounding box center [236, 132] width 422 height 19
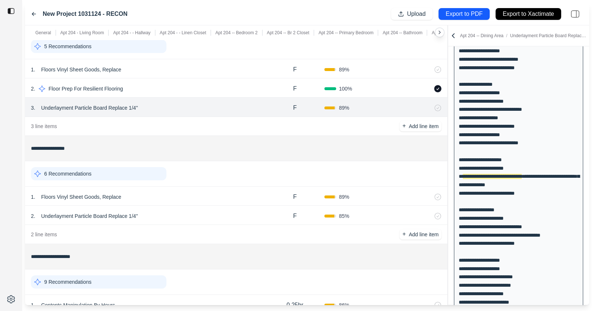
scroll to position [3045, 0]
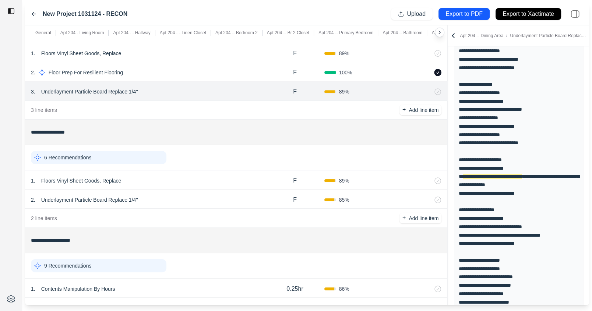
click at [180, 176] on div "1 . Floors Vinyl Sheet Goods, Replace" at bounding box center [148, 181] width 235 height 10
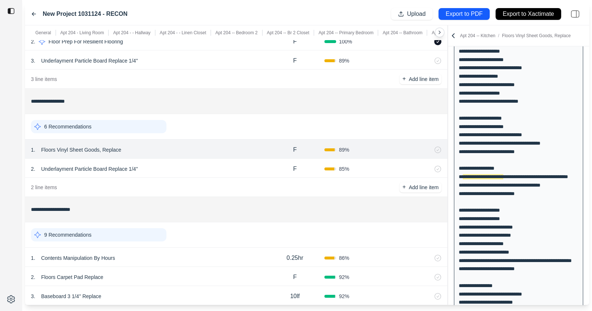
scroll to position [3077, 0]
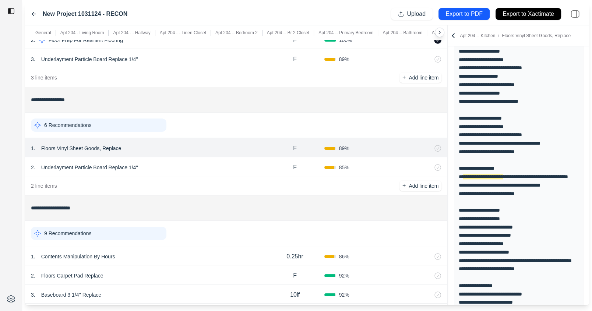
click at [137, 119] on div "6 Recommendations" at bounding box center [99, 125] width 136 height 13
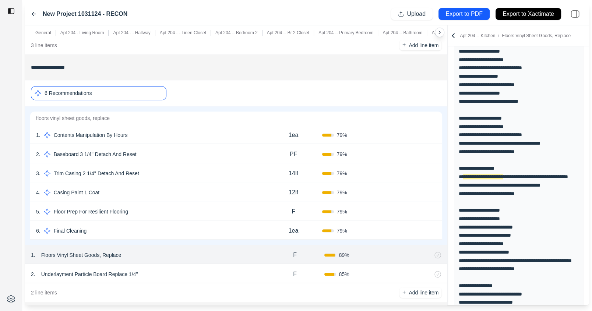
scroll to position [3113, 0]
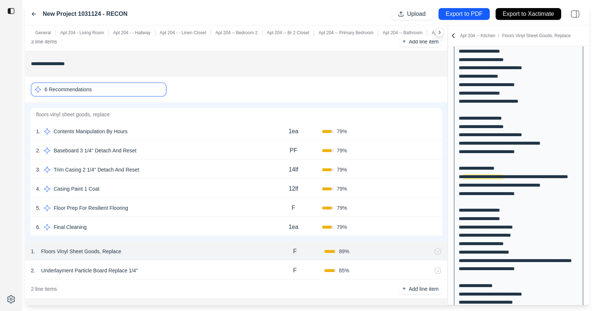
click at [418, 221] on button "Confirm" at bounding box center [416, 227] width 24 height 12
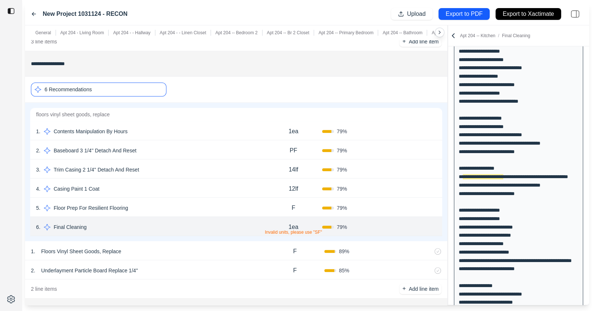
click at [301, 222] on div "1ea Invalid units, please use "SF"" at bounding box center [293, 227] width 57 height 15
type input "*"
click at [380, 222] on div "Confirm" at bounding box center [407, 228] width 57 height 12
click at [414, 222] on button "Confirm" at bounding box center [416, 227] width 24 height 12
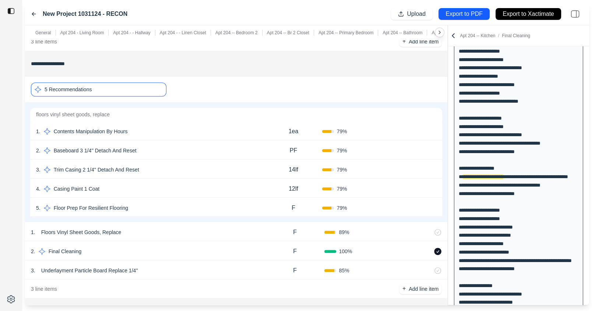
click at [415, 202] on button "Confirm" at bounding box center [416, 208] width 24 height 12
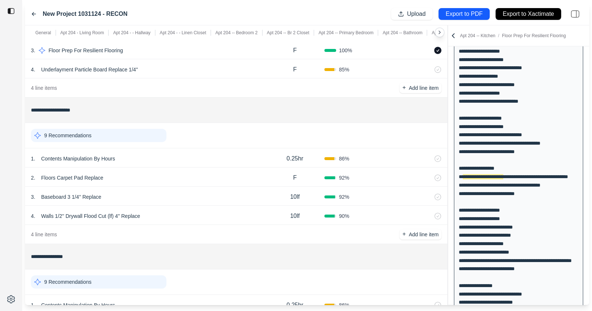
scroll to position [3318, 0]
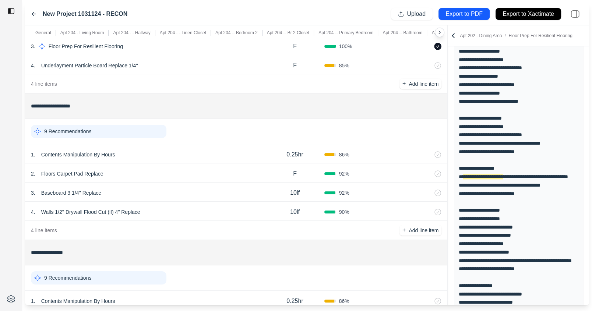
click at [117, 125] on div "9 Recommendations" at bounding box center [99, 131] width 136 height 13
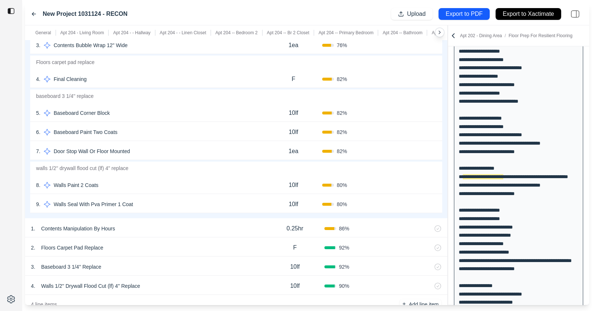
scroll to position [3471, 0]
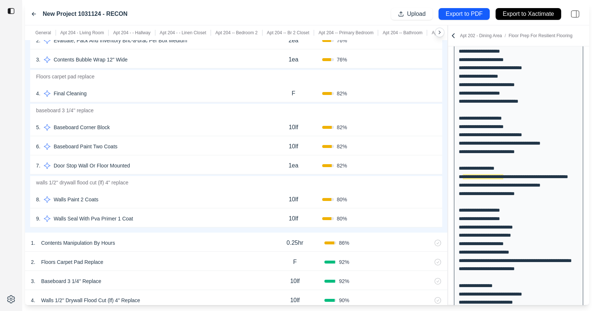
click at [297, 195] on p "10lf" at bounding box center [294, 199] width 10 height 9
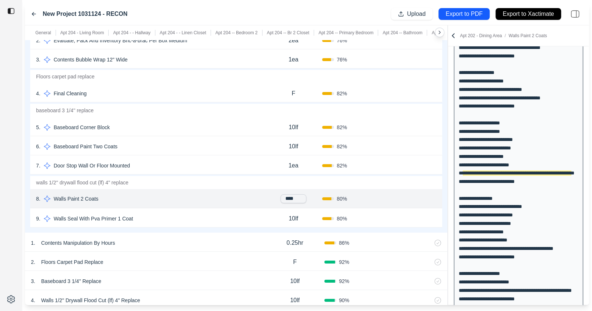
scroll to position [767, 0]
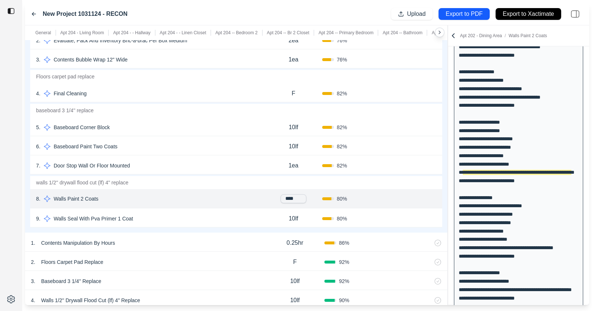
drag, startPoint x: 300, startPoint y: 192, endPoint x: 283, endPoint y: 192, distance: 16.9
click at [283, 194] on input "****" at bounding box center [294, 198] width 26 height 9
type input "*"
click at [387, 194] on div "Confirm" at bounding box center [407, 200] width 57 height 12
click at [414, 195] on button "Confirm" at bounding box center [416, 200] width 24 height 12
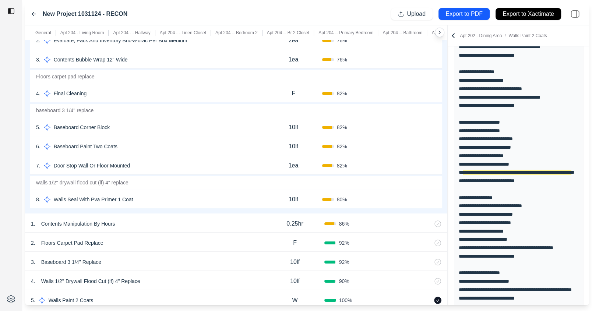
click at [309, 198] on div "10lf" at bounding box center [293, 199] width 57 height 15
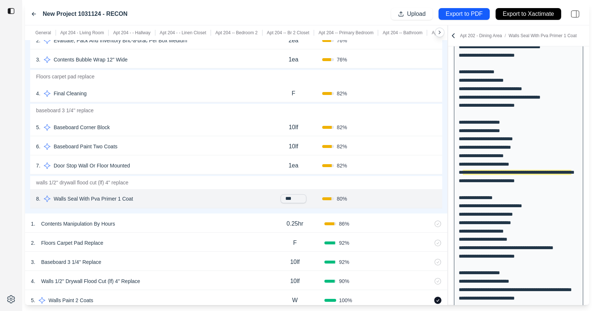
type input "****"
click at [383, 194] on div "Confirm" at bounding box center [407, 200] width 57 height 12
click at [415, 195] on button "Confirm" at bounding box center [416, 200] width 24 height 12
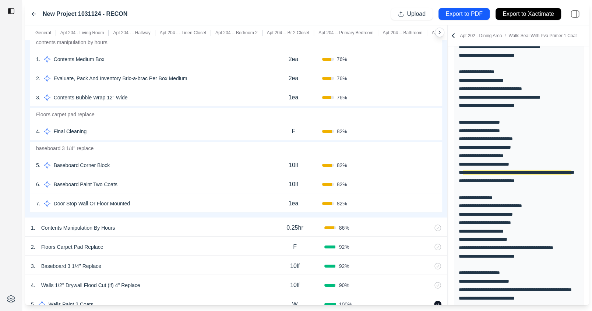
scroll to position [3424, 0]
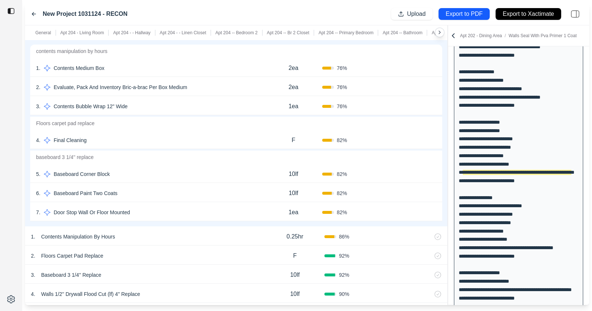
click at [418, 187] on button "Confirm" at bounding box center [416, 193] width 24 height 12
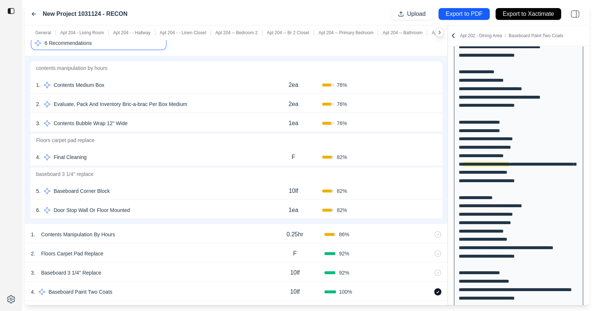
scroll to position [755, 0]
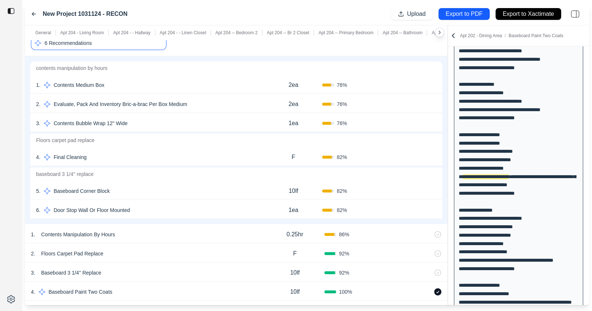
click at [408, 154] on button "Confirm" at bounding box center [416, 157] width 24 height 12
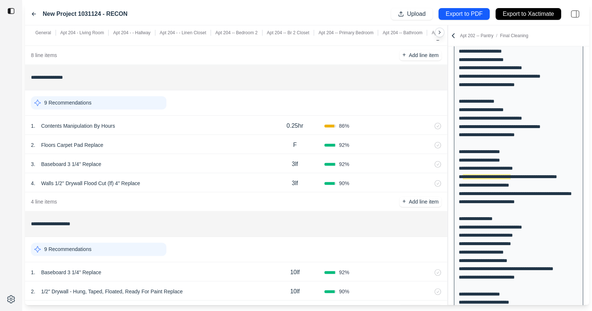
scroll to position [3702, 0]
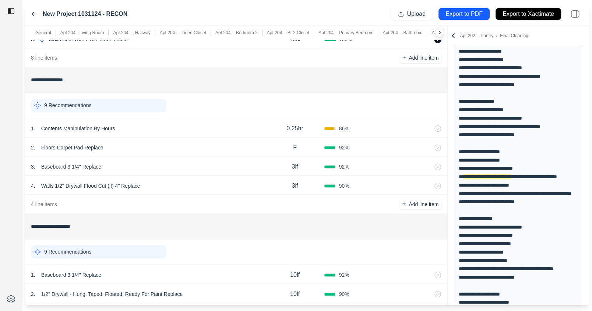
click at [115, 99] on div "9 Recommendations" at bounding box center [99, 105] width 136 height 13
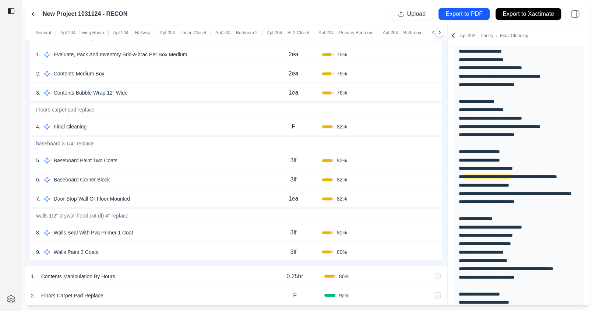
scroll to position [3796, 0]
click at [414, 120] on button "Confirm" at bounding box center [416, 126] width 24 height 12
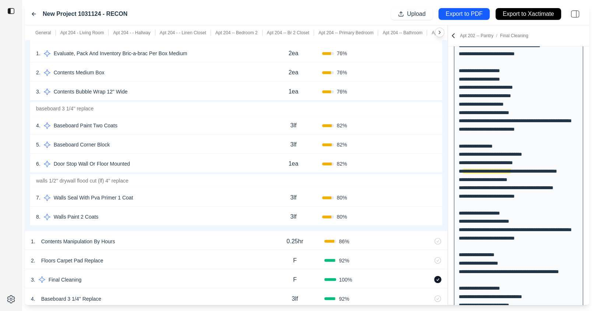
scroll to position [822, 0]
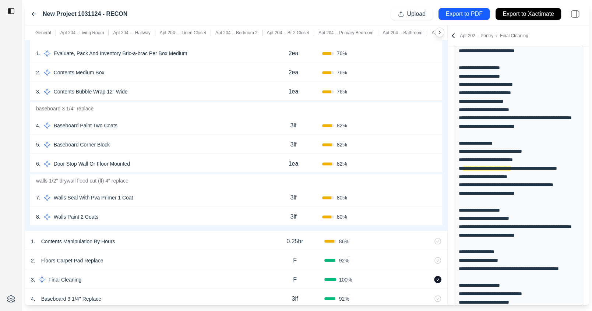
click at [405, 120] on button "Confirm" at bounding box center [416, 126] width 24 height 12
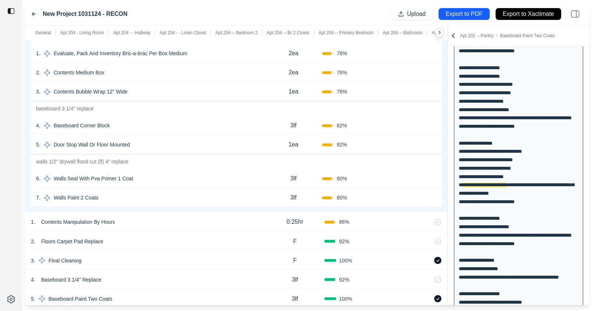
scroll to position [838, 0]
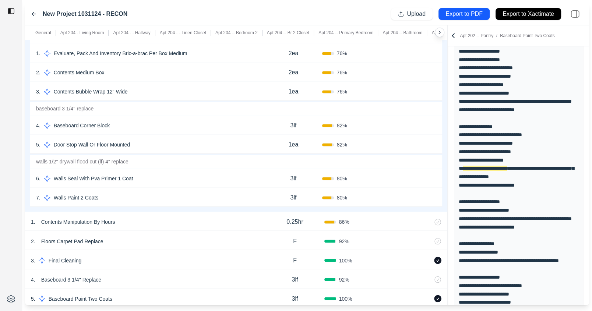
click at [300, 190] on div "3lf" at bounding box center [293, 197] width 57 height 15
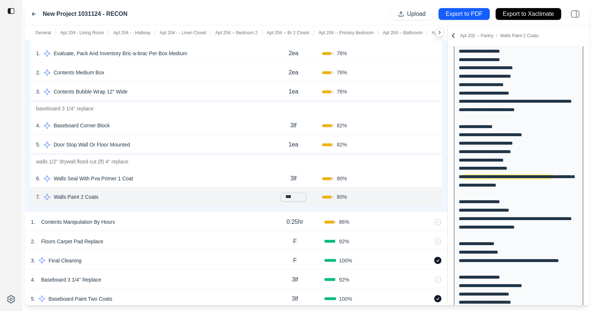
scroll to position [847, 0]
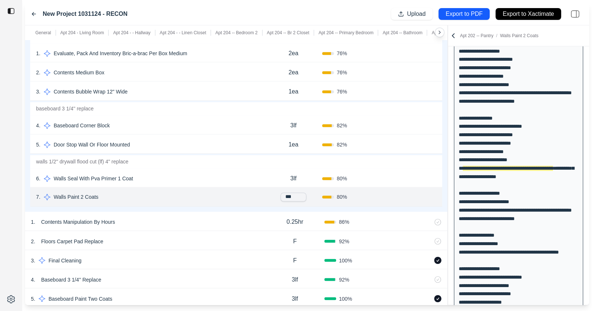
drag, startPoint x: 300, startPoint y: 189, endPoint x: 278, endPoint y: 189, distance: 21.4
click at [278, 193] on div "***" at bounding box center [293, 197] width 57 height 9
type input "*"
click at [385, 192] on div "Confirm" at bounding box center [407, 197] width 57 height 12
click at [411, 193] on button "Confirm" at bounding box center [416, 198] width 24 height 12
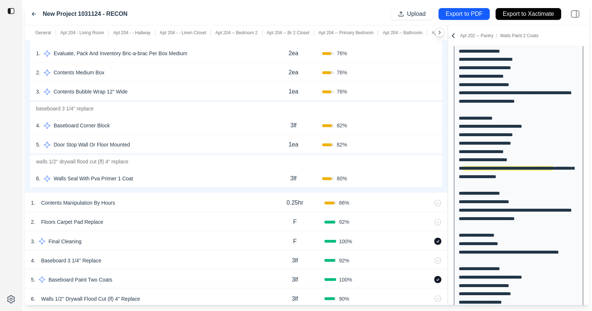
click at [415, 173] on button "Confirm" at bounding box center [416, 179] width 24 height 12
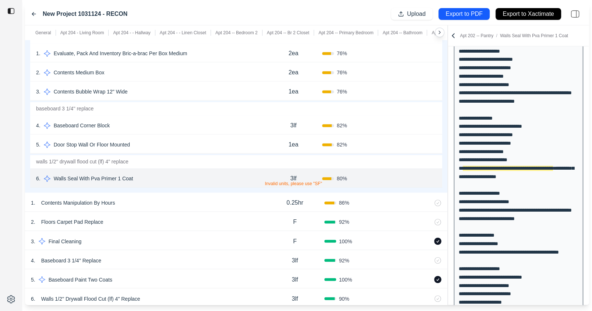
click at [304, 171] on div "3lf Invalid units, please use "SF"" at bounding box center [293, 178] width 57 height 15
type input "***"
click at [414, 173] on button "Confirm" at bounding box center [416, 179] width 24 height 12
click at [424, 173] on button "Confirm" at bounding box center [416, 179] width 24 height 12
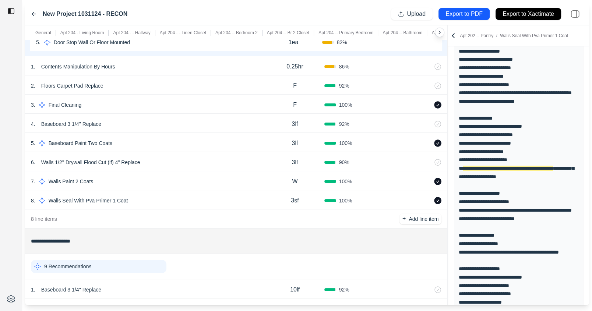
scroll to position [4052, 0]
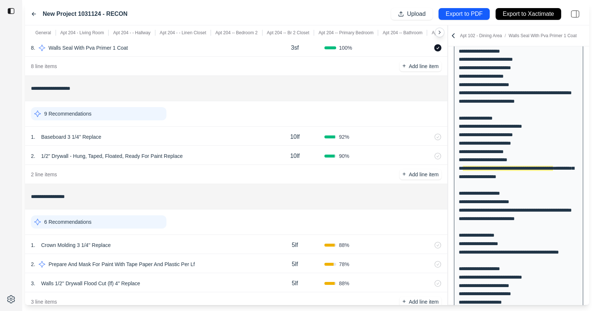
click at [124, 107] on div "9 Recommendations" at bounding box center [99, 113] width 136 height 13
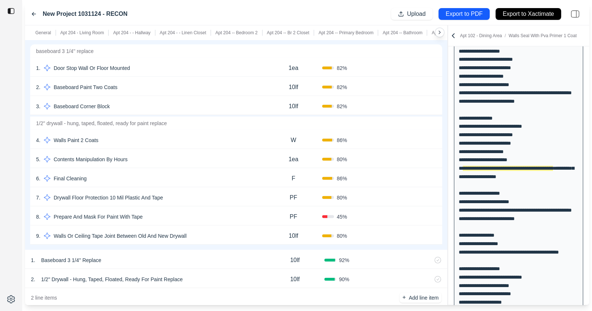
scroll to position [4264, 0]
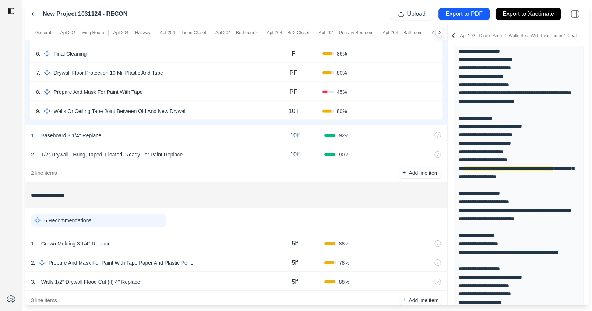
click at [231, 150] on div "2 . 1/2" Drywall - Hung, Taped, Floated, Ready For Paint Replace" at bounding box center [148, 155] width 235 height 10
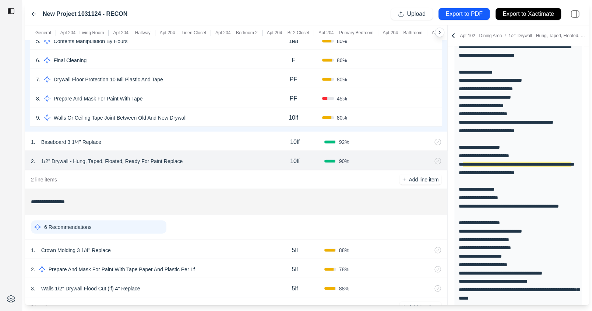
scroll to position [4257, 0]
click at [155, 156] on p "1/2" Drywall - Hung, Taped, Floated, Ready For Paint Replace" at bounding box center [111, 161] width 147 height 10
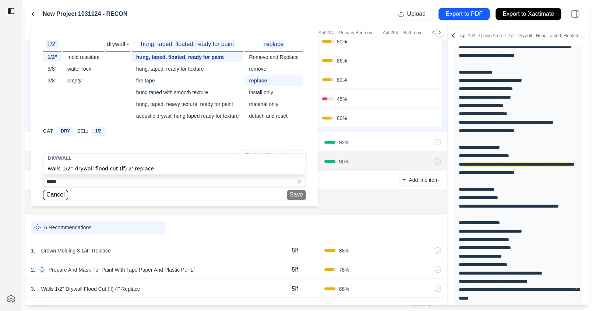
click at [162, 170] on div "walls 1/2'' drywall flood cut (lf) 2' replace" at bounding box center [174, 169] width 262 height 12
type input "**********"
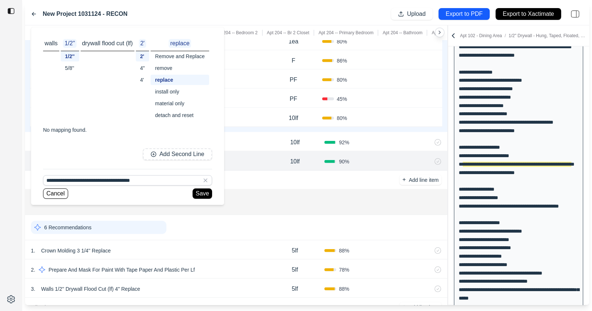
click at [143, 65] on div "4"" at bounding box center [143, 68] width 14 height 10
click at [201, 194] on button "Save" at bounding box center [202, 194] width 19 height 10
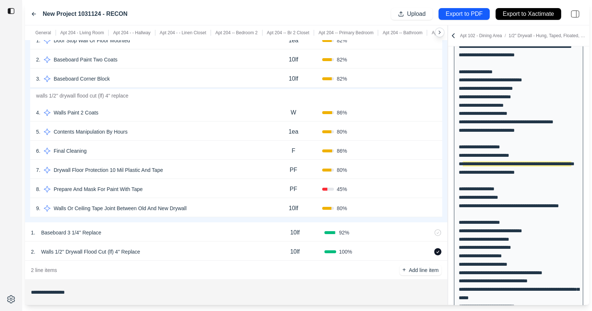
scroll to position [4143, 0]
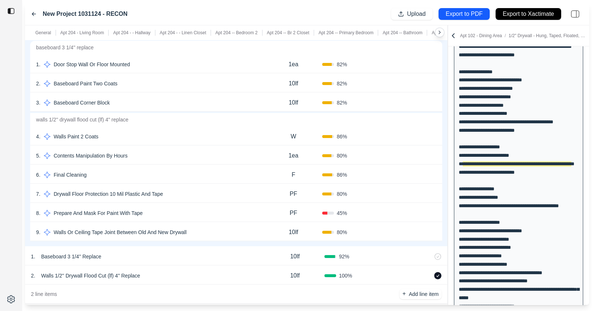
click at [417, 131] on button "Confirm" at bounding box center [416, 137] width 24 height 12
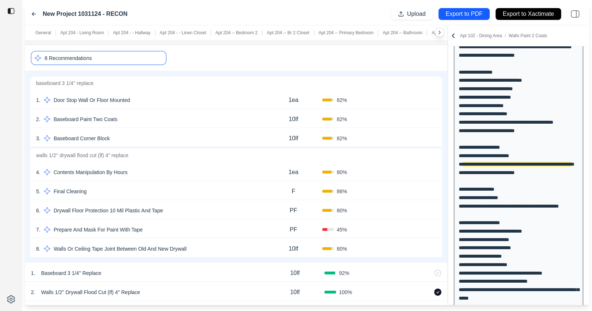
scroll to position [4101, 0]
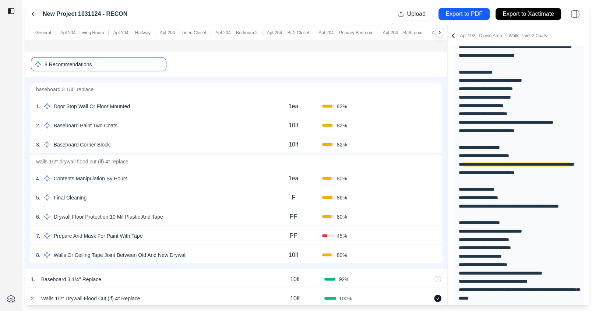
click at [408, 120] on button "Confirm" at bounding box center [416, 126] width 24 height 12
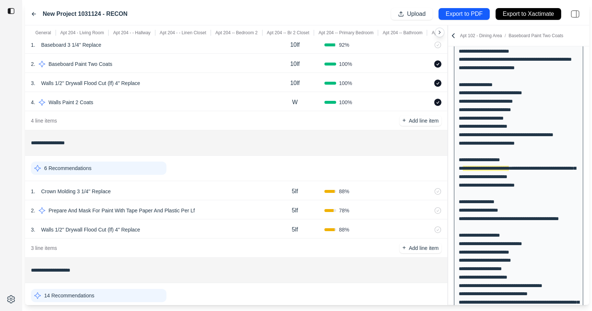
scroll to position [4399, 0]
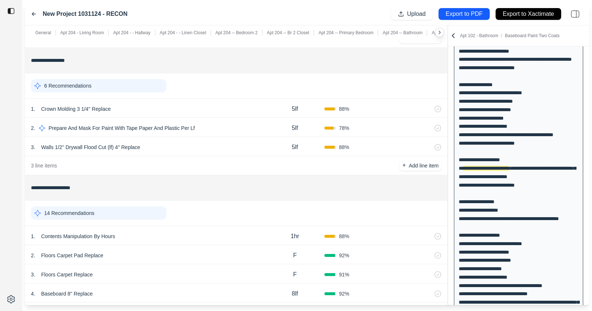
click at [153, 79] on div "6 Recommendations" at bounding box center [99, 85] width 136 height 13
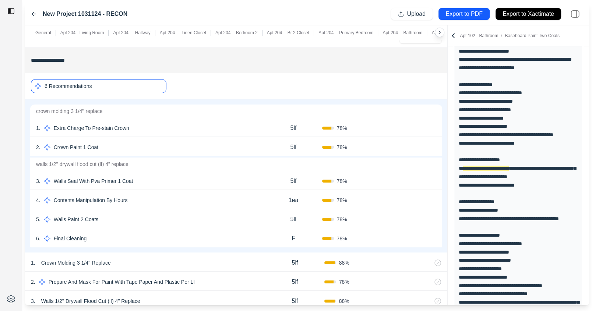
scroll to position [4449, 0]
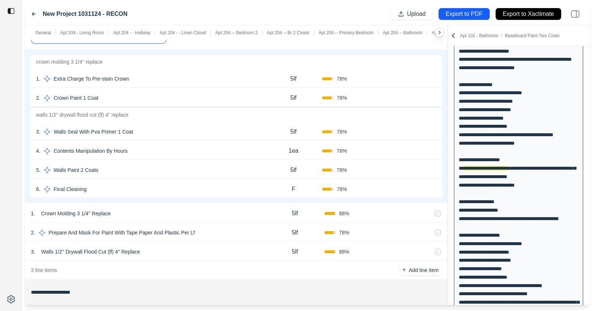
click at [183, 208] on div "1 . Crown Molding 3 1/4'' Replace" at bounding box center [148, 213] width 235 height 10
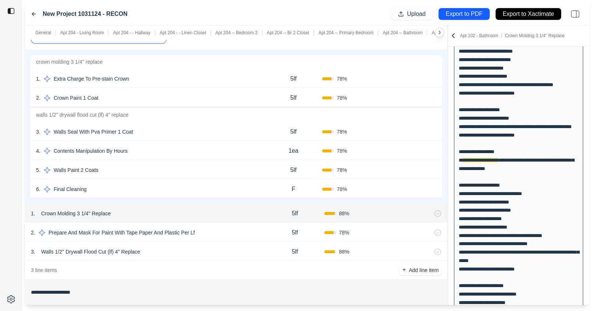
scroll to position [4467, 0]
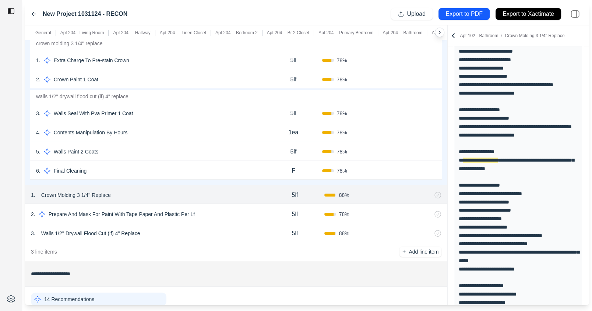
click at [80, 190] on p "Crown Molding 3 1/4'' Replace" at bounding box center [75, 195] width 75 height 10
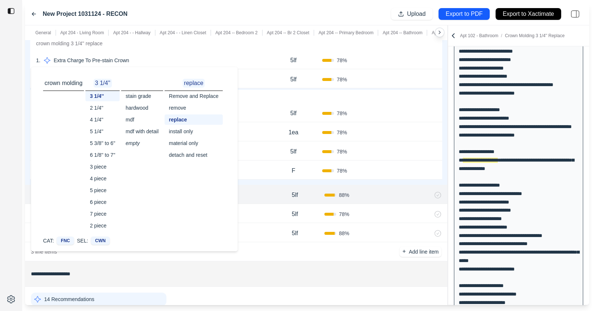
click at [273, 188] on div "5lf" at bounding box center [294, 195] width 59 height 15
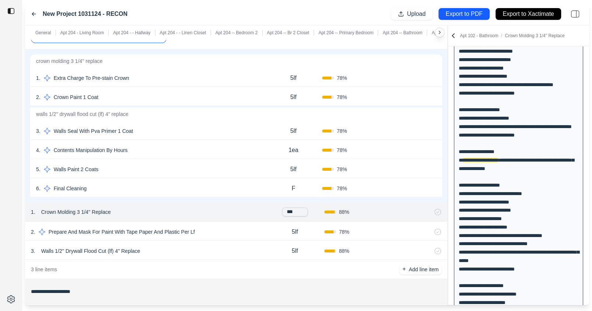
scroll to position [4447, 0]
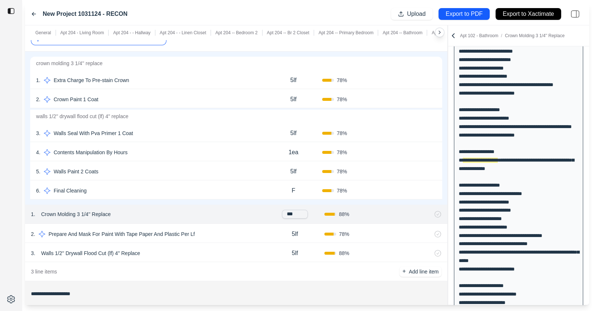
click at [297, 126] on div "5lf" at bounding box center [293, 133] width 57 height 15
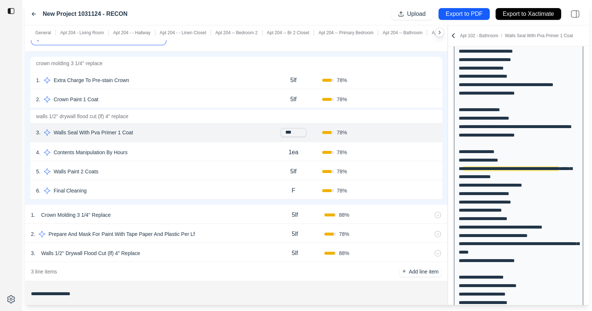
scroll to position [939, 0]
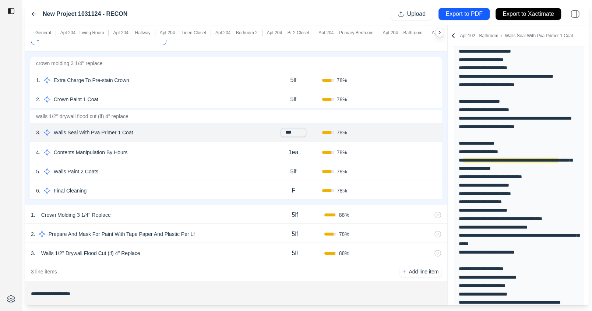
drag, startPoint x: 299, startPoint y: 121, endPoint x: 281, endPoint y: 121, distance: 17.7
click at [281, 128] on input "***" at bounding box center [294, 132] width 26 height 9
click at [414, 127] on button "Confirm" at bounding box center [416, 133] width 24 height 12
click at [293, 129] on p "5lf" at bounding box center [293, 133] width 6 height 9
type input "***"
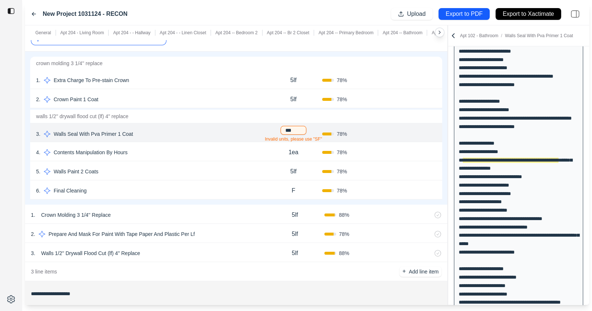
click at [418, 128] on button "Confirm" at bounding box center [416, 134] width 24 height 12
click at [415, 127] on button "Confirm" at bounding box center [416, 133] width 24 height 12
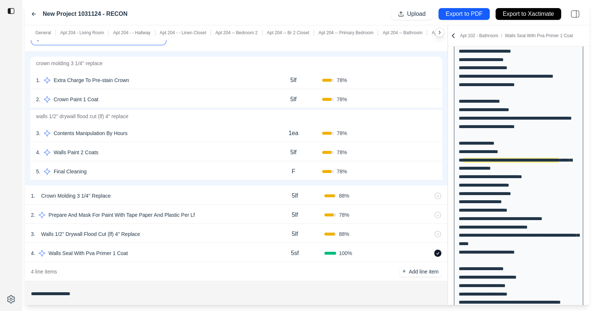
click at [279, 145] on div "5lf" at bounding box center [293, 152] width 57 height 15
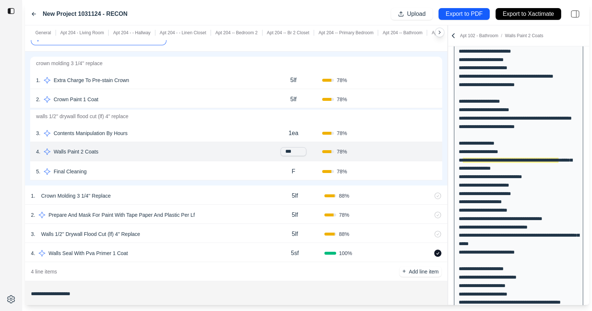
drag, startPoint x: 293, startPoint y: 144, endPoint x: 278, endPoint y: 144, distance: 15.1
click at [278, 147] on div "***" at bounding box center [293, 151] width 57 height 9
type input "*"
click at [379, 148] on div "78 %" at bounding box center [350, 151] width 57 height 7
click at [412, 147] on button "Confirm" at bounding box center [416, 153] width 24 height 12
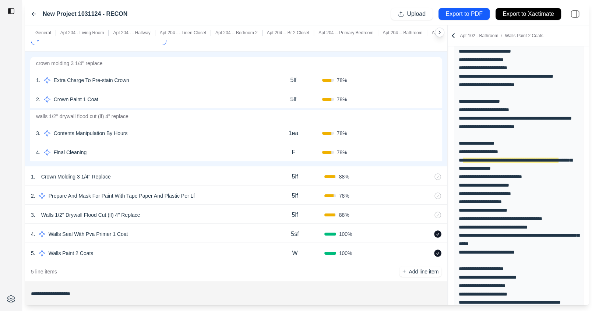
click at [413, 147] on button "Confirm" at bounding box center [416, 153] width 24 height 12
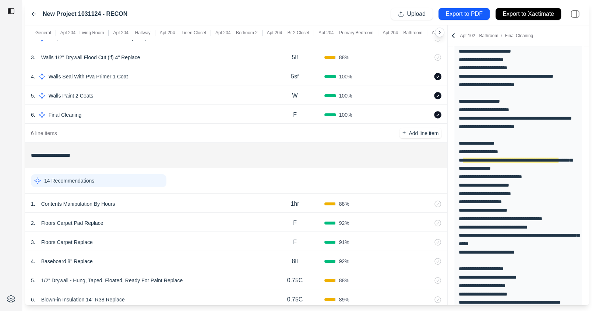
scroll to position [4663, 0]
click at [129, 173] on div "14 Recommendations" at bounding box center [99, 179] width 136 height 13
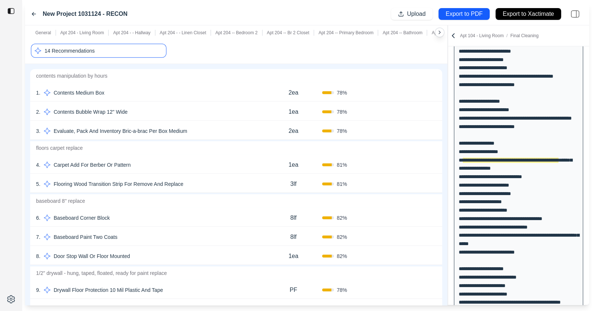
scroll to position [4754, 0]
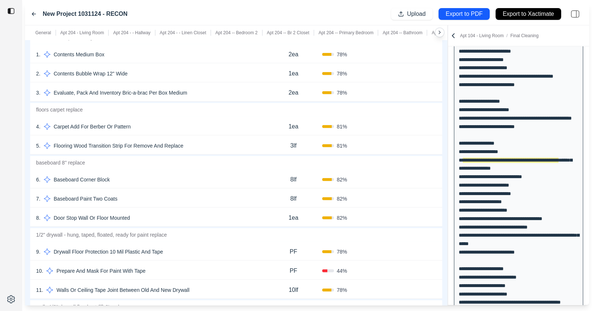
click at [410, 193] on button "Confirm" at bounding box center [416, 199] width 24 height 12
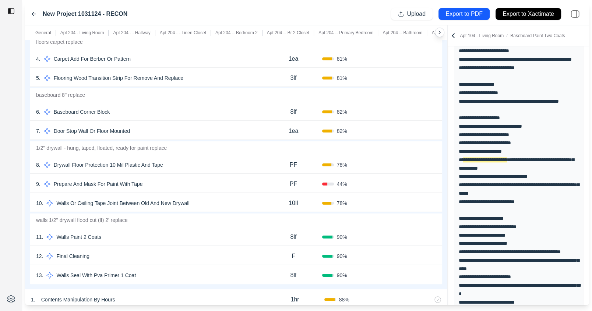
scroll to position [4824, 0]
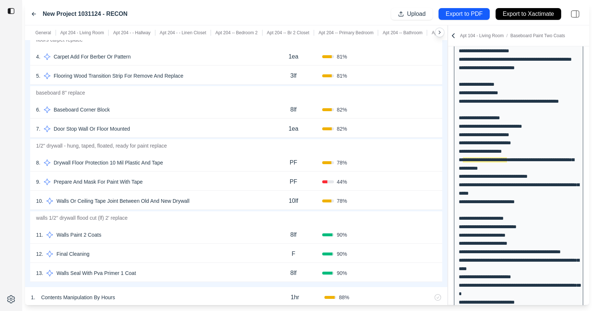
click at [301, 228] on div "8lf" at bounding box center [293, 235] width 57 height 15
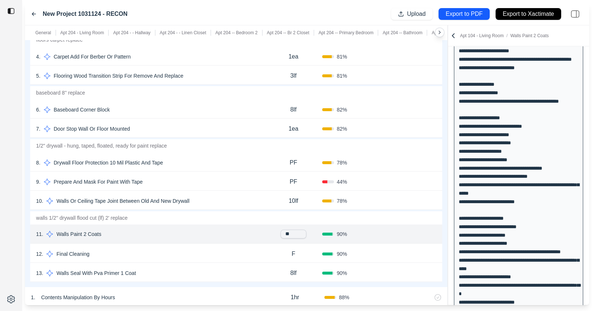
type input "*"
click at [381, 230] on div "11 . Walls Paint 2 Coats 8lf 90 % Confirm" at bounding box center [236, 234] width 412 height 19
click at [410, 229] on button "Confirm" at bounding box center [416, 235] width 24 height 12
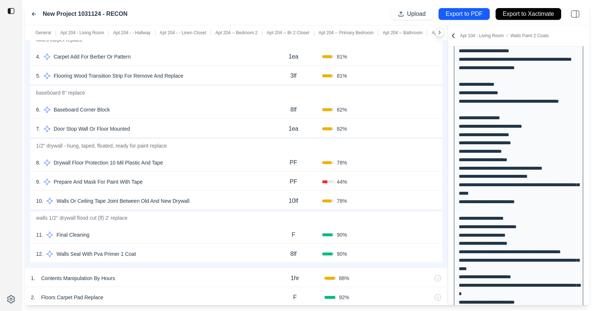
click at [411, 229] on button "Confirm" at bounding box center [416, 235] width 24 height 12
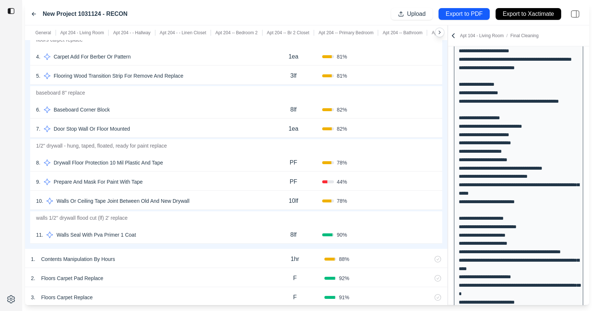
click at [412, 229] on button "Confirm" at bounding box center [416, 235] width 24 height 12
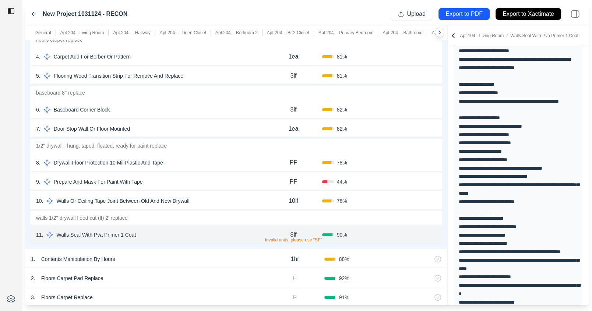
click at [302, 228] on div "8lf Invalid units, please use "SF"" at bounding box center [293, 235] width 57 height 15
type input "***"
click at [364, 232] on div "90 %" at bounding box center [350, 235] width 57 height 7
click at [414, 229] on button "Confirm" at bounding box center [416, 235] width 24 height 12
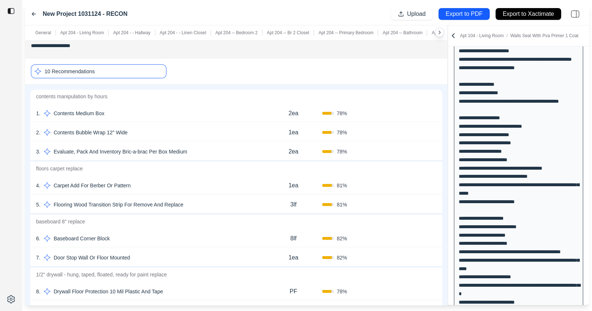
scroll to position [4691, 0]
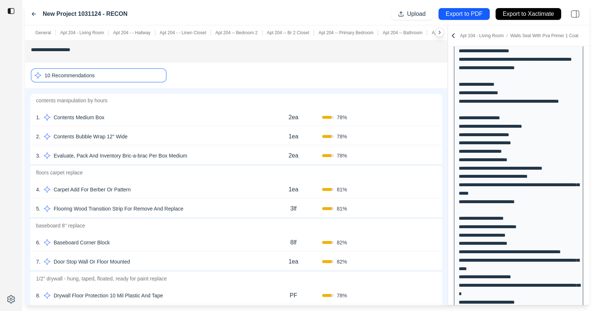
click at [139, 68] on div "10 Recommendations" at bounding box center [99, 75] width 136 height 14
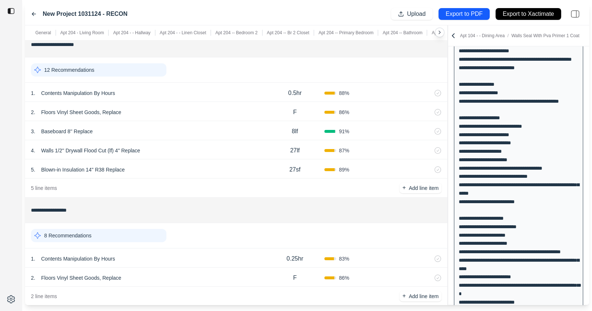
scroll to position [4952, 0]
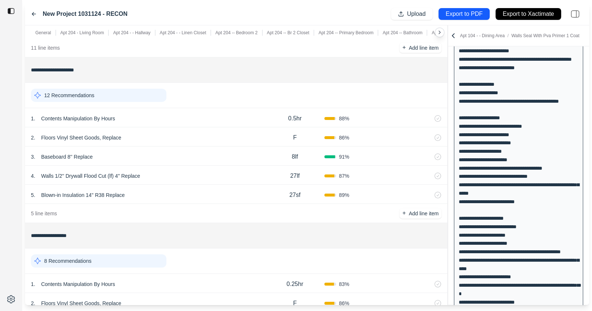
click at [142, 89] on div "12 Recommendations" at bounding box center [99, 95] width 136 height 13
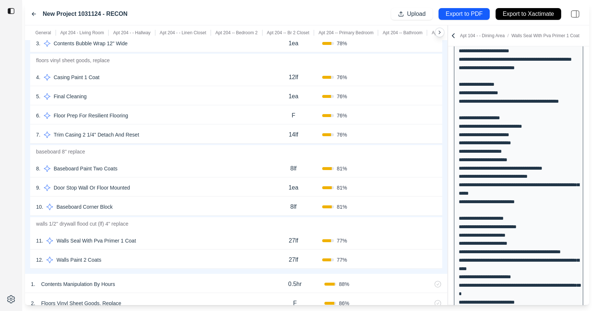
scroll to position [5060, 0]
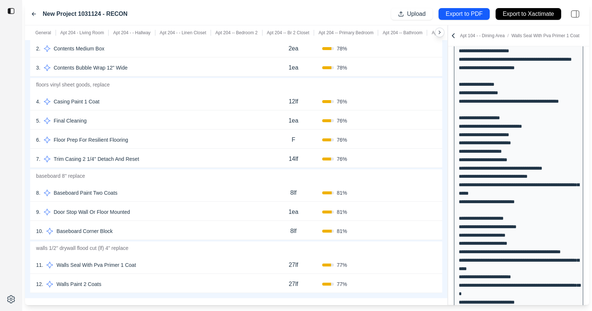
click at [299, 113] on div "1ea" at bounding box center [293, 120] width 57 height 15
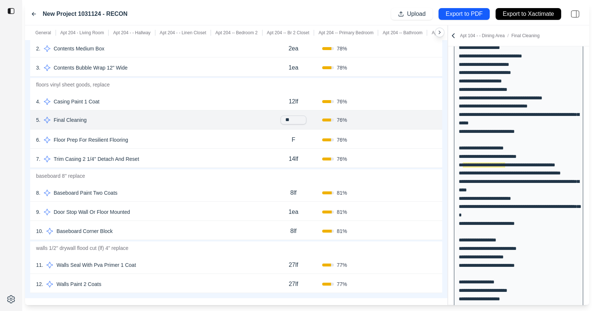
type input "*"
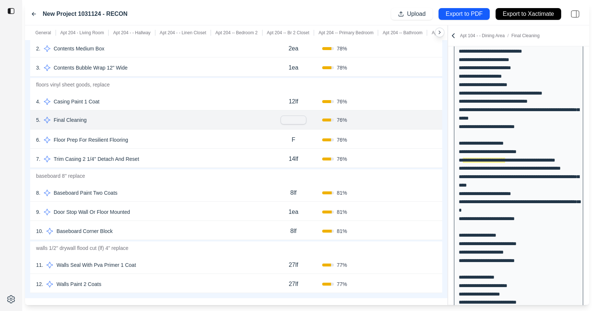
type input "*"
click at [387, 115] on div "Confirm" at bounding box center [407, 121] width 57 height 12
click at [415, 115] on button "Confirm" at bounding box center [416, 121] width 24 height 12
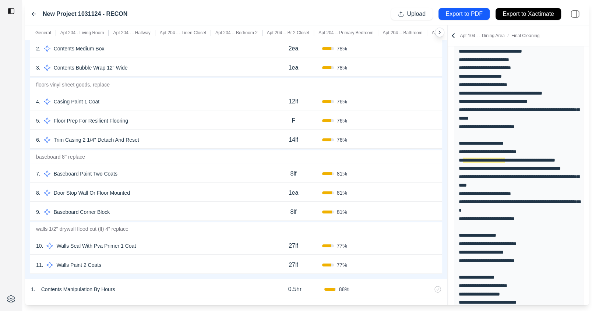
click at [417, 115] on button "Confirm" at bounding box center [416, 121] width 24 height 12
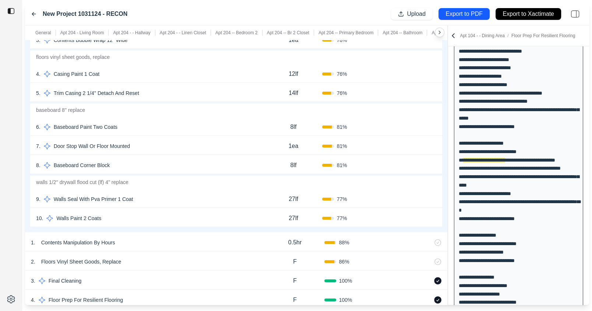
scroll to position [5088, 0]
click at [418, 120] on button "Confirm" at bounding box center [416, 126] width 24 height 12
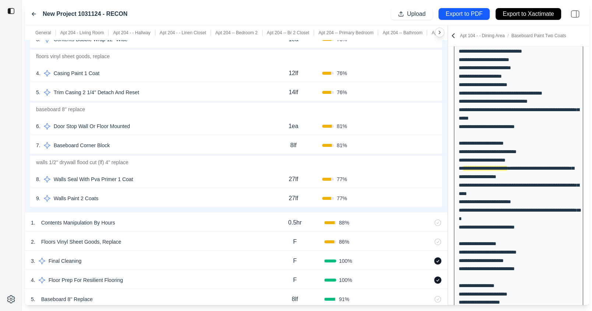
scroll to position [1081, 0]
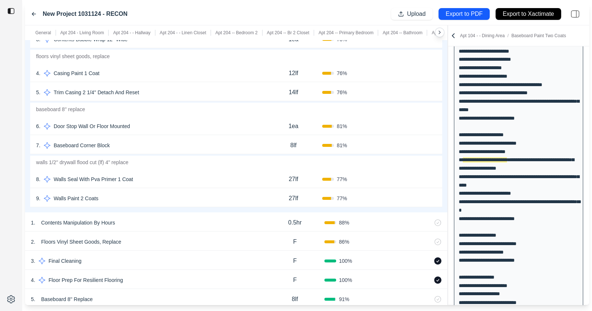
click at [298, 194] on p "27lf" at bounding box center [294, 198] width 10 height 9
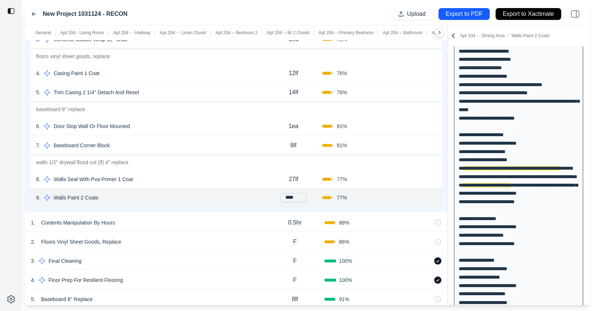
scroll to position [1094, 0]
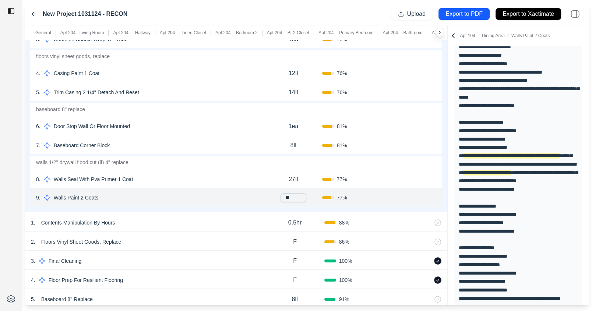
type input "*"
click at [302, 172] on div "27lf" at bounding box center [293, 179] width 57 height 15
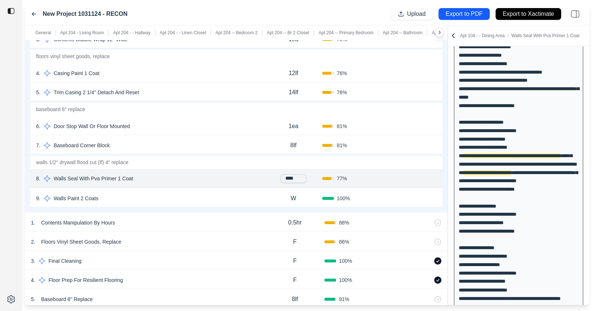
click at [292, 174] on input "****" at bounding box center [294, 178] width 26 height 9
type input "****"
click at [387, 173] on div "Confirm" at bounding box center [407, 179] width 57 height 12
click at [415, 173] on button "Confirm" at bounding box center [416, 179] width 24 height 12
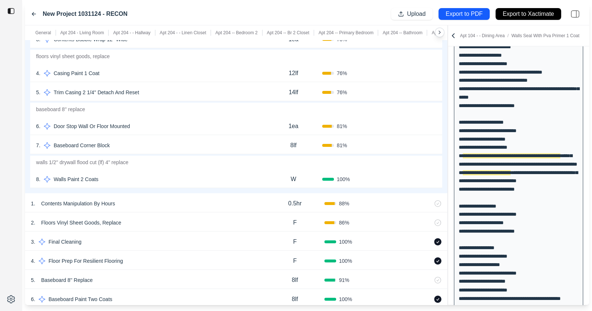
click at [415, 173] on button "Confirm" at bounding box center [416, 179] width 24 height 12
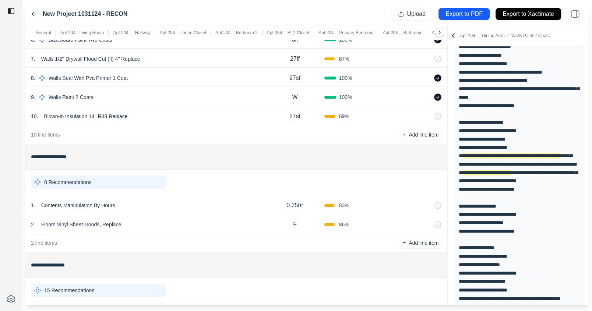
scroll to position [5324, 0]
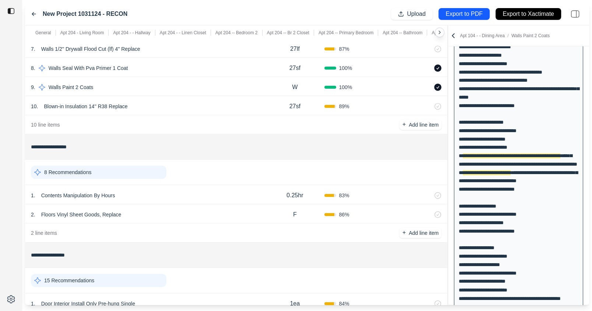
click at [118, 166] on div "8 Recommendations" at bounding box center [99, 172] width 136 height 13
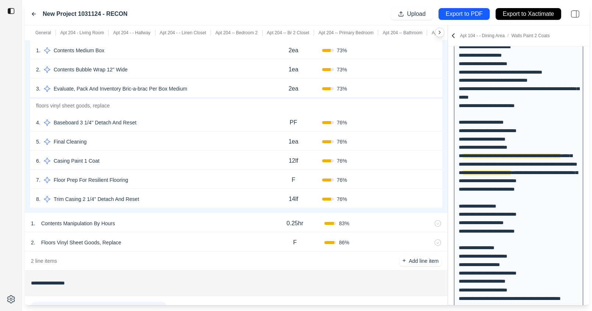
scroll to position [5485, 0]
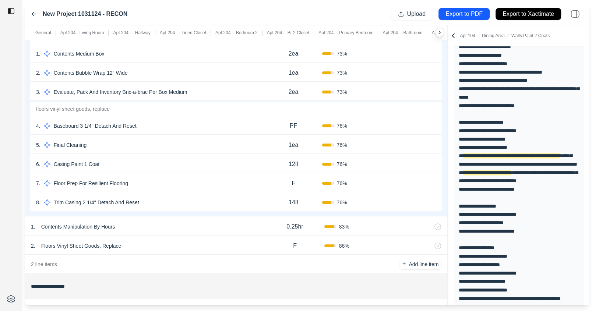
click at [409, 177] on button "Confirm" at bounding box center [416, 183] width 24 height 12
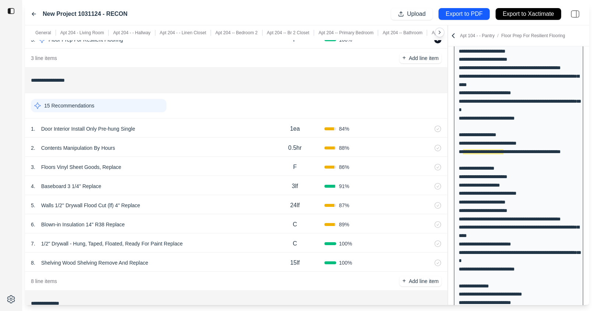
scroll to position [5708, 0]
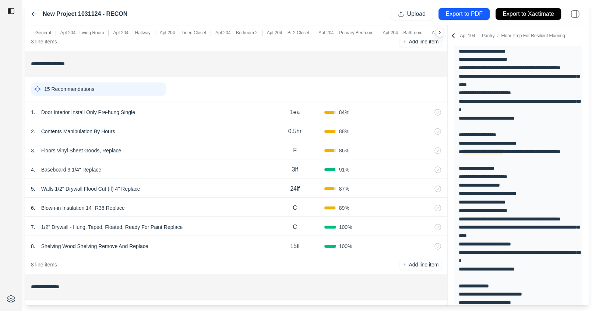
click at [114, 82] on div "15 Recommendations" at bounding box center [99, 88] width 136 height 13
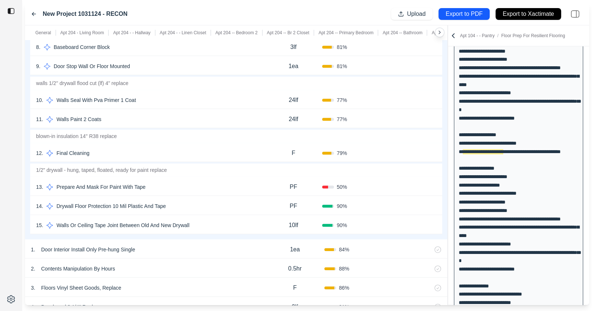
scroll to position [5952, 0]
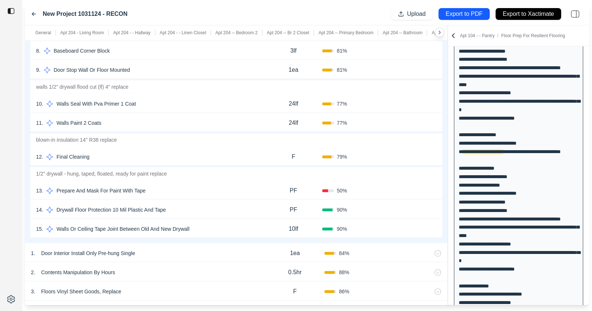
click at [226, 186] on div "13 . Prepare And Mask For Paint With Tape" at bounding box center [150, 191] width 229 height 10
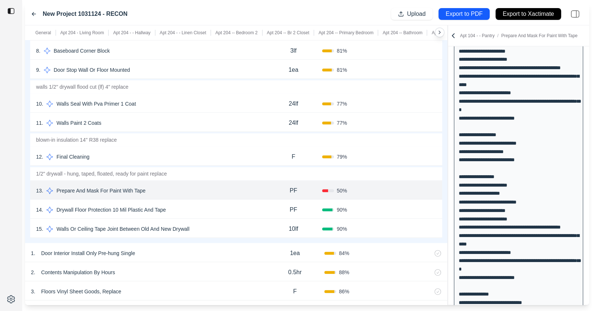
click at [248, 224] on div "15 . Walls Or Ceiling Tape Joint Between Old And New Drywall" at bounding box center [150, 229] width 229 height 10
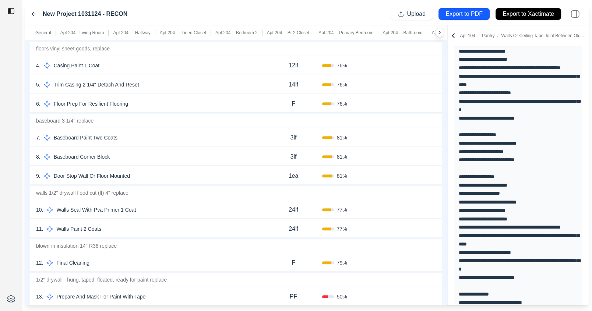
scroll to position [5845, 0]
click at [276, 222] on div "24lf" at bounding box center [293, 229] width 57 height 15
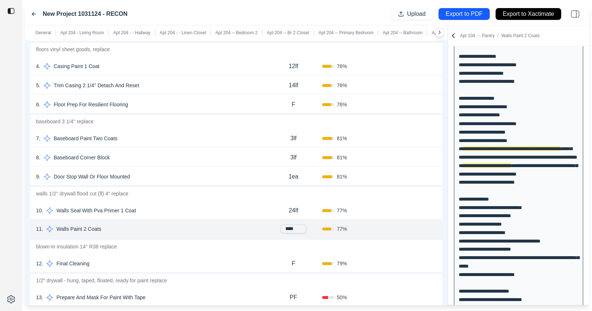
scroll to position [1262, 0]
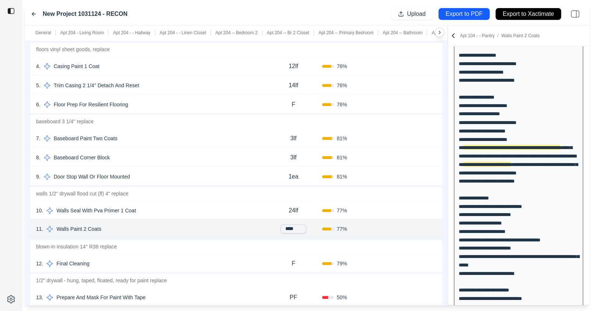
drag, startPoint x: 299, startPoint y: 218, endPoint x: 283, endPoint y: 218, distance: 16.2
click at [283, 225] on input "****" at bounding box center [294, 229] width 26 height 9
type input "*"
click at [374, 225] on div "77 %" at bounding box center [350, 228] width 57 height 7
click at [301, 222] on div "W" at bounding box center [293, 229] width 57 height 15
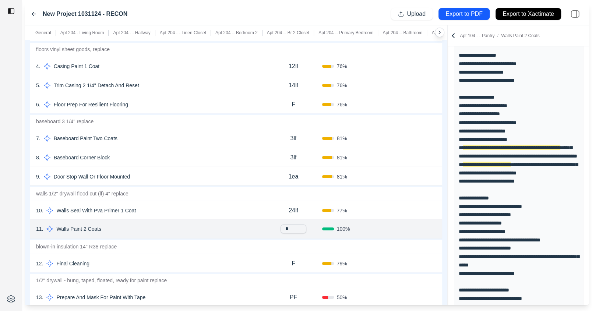
type input "**"
click at [390, 224] on div "Confirm" at bounding box center [407, 230] width 57 height 12
click at [72, 225] on p "Walls Paint 2 Coats" at bounding box center [78, 230] width 51 height 10
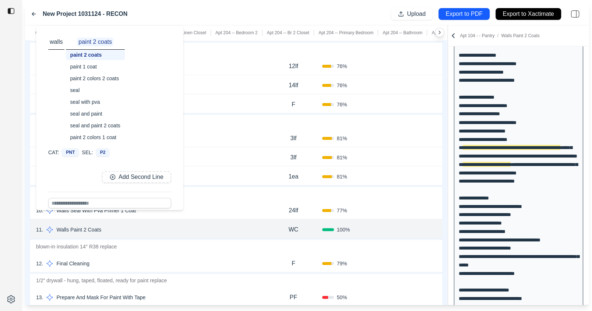
click at [106, 80] on div "paint 2 colors 2 coats" at bounding box center [95, 78] width 59 height 10
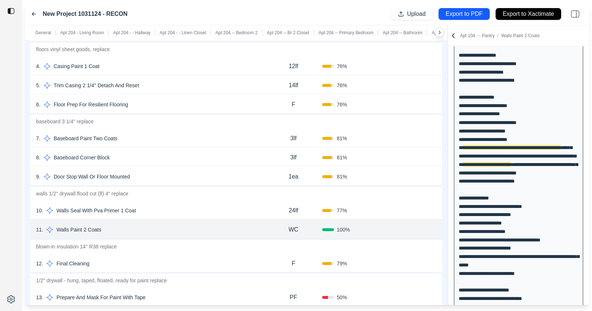
click at [374, 226] on div "100 %" at bounding box center [350, 229] width 57 height 7
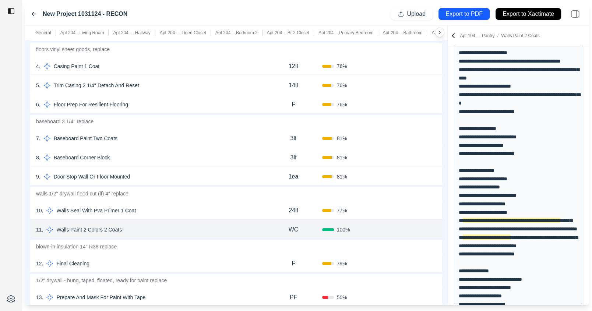
scroll to position [1335, 0]
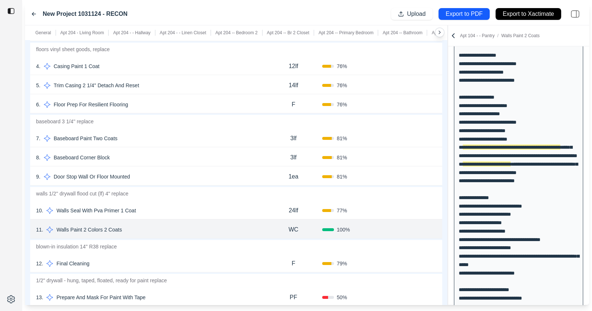
click at [411, 224] on button "Confirm" at bounding box center [416, 230] width 24 height 12
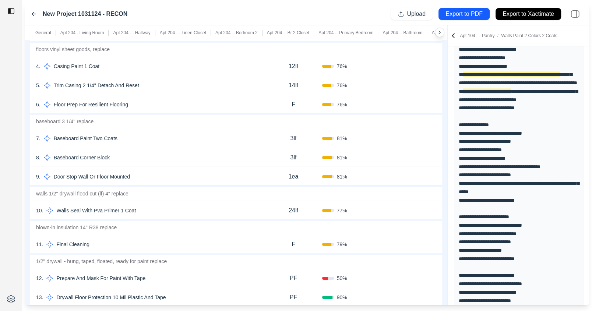
scroll to position [1262, 0]
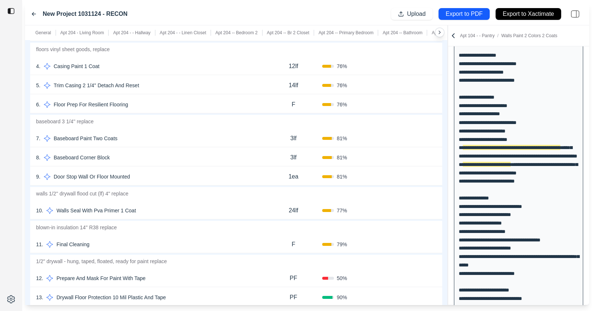
click at [301, 203] on div "24lf" at bounding box center [293, 210] width 57 height 15
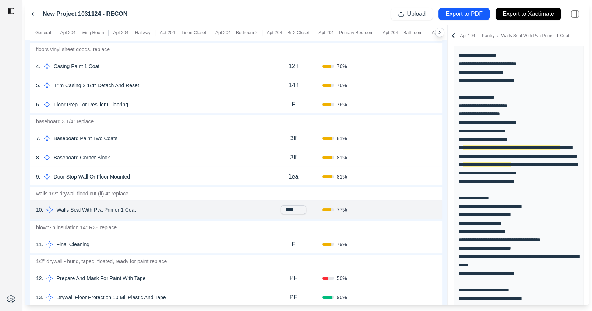
click at [292, 205] on input "****" at bounding box center [294, 209] width 26 height 9
click at [285, 205] on input "****" at bounding box center [294, 209] width 26 height 9
type input "******"
click at [384, 204] on div "Confirm" at bounding box center [407, 210] width 57 height 12
click at [414, 205] on button "Confirm" at bounding box center [416, 211] width 24 height 12
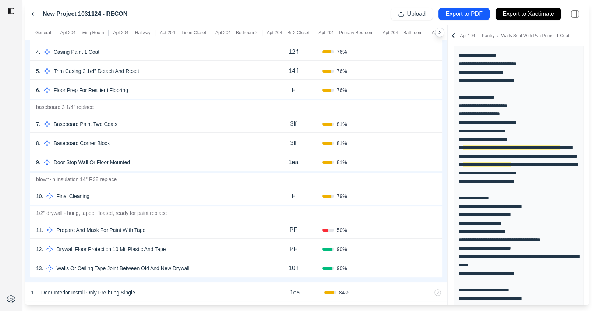
scroll to position [5859, 0]
click at [416, 119] on button "Confirm" at bounding box center [416, 125] width 24 height 12
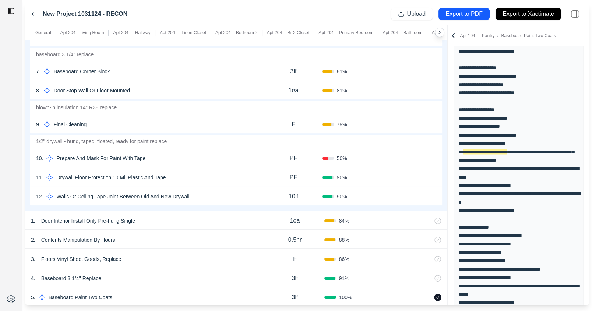
scroll to position [5924, 0]
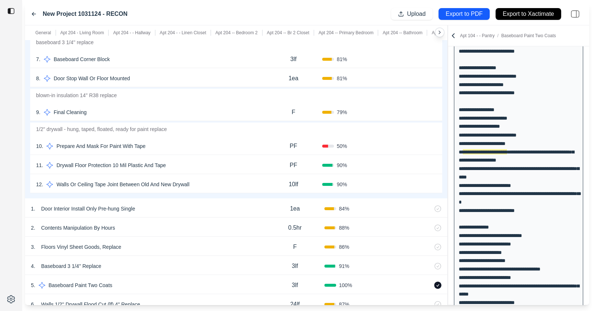
click at [413, 106] on button "Confirm" at bounding box center [416, 112] width 24 height 12
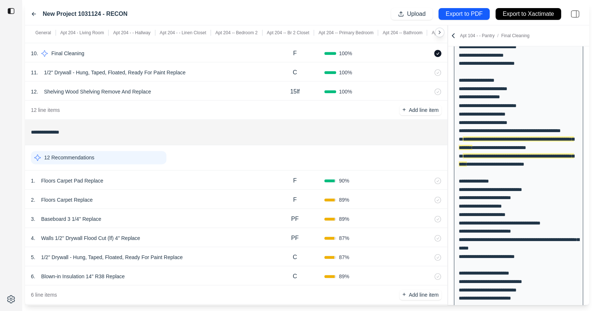
scroll to position [6255, 0]
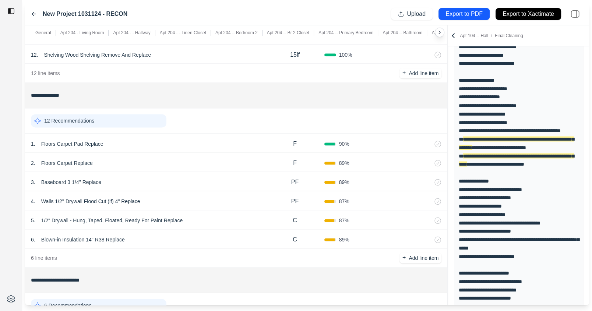
click at [128, 114] on div "12 Recommendations" at bounding box center [99, 120] width 136 height 13
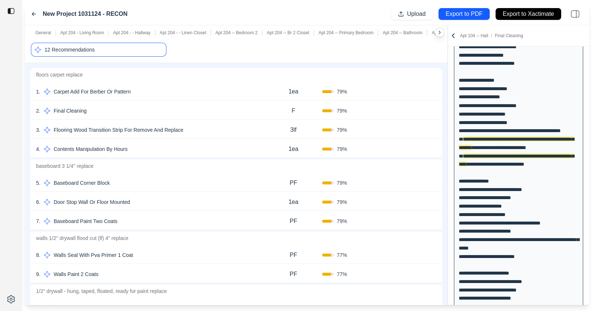
scroll to position [6325, 0]
click at [412, 106] on button "Confirm" at bounding box center [416, 112] width 24 height 12
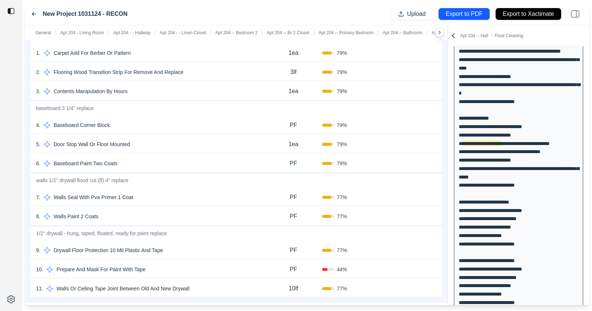
scroll to position [6375, 0]
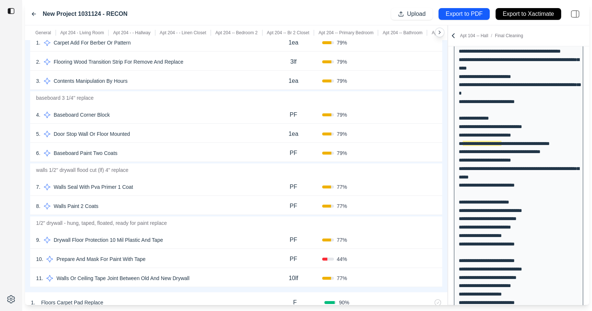
click at [408, 147] on button "Confirm" at bounding box center [416, 153] width 24 height 12
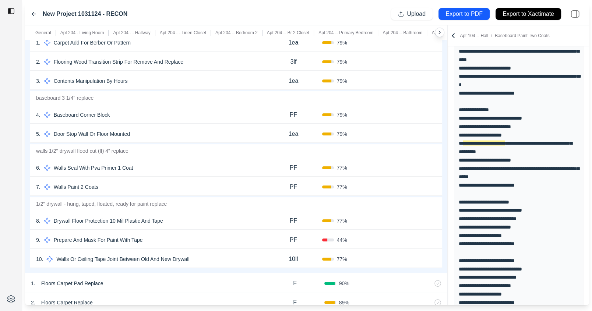
click at [299, 180] on div "PF" at bounding box center [293, 187] width 57 height 15
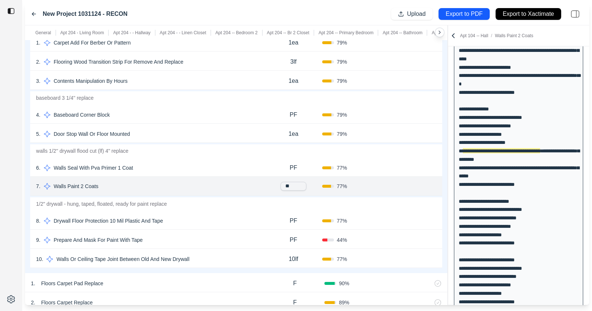
scroll to position [1448, 0]
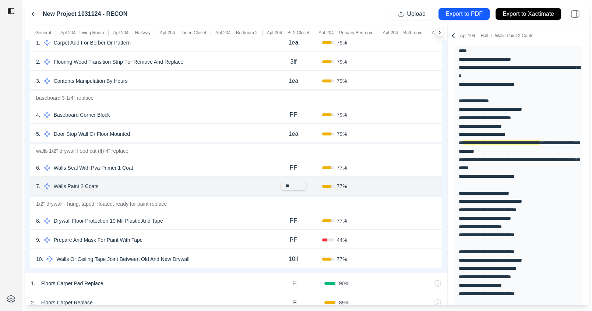
type input "*"
click at [377, 183] on div "77 %" at bounding box center [350, 186] width 57 height 7
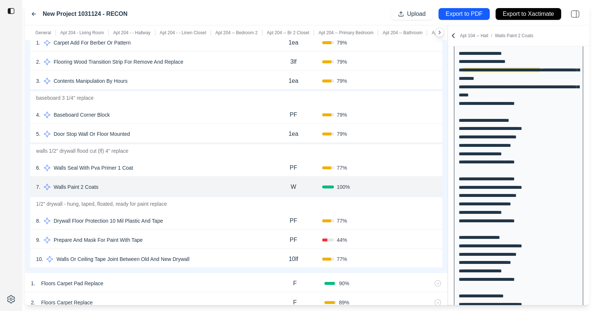
scroll to position [1375, 0]
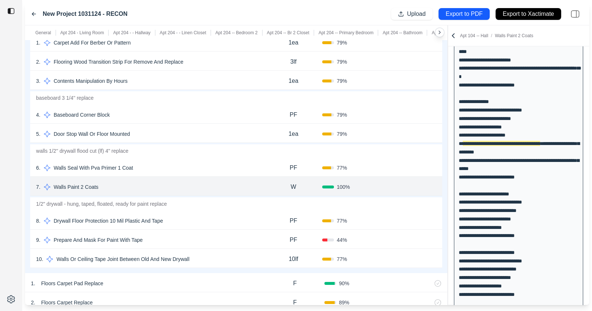
click at [409, 181] on button "Confirm" at bounding box center [416, 187] width 24 height 12
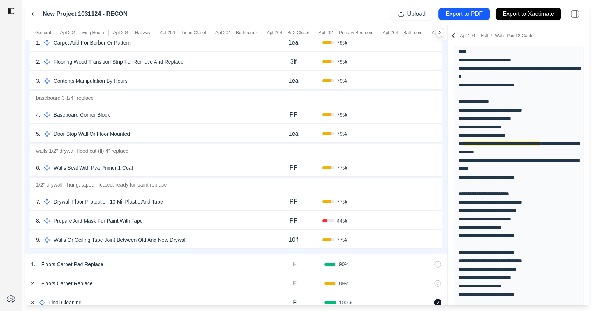
click at [410, 162] on button "Confirm" at bounding box center [416, 168] width 24 height 12
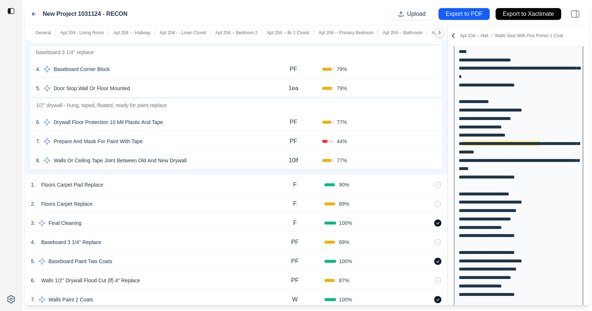
scroll to position [6405, 0]
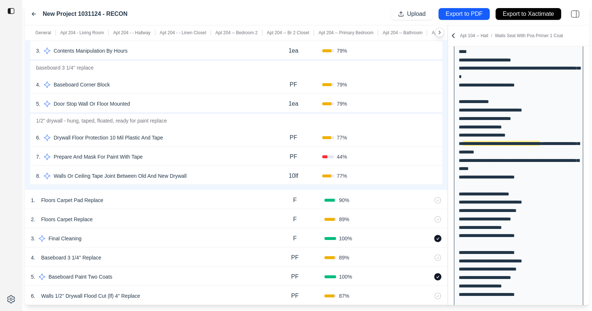
click at [295, 172] on p "10lf" at bounding box center [294, 176] width 10 height 9
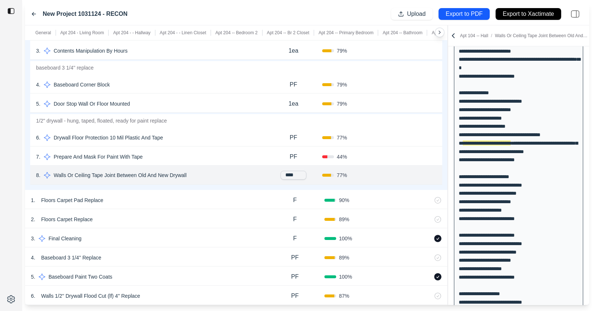
scroll to position [1383, 0]
type input "*"
type input "**"
click at [385, 170] on div "Confirm" at bounding box center [407, 176] width 57 height 12
click at [411, 170] on button "Confirm" at bounding box center [416, 176] width 24 height 12
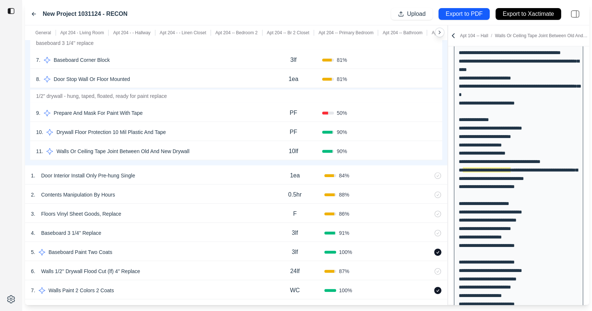
scroll to position [5914, 0]
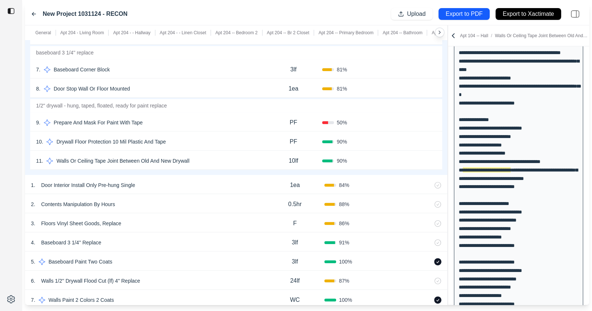
click at [291, 156] on p "10lf" at bounding box center [294, 160] width 10 height 9
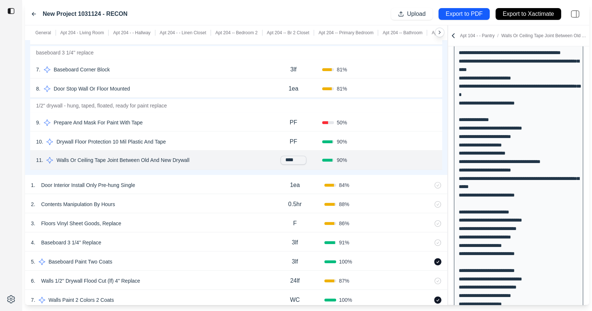
drag, startPoint x: 298, startPoint y: 147, endPoint x: 281, endPoint y: 147, distance: 16.2
click at [281, 156] on input "****" at bounding box center [294, 160] width 26 height 9
type input "**"
click at [411, 155] on button "Confirm" at bounding box center [416, 161] width 24 height 12
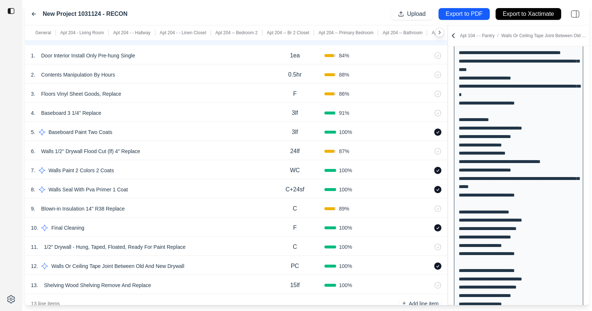
scroll to position [6028, 0]
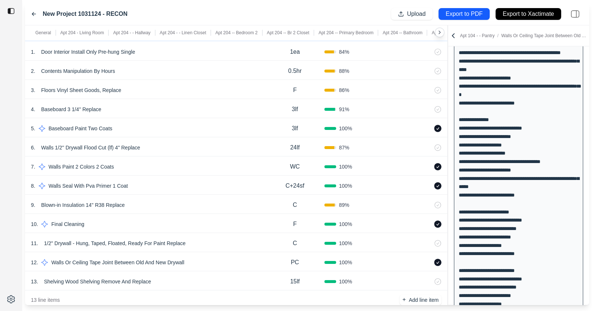
click at [162, 238] on p "1/2" Drywall - Hung, Taped, Floated, Ready For Paint Replace" at bounding box center [114, 243] width 147 height 10
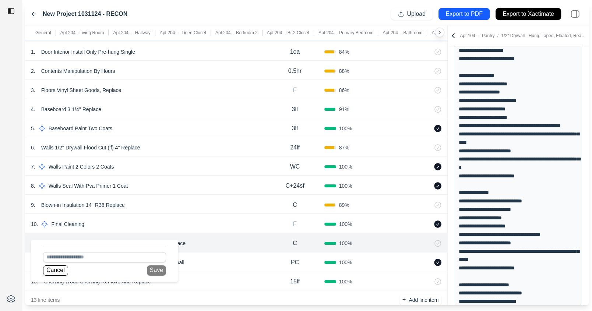
scroll to position [1430, 0]
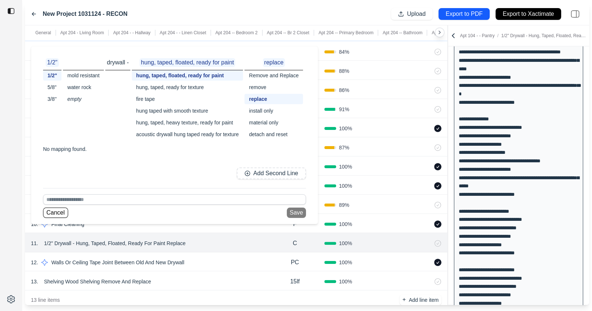
click at [51, 89] on div "5/8"" at bounding box center [52, 87] width 18 height 10
click at [298, 212] on button "Save" at bounding box center [296, 213] width 19 height 10
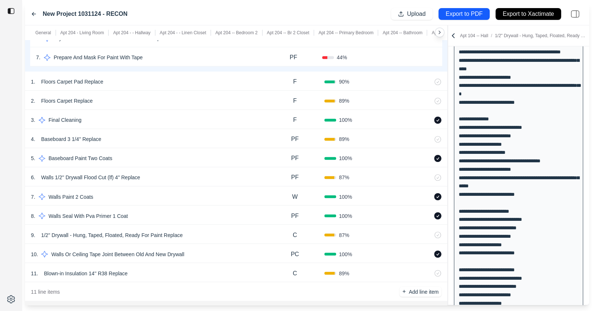
scroll to position [6513, 0]
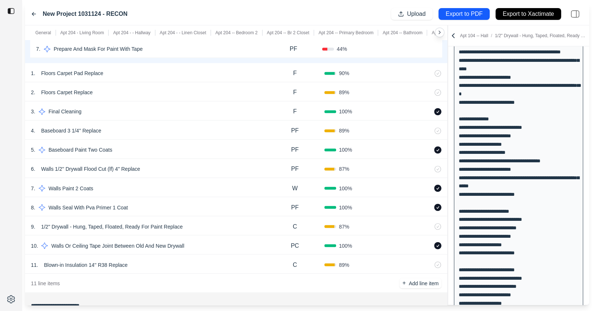
click at [154, 221] on p "1/2" Drywall - Hung, Taped, Floated, Ready For Paint Replace" at bounding box center [111, 226] width 147 height 10
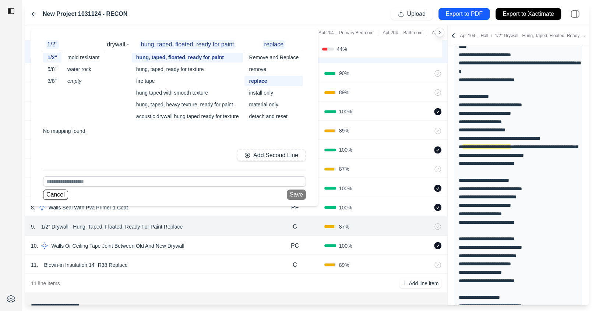
scroll to position [1456, 0]
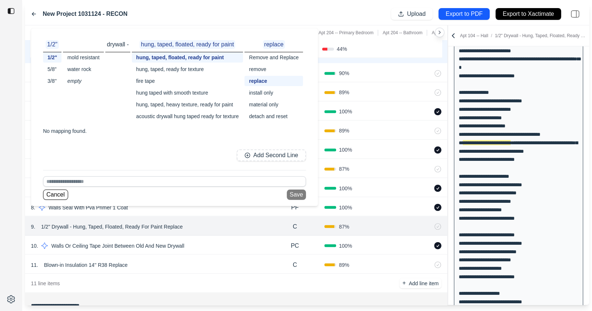
click at [48, 70] on div "5/8"" at bounding box center [52, 69] width 18 height 10
click at [292, 193] on button "Save" at bounding box center [296, 195] width 19 height 10
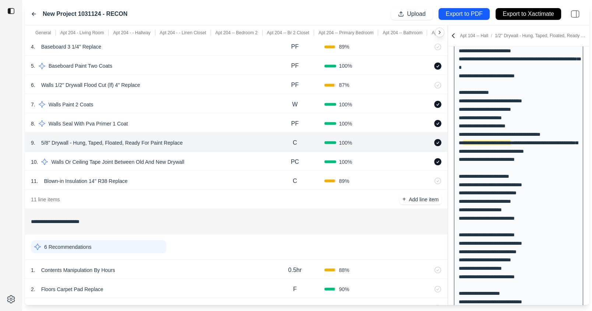
scroll to position [6707, 0]
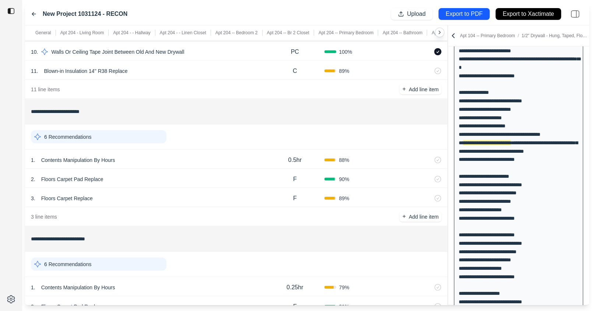
click at [147, 130] on div "6 Recommendations" at bounding box center [99, 136] width 136 height 13
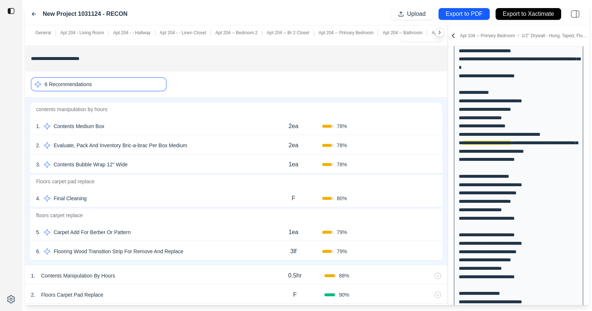
scroll to position [6765, 0]
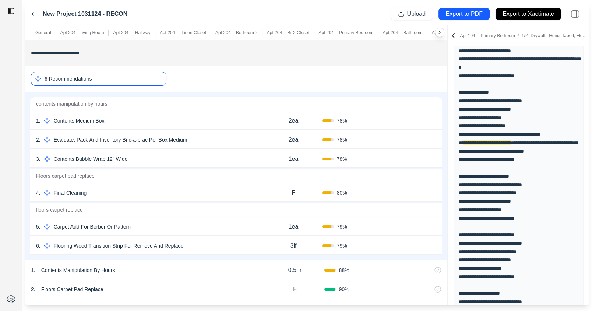
click at [416, 187] on button "Confirm" at bounding box center [416, 193] width 24 height 12
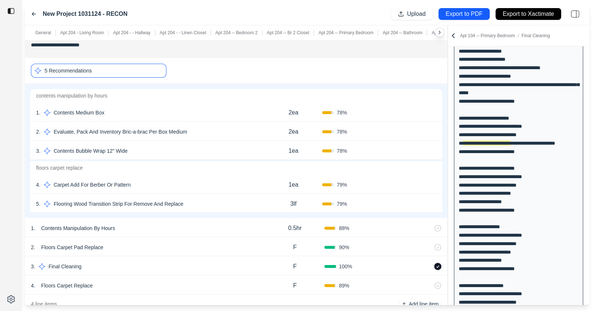
scroll to position [6752, 0]
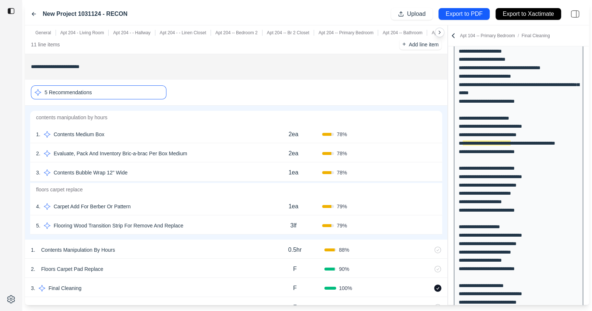
click at [134, 85] on div "5 Recommendations" at bounding box center [99, 92] width 136 height 14
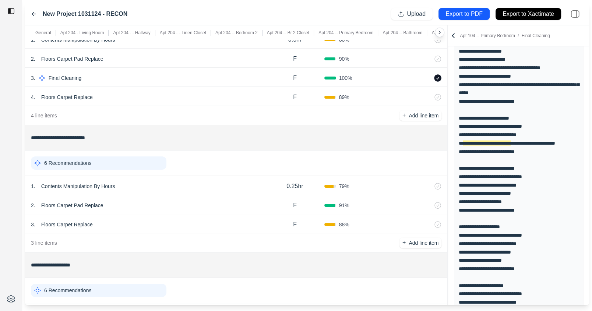
scroll to position [6833, 0]
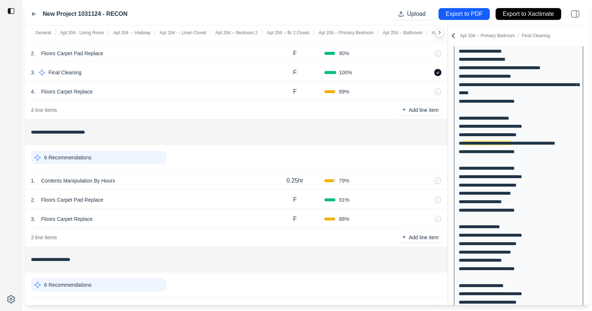
click at [148, 151] on div "6 Recommendations" at bounding box center [99, 157] width 136 height 13
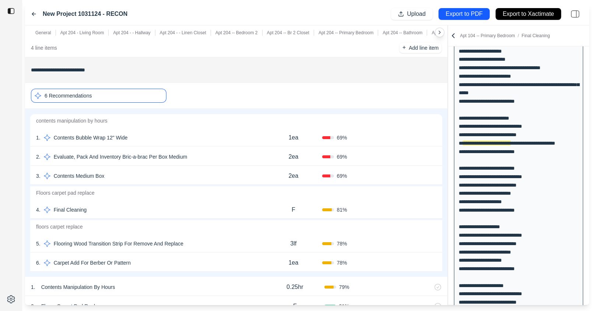
scroll to position [6901, 0]
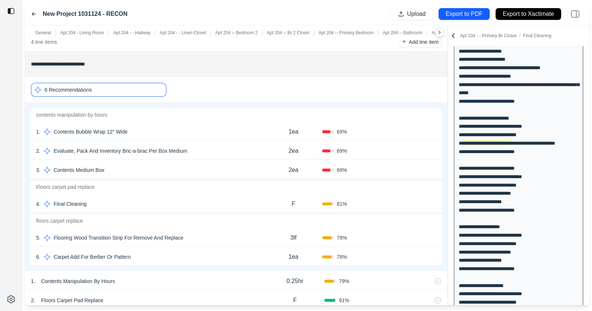
click at [409, 198] on button "Confirm" at bounding box center [416, 204] width 24 height 12
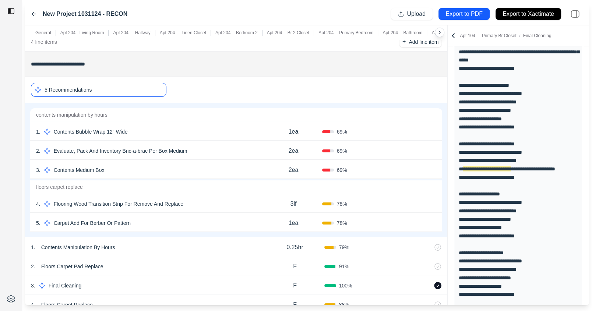
scroll to position [1509, 0]
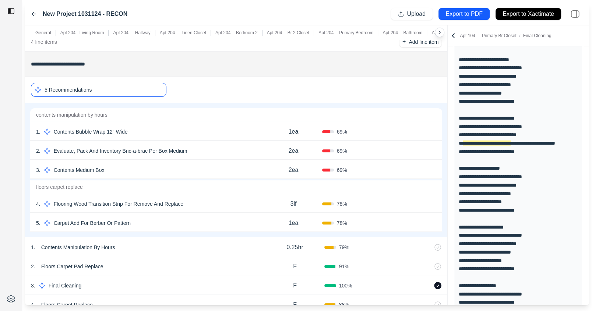
click at [139, 83] on div "5 Recommendations" at bounding box center [99, 90] width 136 height 14
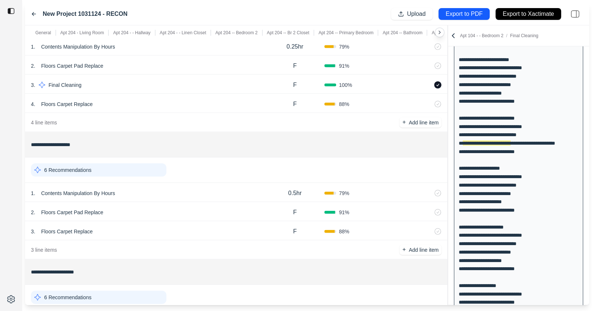
scroll to position [6941, 0]
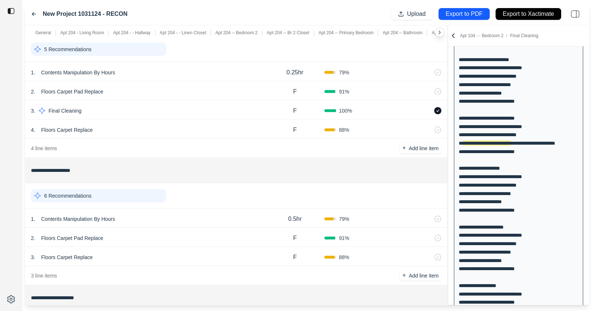
click at [145, 189] on div "6 Recommendations" at bounding box center [99, 195] width 136 height 13
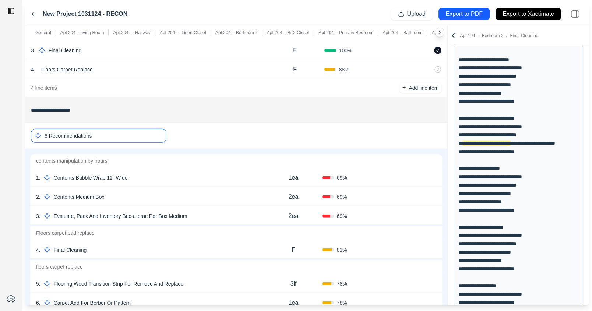
scroll to position [7007, 0]
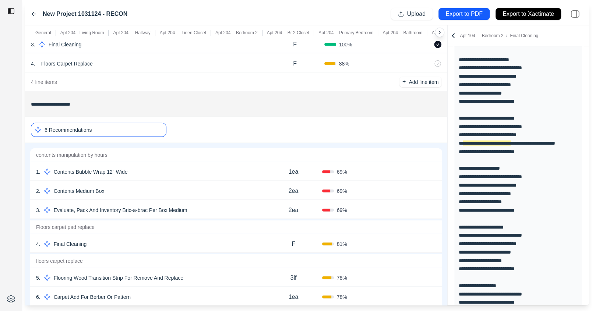
click at [419, 238] on button "Confirm" at bounding box center [416, 244] width 24 height 12
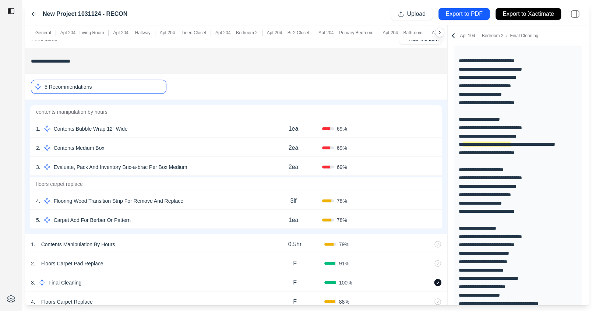
scroll to position [1568, 0]
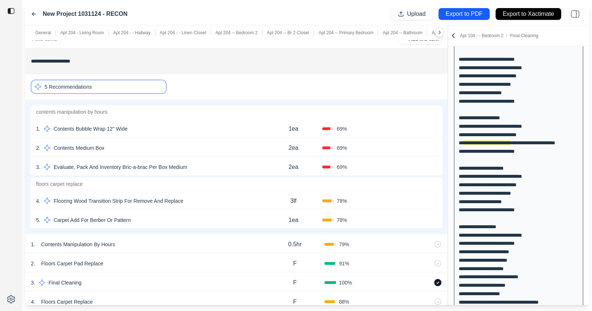
click at [125, 80] on div "5 Recommendations" at bounding box center [99, 87] width 136 height 14
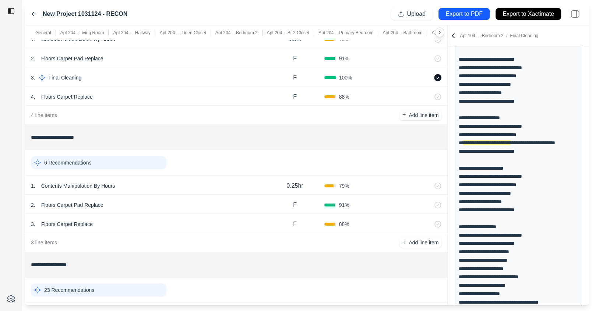
click at [136, 156] on div "6 Recommendations" at bounding box center [99, 162] width 136 height 13
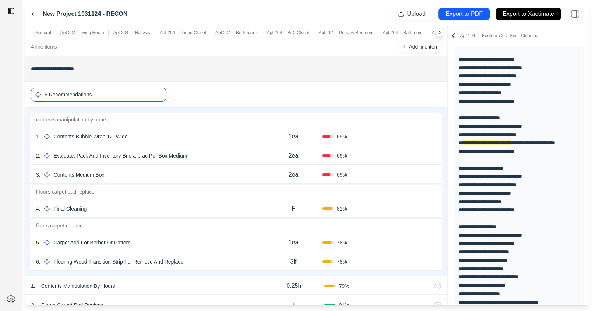
scroll to position [7204, 0]
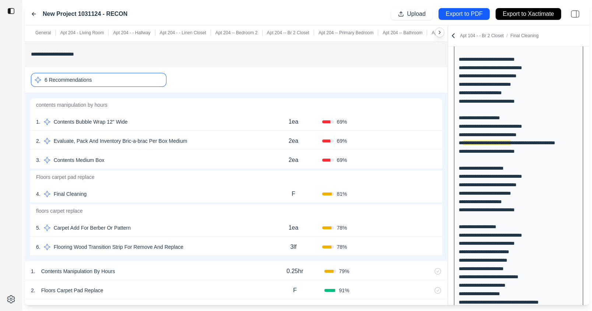
click at [415, 188] on button "Confirm" at bounding box center [416, 194] width 24 height 12
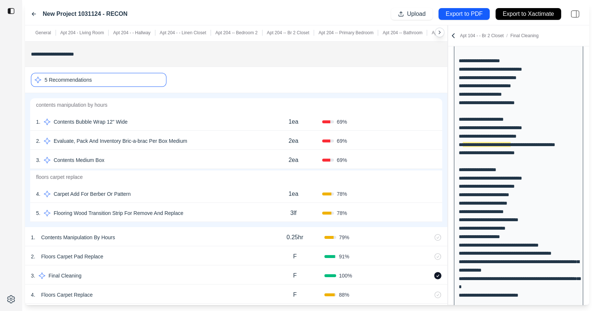
scroll to position [1626, 0]
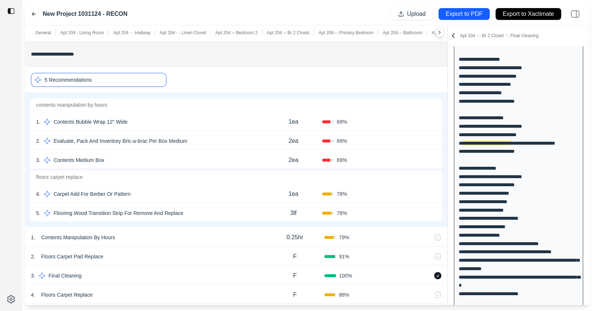
click at [119, 73] on div "5 Recommendations" at bounding box center [99, 80] width 136 height 14
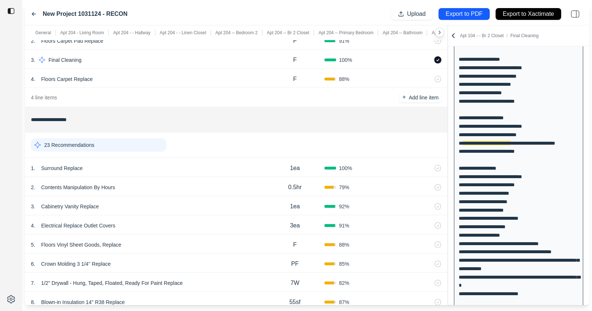
click at [138, 138] on div "23 Recommendations" at bounding box center [99, 144] width 136 height 13
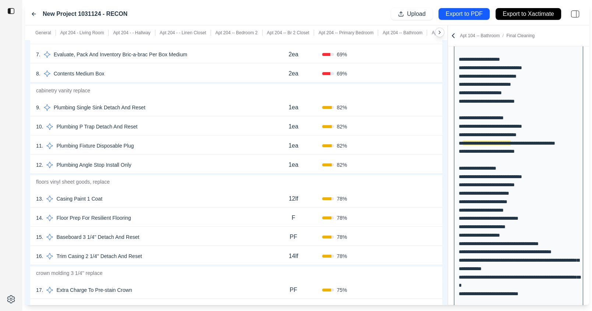
scroll to position [7555, 0]
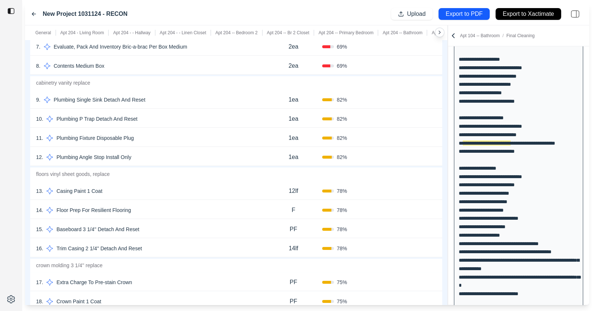
click at [411, 204] on button "Confirm" at bounding box center [416, 210] width 24 height 12
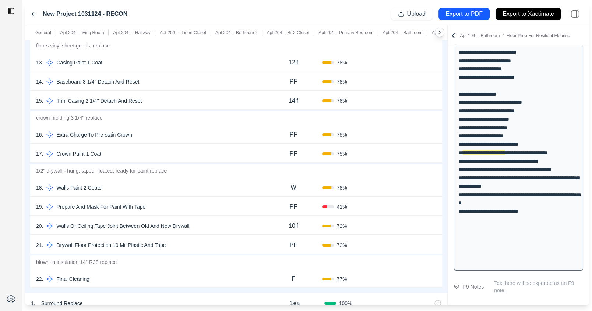
scroll to position [7694, 0]
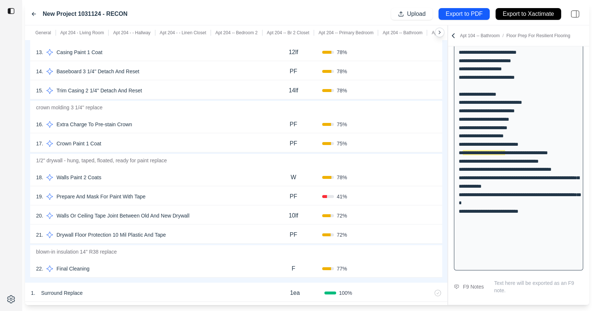
click at [413, 138] on button "Confirm" at bounding box center [416, 144] width 24 height 12
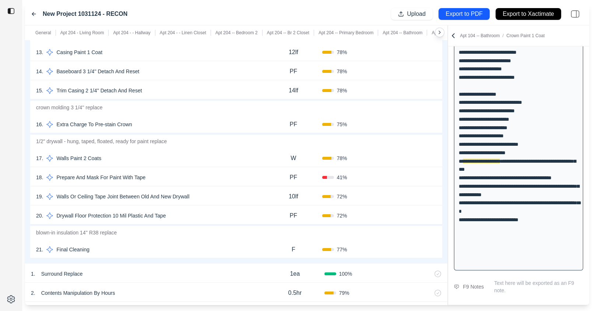
click at [235, 191] on div "19 . Walls Or Ceiling Tape Joint Between Old And New Drywall" at bounding box center [150, 196] width 229 height 10
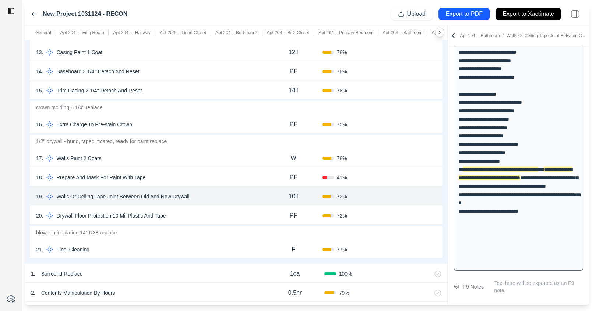
click at [296, 192] on p "10lf" at bounding box center [294, 196] width 10 height 9
drag, startPoint x: 300, startPoint y: 180, endPoint x: 283, endPoint y: 180, distance: 16.9
click at [282, 191] on input "****" at bounding box center [294, 195] width 26 height 9
type input "**"
click at [299, 151] on div "W" at bounding box center [293, 158] width 57 height 15
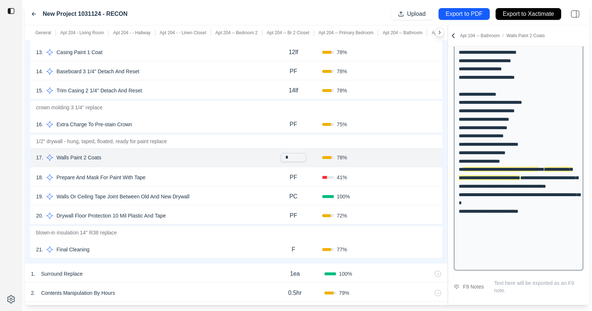
type input "**"
click at [80, 153] on p "Walls Paint 2 Coats" at bounding box center [78, 158] width 51 height 10
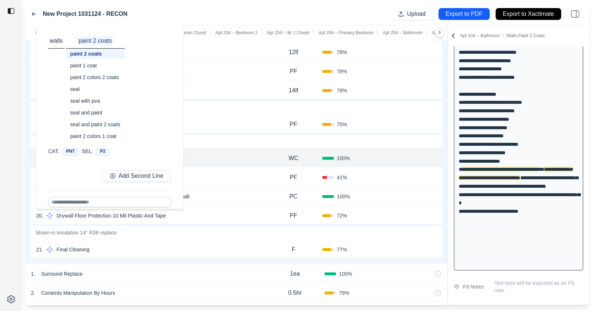
click at [95, 77] on div "paint 2 colors 2 coats" at bounding box center [95, 77] width 59 height 10
click at [384, 152] on div "Confirm" at bounding box center [407, 158] width 57 height 12
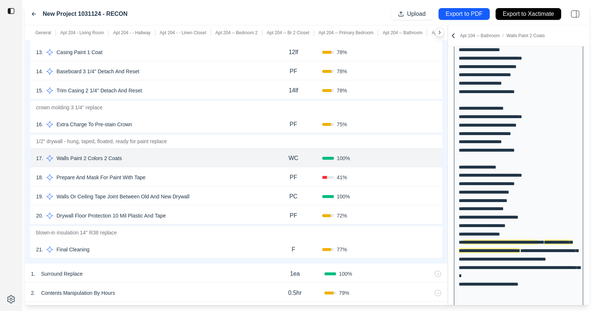
scroll to position [1781, 0]
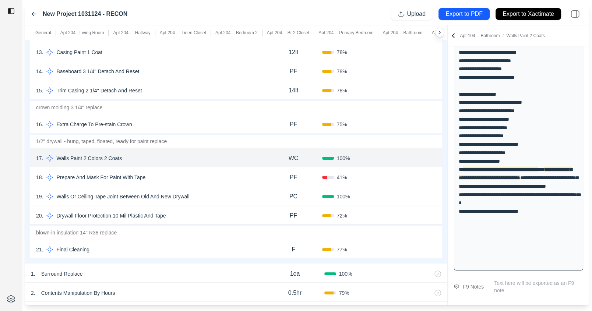
click at [420, 152] on button "Confirm" at bounding box center [416, 158] width 24 height 12
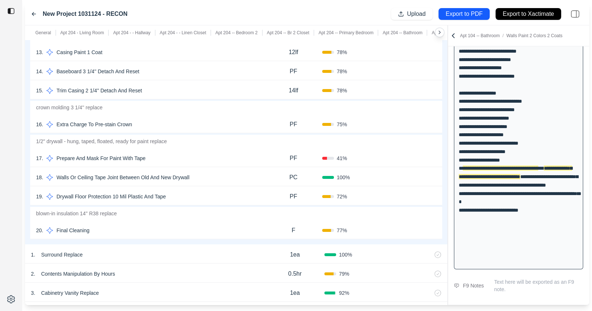
scroll to position [1709, 0]
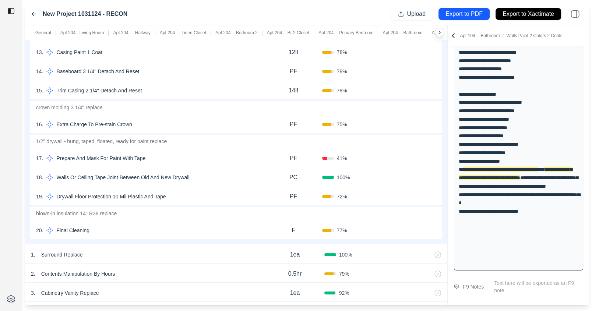
click at [413, 172] on button "Confirm" at bounding box center [416, 178] width 24 height 12
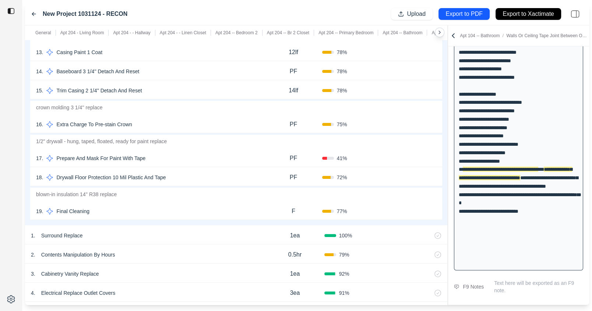
scroll to position [7714, 0]
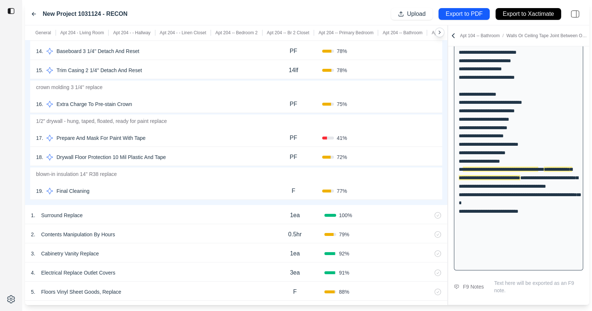
click at [416, 185] on button "Confirm" at bounding box center [416, 191] width 24 height 12
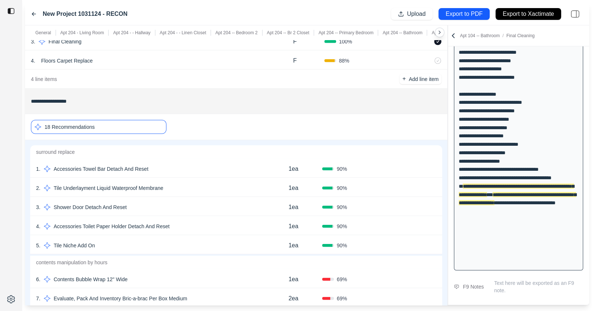
scroll to position [7286, 0]
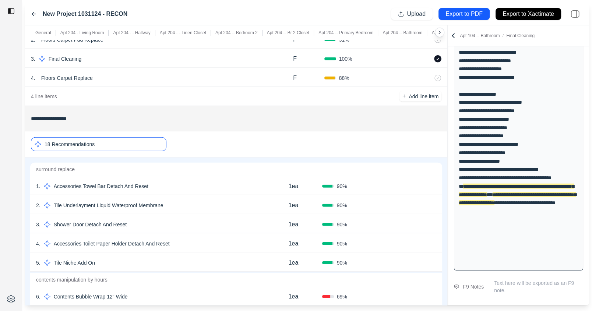
click at [150, 137] on div "18 Recommendations" at bounding box center [99, 144] width 136 height 14
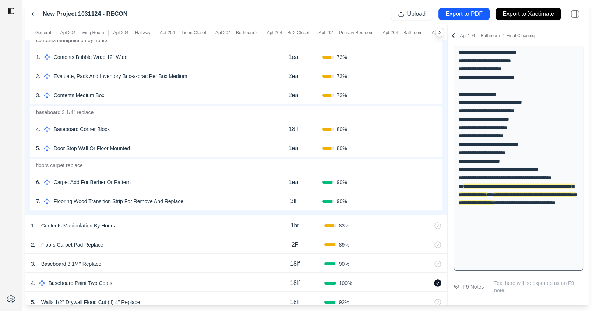
scroll to position [0, 0]
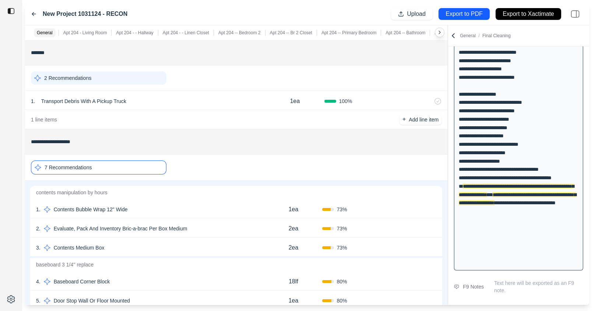
click at [118, 165] on div "7 Recommendations" at bounding box center [99, 168] width 136 height 14
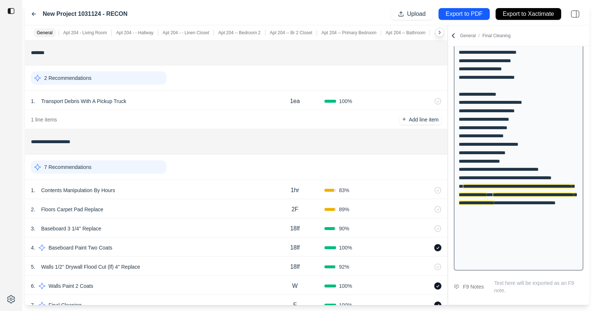
click at [106, 10] on label "New Project 1031124 - RECON" at bounding box center [85, 14] width 85 height 9
click at [103, 13] on label "New Project 1031124 - RECON" at bounding box center [85, 14] width 85 height 9
click at [457, 34] on div "General / Final Cleaning" at bounding box center [519, 35] width 138 height 7
click at [455, 35] on icon at bounding box center [453, 35] width 7 height 7
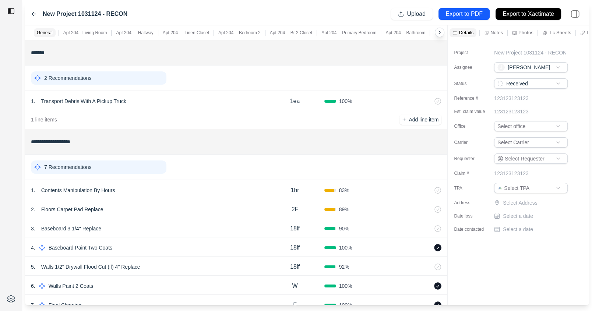
click at [486, 49] on div "Project" at bounding box center [472, 52] width 37 height 7
click at [498, 52] on p "New Project 1031124 - RECON" at bounding box center [530, 52] width 73 height 7
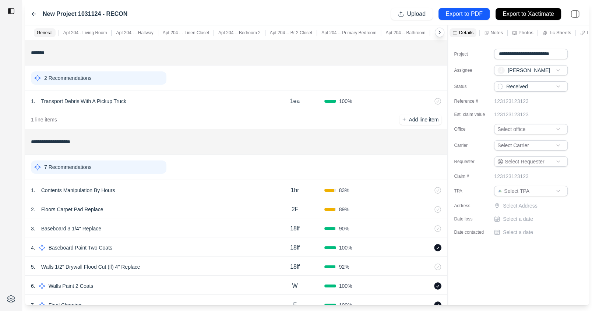
drag, startPoint x: 540, startPoint y: 53, endPoint x: 440, endPoint y: 53, distance: 100.5
click at [439, 53] on div "**********" at bounding box center [307, 165] width 564 height 280
type input "**********"
click at [486, 59] on div "**********" at bounding box center [518, 139] width 141 height 199
